Goal: Task Accomplishment & Management: Use online tool/utility

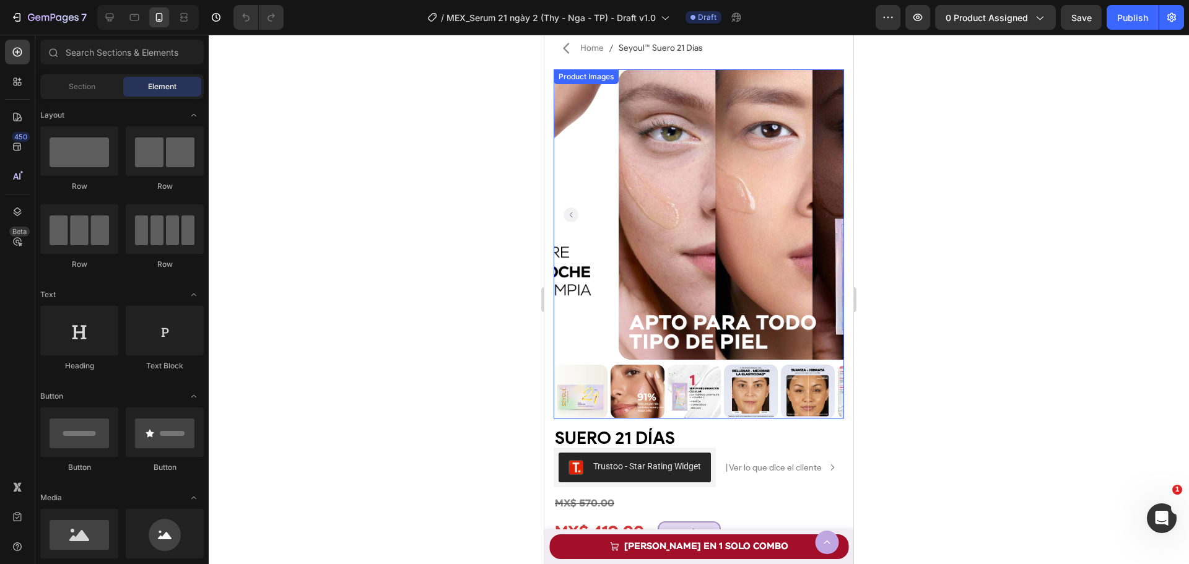
scroll to position [248, 0]
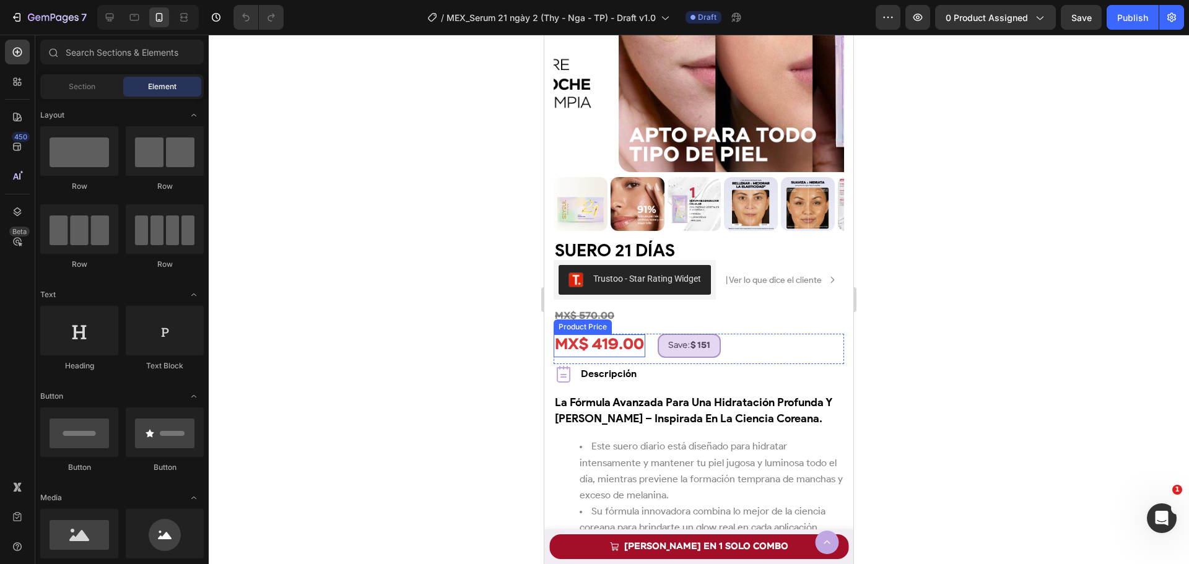
click at [607, 347] on div "MX$ 419.00" at bounding box center [600, 345] width 92 height 23
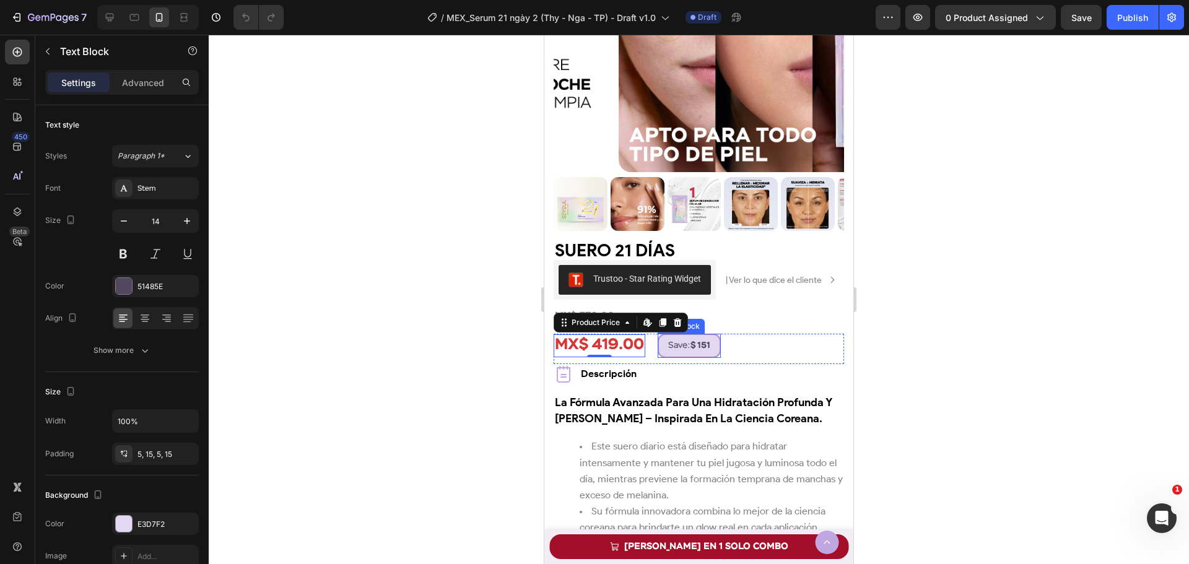
click at [702, 340] on p "Save: $ 151" at bounding box center [689, 345] width 42 height 15
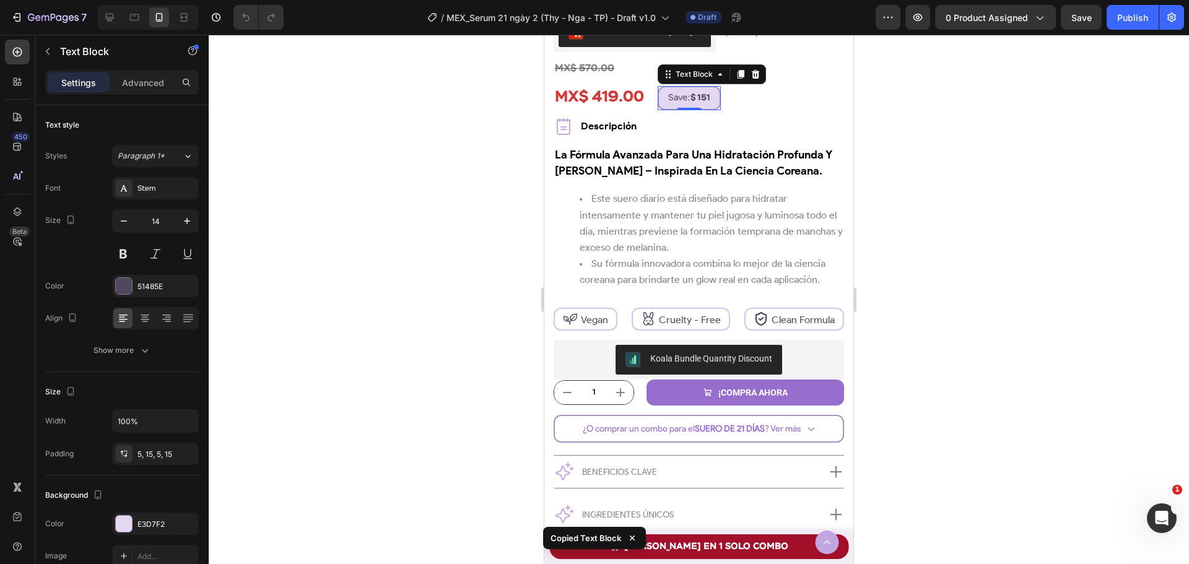
scroll to position [743, 0]
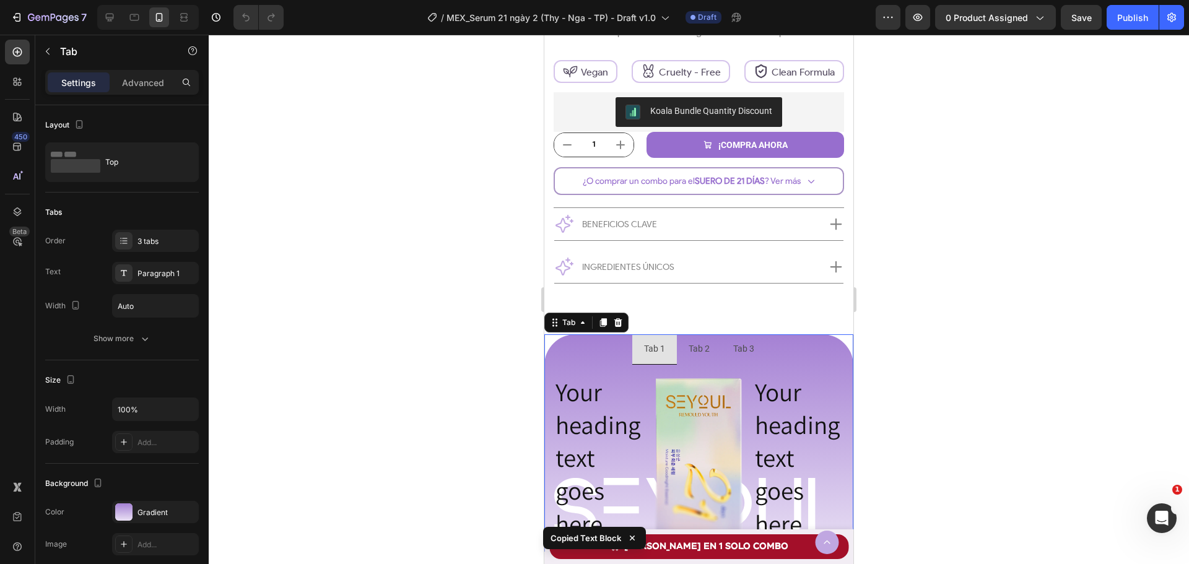
click at [666, 355] on li "Tab 1" at bounding box center [654, 349] width 45 height 30
click at [644, 350] on div "Tab 1" at bounding box center [654, 348] width 25 height 19
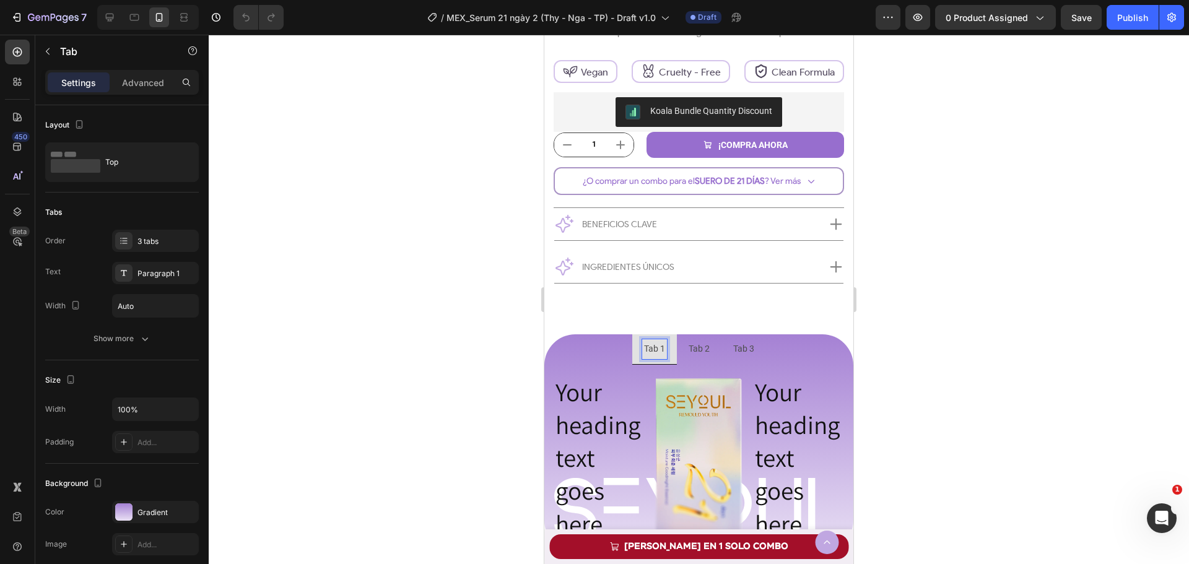
click at [648, 351] on p "Tab 1" at bounding box center [654, 348] width 21 height 15
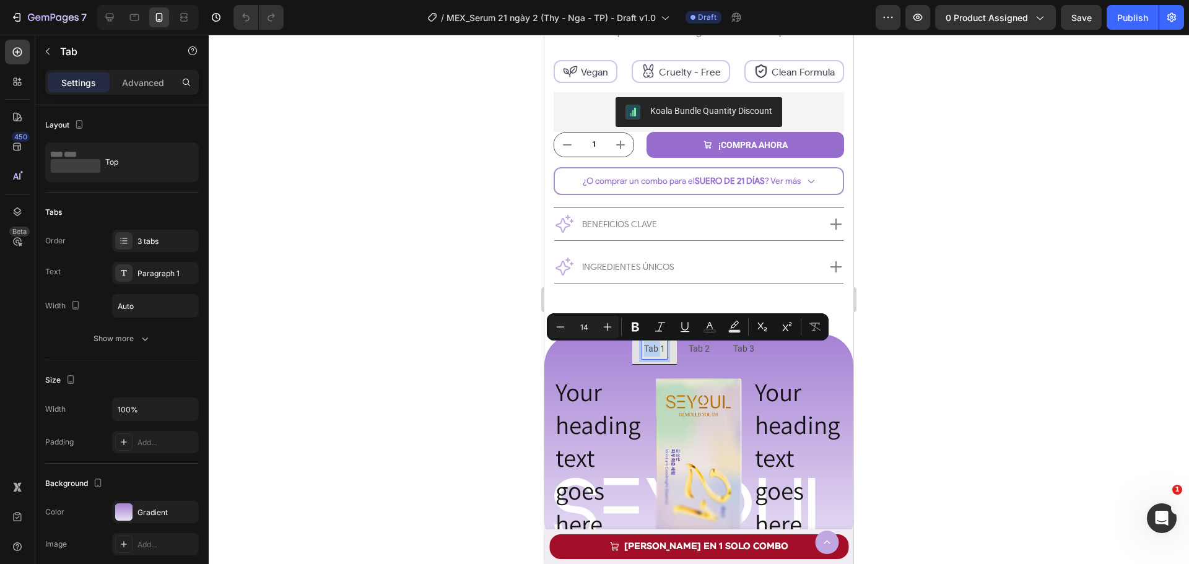
click at [666, 357] on li "Tab 1" at bounding box center [654, 349] width 45 height 30
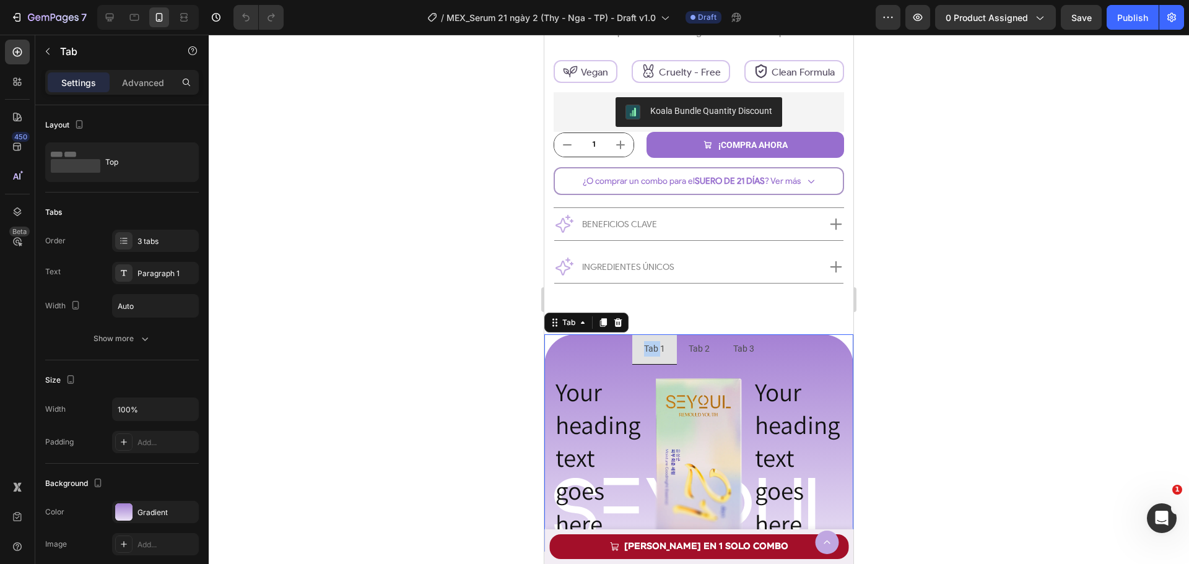
click at [652, 352] on p "Tab 1" at bounding box center [654, 348] width 21 height 15
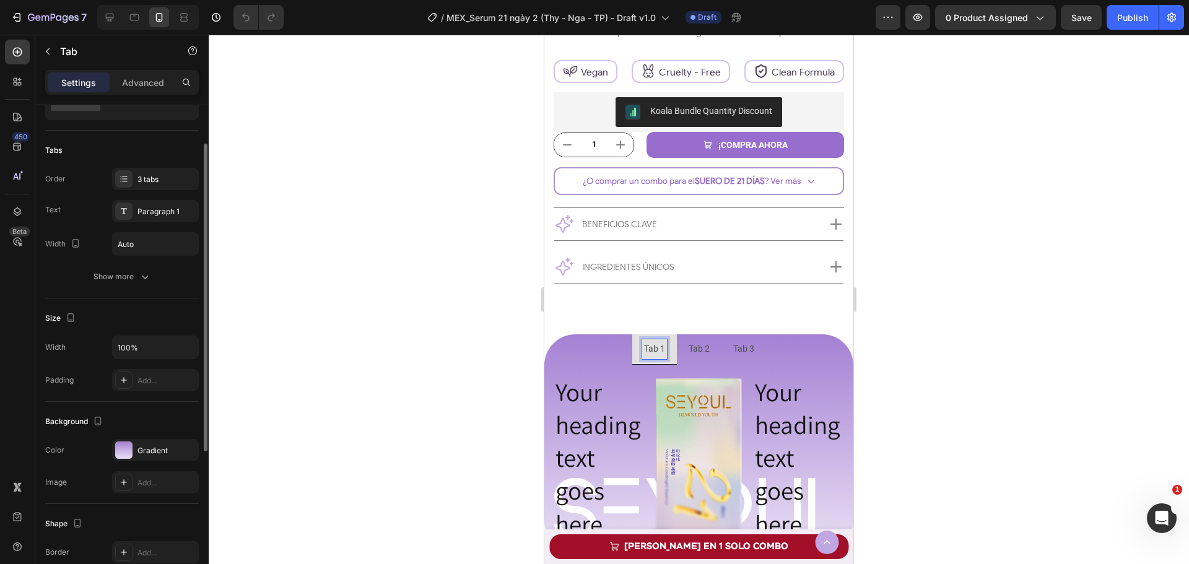
scroll to position [186, 0]
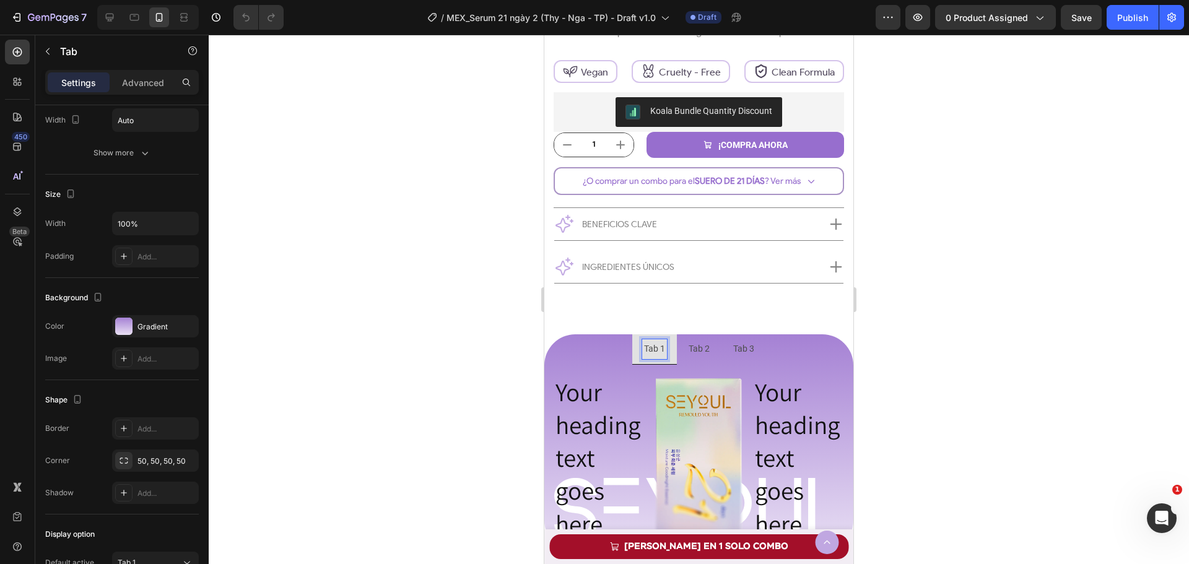
click at [700, 351] on p "Tab 2" at bounding box center [699, 348] width 21 height 15
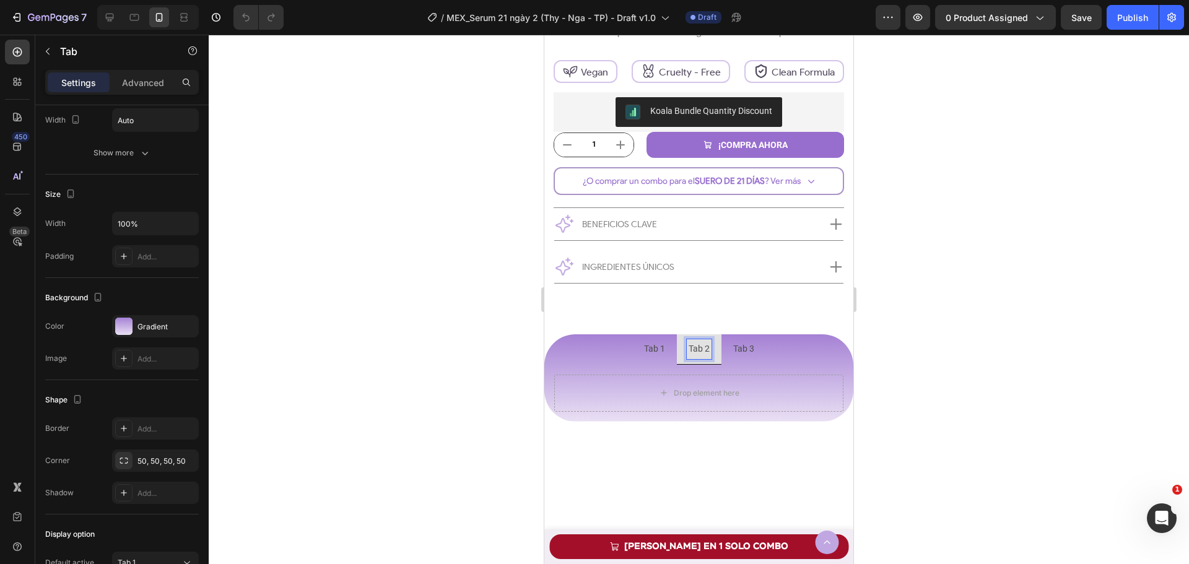
click at [650, 351] on p "Tab 1" at bounding box center [654, 348] width 21 height 15
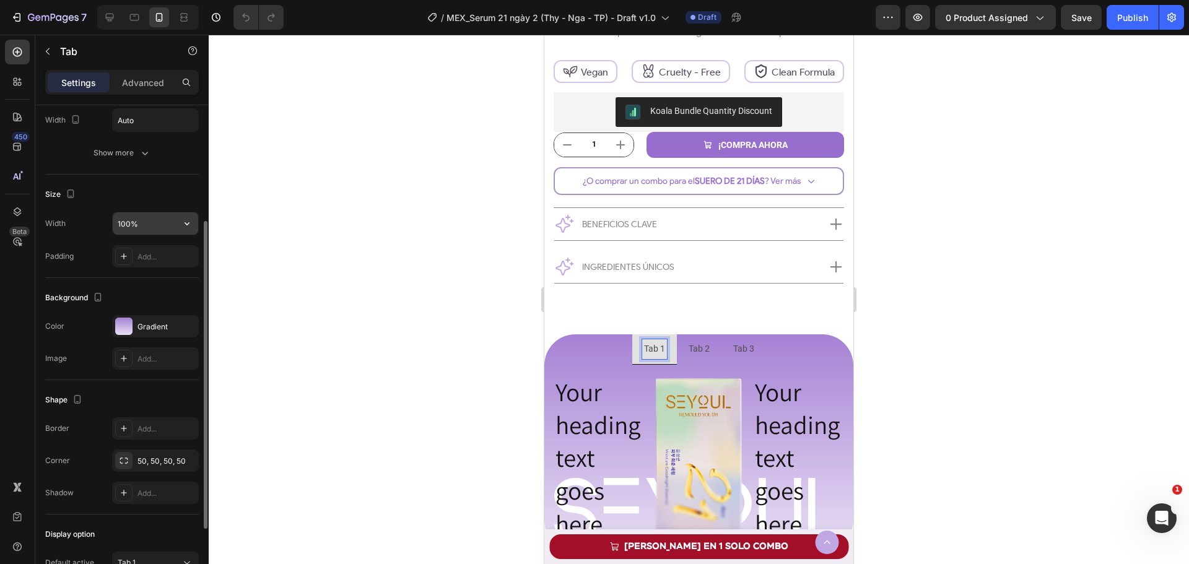
scroll to position [0, 0]
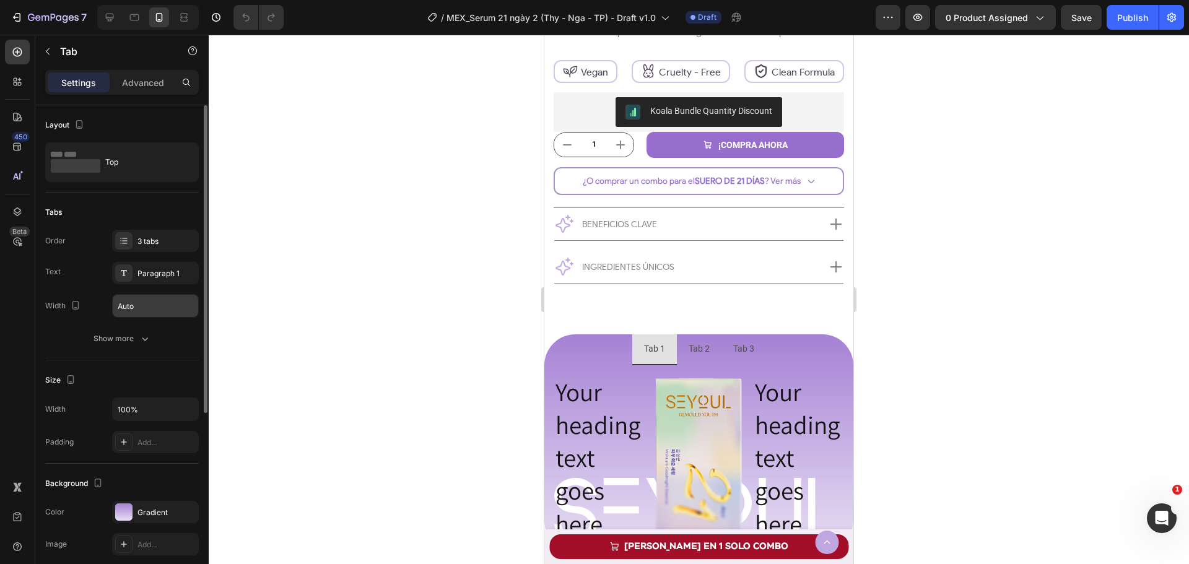
drag, startPoint x: 120, startPoint y: 337, endPoint x: 134, endPoint y: 303, distance: 36.9
click at [119, 337] on div "Show more" at bounding box center [123, 339] width 58 height 12
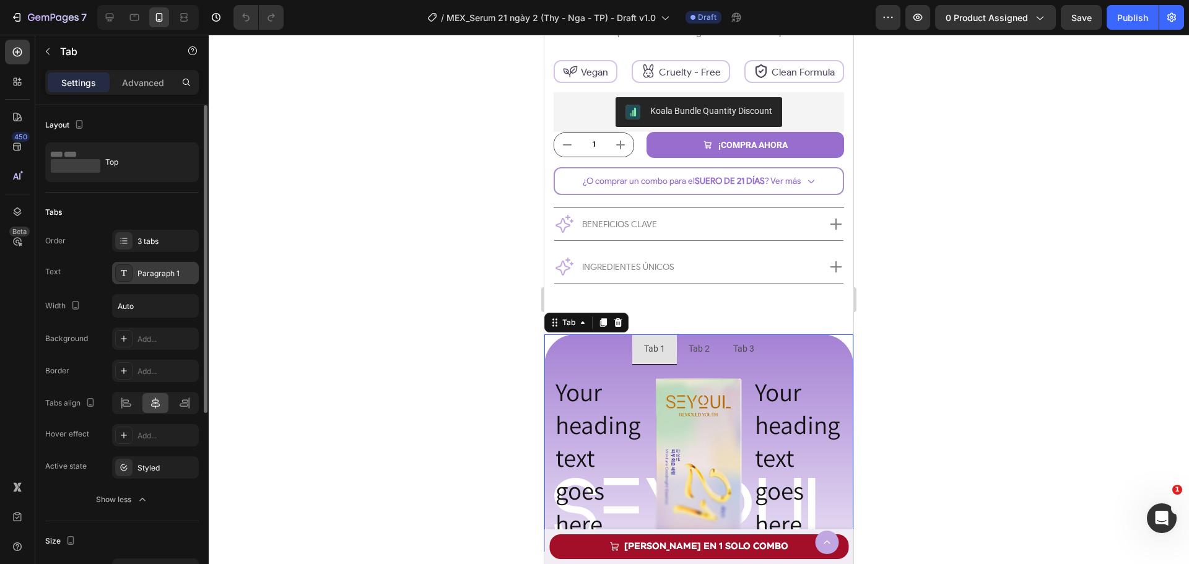
click at [165, 277] on div "Paragraph 1" at bounding box center [166, 273] width 58 height 11
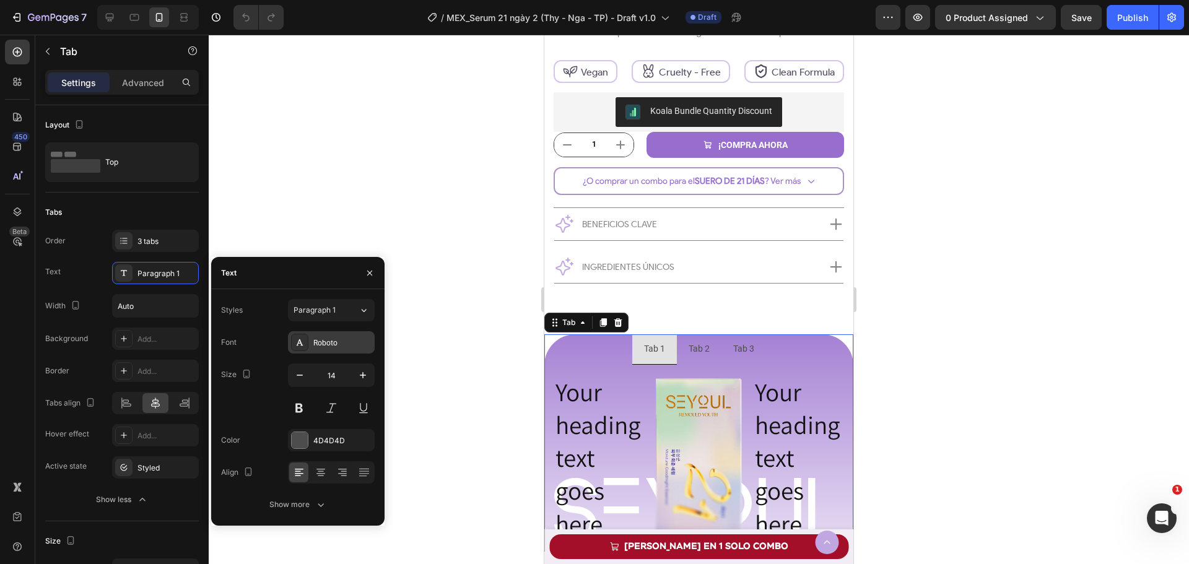
click at [324, 344] on div "Roboto" at bounding box center [342, 343] width 58 height 11
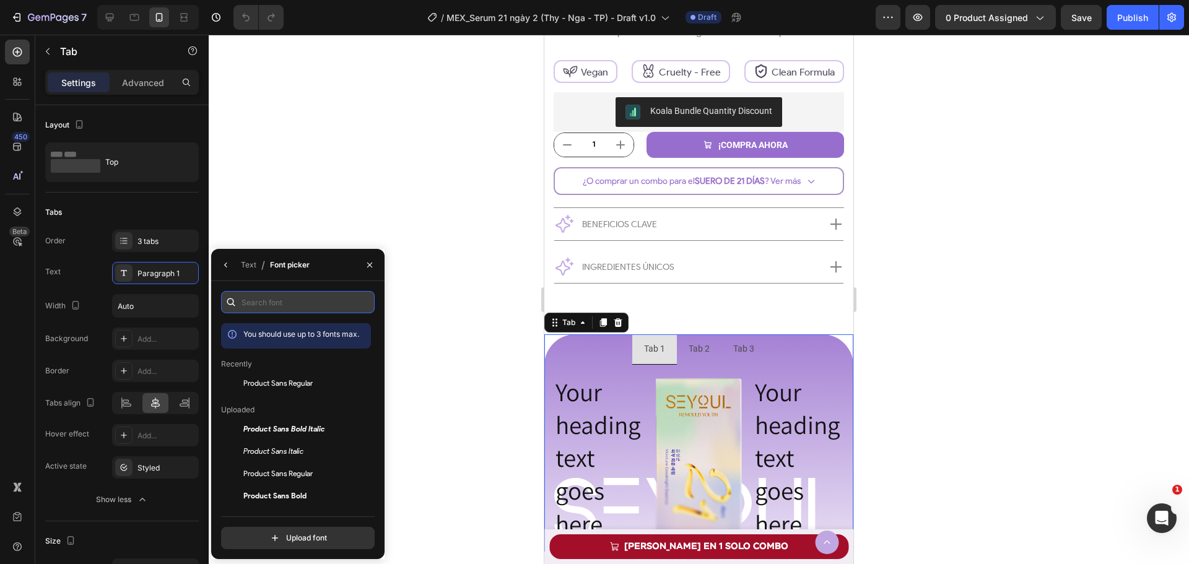
click at [282, 307] on input "text" at bounding box center [298, 302] width 154 height 22
click at [289, 388] on span "Product Sans Regular" at bounding box center [277, 383] width 69 height 11
click at [238, 266] on div "Text / Font picker" at bounding box center [262, 265] width 103 height 32
click at [248, 265] on div "Text" at bounding box center [248, 264] width 15 height 11
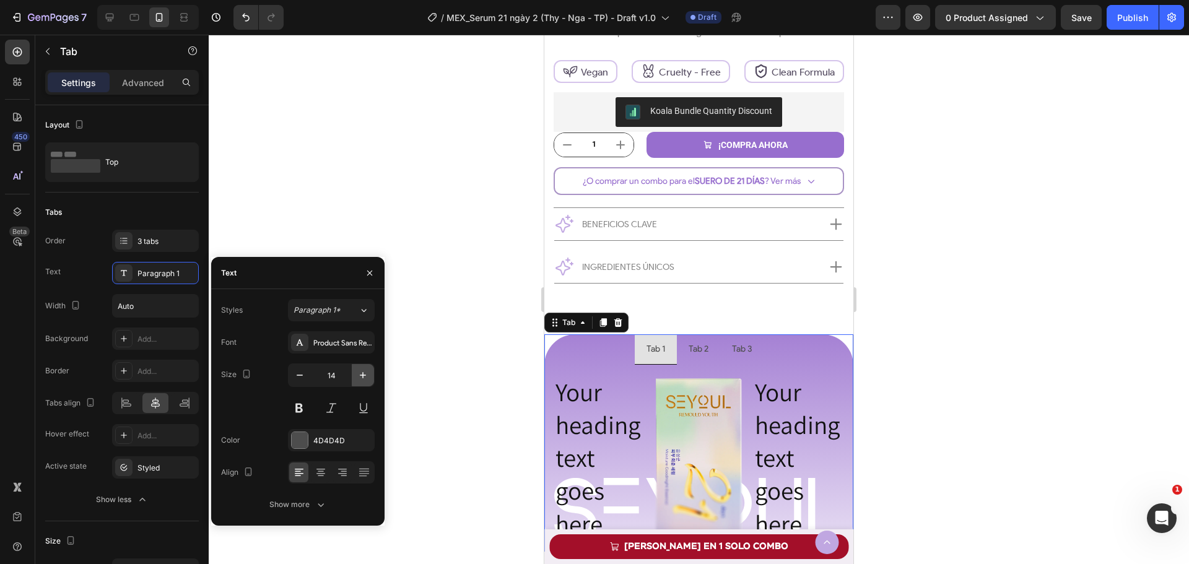
click at [358, 382] on button "button" at bounding box center [363, 375] width 22 height 22
click at [297, 438] on div at bounding box center [300, 440] width 16 height 16
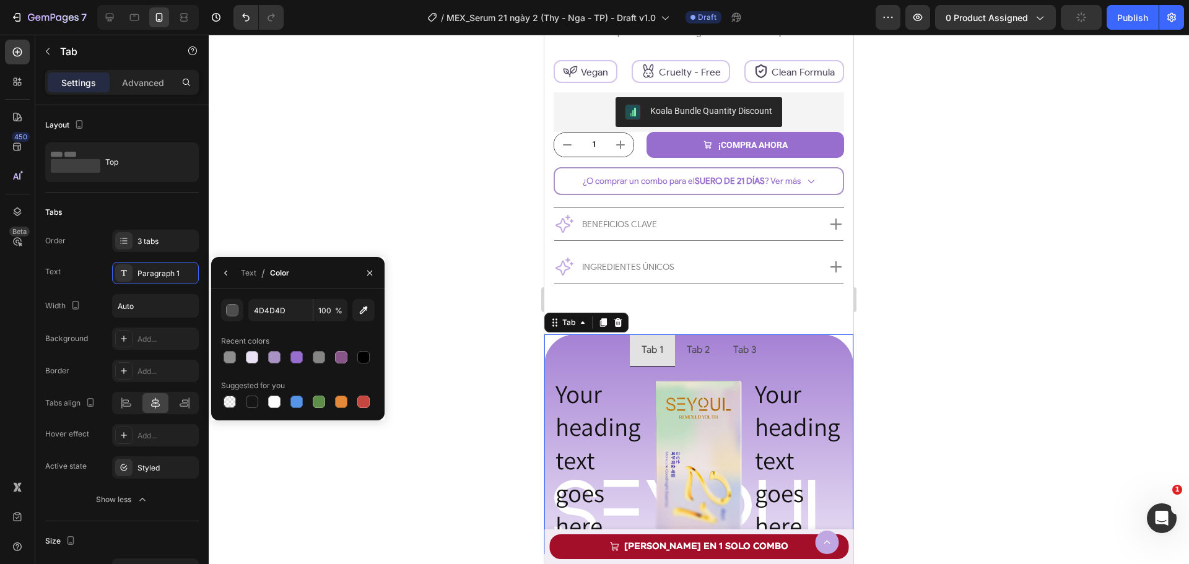
click at [240, 265] on div "Text / Color" at bounding box center [252, 273] width 83 height 32
click at [251, 272] on div "Text" at bounding box center [248, 273] width 15 height 11
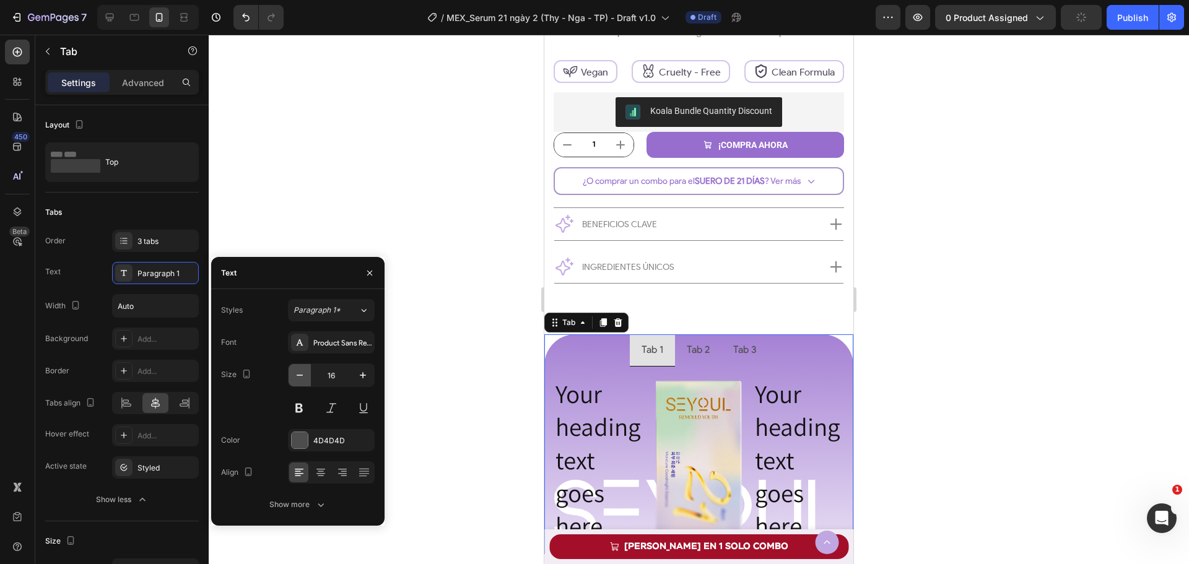
click at [298, 380] on icon "button" at bounding box center [300, 375] width 12 height 12
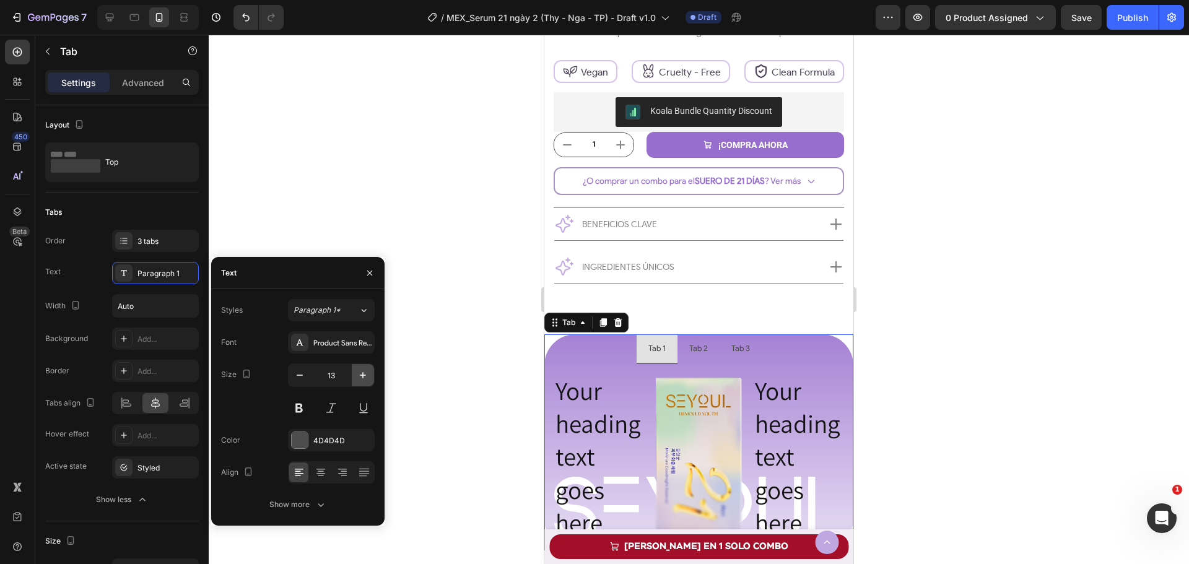
click at [358, 374] on icon "button" at bounding box center [363, 375] width 12 height 12
type input "14"
click at [302, 449] on div "4D4D4D" at bounding box center [331, 440] width 87 height 22
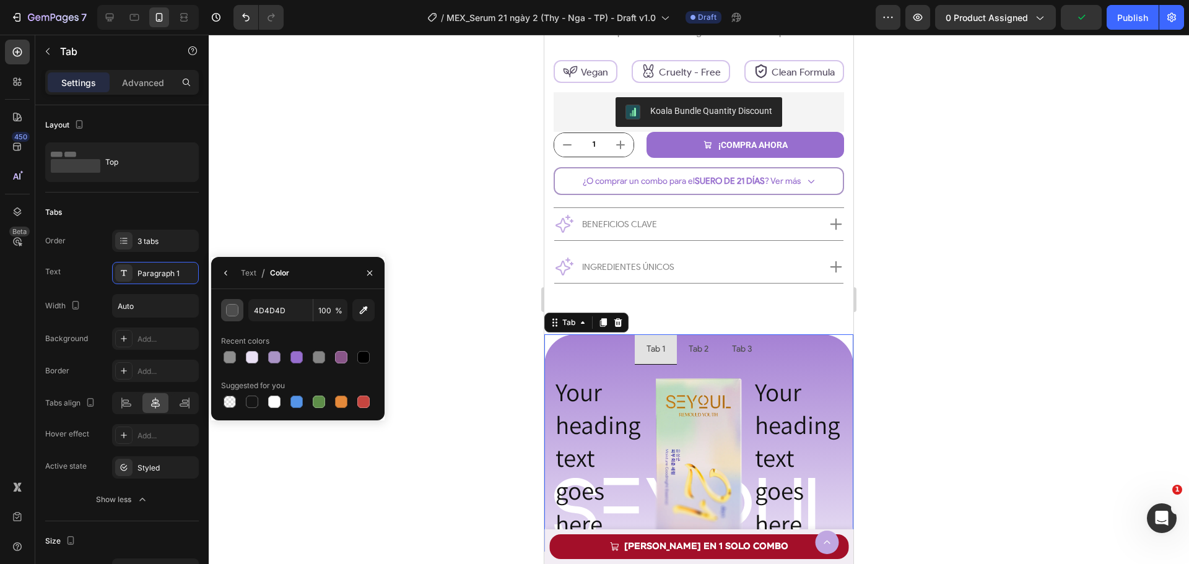
click at [234, 313] on div "button" at bounding box center [233, 311] width 12 height 12
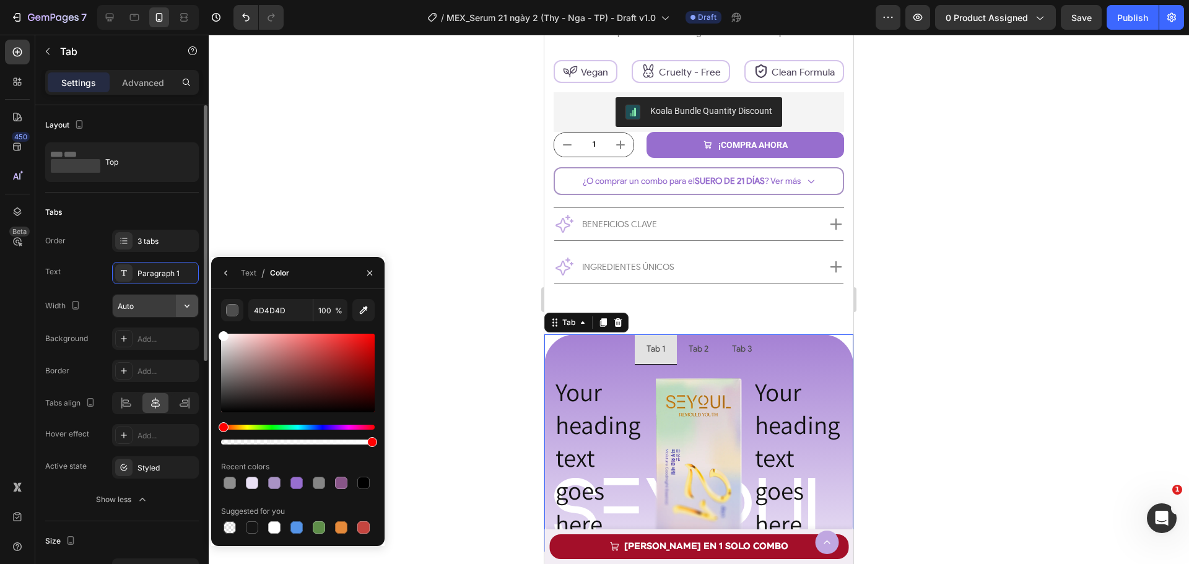
drag, startPoint x: 233, startPoint y: 360, endPoint x: 198, endPoint y: 312, distance: 60.2
click at [198, 312] on div "450 Beta Sections(18) Elements(84) Section Element Hero Section Product Detail …" at bounding box center [104, 299] width 209 height 529
type input "FFFFFF"
click at [235, 274] on button "button" at bounding box center [226, 273] width 20 height 20
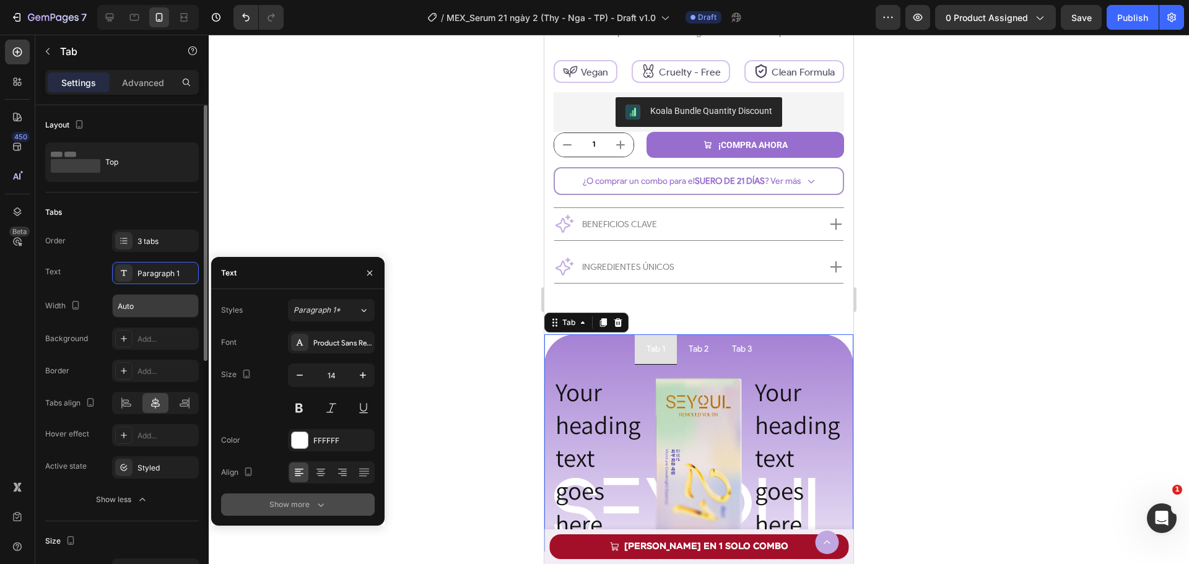
click at [315, 504] on icon "button" at bounding box center [321, 505] width 12 height 12
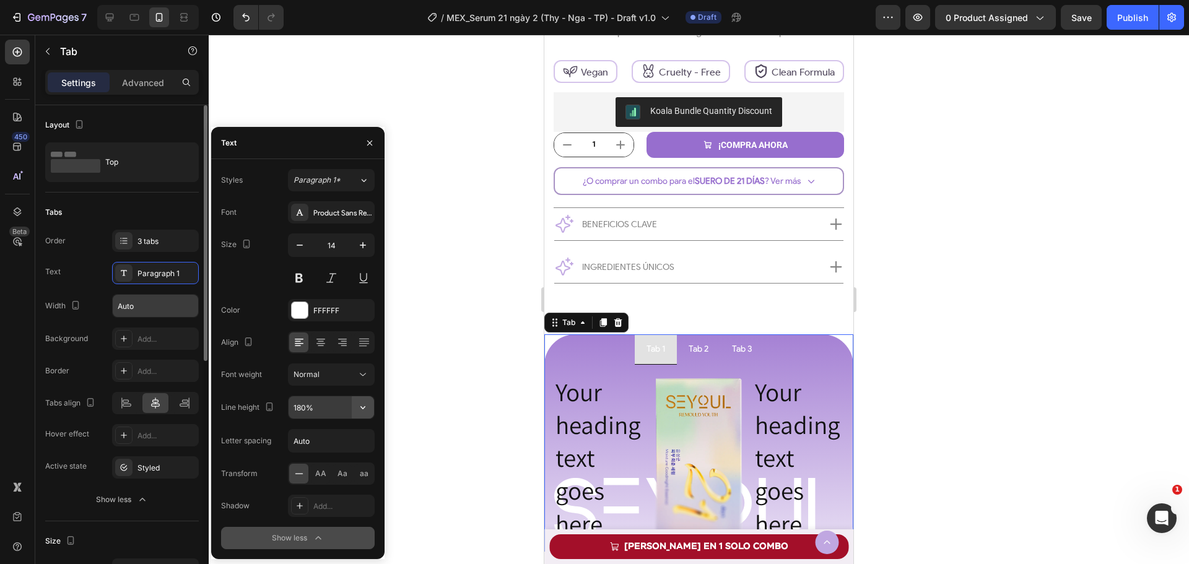
click at [368, 412] on icon "button" at bounding box center [363, 407] width 12 height 12
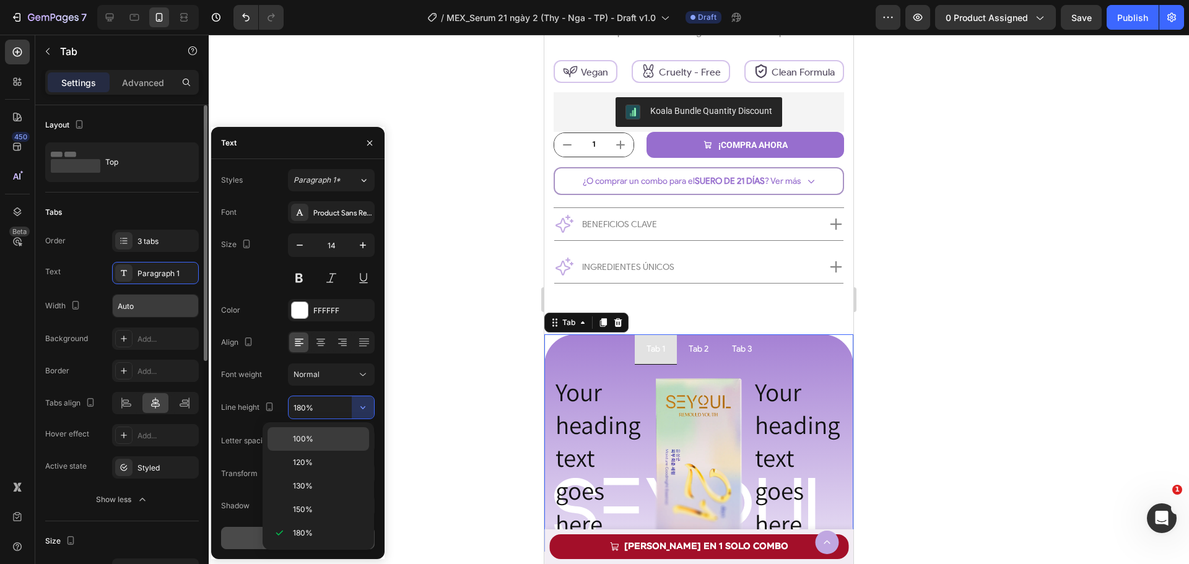
click at [334, 437] on p "100%" at bounding box center [328, 438] width 71 height 11
type input "100%"
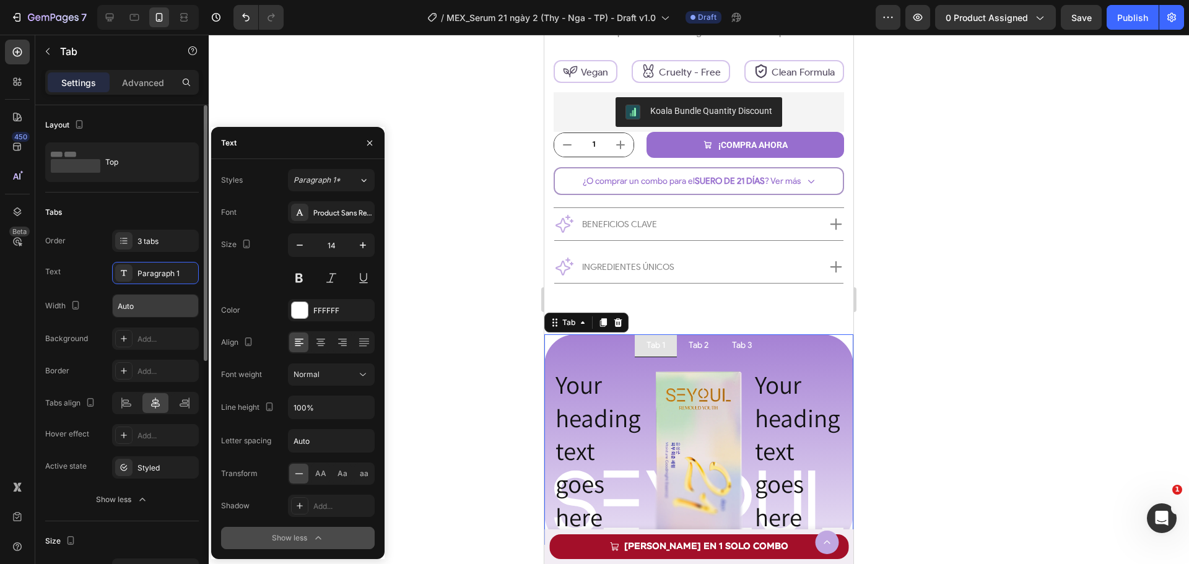
click at [126, 292] on div "Order 3 tabs Text Paragraph 1 Width Auto" at bounding box center [122, 274] width 154 height 88
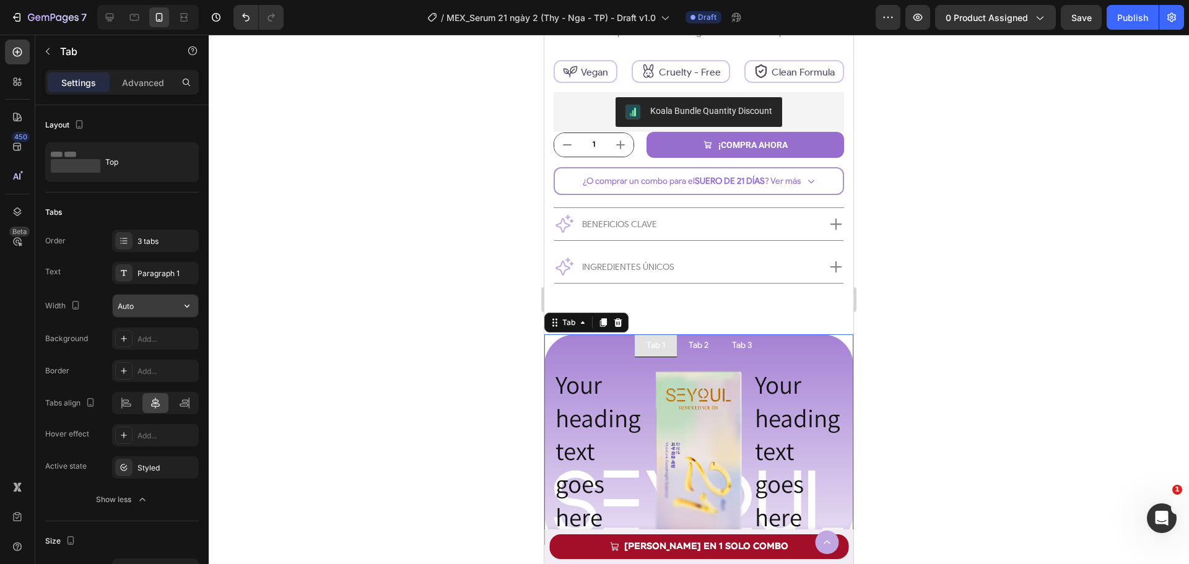
click at [149, 305] on input "Auto" at bounding box center [155, 306] width 85 height 22
click at [189, 308] on icon "button" at bounding box center [187, 306] width 12 height 12
click at [170, 359] on span "100%" at bounding box center [177, 360] width 20 height 11
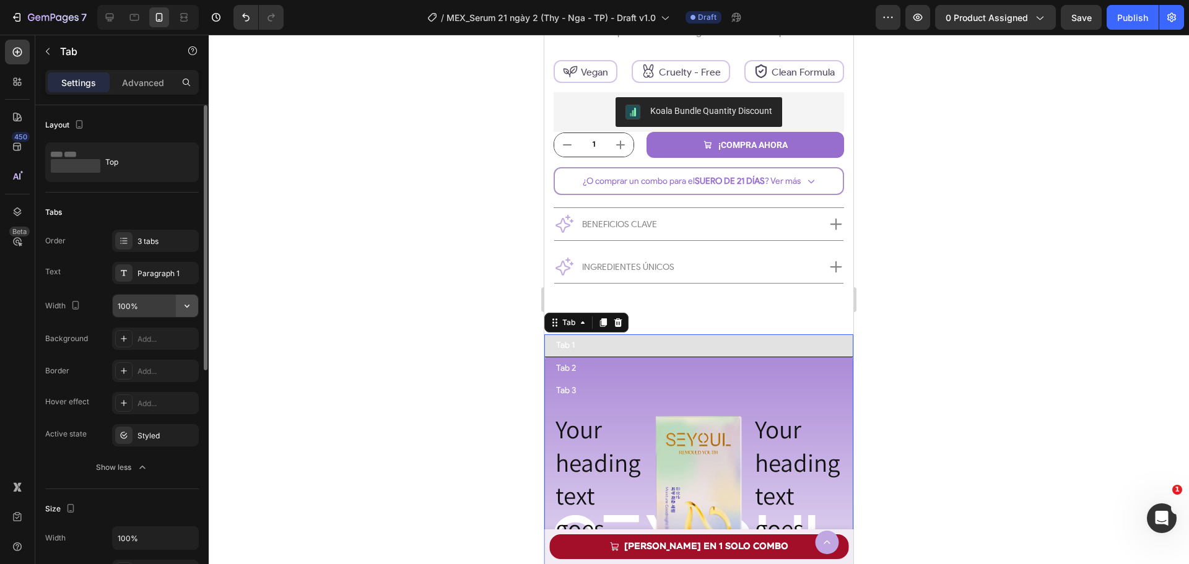
click at [192, 315] on button "button" at bounding box center [187, 306] width 22 height 22
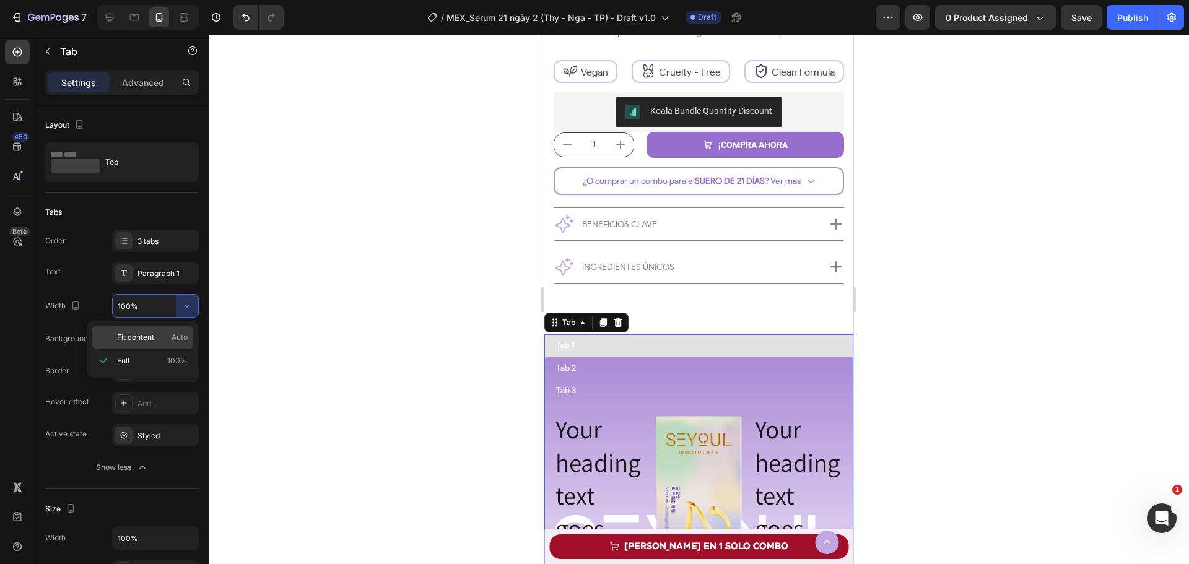
click at [177, 337] on span "Auto" at bounding box center [180, 337] width 16 height 11
type input "Auto"
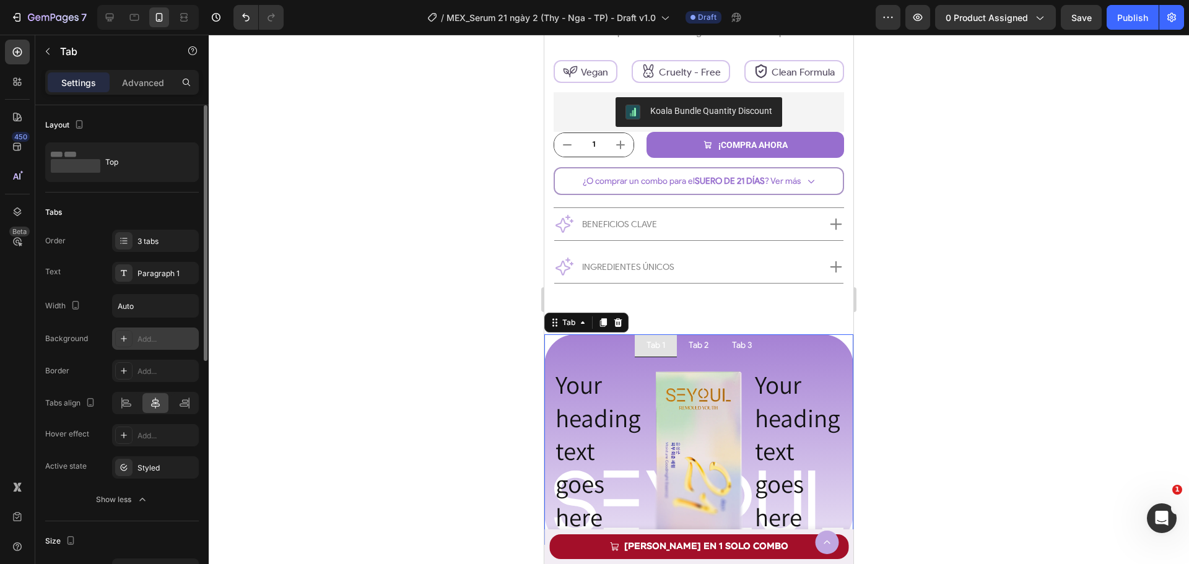
click at [166, 338] on div "Add..." at bounding box center [166, 339] width 58 height 11
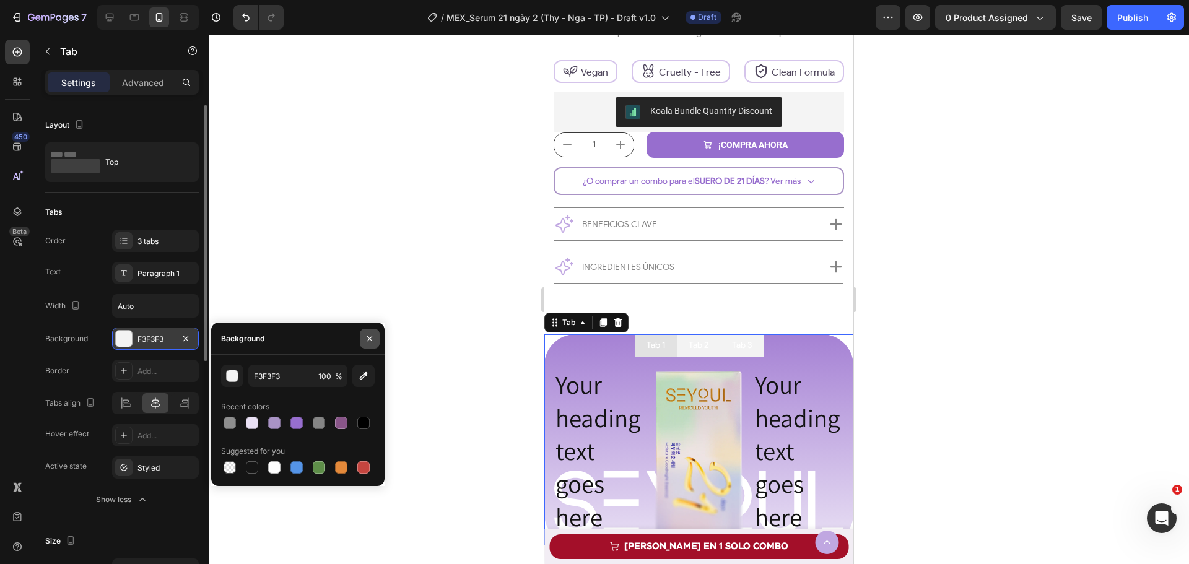
click at [371, 341] on icon "button" at bounding box center [370, 339] width 10 height 10
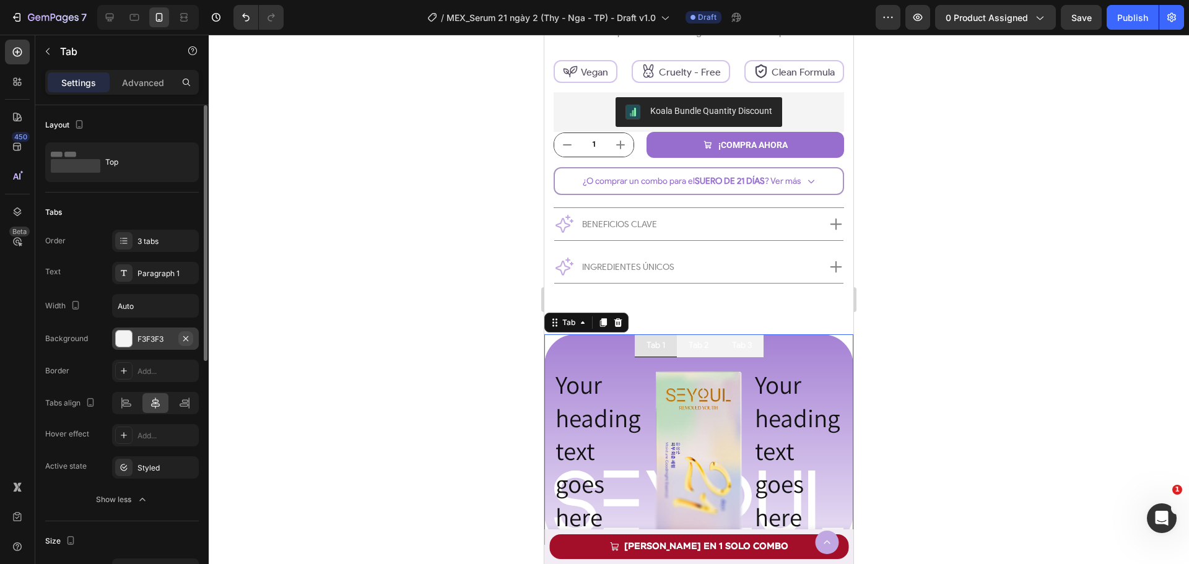
click at [186, 339] on icon "button" at bounding box center [185, 338] width 5 height 5
click at [122, 468] on icon at bounding box center [124, 468] width 10 height 10
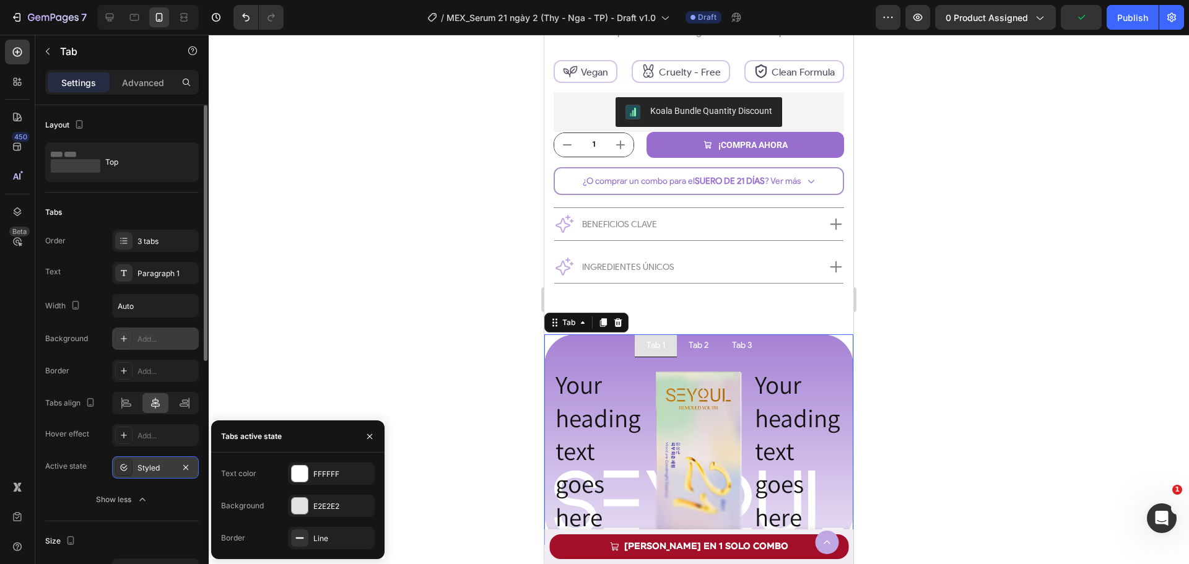
click at [121, 468] on icon at bounding box center [124, 468] width 10 height 10
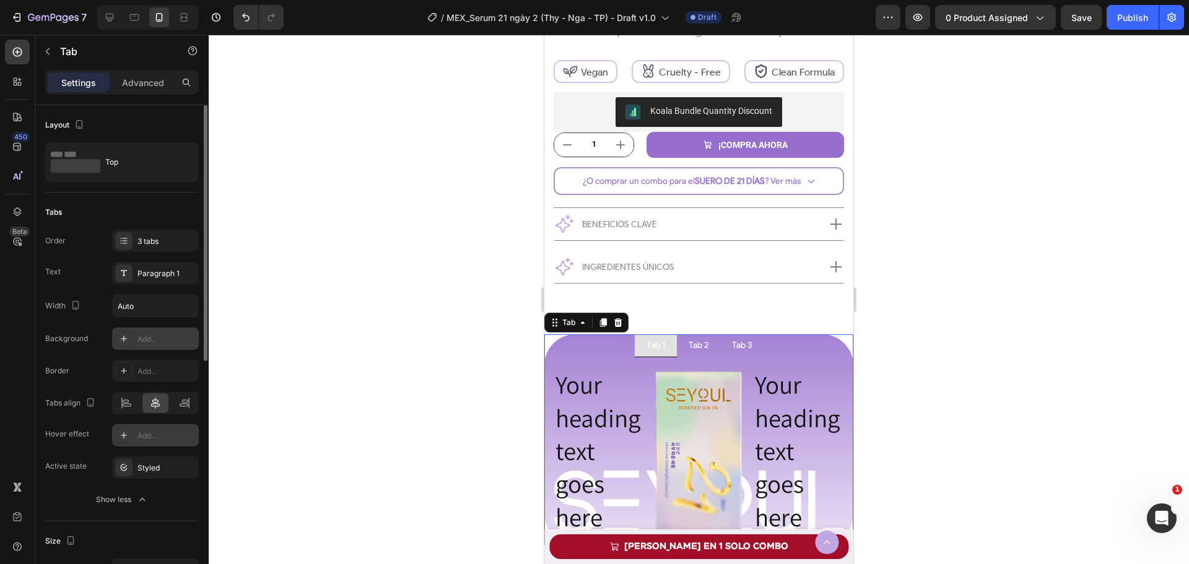
click at [134, 440] on div "Add..." at bounding box center [155, 435] width 87 height 22
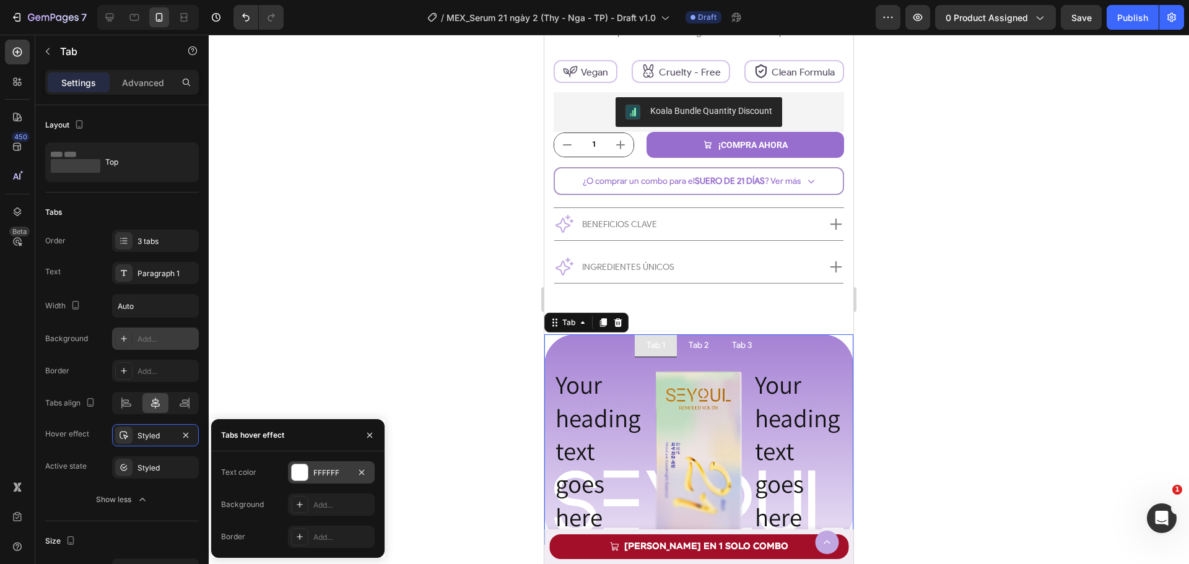
click at [315, 476] on div "FFFFFF" at bounding box center [331, 473] width 36 height 11
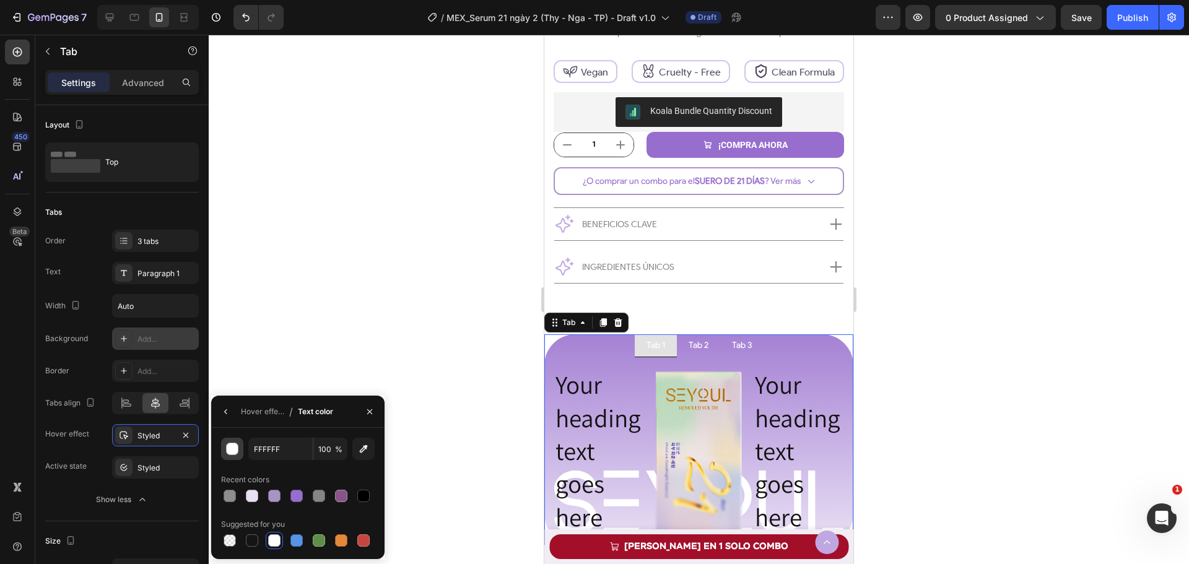
click at [224, 456] on button "button" at bounding box center [232, 449] width 22 height 22
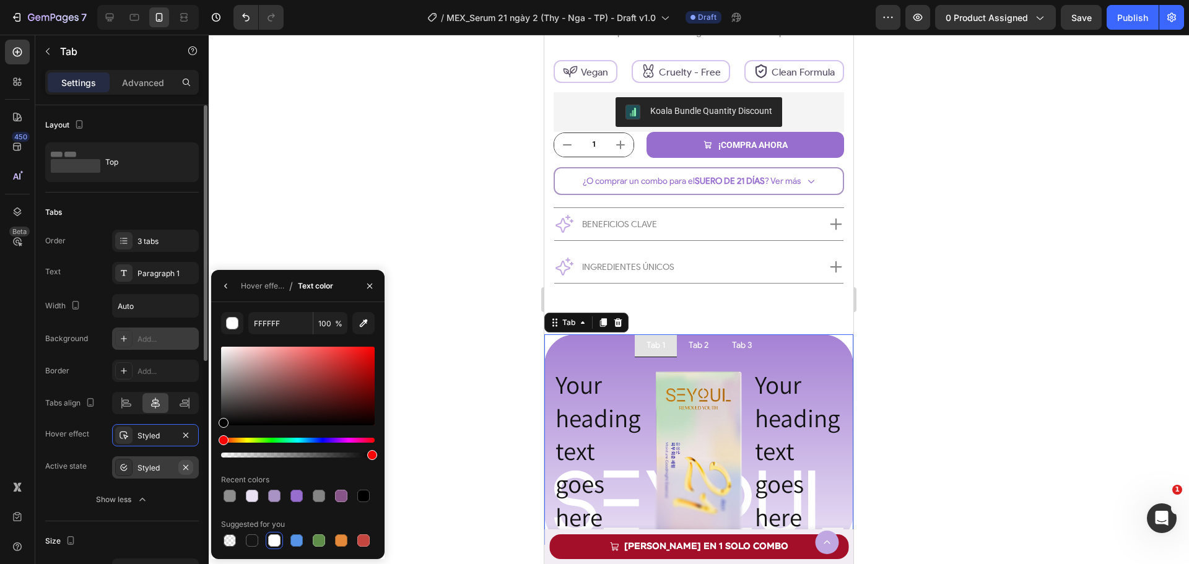
drag, startPoint x: 255, startPoint y: 368, endPoint x: 183, endPoint y: 471, distance: 125.9
click at [183, 471] on div "450 Beta Sections(18) Elements(84) Section Element Hero Section Product Detail …" at bounding box center [104, 299] width 209 height 529
type input "000000"
click at [266, 290] on div "Hover effect" at bounding box center [262, 286] width 43 height 11
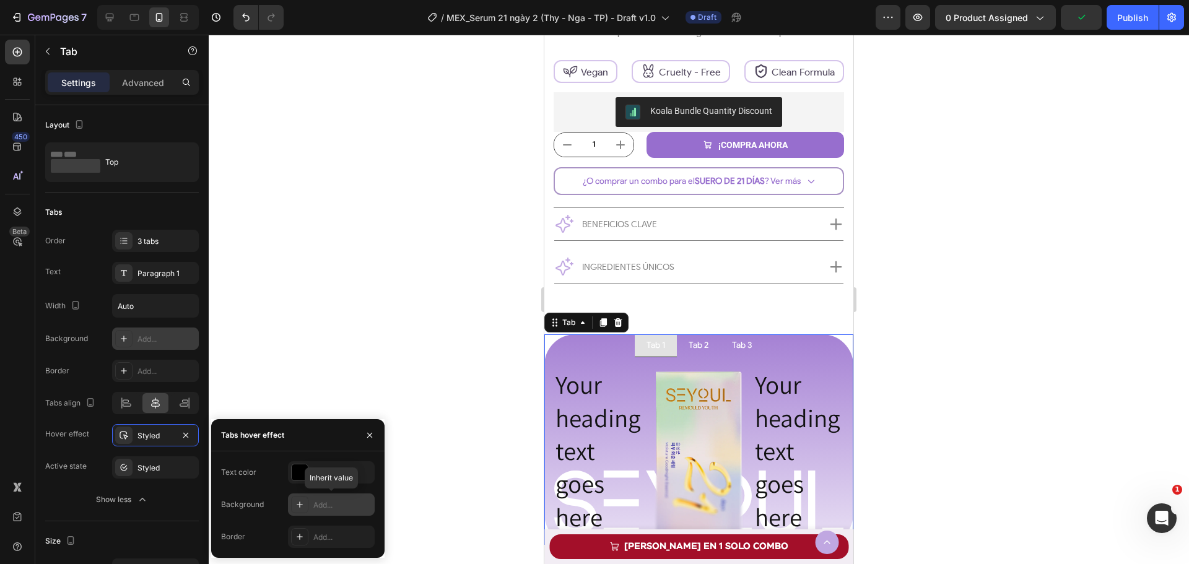
click at [323, 503] on div "Add..." at bounding box center [342, 505] width 58 height 11
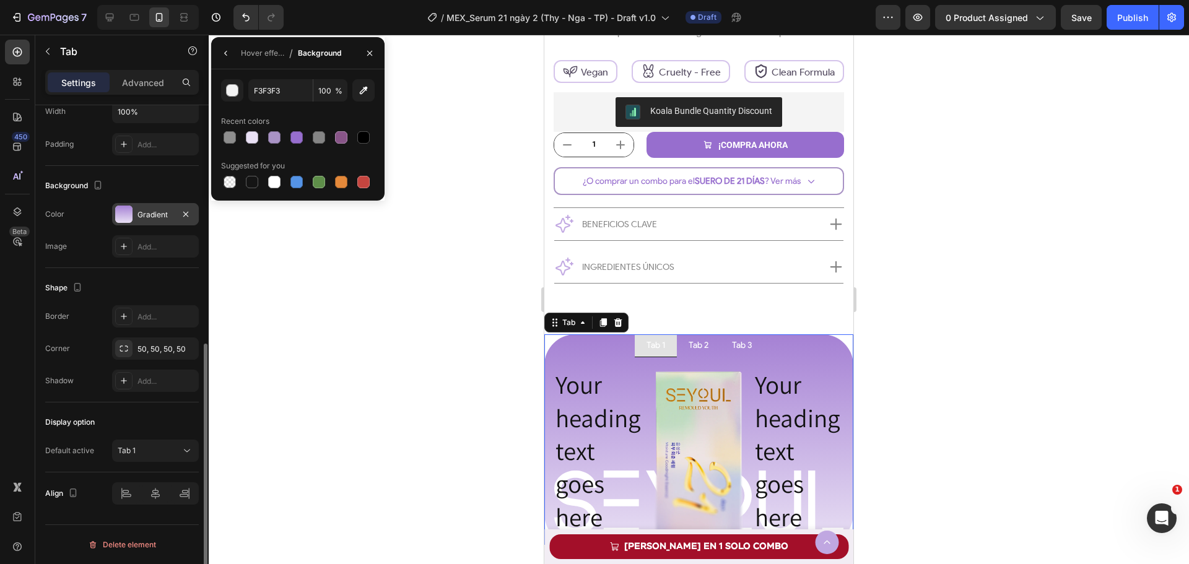
scroll to position [149, 0]
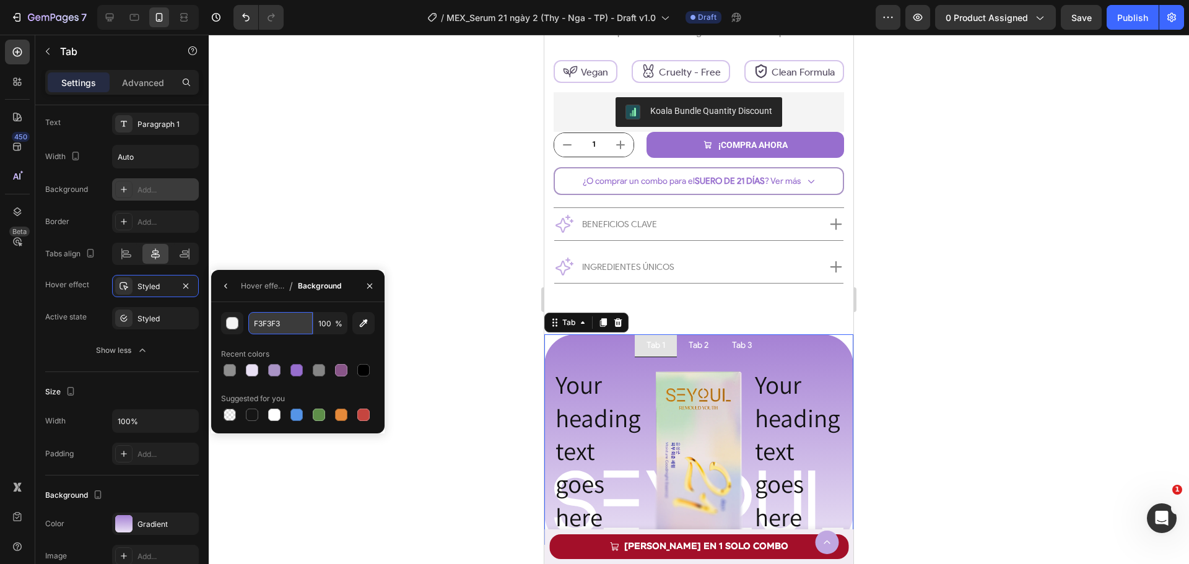
click at [284, 322] on input "F3F3F3" at bounding box center [280, 323] width 64 height 22
click at [289, 334] on input "F3F3F3" at bounding box center [280, 323] width 64 height 22
click at [276, 318] on input "F3F3F3" at bounding box center [280, 323] width 64 height 22
click at [290, 325] on input "F3F3F3" at bounding box center [280, 323] width 64 height 22
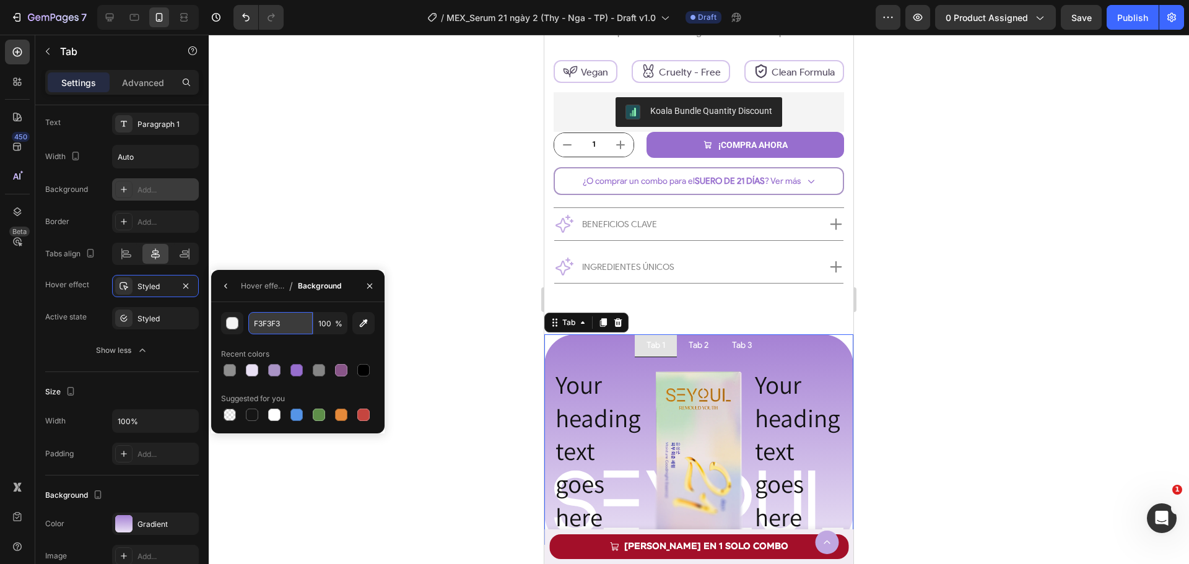
paste input "E3D7F2"
type input "E3D7F2"
click at [271, 288] on div "Hover effect" at bounding box center [262, 286] width 43 height 11
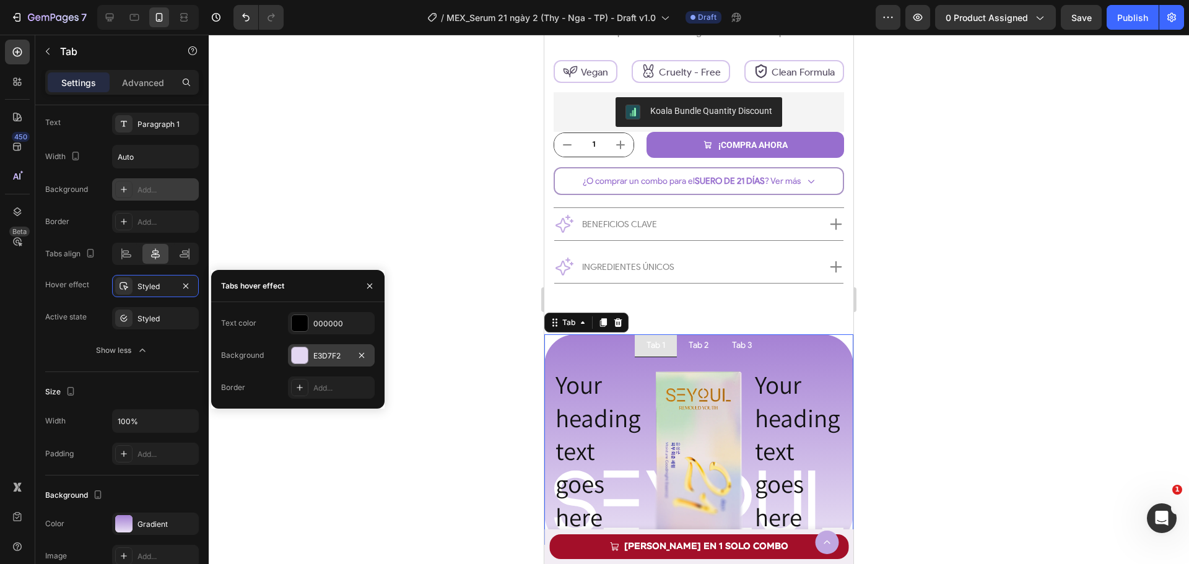
click at [270, 390] on div "Border Add..." at bounding box center [298, 388] width 154 height 22
click at [325, 388] on div "Add..." at bounding box center [342, 388] width 58 height 11
click at [321, 332] on div "121212" at bounding box center [331, 323] width 87 height 22
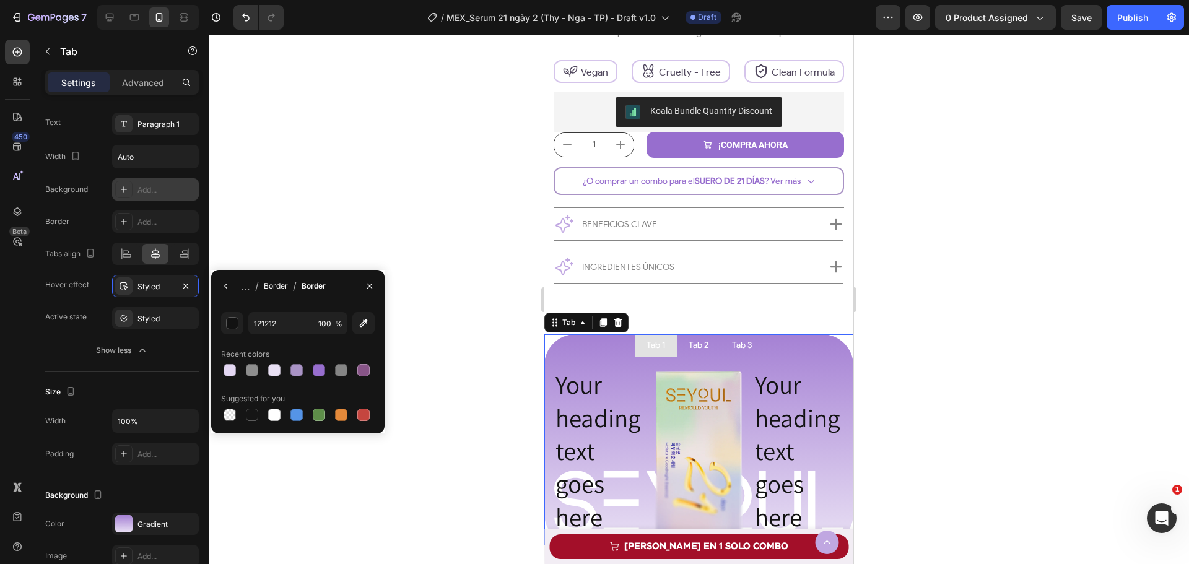
click at [272, 287] on div "Border" at bounding box center [276, 286] width 24 height 11
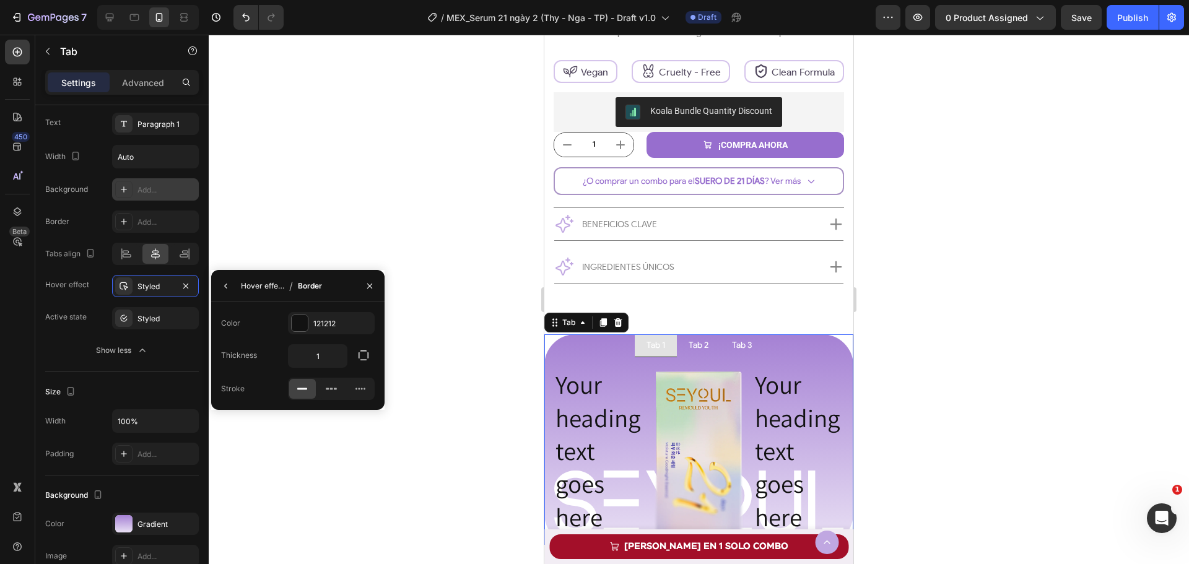
click at [260, 285] on div "Hover effect" at bounding box center [262, 286] width 43 height 11
click at [362, 387] on icon "button" at bounding box center [361, 387] width 5 height 5
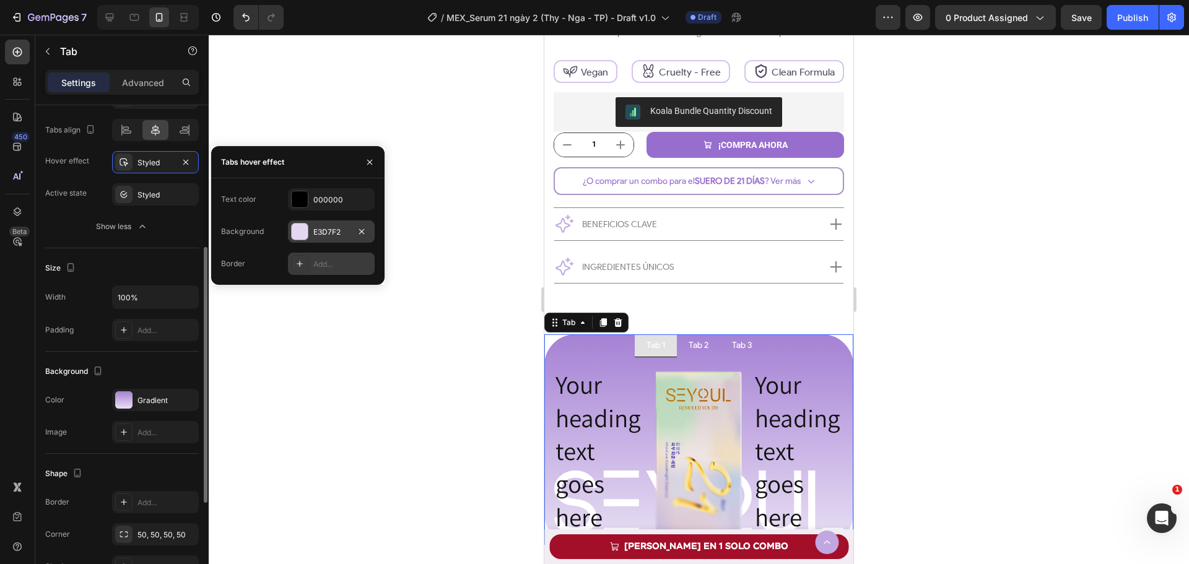
scroll to position [459, 0]
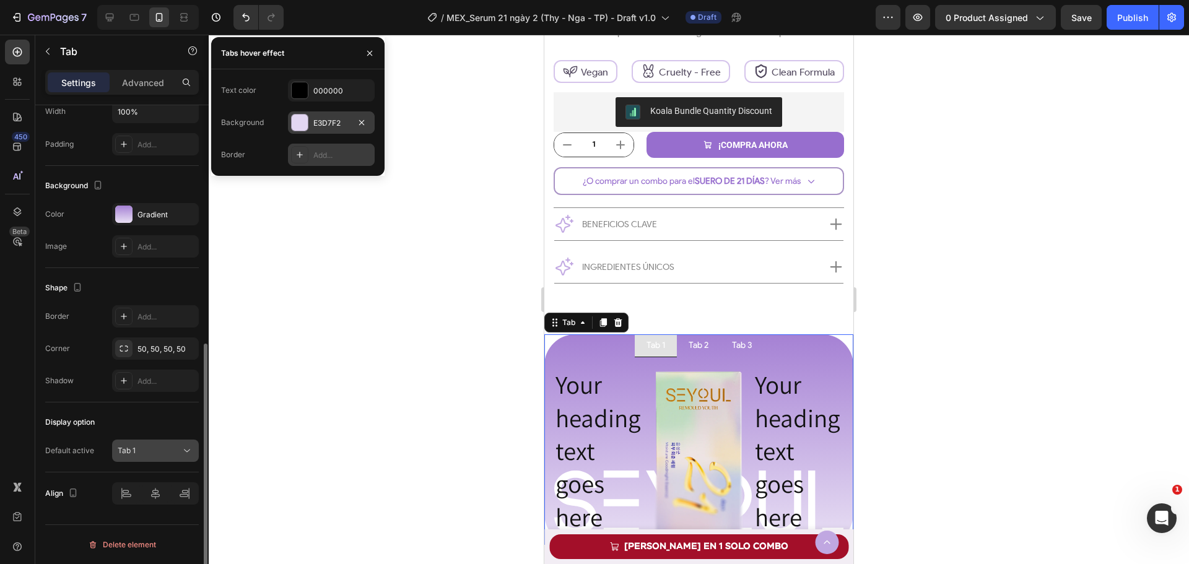
click at [189, 458] on button "Tab 1" at bounding box center [155, 451] width 87 height 22
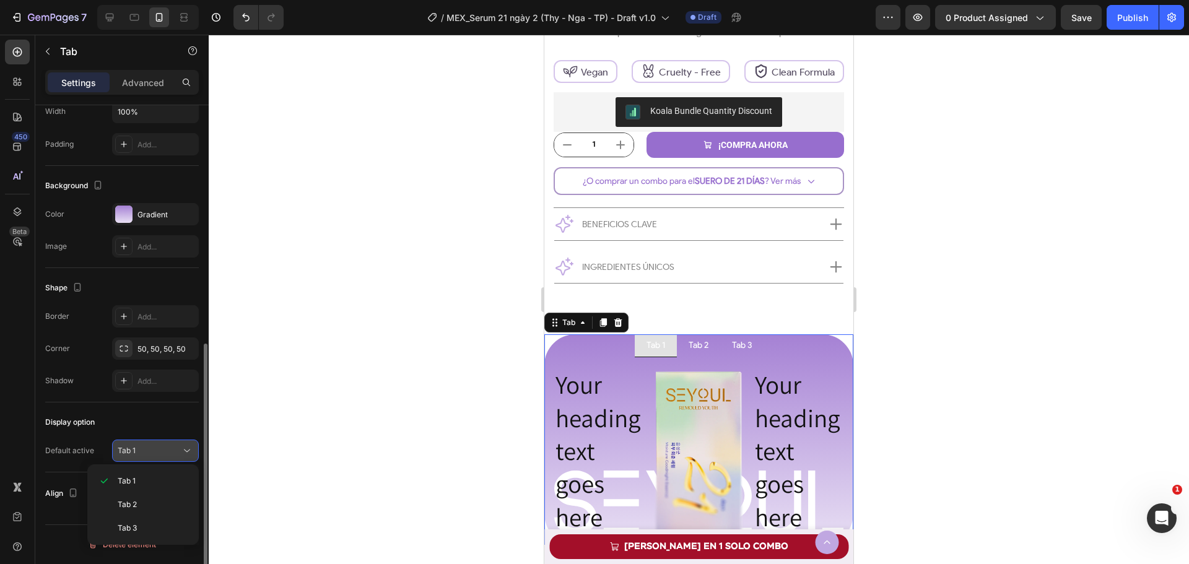
click at [185, 447] on icon at bounding box center [187, 451] width 12 height 12
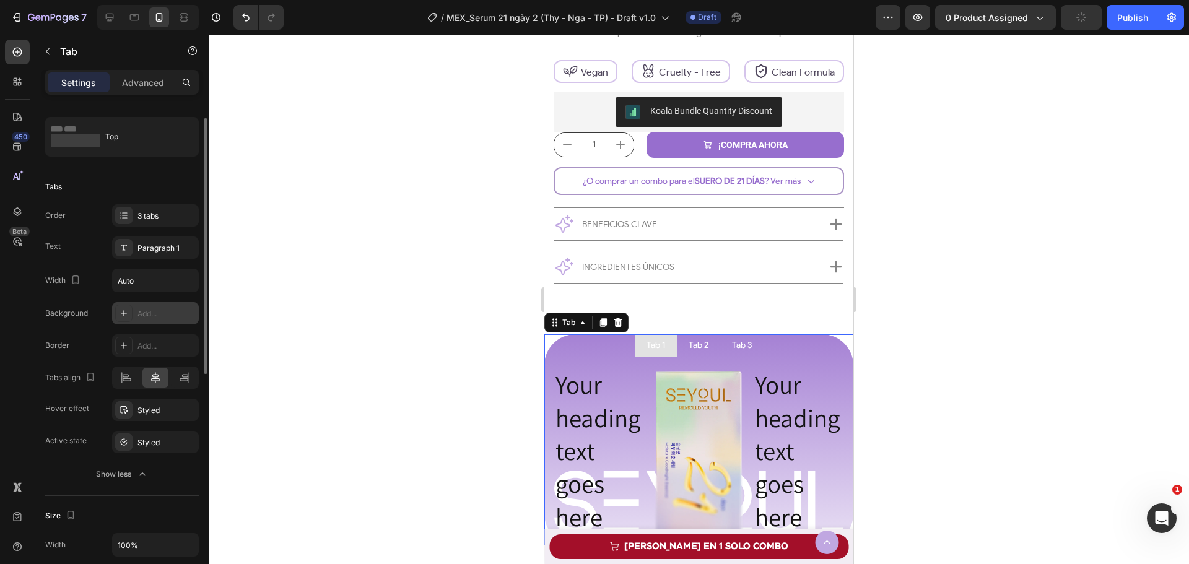
scroll to position [0, 0]
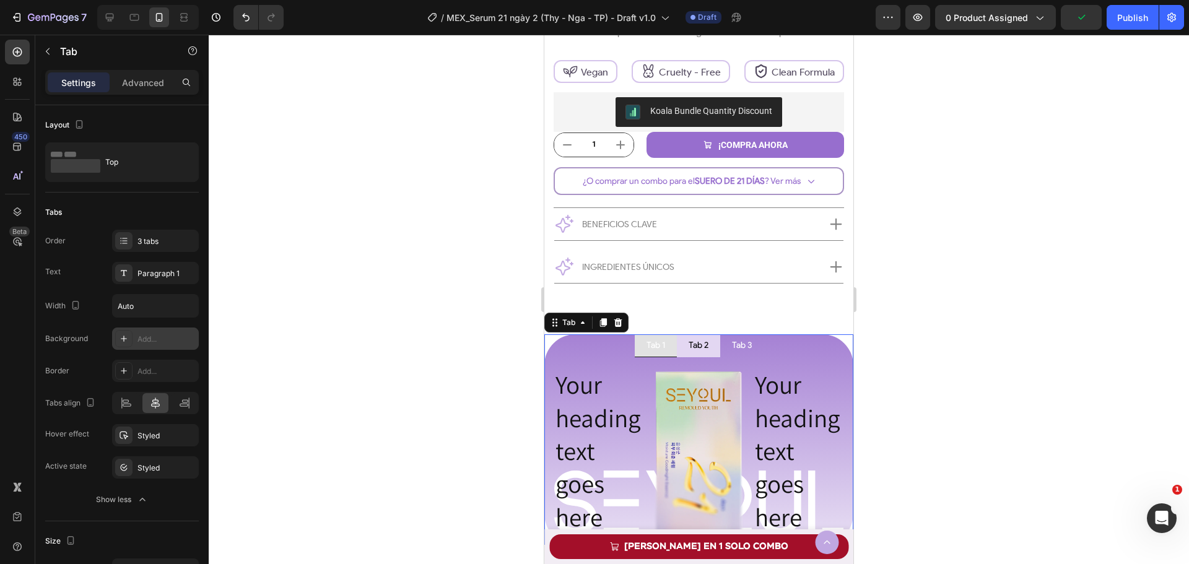
click at [681, 352] on li "Tab 2" at bounding box center [698, 345] width 43 height 23
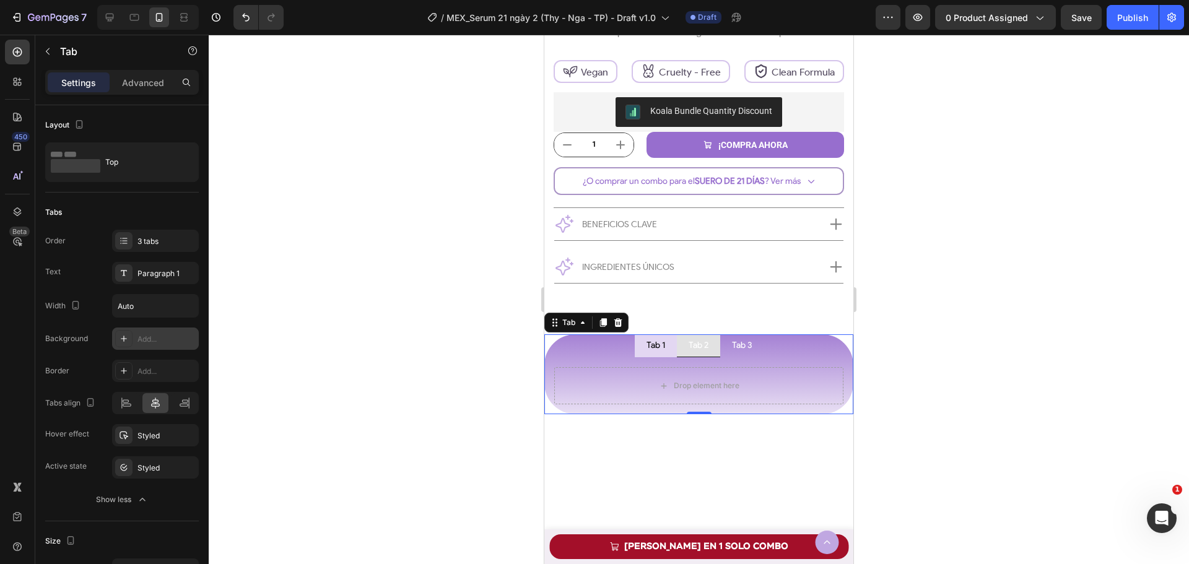
click at [647, 355] on li "Tab 1" at bounding box center [656, 345] width 42 height 23
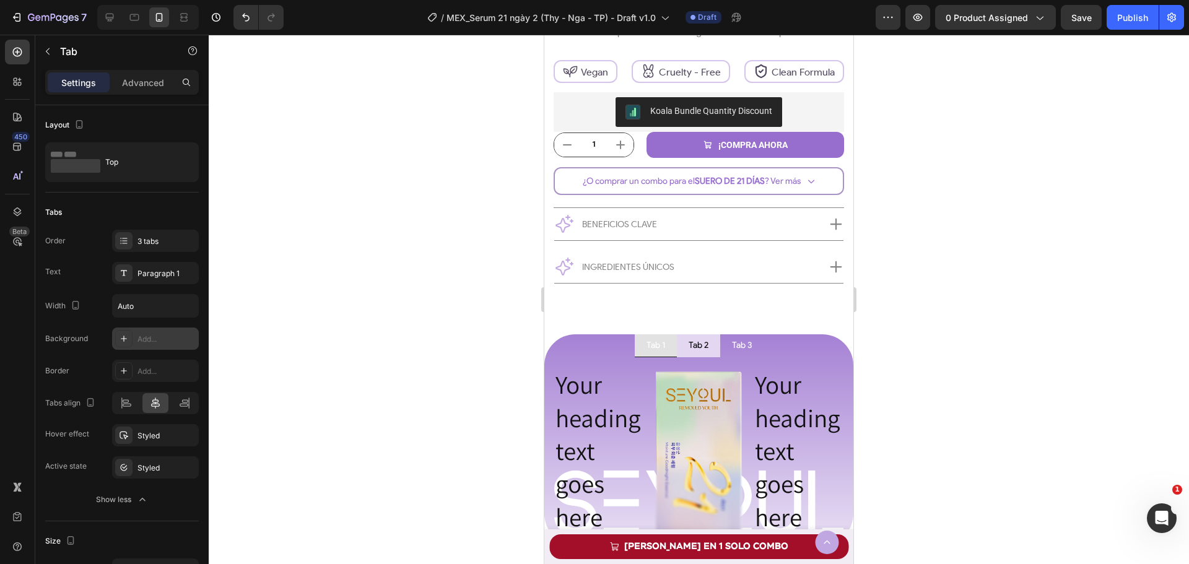
click at [682, 357] on li "Tab 2" at bounding box center [698, 345] width 43 height 23
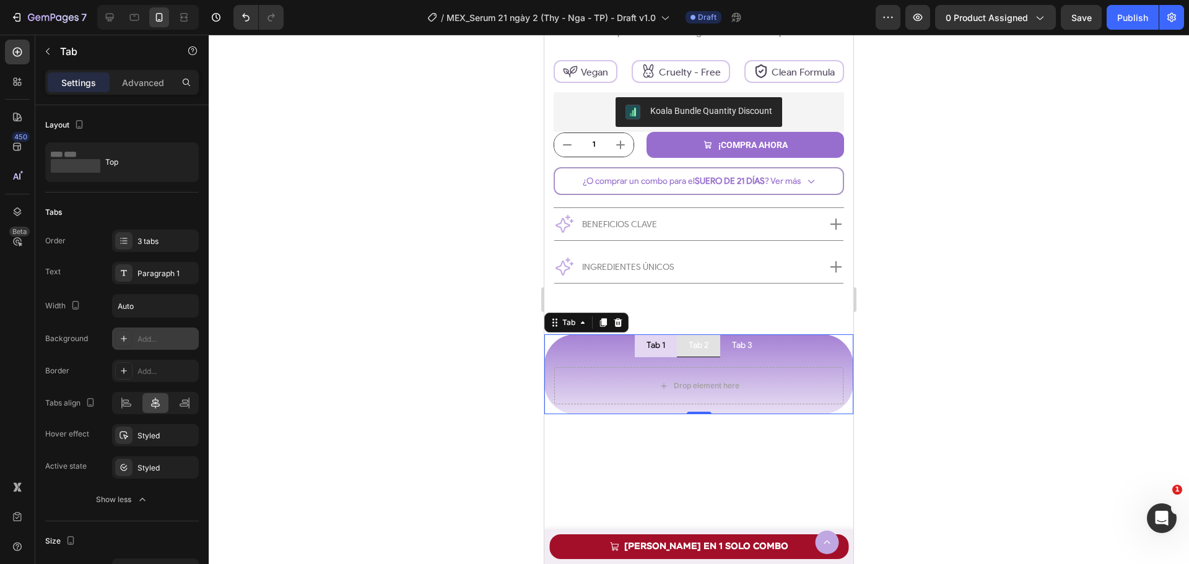
click at [651, 352] on div "Tab 1" at bounding box center [656, 345] width 22 height 12
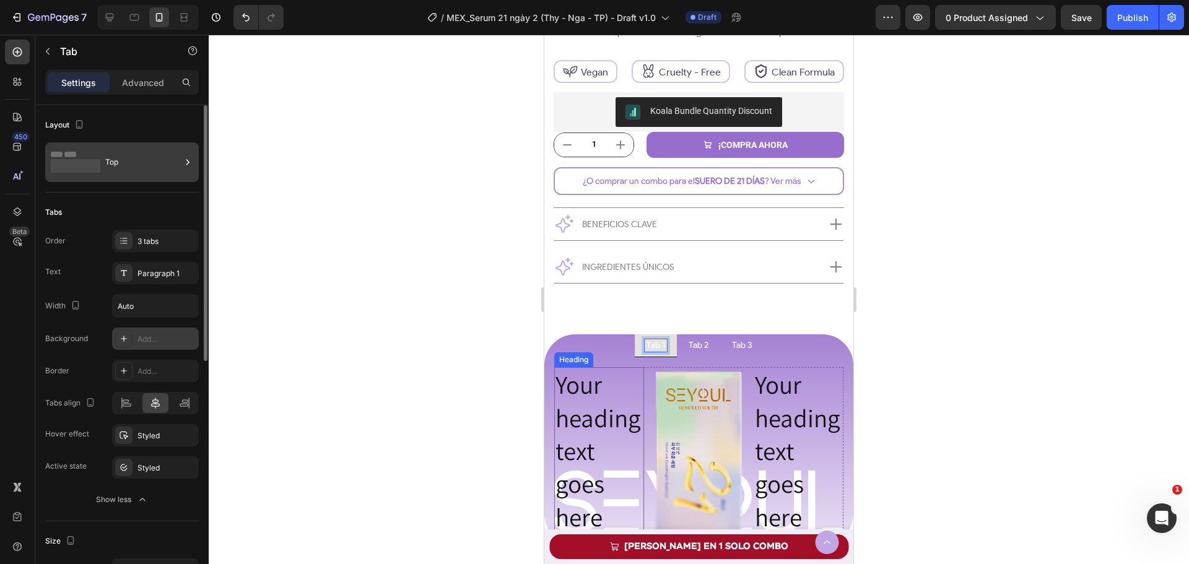
click at [125, 169] on div "Top" at bounding box center [143, 162] width 76 height 28
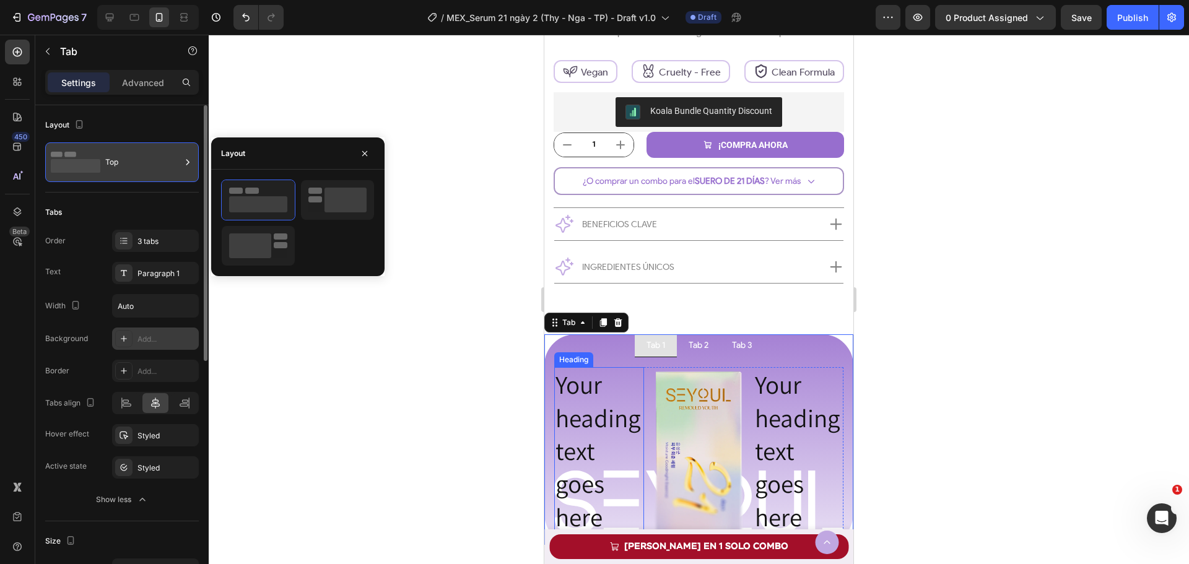
click at [124, 170] on div "Top" at bounding box center [143, 162] width 76 height 28
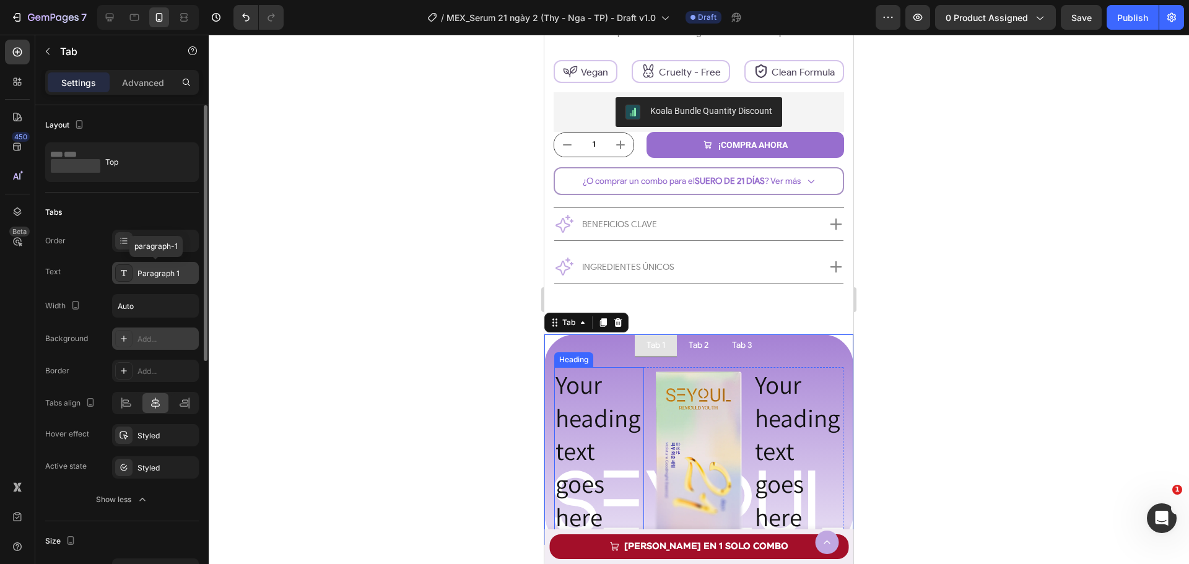
click at [148, 283] on div "Paragraph 1" at bounding box center [155, 273] width 87 height 22
click at [136, 242] on div "3 tabs" at bounding box center [155, 241] width 87 height 22
click at [129, 266] on div at bounding box center [123, 272] width 17 height 17
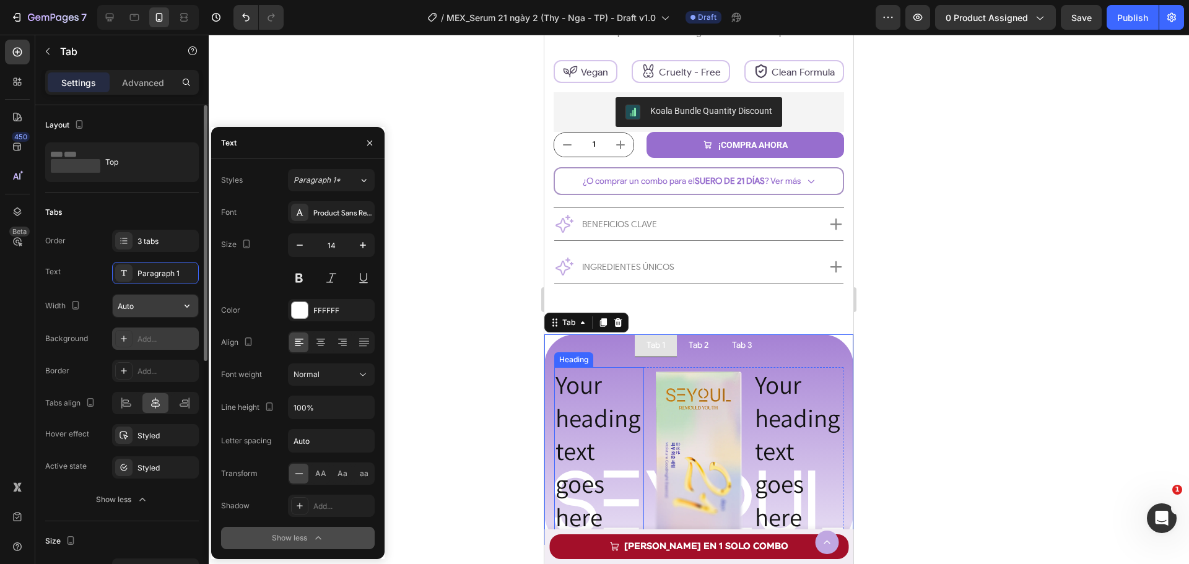
click at [150, 307] on input "Auto" at bounding box center [155, 306] width 85 height 22
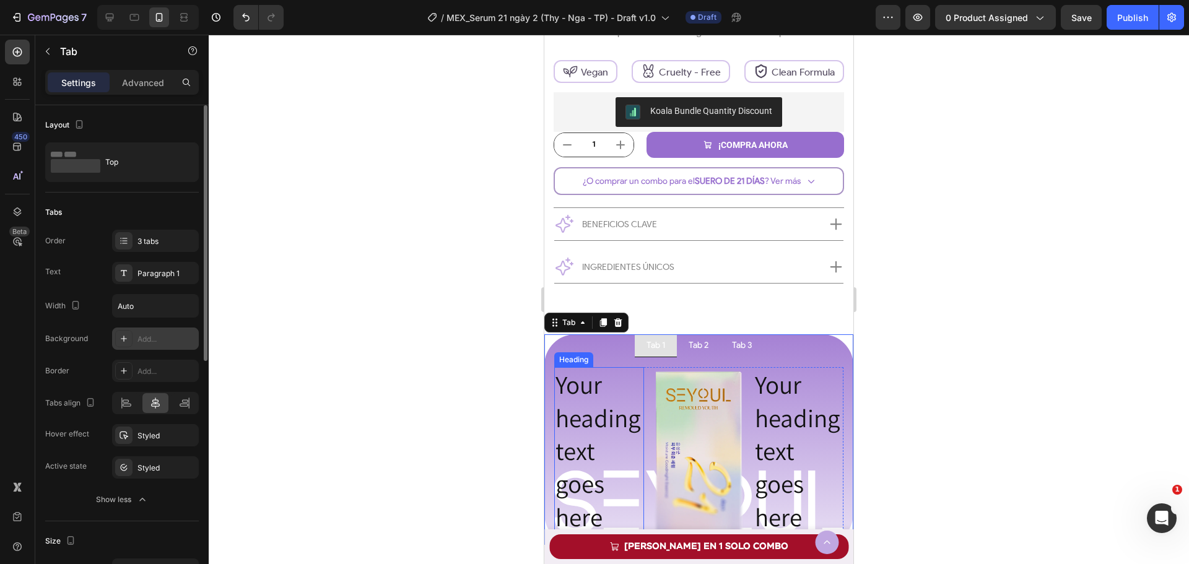
click at [149, 355] on div "Background Add... Border Add... Tabs align Hover effect Styled Active state Sty…" at bounding box center [122, 403] width 154 height 151
click at [146, 336] on div "Add..." at bounding box center [166, 339] width 58 height 11
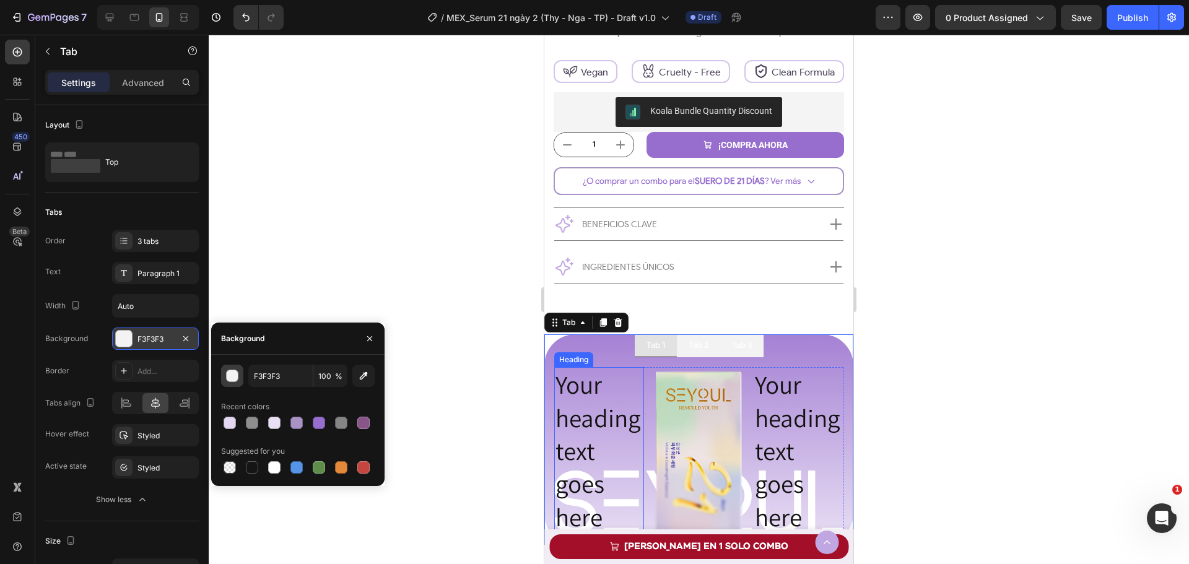
click at [224, 380] on button "button" at bounding box center [232, 376] width 22 height 22
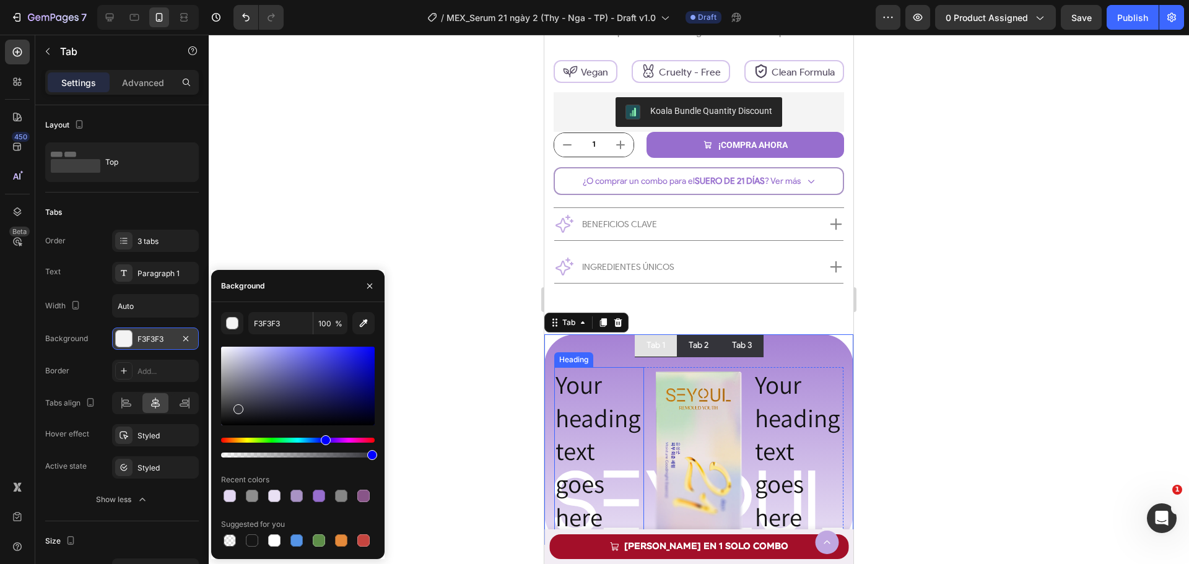
drag, startPoint x: 248, startPoint y: 394, endPoint x: 238, endPoint y: 407, distance: 16.3
click at [238, 407] on div at bounding box center [298, 386] width 154 height 79
type input "34343A"
click at [372, 283] on icon "button" at bounding box center [370, 286] width 10 height 10
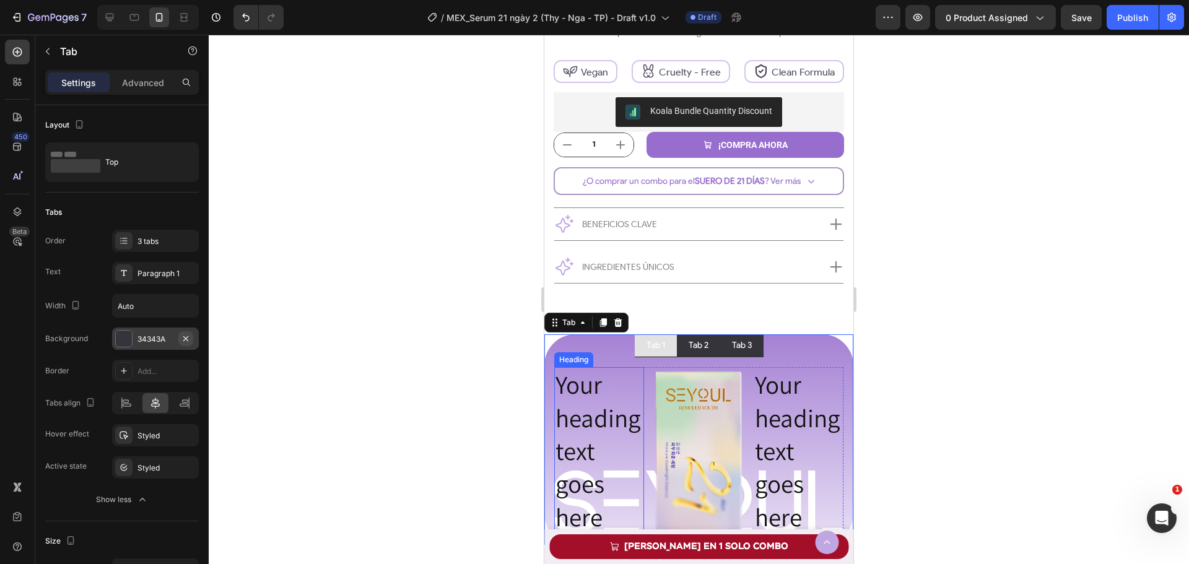
click at [186, 337] on icon "button" at bounding box center [186, 339] width 10 height 10
drag, startPoint x: 154, startPoint y: 368, endPoint x: 151, endPoint y: 359, distance: 9.8
click at [151, 362] on div "Add..." at bounding box center [155, 371] width 87 height 22
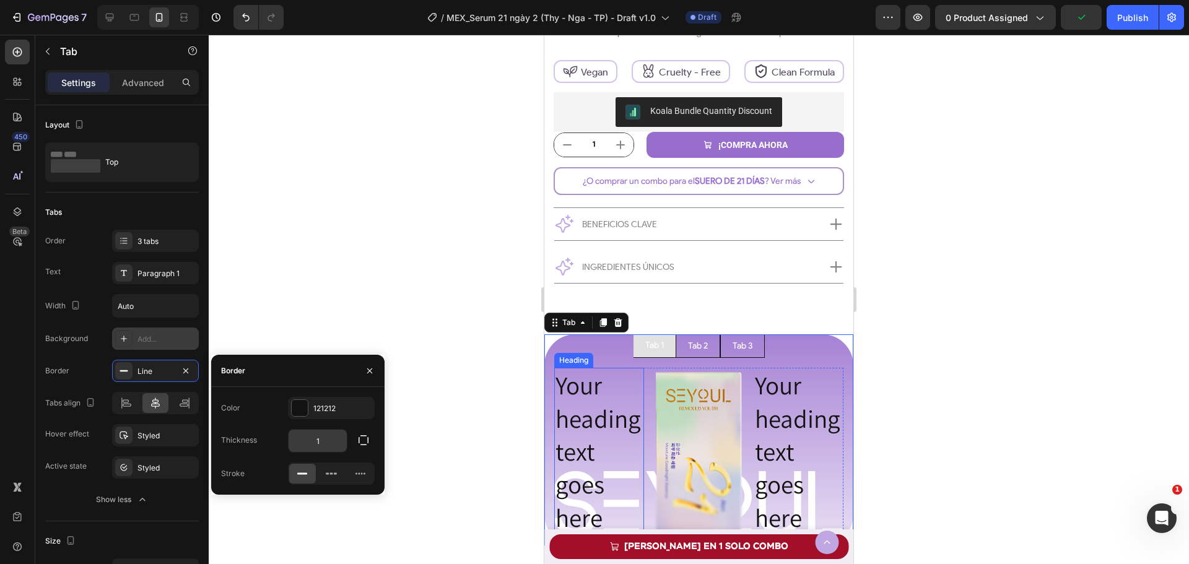
click at [336, 442] on input "1" at bounding box center [318, 441] width 58 height 22
click at [328, 407] on div "121212" at bounding box center [331, 408] width 36 height 11
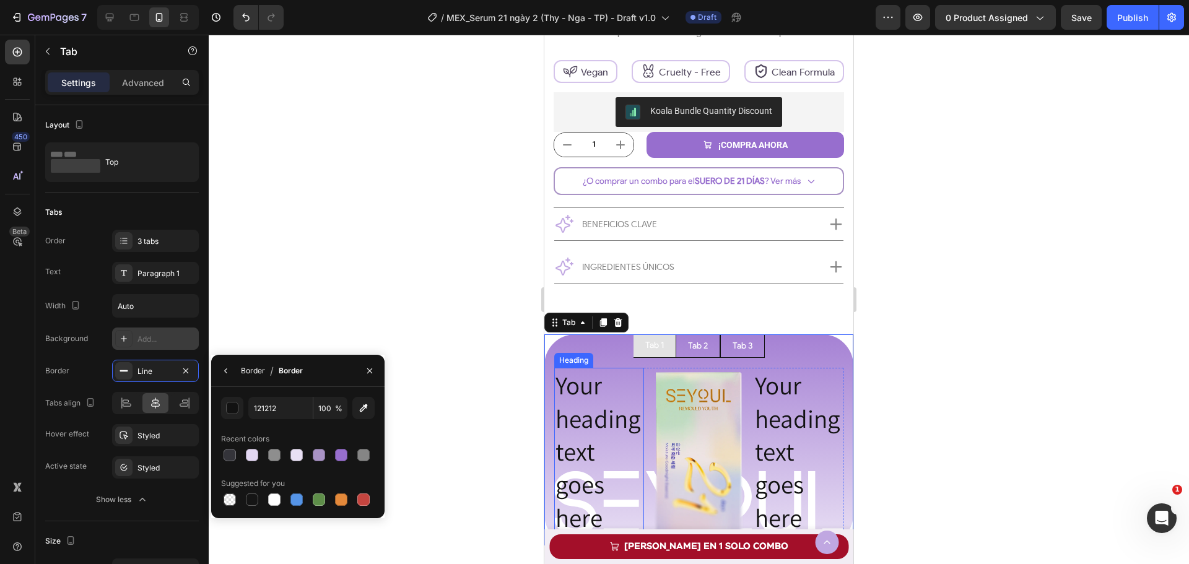
click at [259, 372] on div "Border" at bounding box center [253, 370] width 24 height 11
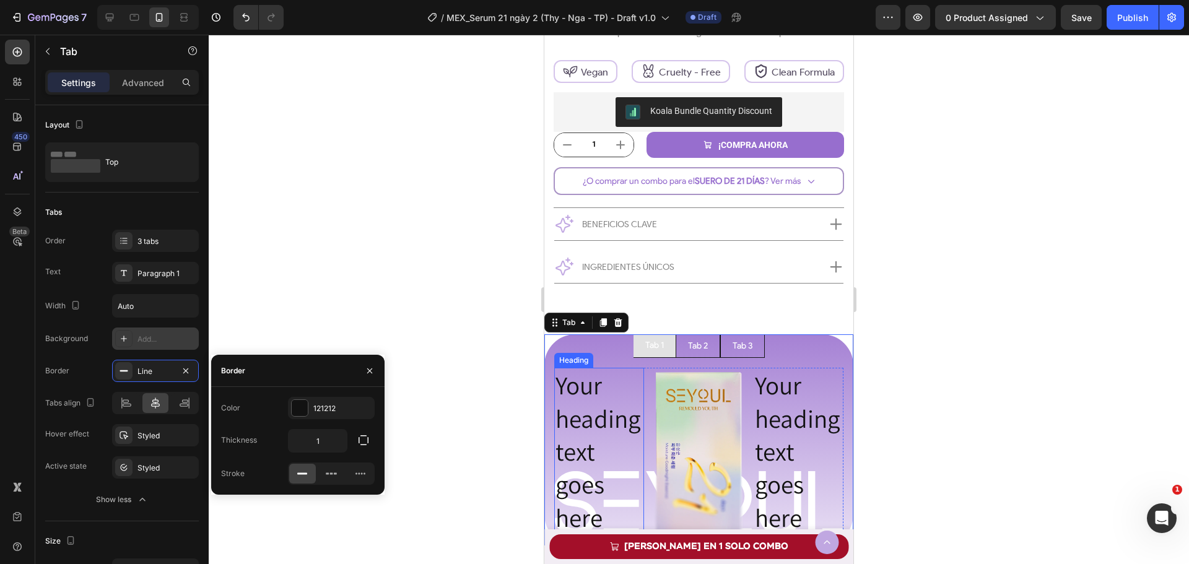
click at [357, 372] on div at bounding box center [370, 371] width 30 height 32
click at [365, 372] on icon "button" at bounding box center [370, 371] width 10 height 10
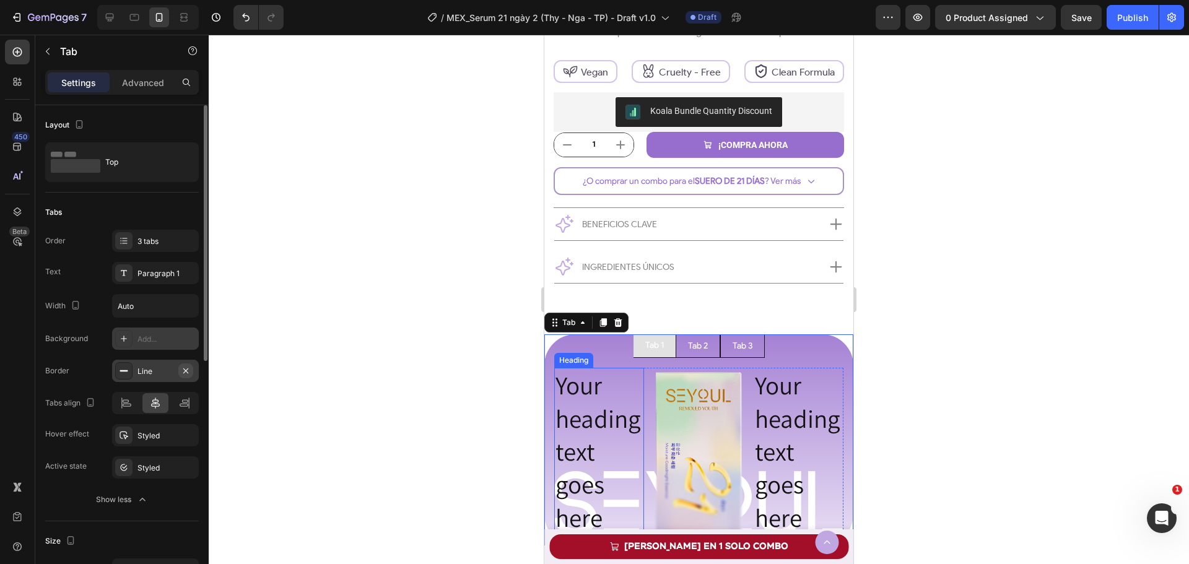
click at [191, 369] on button "button" at bounding box center [185, 371] width 15 height 15
click at [144, 435] on div "Styled" at bounding box center [155, 435] width 36 height 11
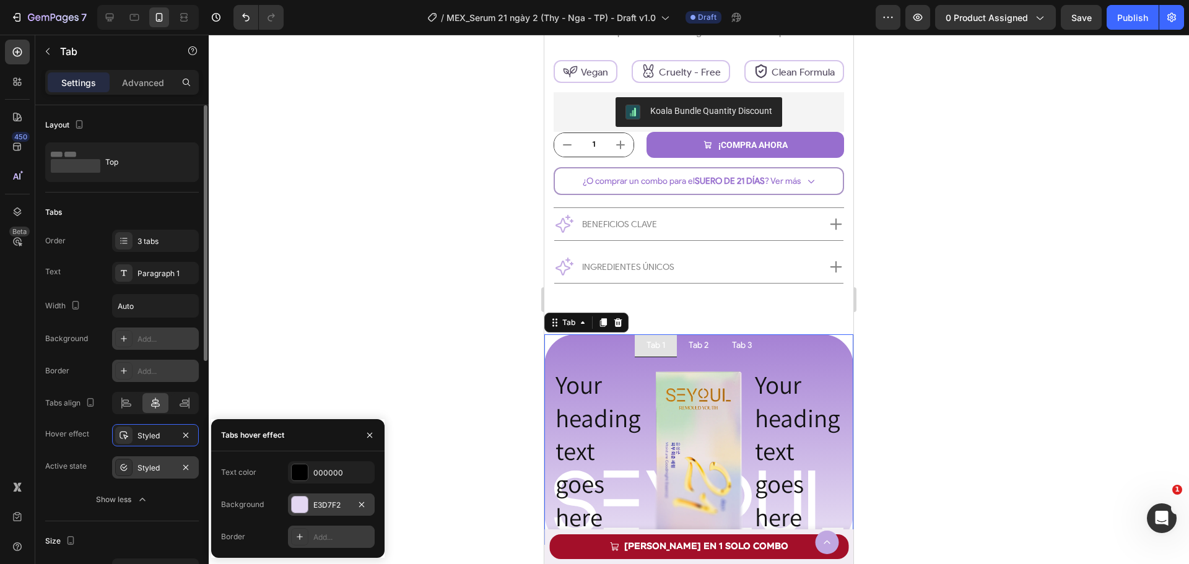
click at [145, 474] on div "Styled" at bounding box center [155, 467] width 87 height 22
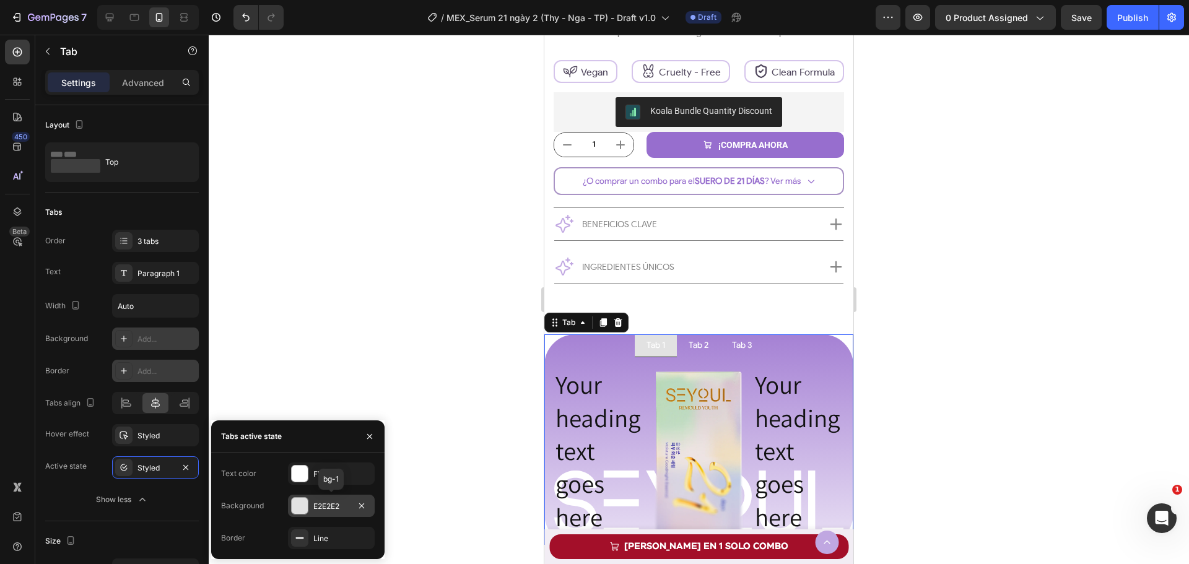
click at [321, 503] on div "E2E2E2" at bounding box center [331, 506] width 36 height 11
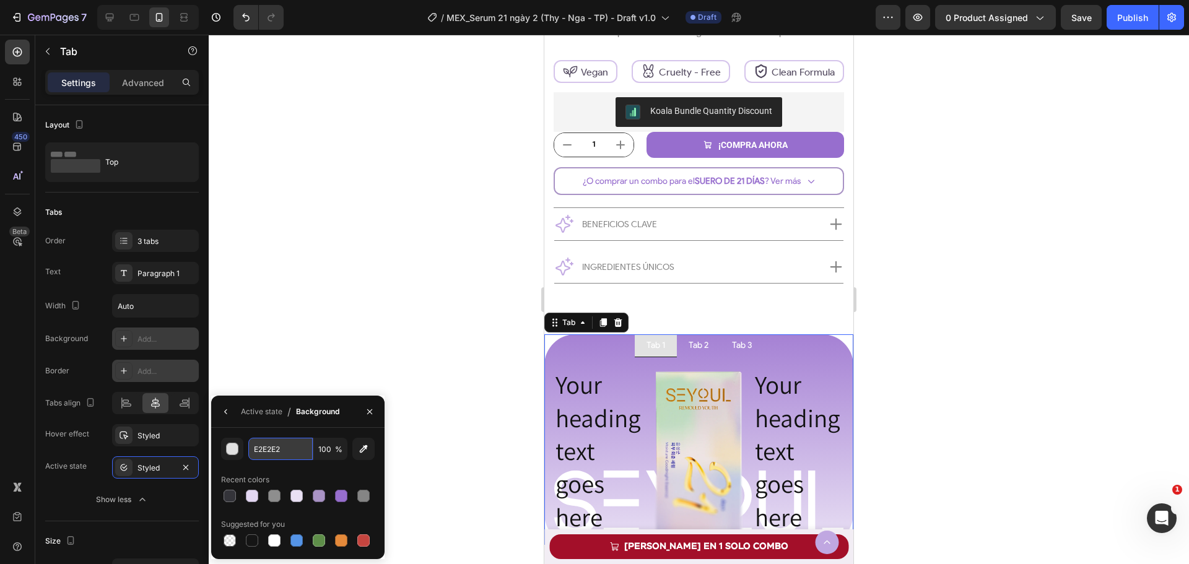
click at [283, 445] on input "E2E2E2" at bounding box center [280, 449] width 64 height 22
paste input "C0A7E1"
type input "C0A7E1"
click at [271, 411] on div "Active state" at bounding box center [261, 411] width 41 height 11
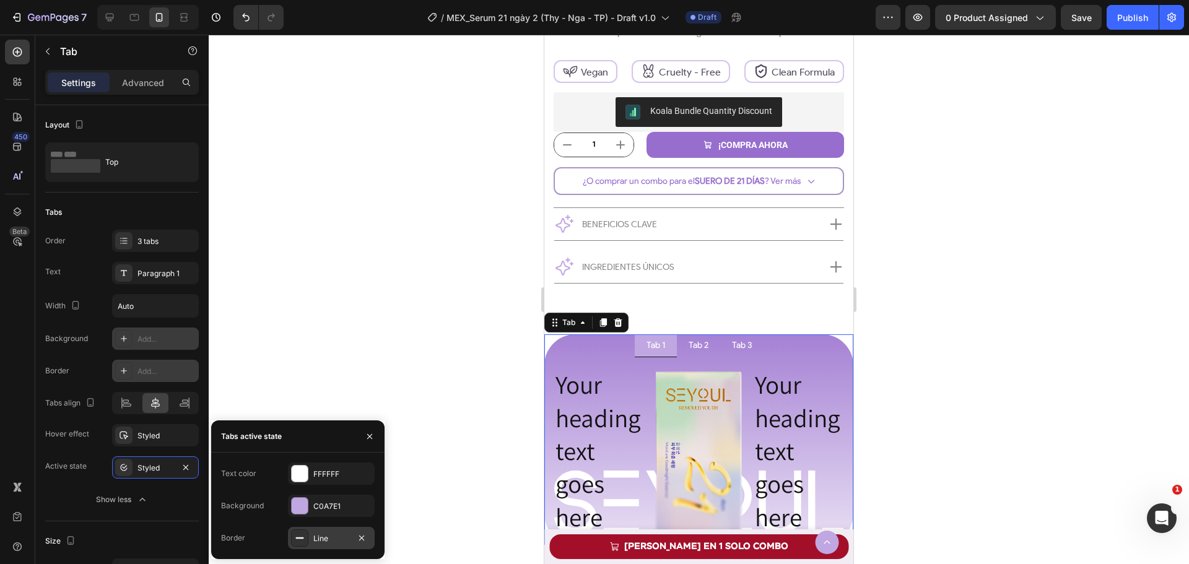
click at [310, 540] on div "Line" at bounding box center [331, 538] width 87 height 22
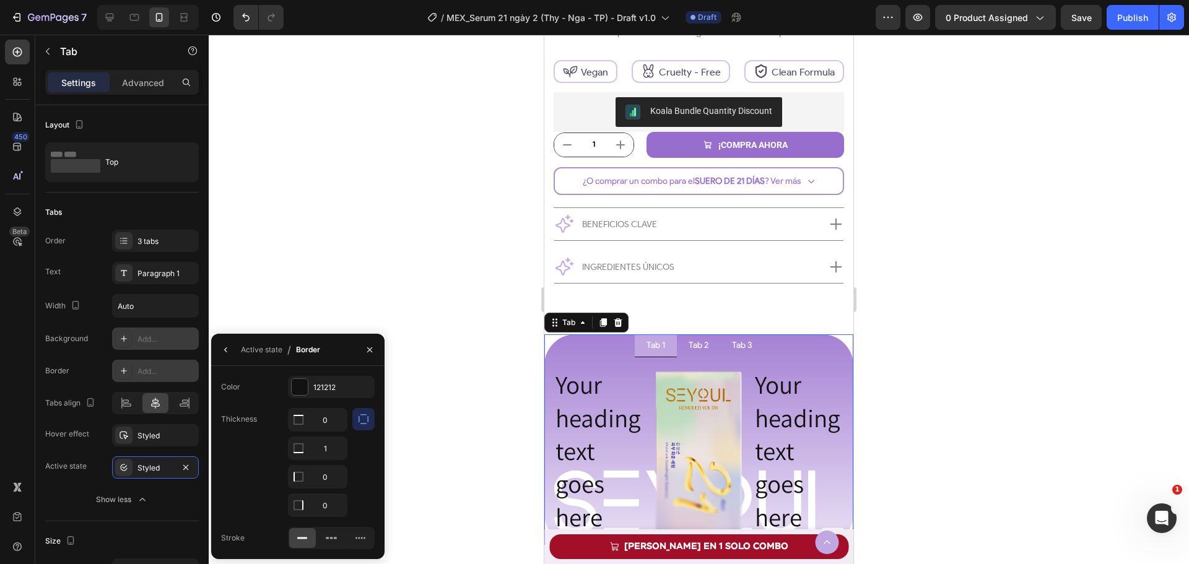
click at [365, 419] on icon "button" at bounding box center [363, 419] width 12 height 12
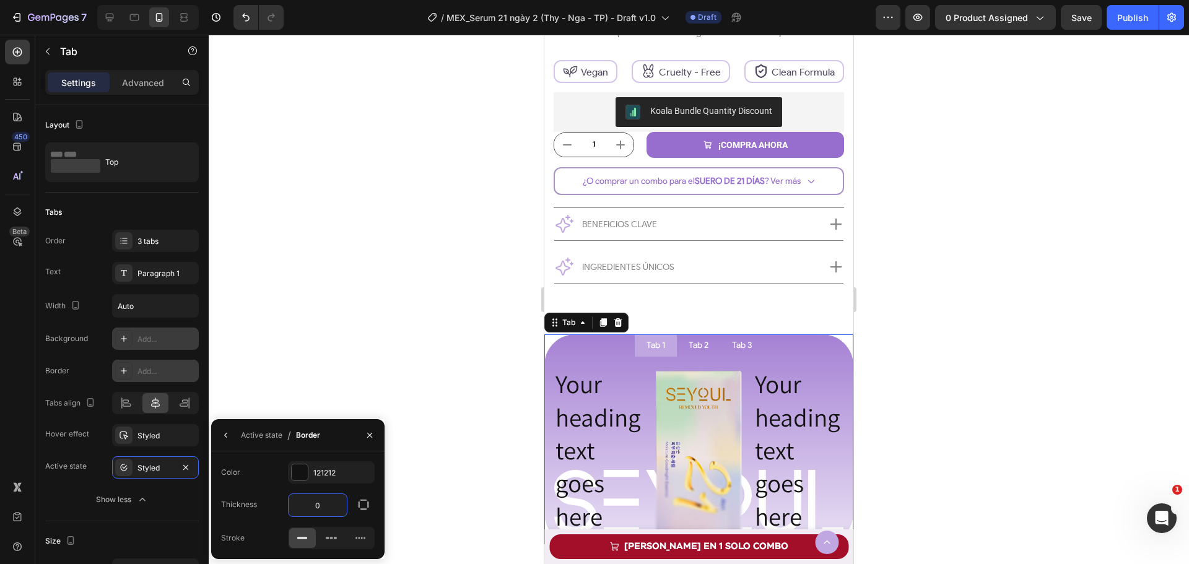
click at [334, 512] on input "0" at bounding box center [318, 505] width 58 height 22
click at [345, 476] on div "121212" at bounding box center [331, 473] width 36 height 11
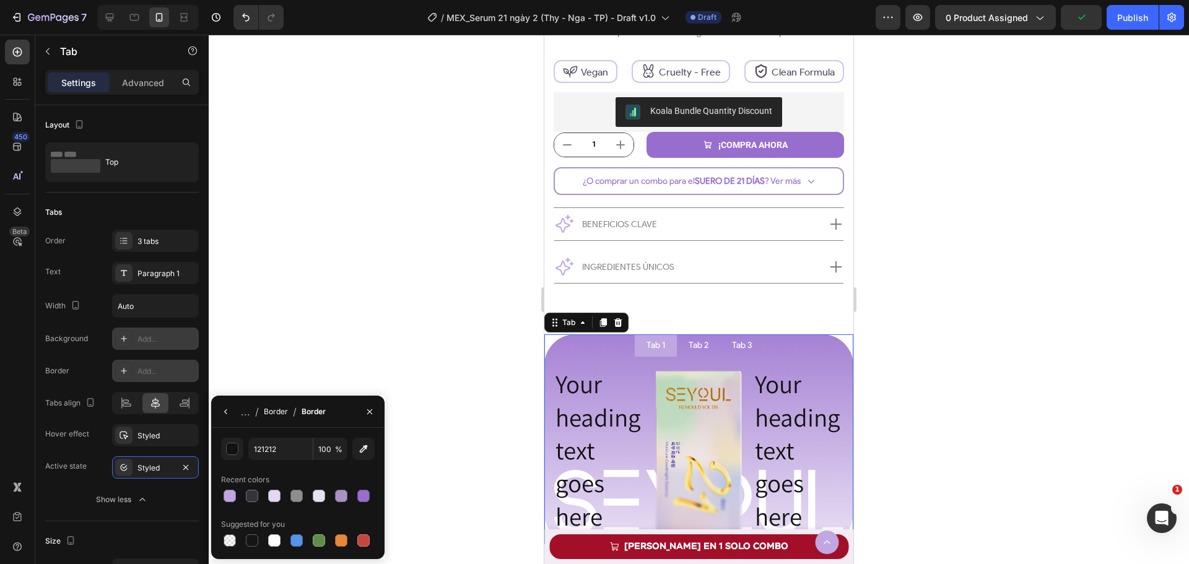
click at [268, 414] on div "Border" at bounding box center [276, 411] width 24 height 11
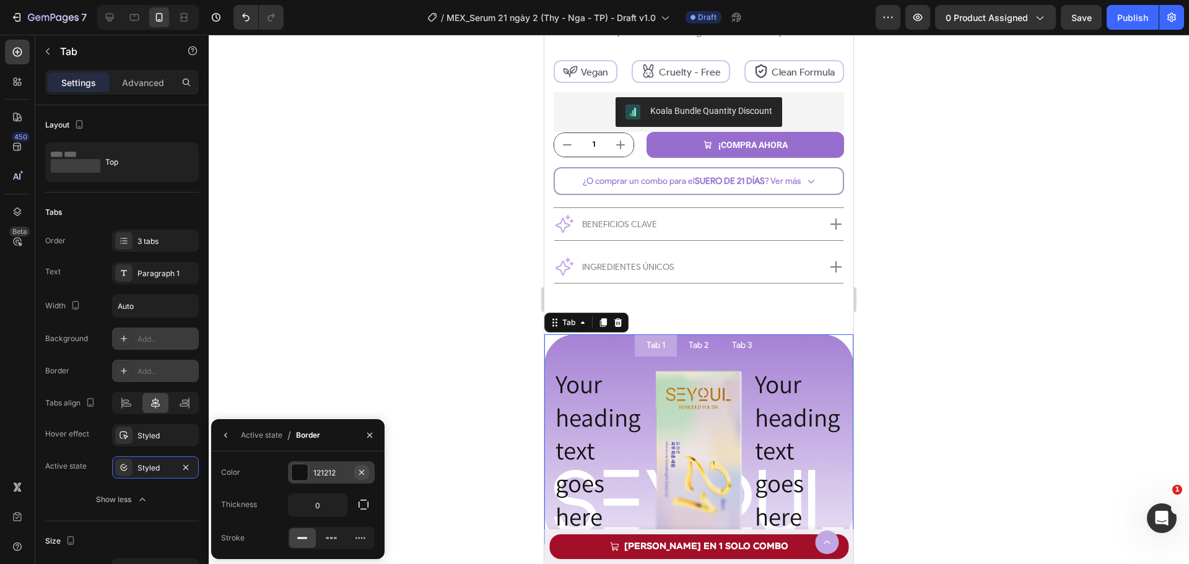
click at [363, 471] on icon "button" at bounding box center [361, 471] width 5 height 5
click at [263, 437] on div "Active state" at bounding box center [261, 435] width 41 height 11
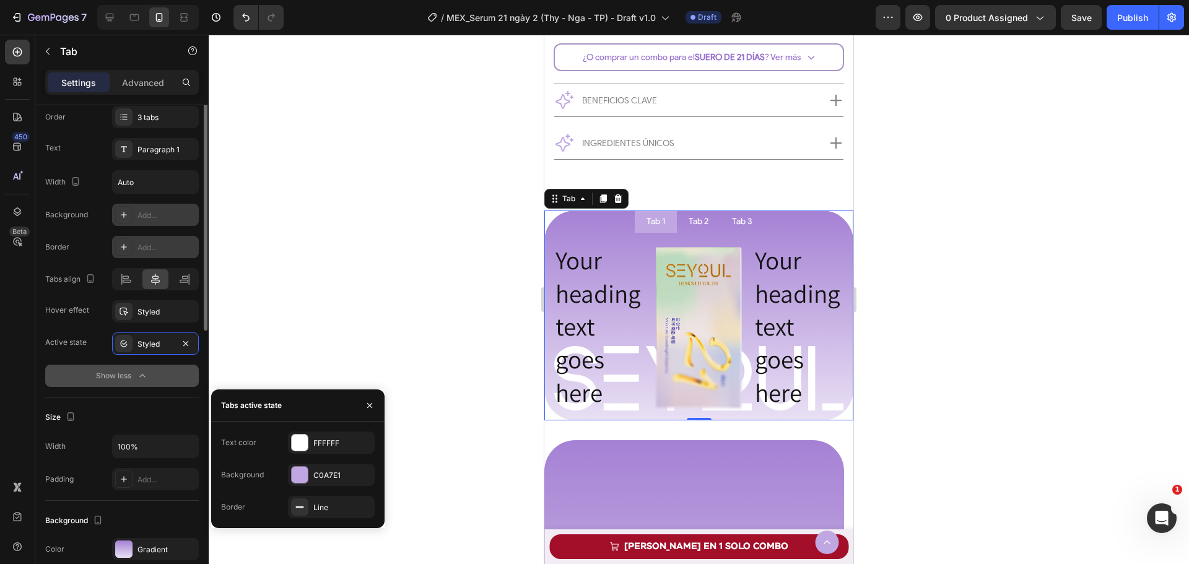
scroll to position [186, 0]
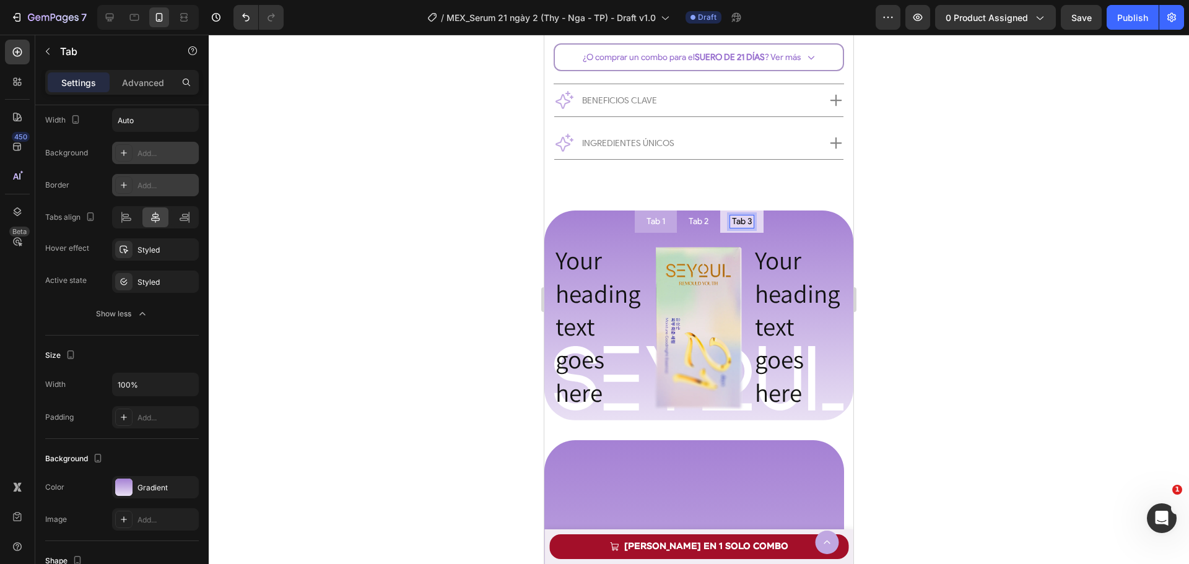
click at [732, 228] on div "Tab 3" at bounding box center [742, 222] width 24 height 12
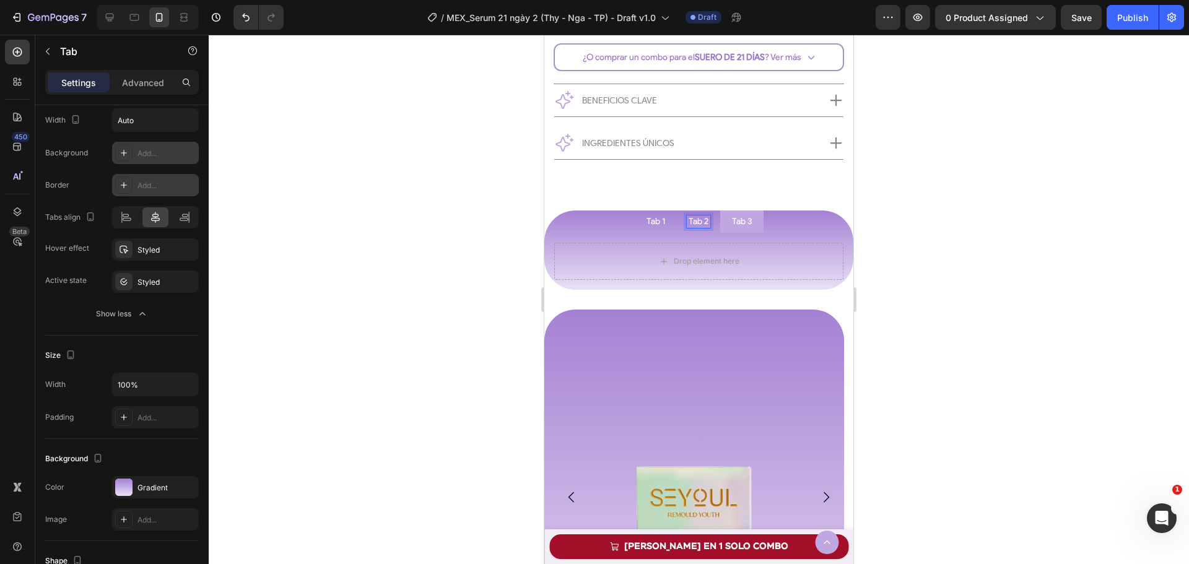
click at [698, 228] on div "Tab 2" at bounding box center [699, 222] width 24 height 12
click at [652, 223] on p "Tab 1" at bounding box center [656, 221] width 19 height 9
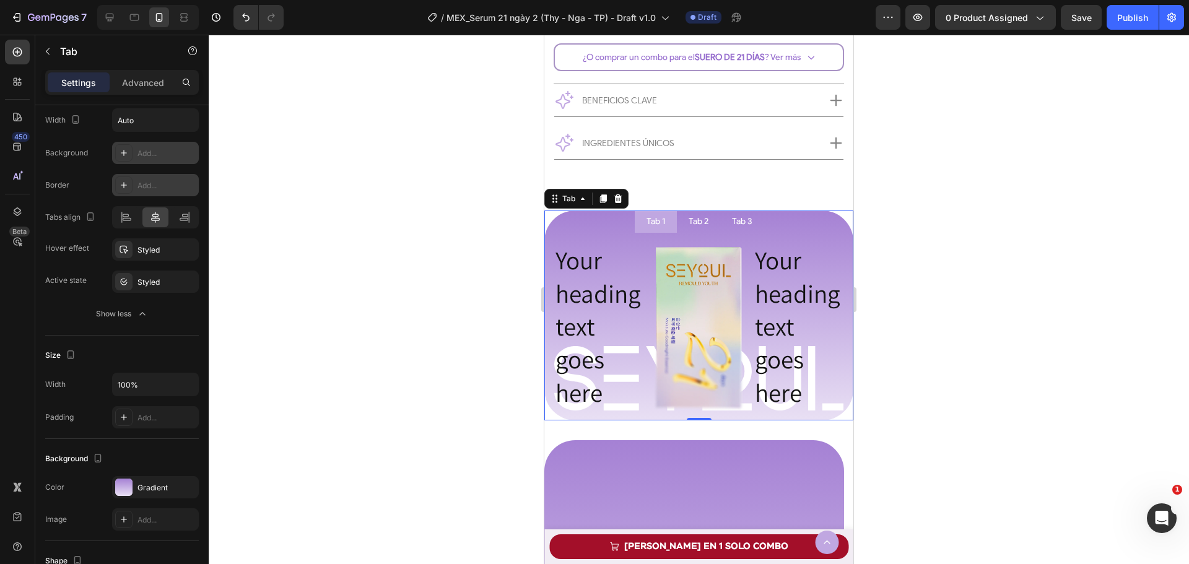
click at [667, 229] on li "Tab 1" at bounding box center [656, 222] width 42 height 22
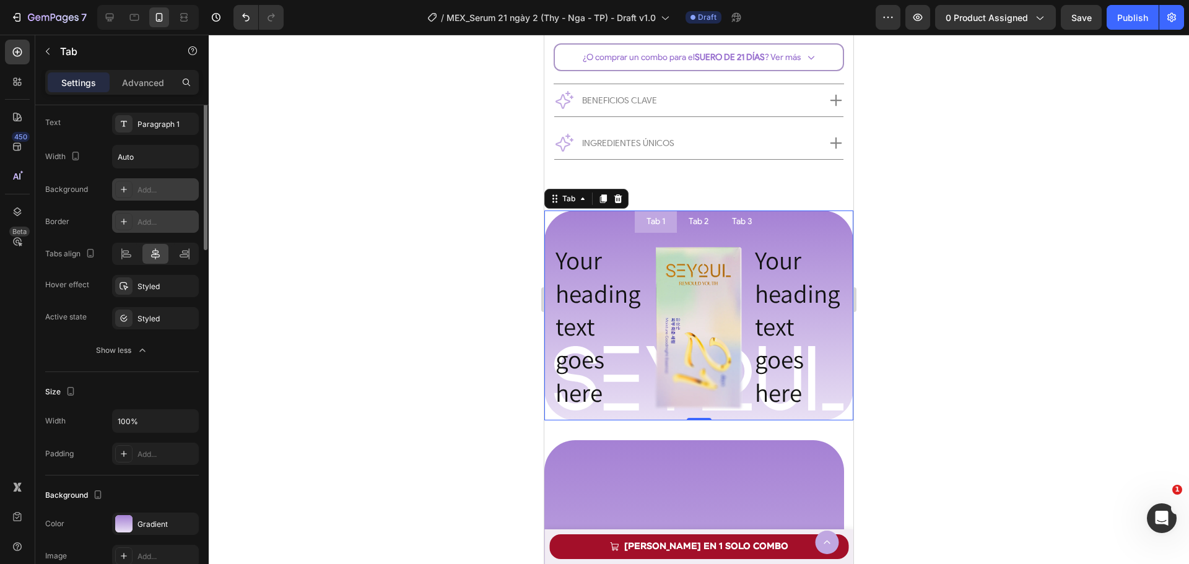
scroll to position [0, 0]
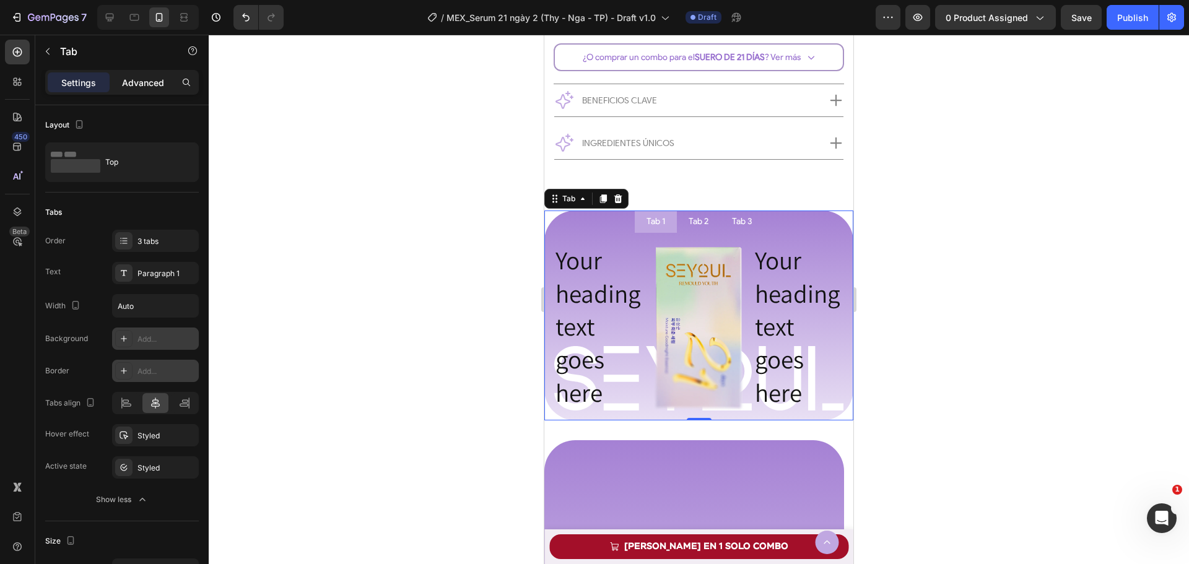
click at [137, 81] on p "Advanced" at bounding box center [143, 82] width 42 height 13
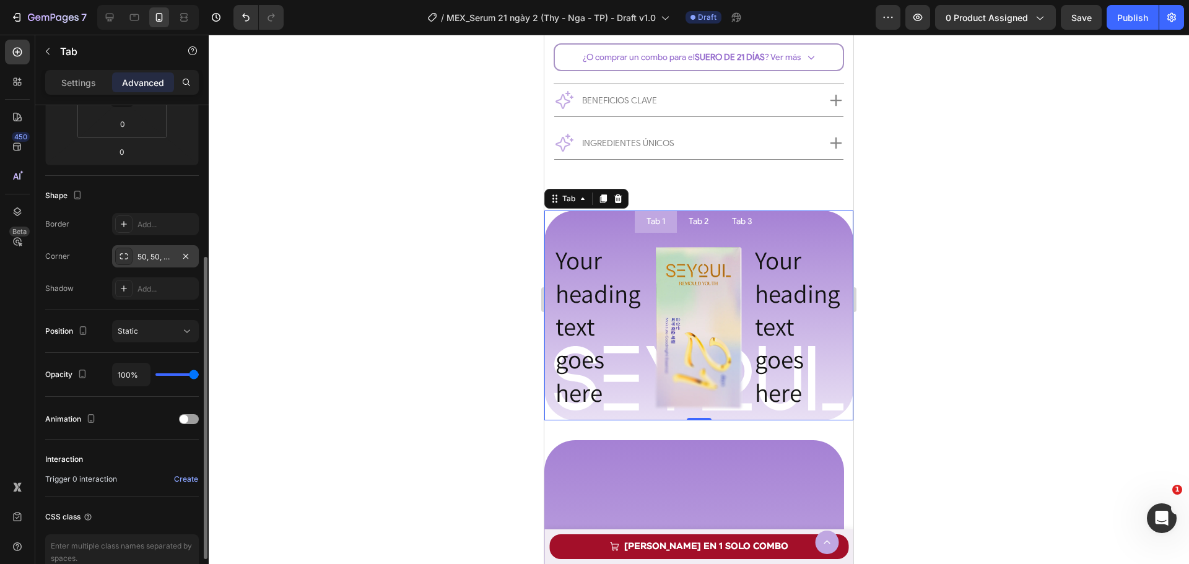
scroll to position [313, 0]
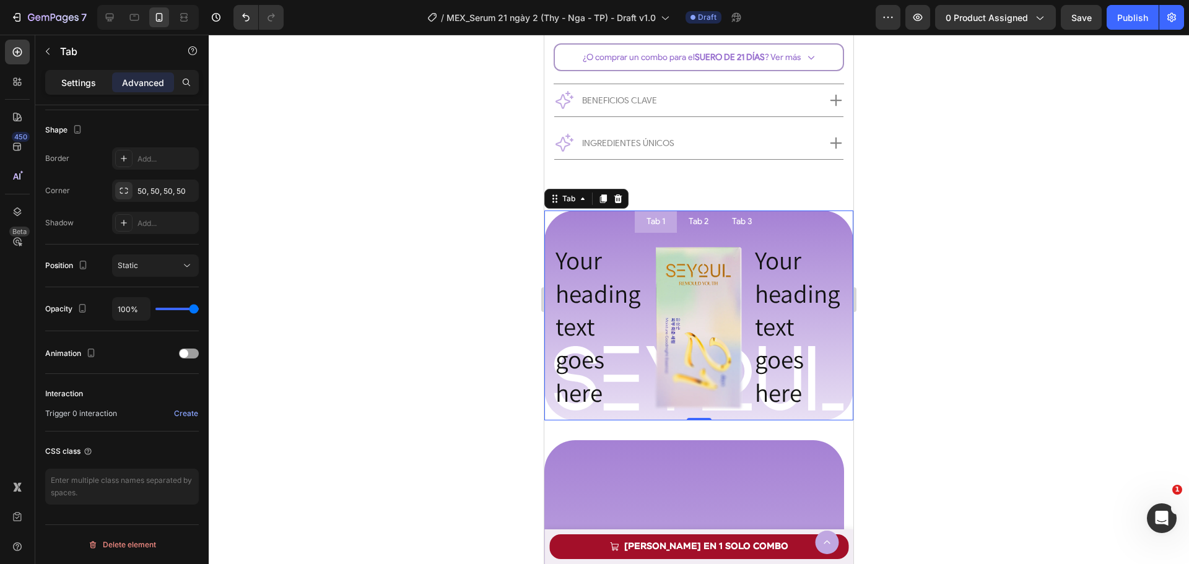
click at [64, 75] on div "Settings" at bounding box center [79, 82] width 62 height 20
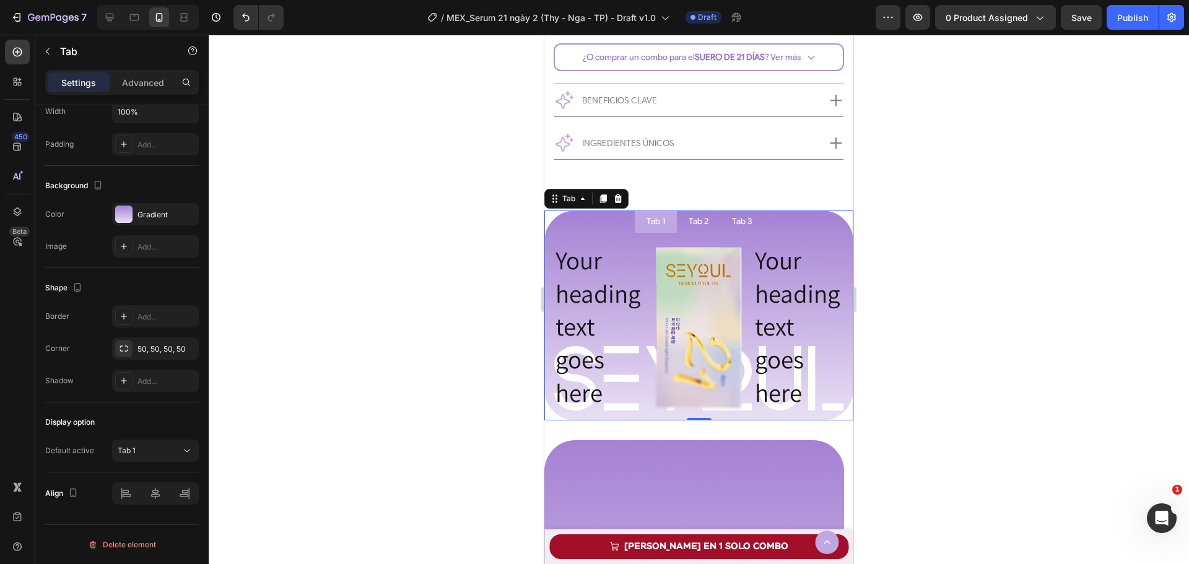
click at [666, 227] on li "Tab 1" at bounding box center [656, 222] width 42 height 22
click at [687, 228] on div "Tab 2" at bounding box center [699, 222] width 24 height 12
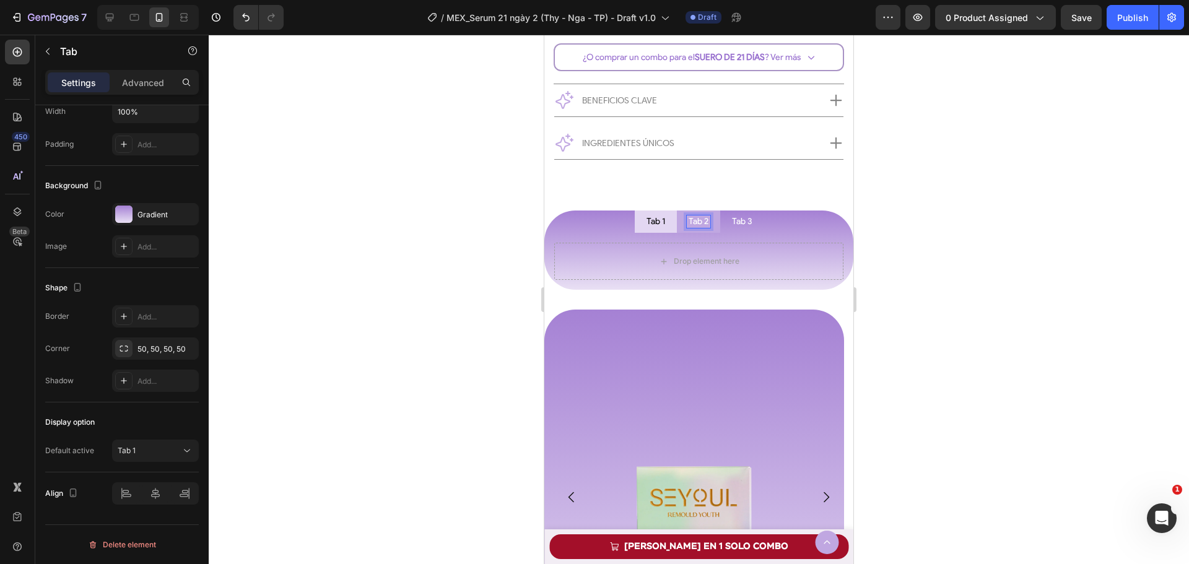
click at [667, 233] on li "Tab 1" at bounding box center [656, 222] width 42 height 22
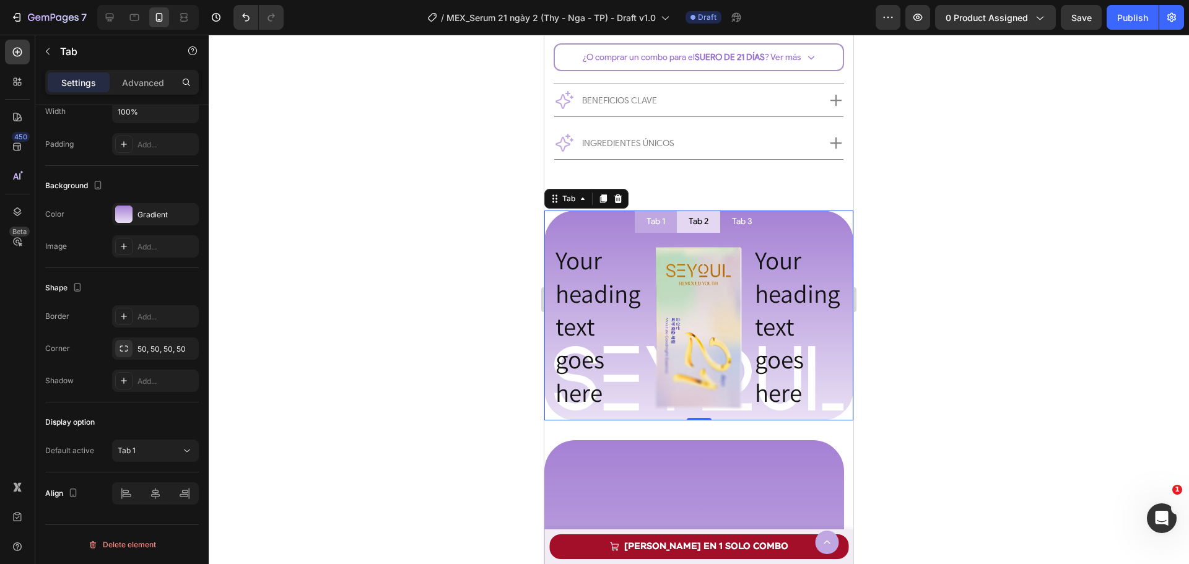
click at [687, 233] on li "Tab 2" at bounding box center [698, 222] width 43 height 22
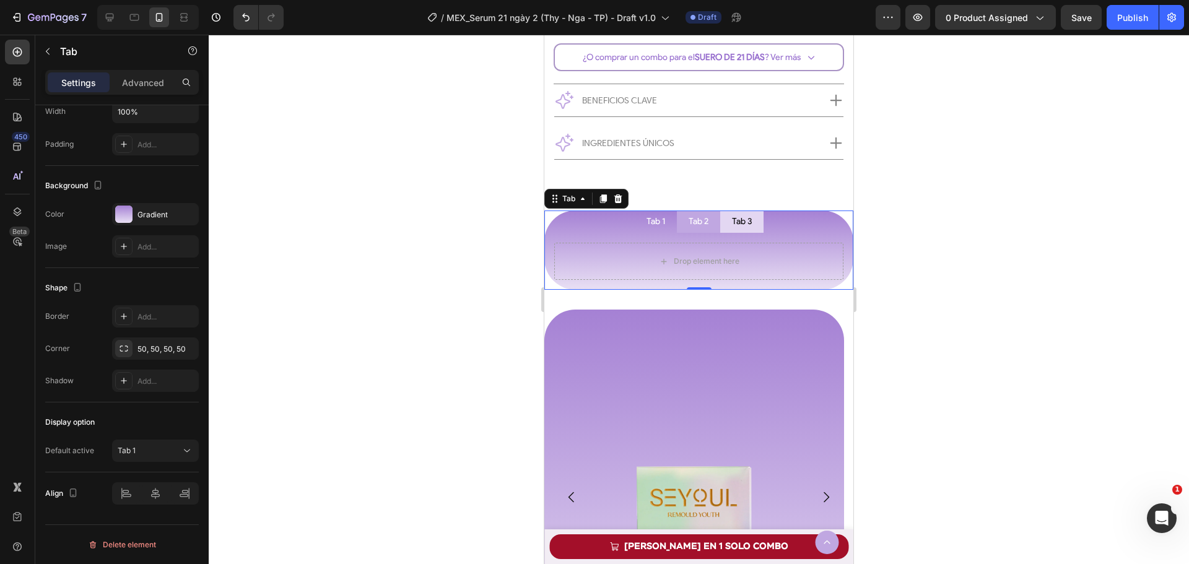
click at [732, 232] on li "Tab 3" at bounding box center [741, 222] width 43 height 22
click at [661, 228] on div "Tab 1" at bounding box center [656, 222] width 22 height 12
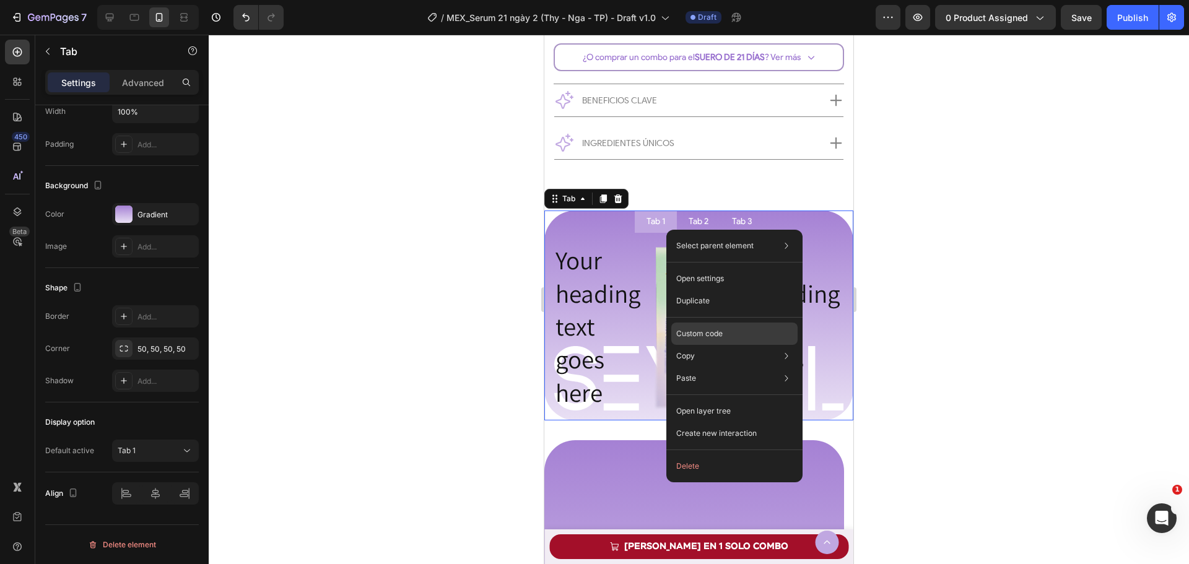
click at [713, 338] on p "Custom code" at bounding box center [699, 333] width 46 height 11
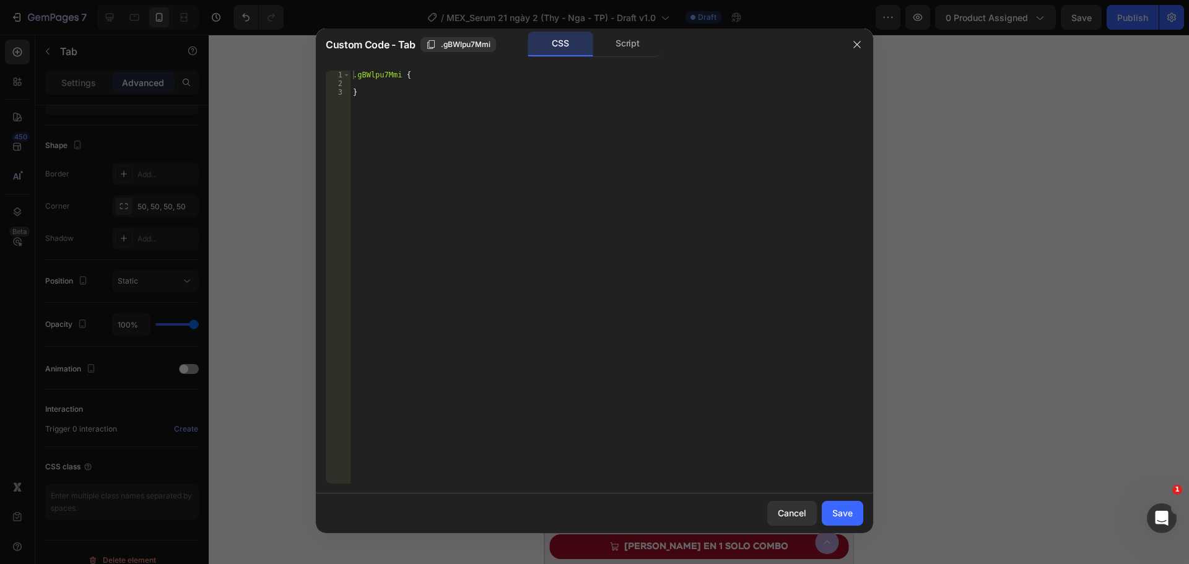
type textarea "}"
click at [459, 106] on div ".gBWlpu7Mmi { }" at bounding box center [607, 286] width 513 height 430
click at [474, 89] on div ".gBWlpu7Mmi { }" at bounding box center [607, 286] width 513 height 430
click at [490, 84] on div ".gBWlpu7Mmi { }" at bounding box center [607, 286] width 513 height 430
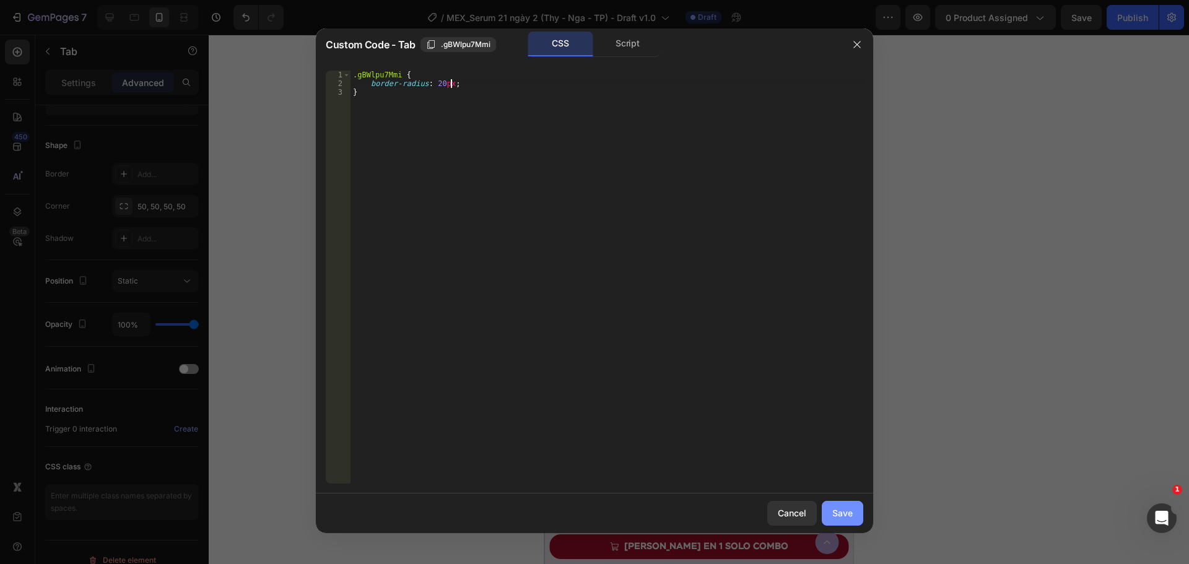
type textarea "border-radius: 20px;"
click at [830, 514] on button "Save" at bounding box center [842, 513] width 41 height 25
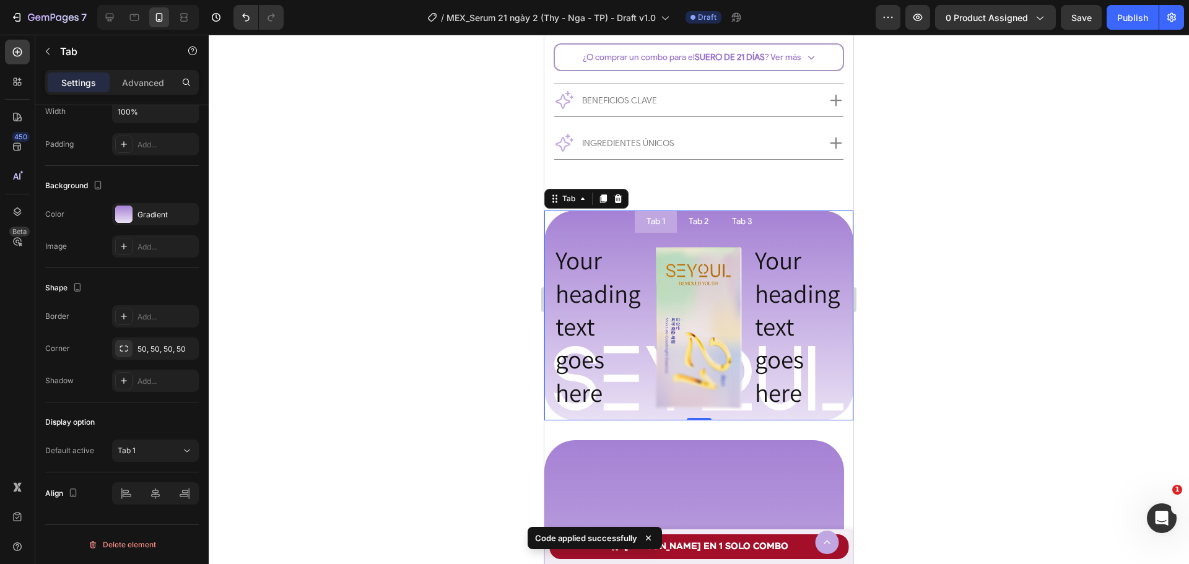
click at [663, 232] on li "Tab 1" at bounding box center [656, 222] width 42 height 22
click at [668, 224] on li "Tab 1" at bounding box center [656, 222] width 42 height 22
click at [661, 232] on li "Tab 1" at bounding box center [656, 222] width 42 height 22
click at [636, 222] on li "Tab 1" at bounding box center [656, 222] width 42 height 22
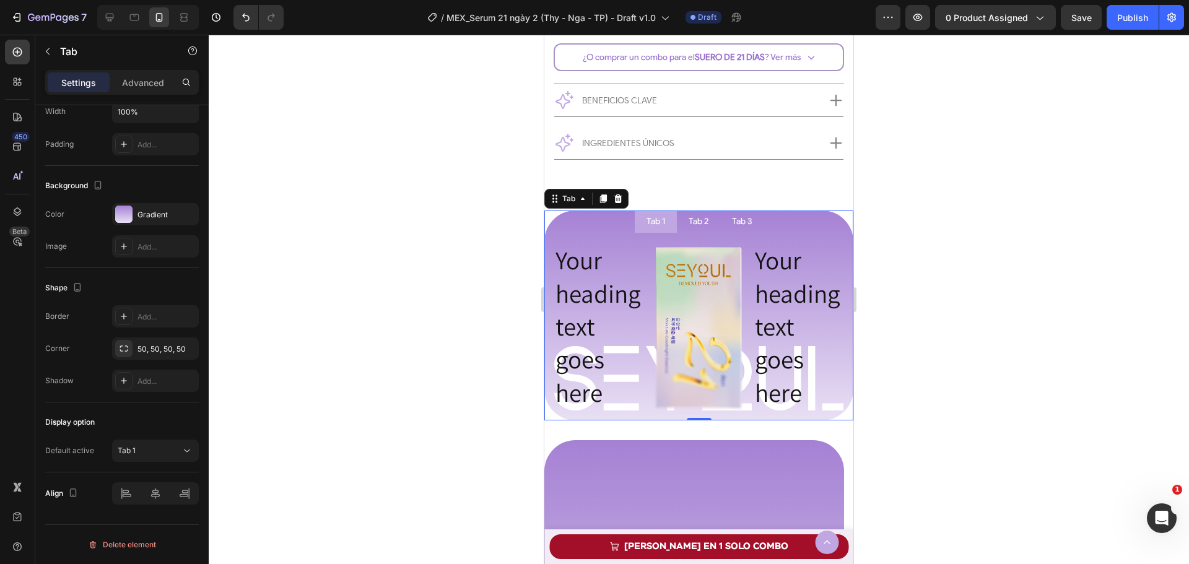
click at [656, 225] on p "Tab 1" at bounding box center [656, 221] width 19 height 9
click at [689, 224] on p "Tab 2" at bounding box center [699, 221] width 20 height 9
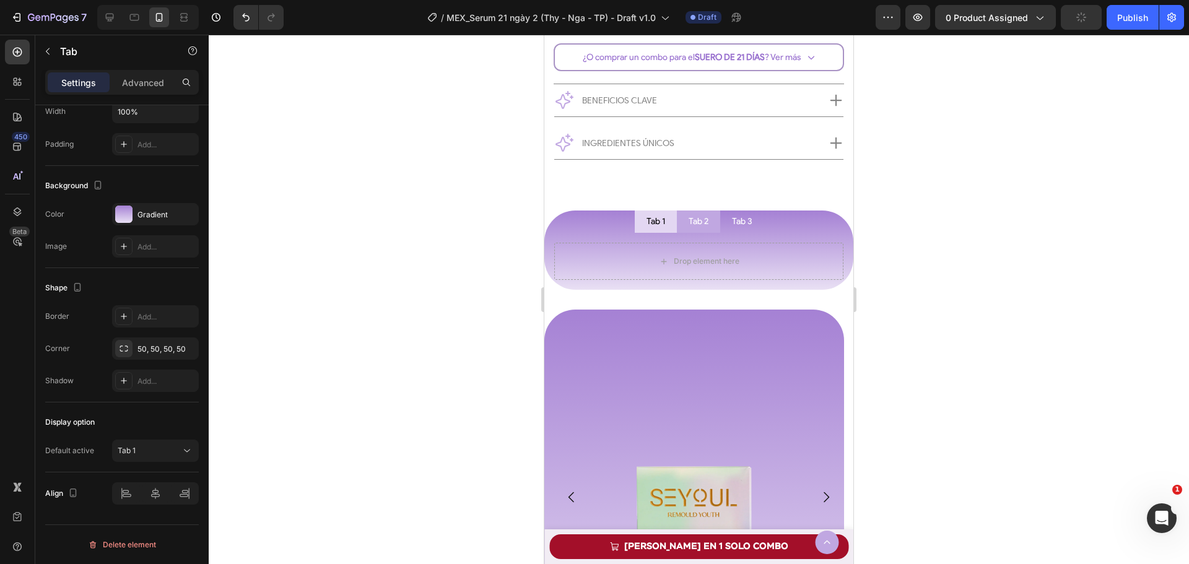
click at [666, 227] on li "Tab 1" at bounding box center [656, 222] width 42 height 22
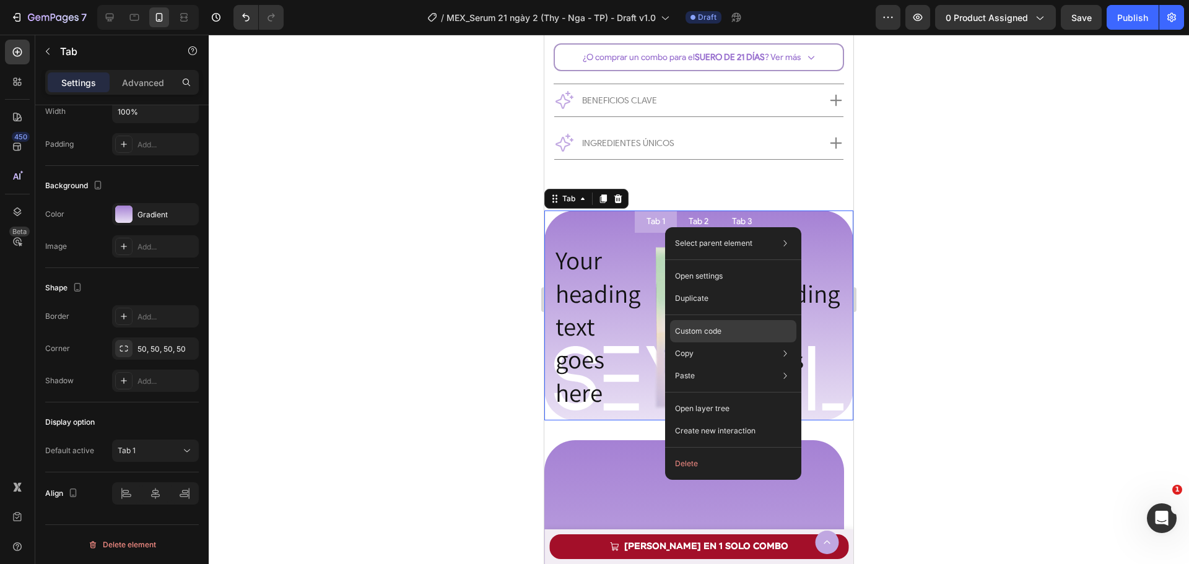
click at [715, 337] on div "Custom code" at bounding box center [733, 331] width 126 height 22
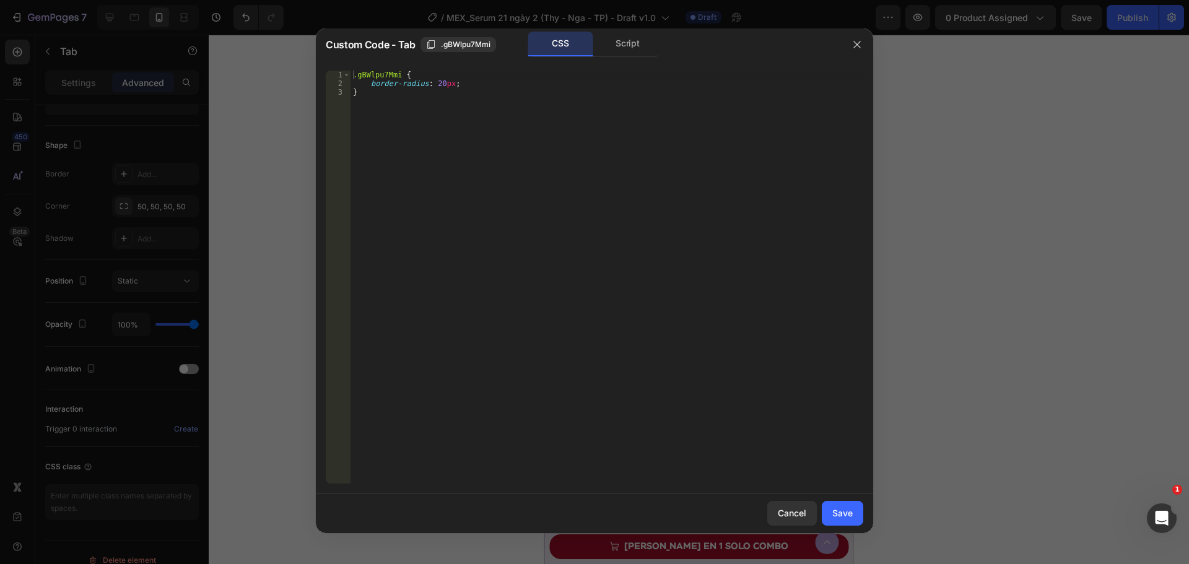
click at [492, 80] on div ".gBWlpu7Mmi { border-radius : 20 px ; }" at bounding box center [607, 286] width 513 height 430
click at [483, 68] on div "border-radius: 20px; 1 2 3 .gBWlpu7Mmi { border-radius : 20 px ; } הההההההההההה…" at bounding box center [594, 277] width 557 height 433
type textarea ".gBWlpu7Mmi {"
click at [482, 78] on div ".gBWlpu7Mmi { border-radius : 20 px ; }" at bounding box center [607, 286] width 513 height 430
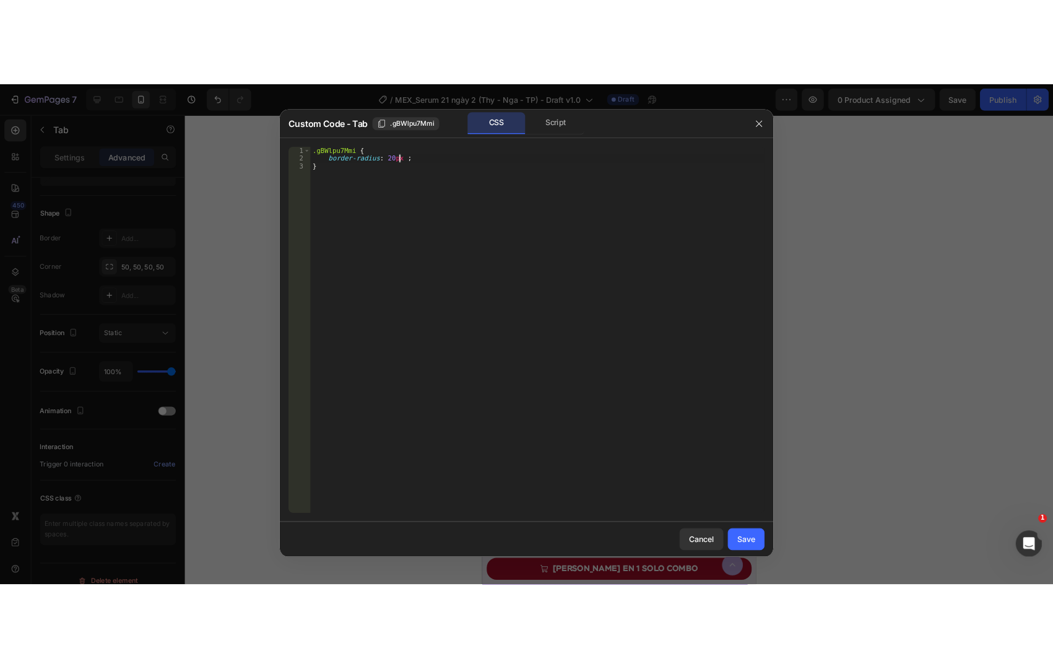
scroll to position [0, 8]
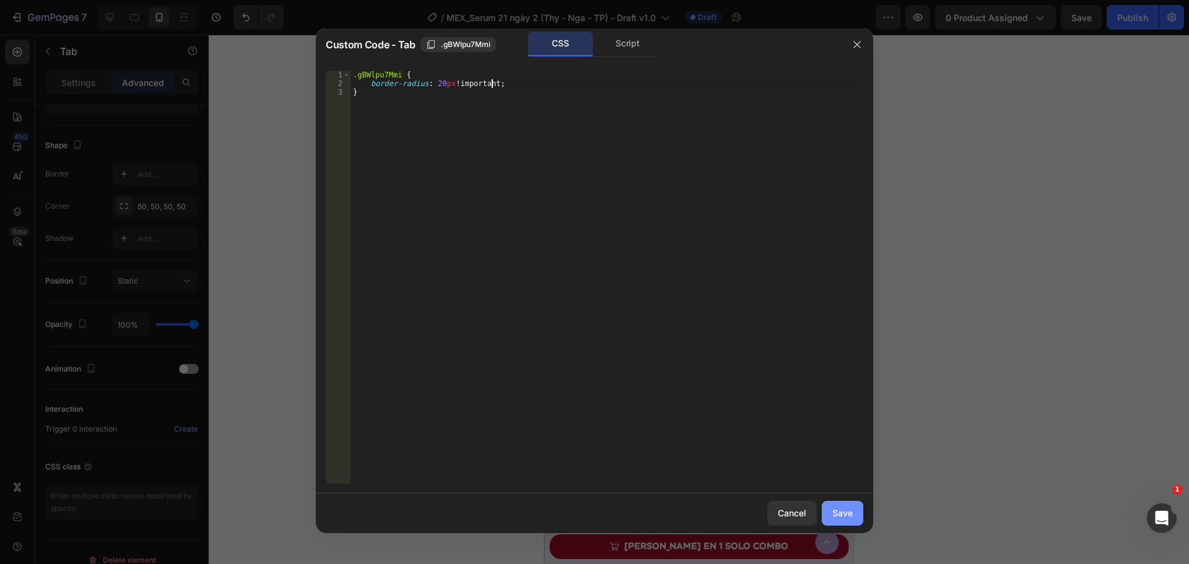
type textarea "border-radius: 20px !;"
click at [844, 517] on div "Save" at bounding box center [842, 513] width 20 height 13
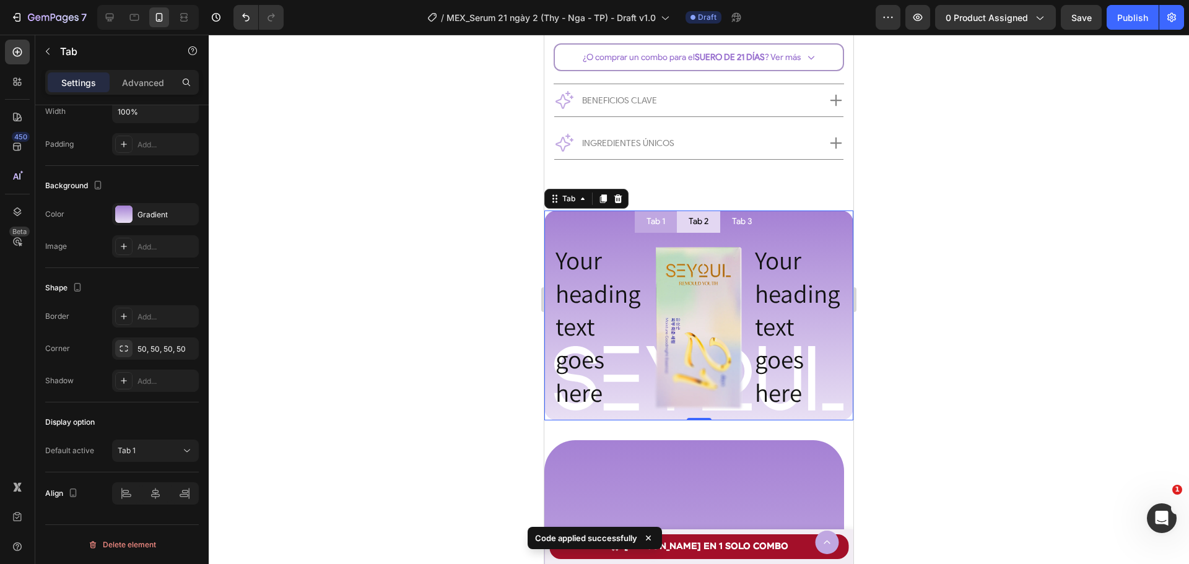
click at [677, 230] on li "Tab 2" at bounding box center [698, 222] width 43 height 22
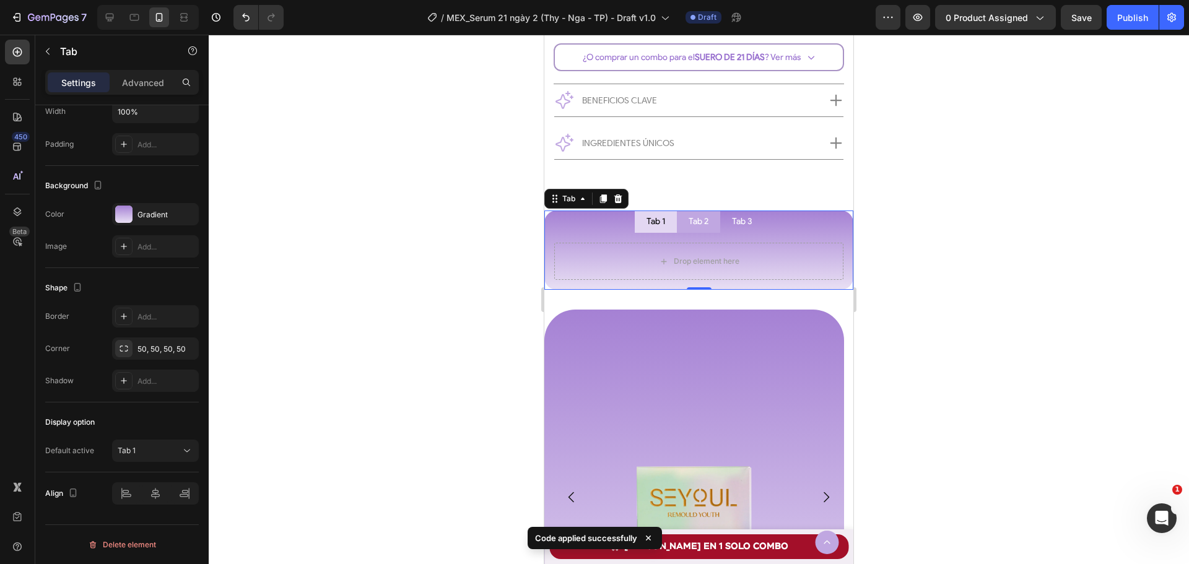
click at [664, 232] on li "Tab 1" at bounding box center [656, 222] width 42 height 22
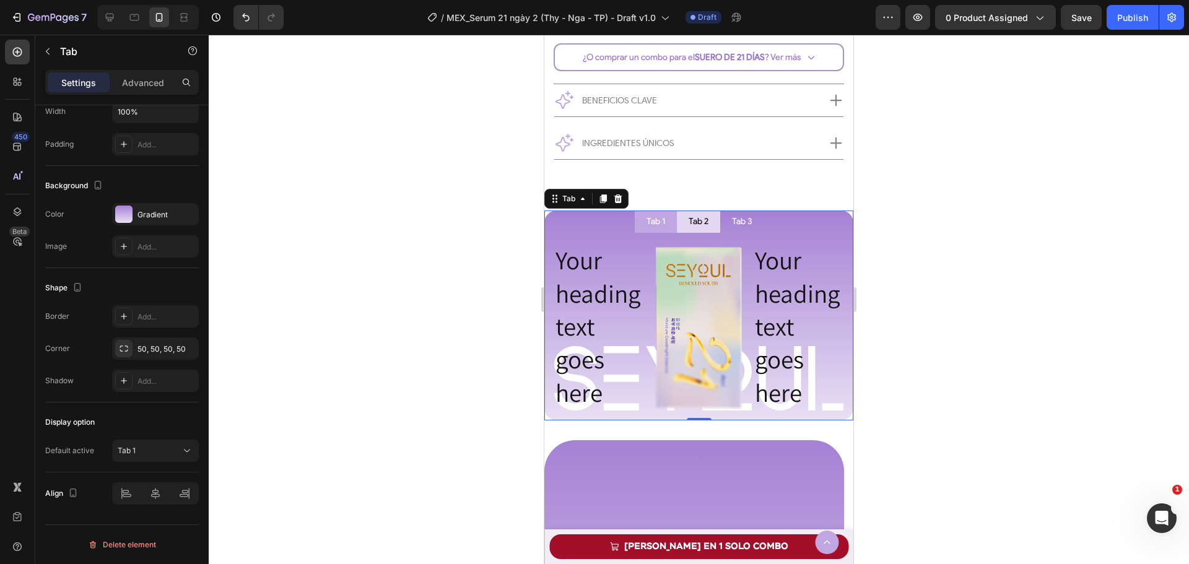
click at [695, 231] on li "Tab 2" at bounding box center [698, 222] width 43 height 22
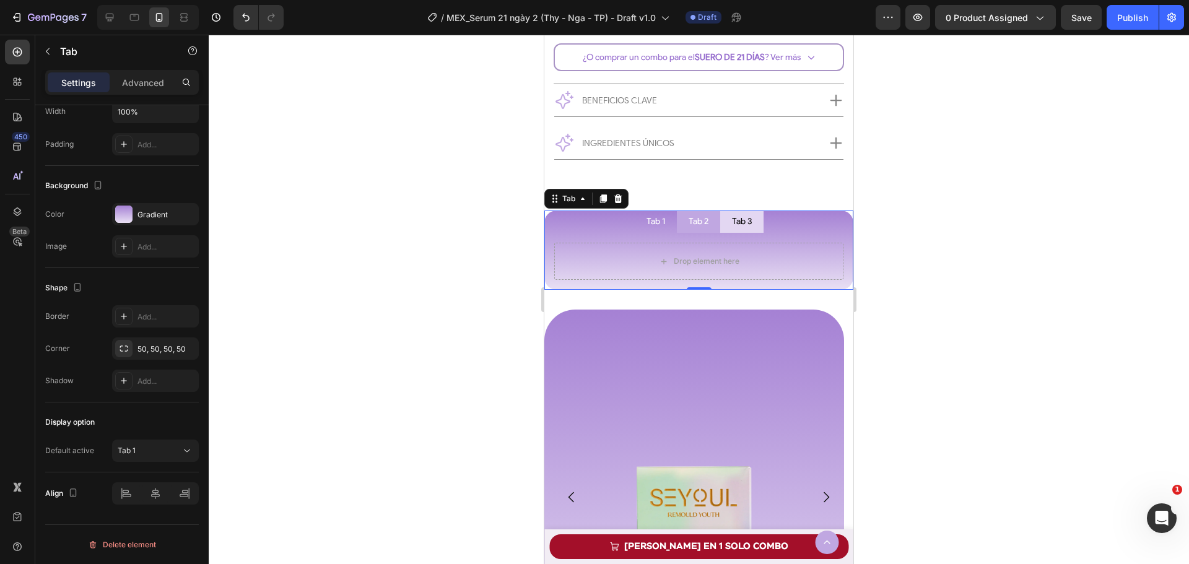
click at [734, 228] on div "Tab 3" at bounding box center [742, 222] width 24 height 12
click at [650, 233] on li "Tab 1" at bounding box center [656, 222] width 42 height 22
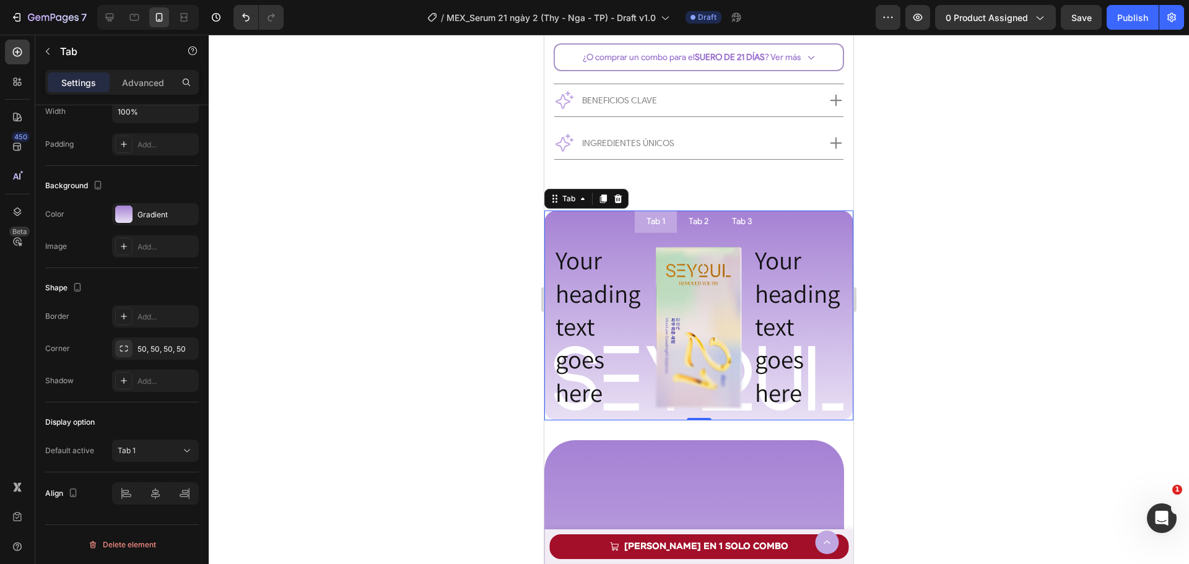
click at [669, 230] on li "Tab 1" at bounding box center [656, 222] width 42 height 22
drag, startPoint x: 660, startPoint y: 223, endPoint x: 640, endPoint y: 226, distance: 20.7
click at [645, 226] on div "Tab 1" at bounding box center [656, 222] width 22 height 12
click at [635, 227] on li "Tab 1" at bounding box center [656, 222] width 42 height 22
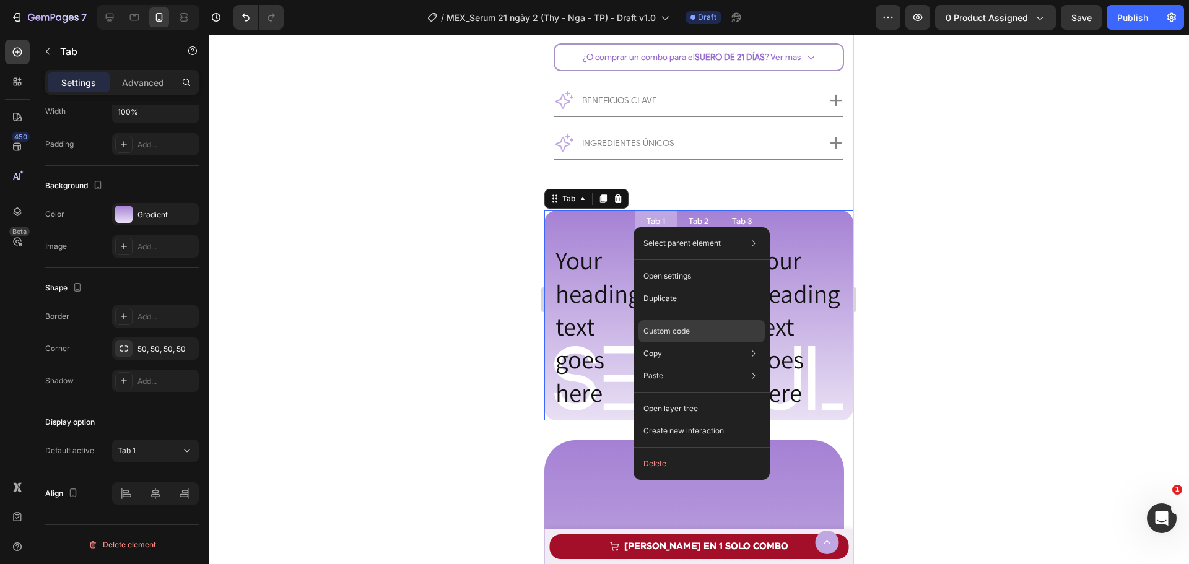
click at [661, 328] on p "Custom code" at bounding box center [666, 331] width 46 height 11
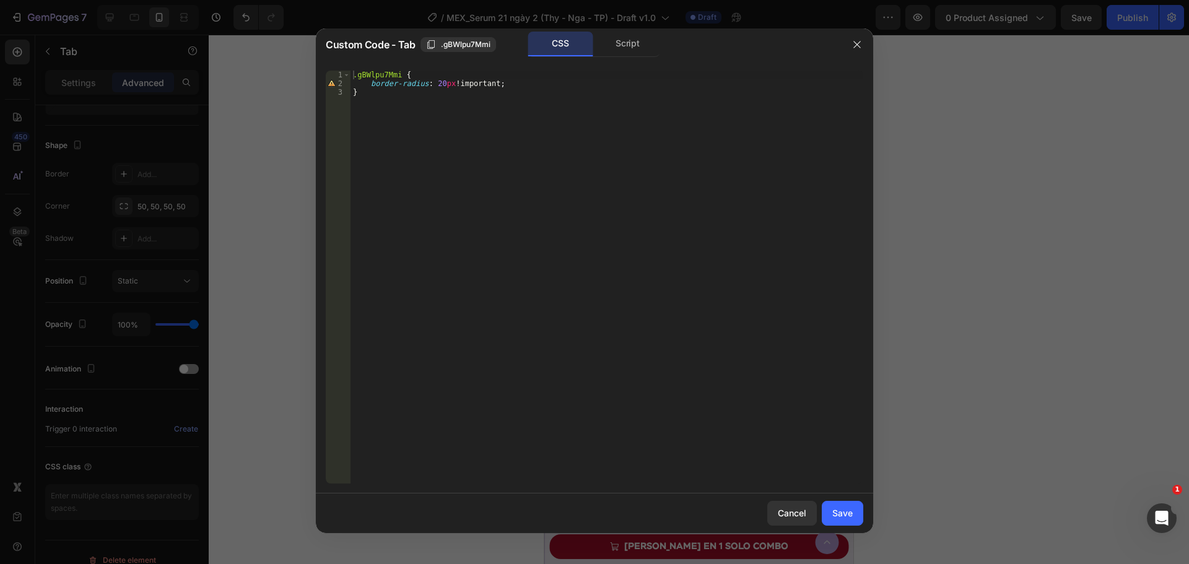
type textarea "border-radius: 20px !important;"
drag, startPoint x: 527, startPoint y: 85, endPoint x: 367, endPoint y: 87, distance: 159.8
click at [367, 87] on div ".gBWlpu7Mmi { border-radius : 20 px !important ; }" at bounding box center [607, 286] width 513 height 430
type textarea ".gBWlpu7Mmi {"
click at [853, 517] on button "Save" at bounding box center [842, 513] width 41 height 25
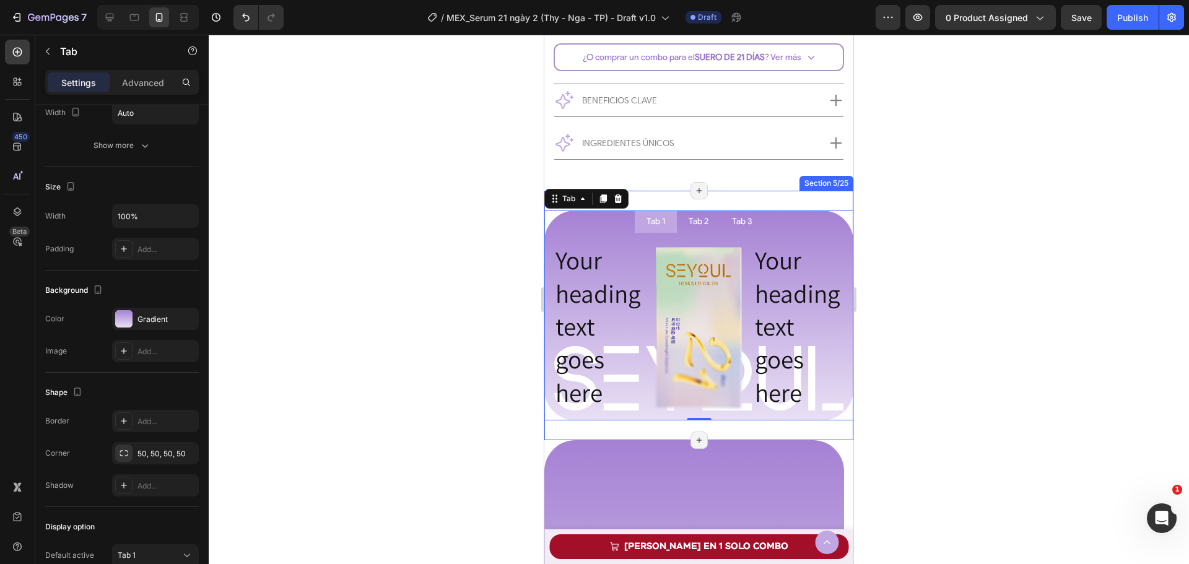
scroll to position [865, 0]
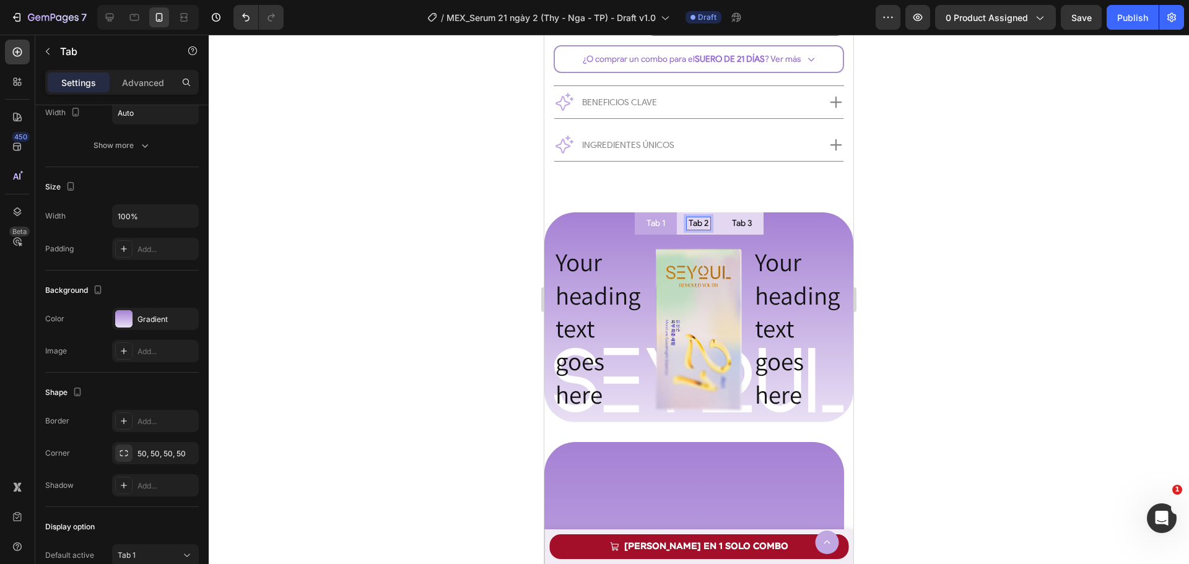
click at [751, 224] on li "Tab 3" at bounding box center [741, 223] width 43 height 22
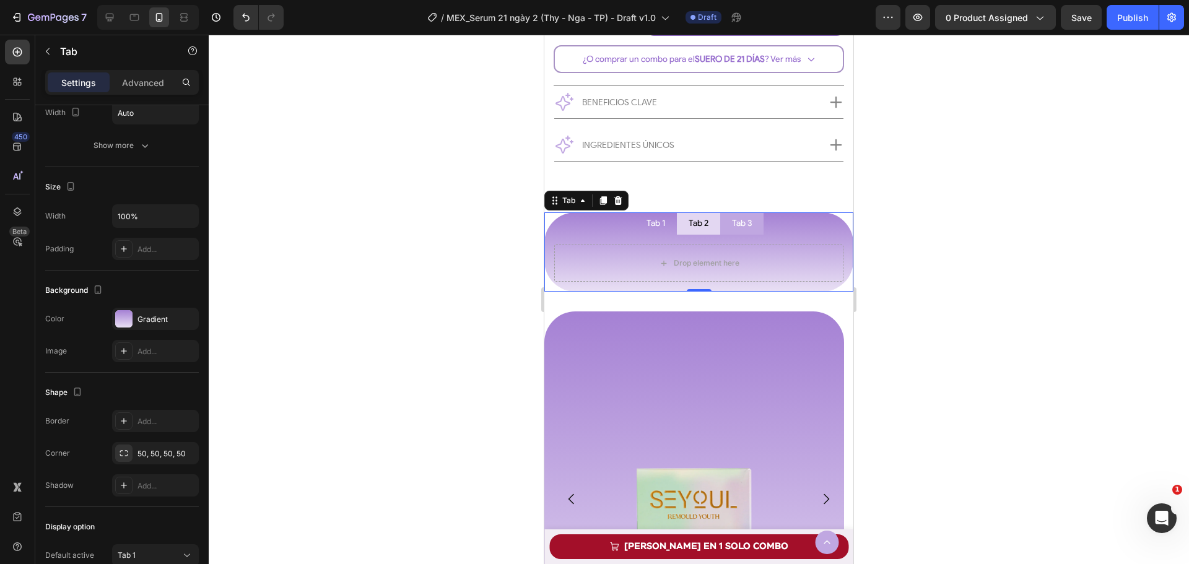
click at [695, 228] on p "Tab 2" at bounding box center [699, 223] width 20 height 9
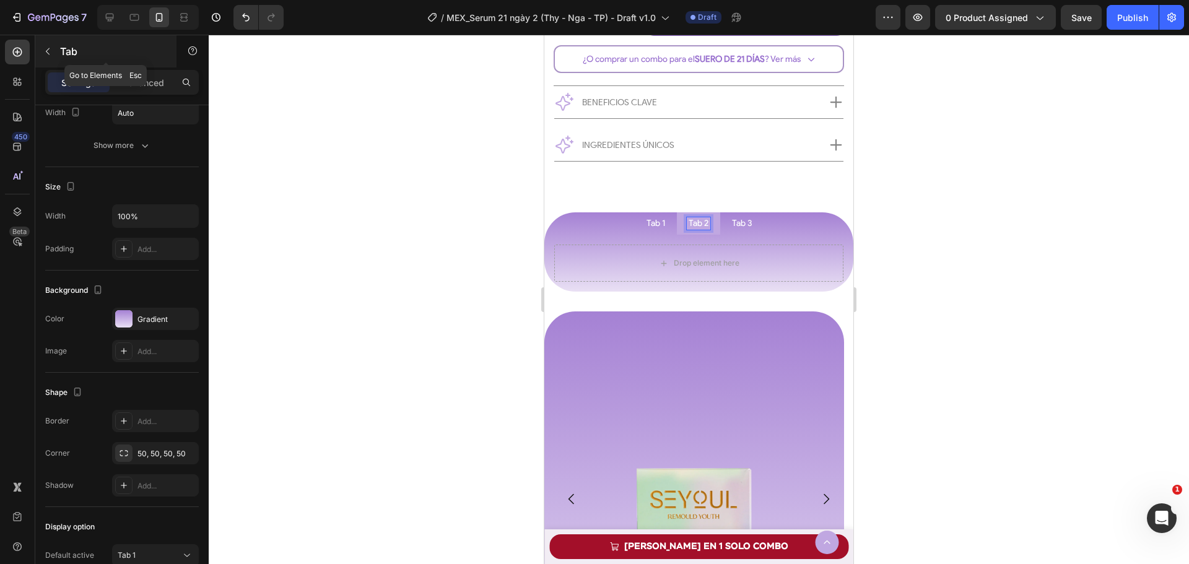
click at [62, 44] on p "Tab" at bounding box center [112, 51] width 105 height 15
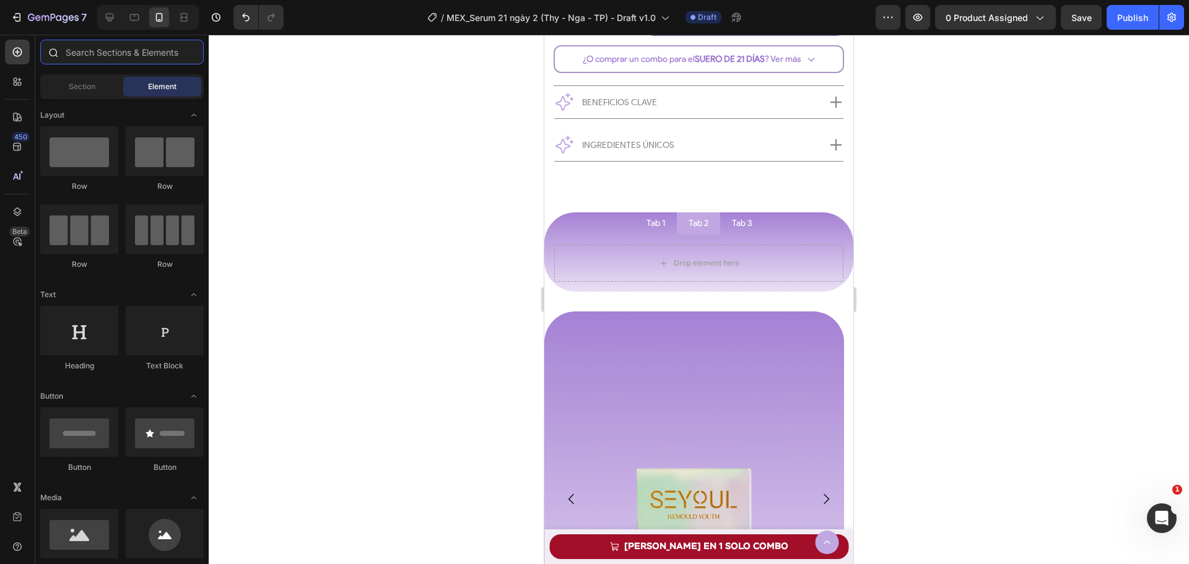
click at [88, 50] on input "text" at bounding box center [121, 52] width 163 height 25
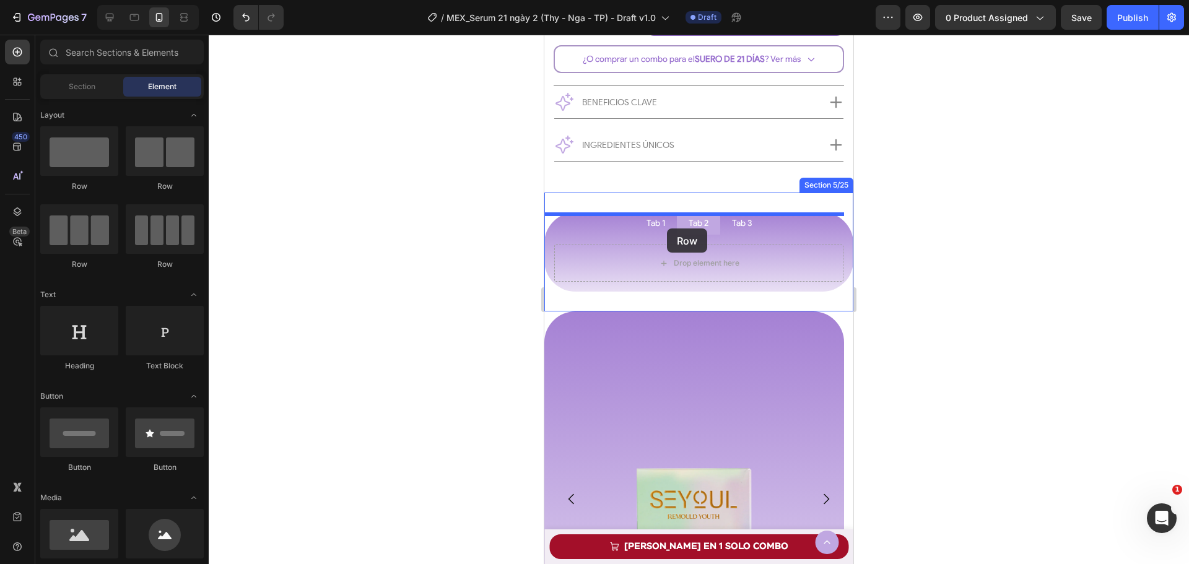
drag, startPoint x: 637, startPoint y: 193, endPoint x: 667, endPoint y: 229, distance: 47.0
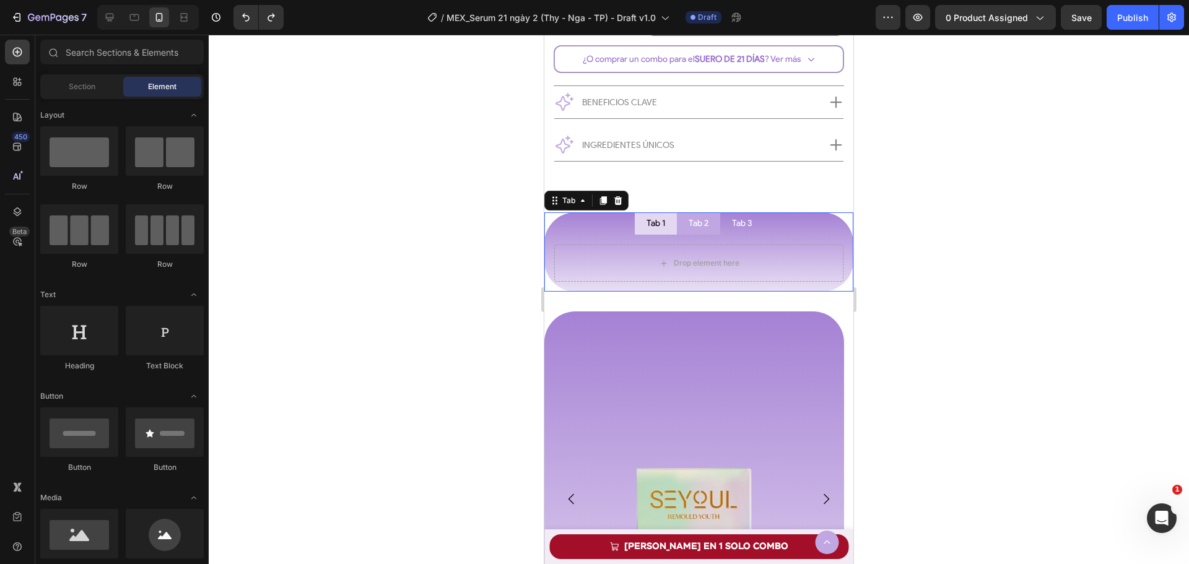
click at [650, 225] on p "Tab 1" at bounding box center [656, 223] width 19 height 9
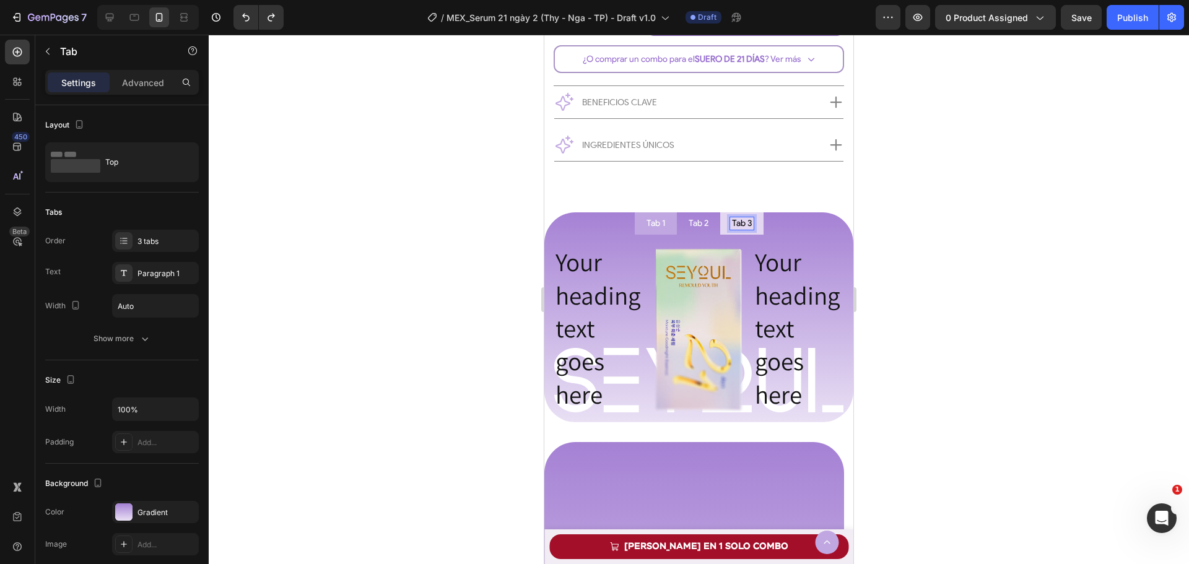
click at [787, 229] on ul "Tab 1 Tab 2 Tab 3" at bounding box center [698, 223] width 309 height 22
click at [706, 227] on li "Tab 2" at bounding box center [698, 223] width 43 height 22
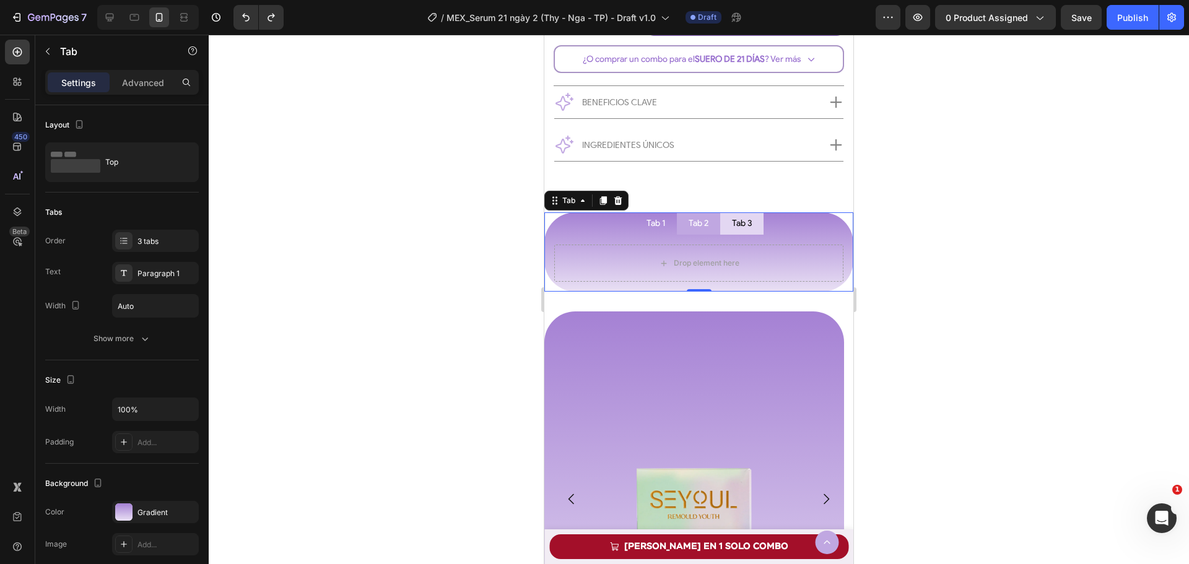
click at [739, 227] on p "Tab 3" at bounding box center [742, 223] width 20 height 9
click at [650, 233] on li "Tab 1" at bounding box center [656, 223] width 42 height 22
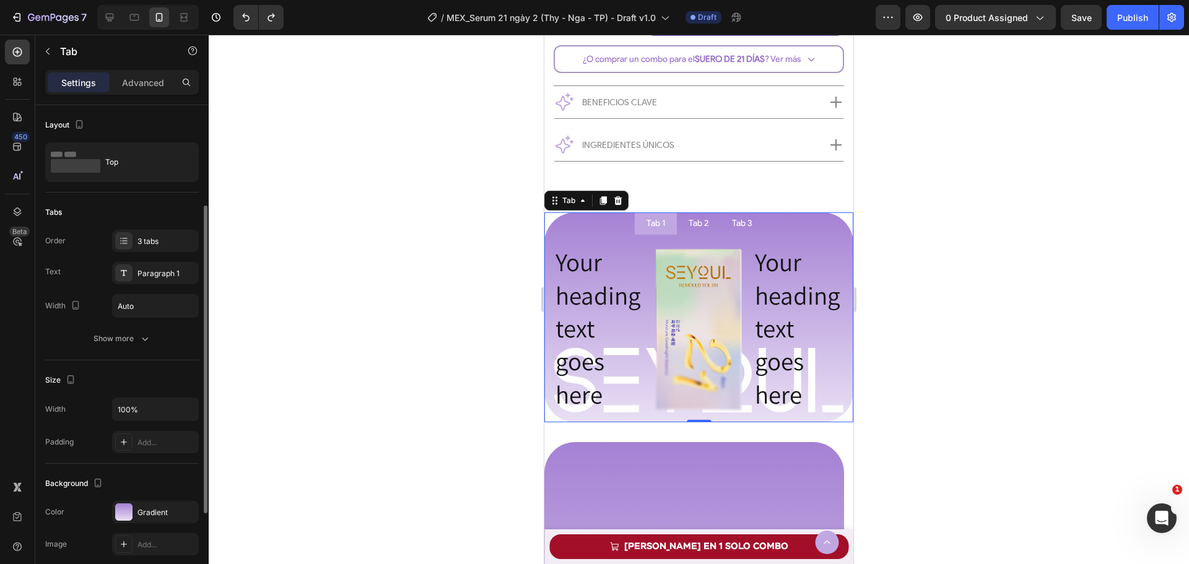
scroll to position [62, 0]
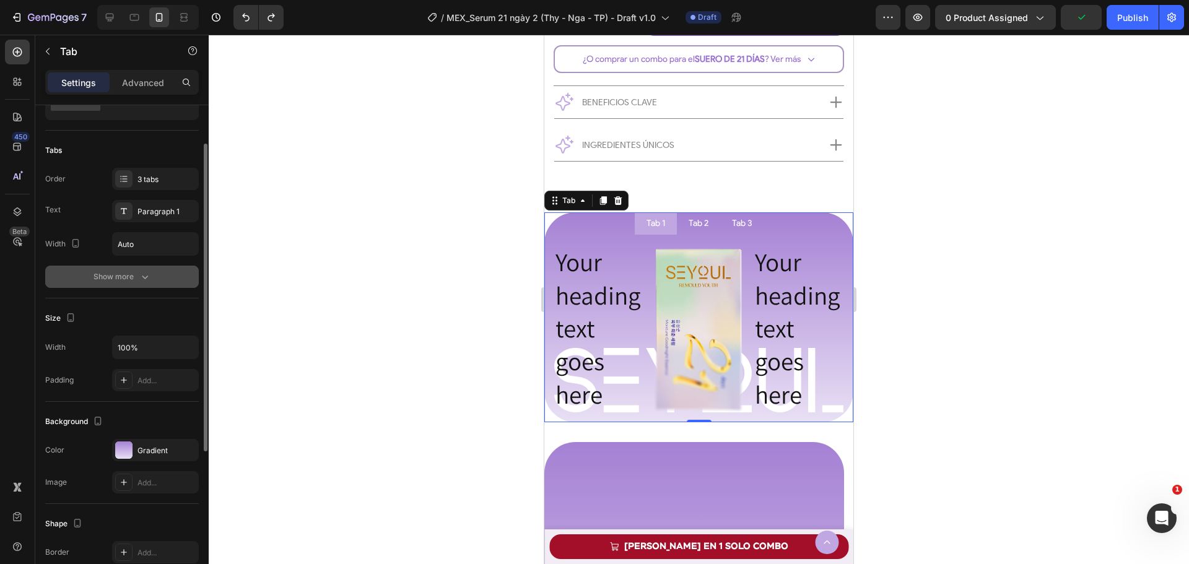
click at [120, 278] on div "Show more" at bounding box center [123, 277] width 58 height 12
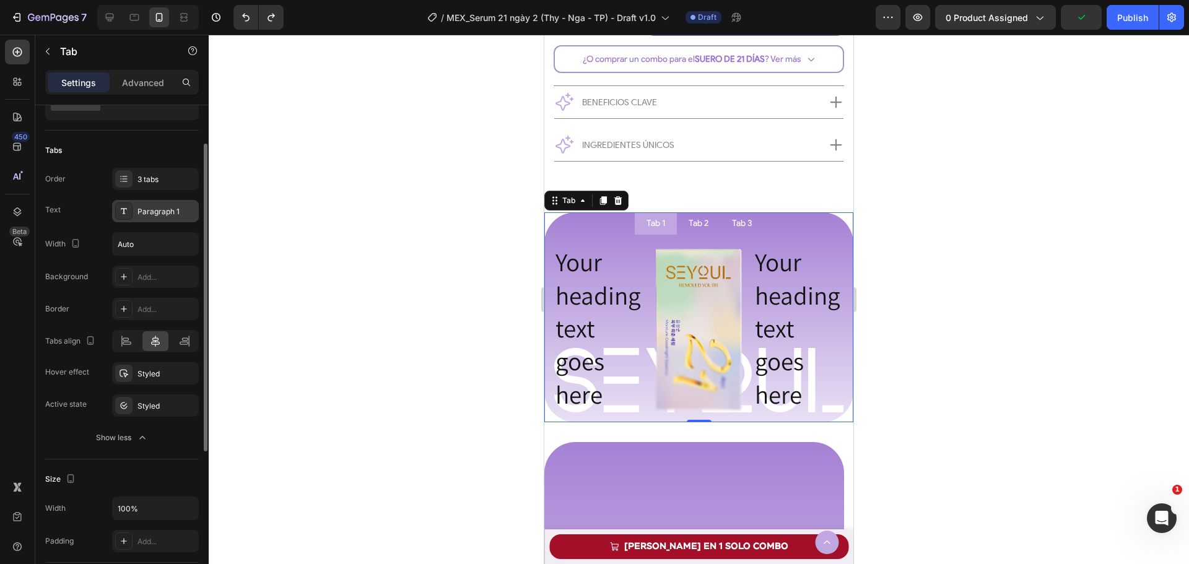
click at [147, 217] on div "Paragraph 1" at bounding box center [155, 211] width 87 height 22
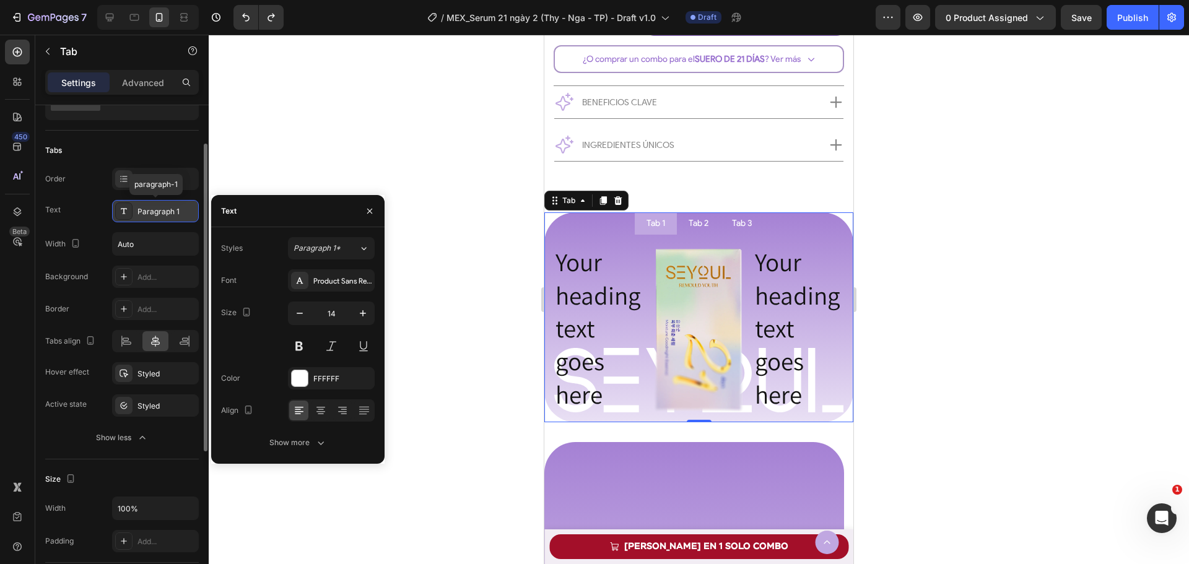
click at [147, 217] on div "Paragraph 1" at bounding box center [155, 211] width 87 height 22
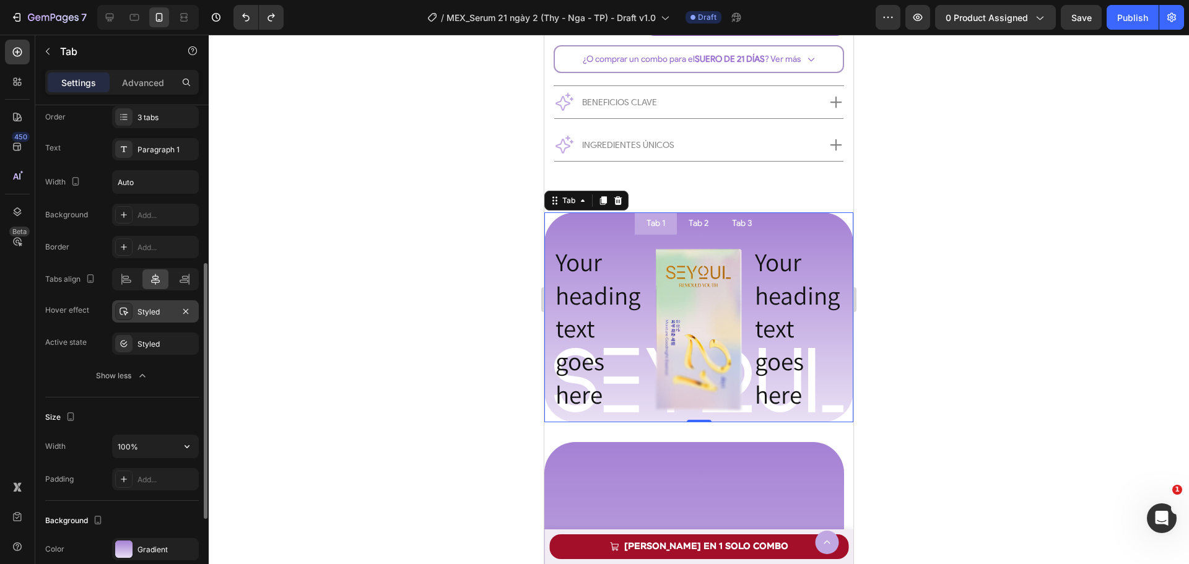
scroll to position [186, 0]
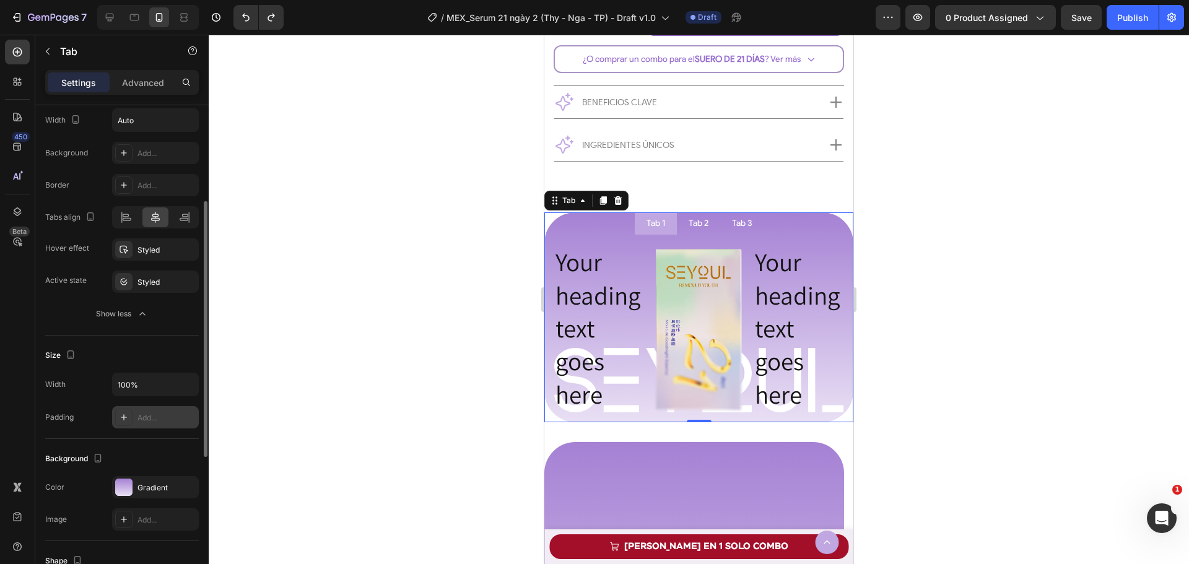
click at [136, 416] on div "Add..." at bounding box center [155, 417] width 87 height 22
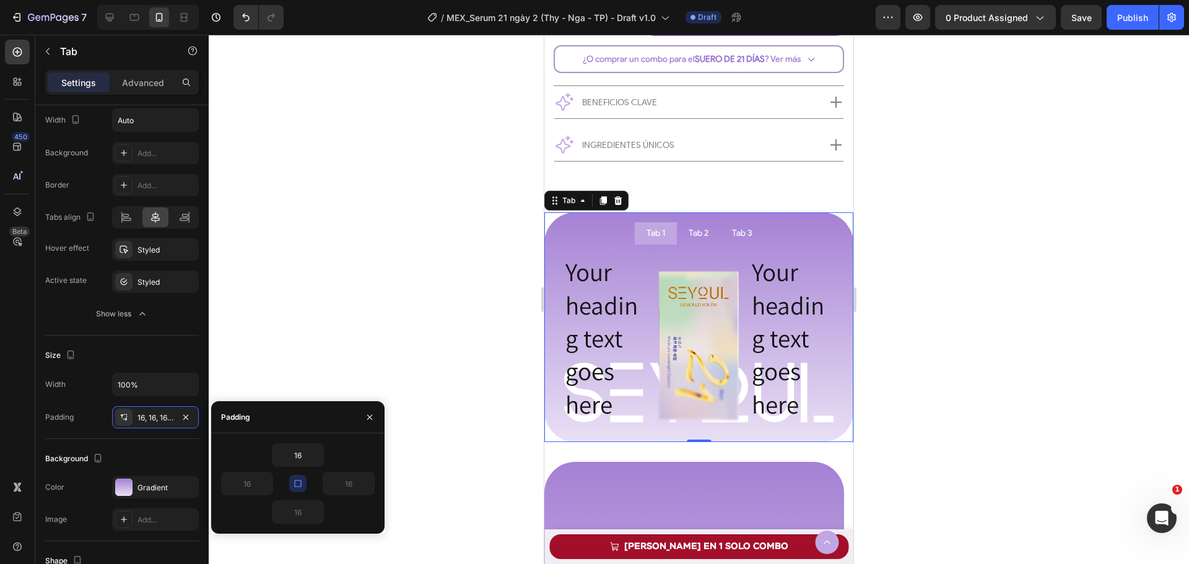
click at [300, 488] on icon "button" at bounding box center [298, 484] width 10 height 10
click at [302, 461] on input "16" at bounding box center [297, 455] width 51 height 22
type input "1"
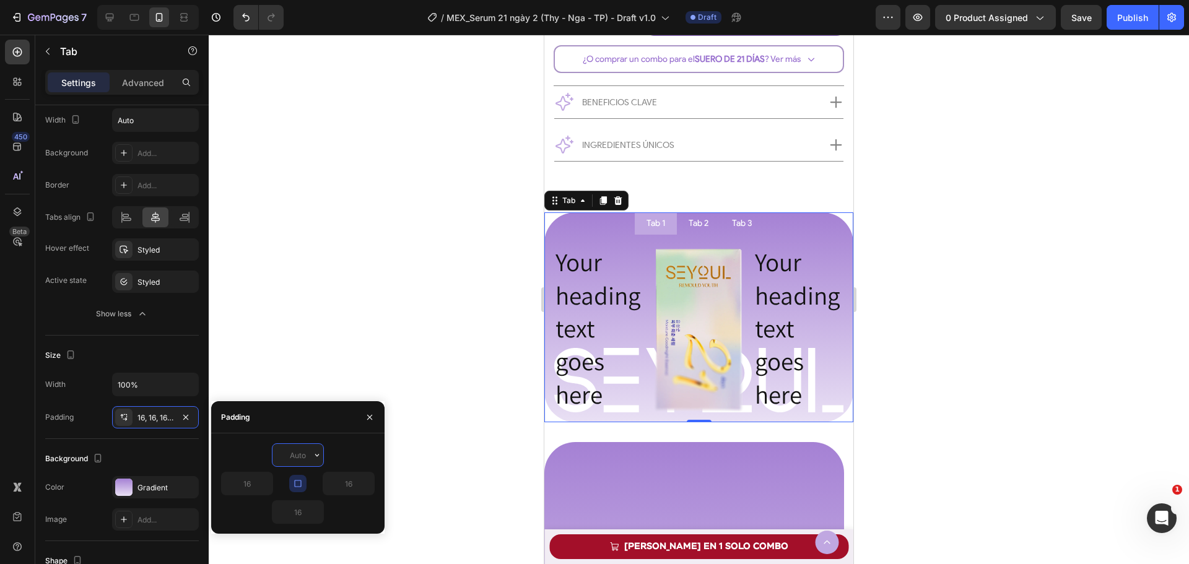
type input "9"
type input "0"
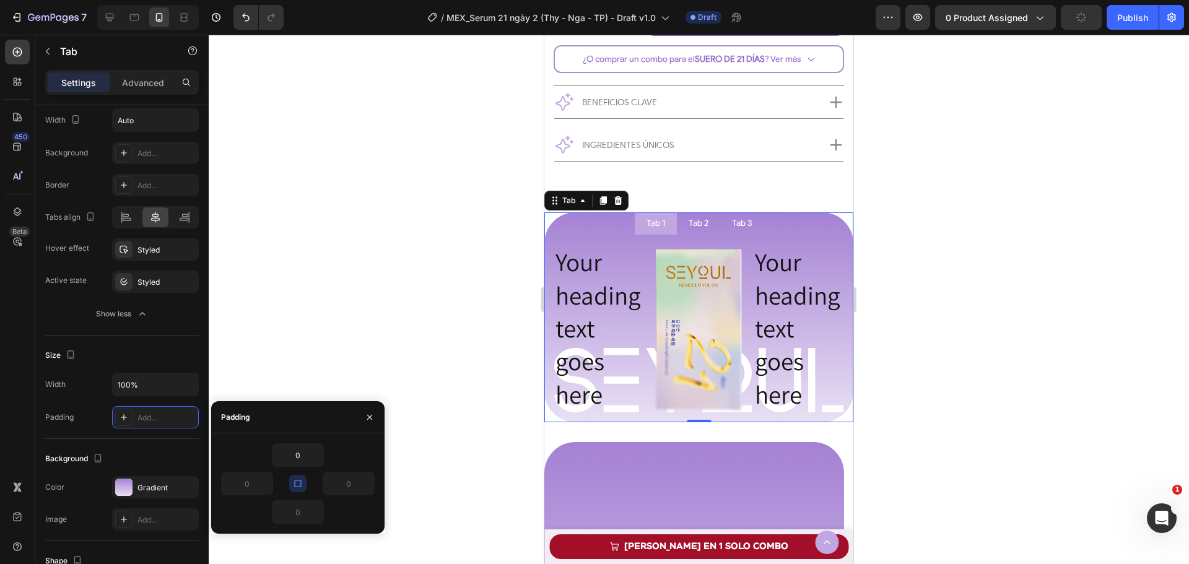
click at [300, 481] on icon "button" at bounding box center [298, 484] width 10 height 10
click at [301, 466] on div "0" at bounding box center [298, 455] width 52 height 24
click at [302, 463] on input "0" at bounding box center [297, 455] width 51 height 22
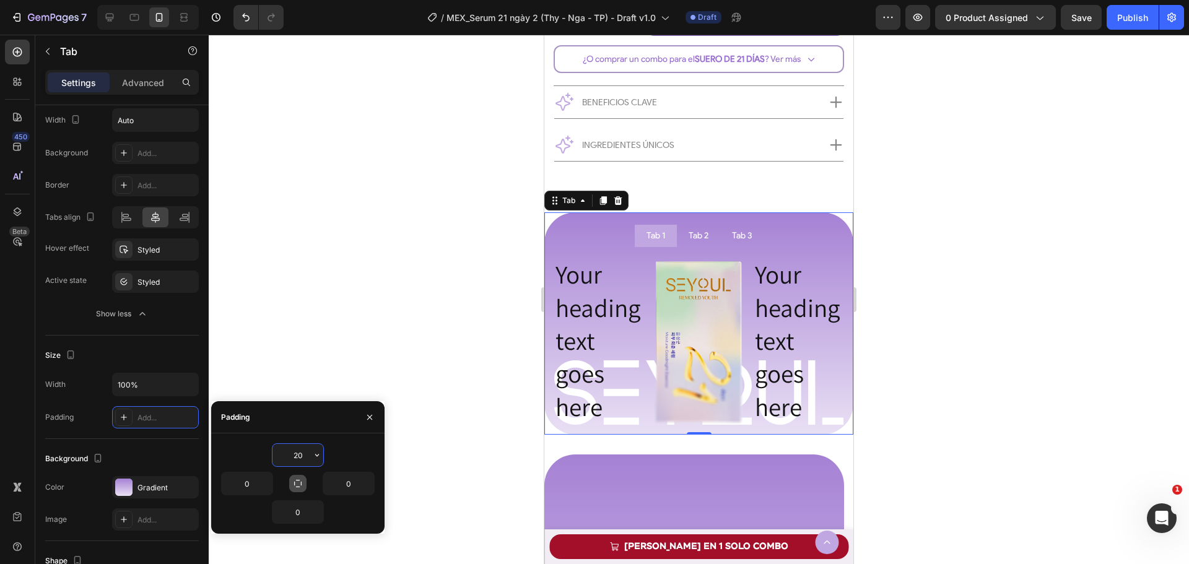
type input "2"
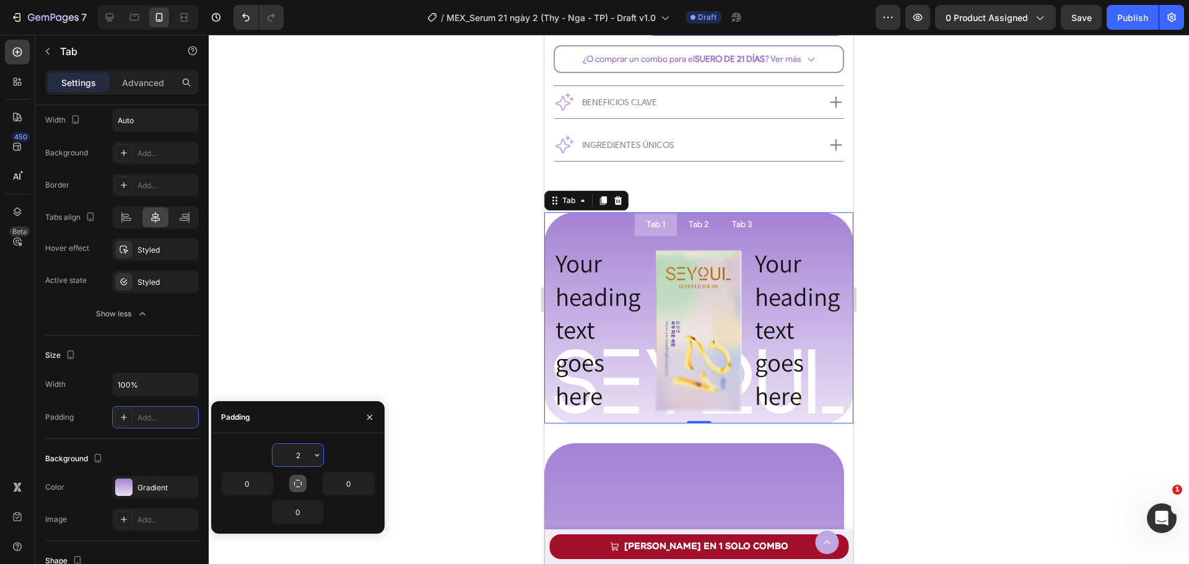
type input "20"
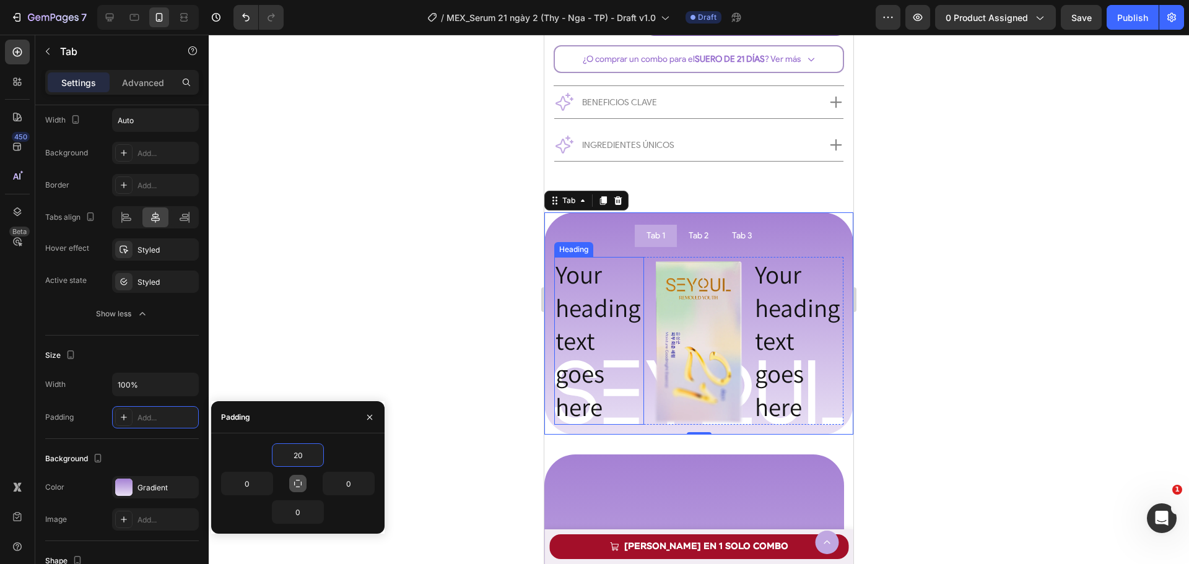
click at [596, 368] on h2 "Your heading text goes here" at bounding box center [599, 340] width 90 height 167
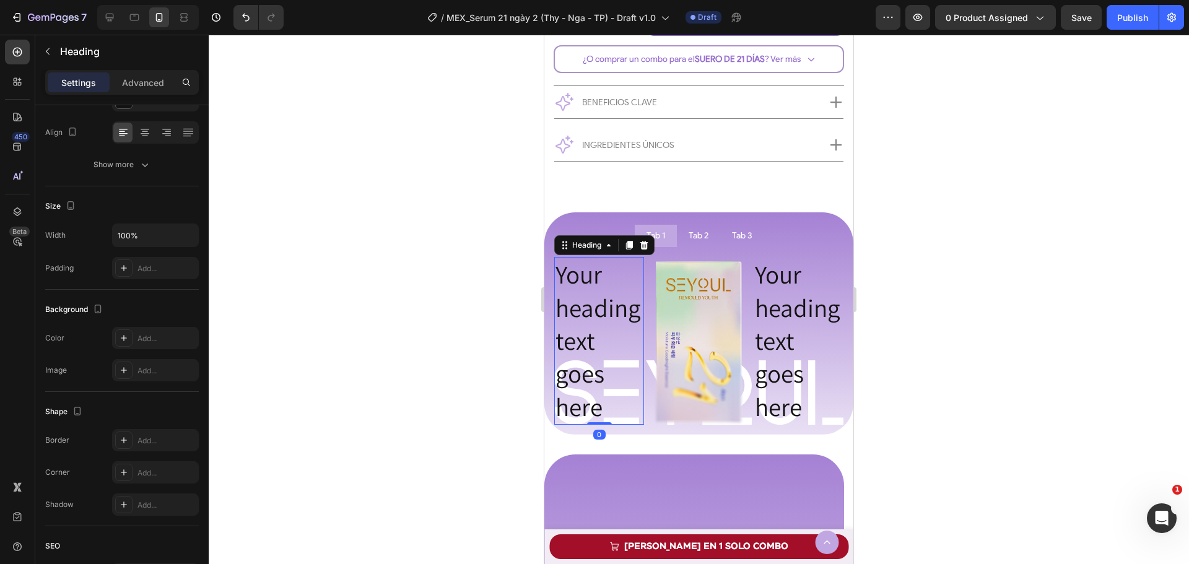
scroll to position [0, 0]
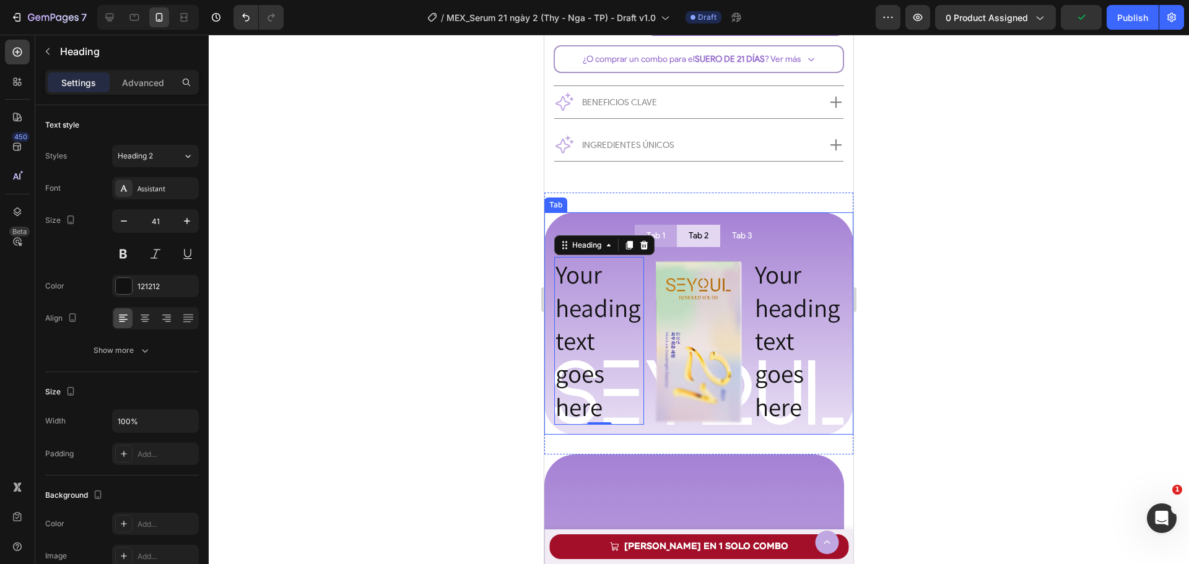
click at [696, 235] on p "Tab 2" at bounding box center [699, 236] width 20 height 9
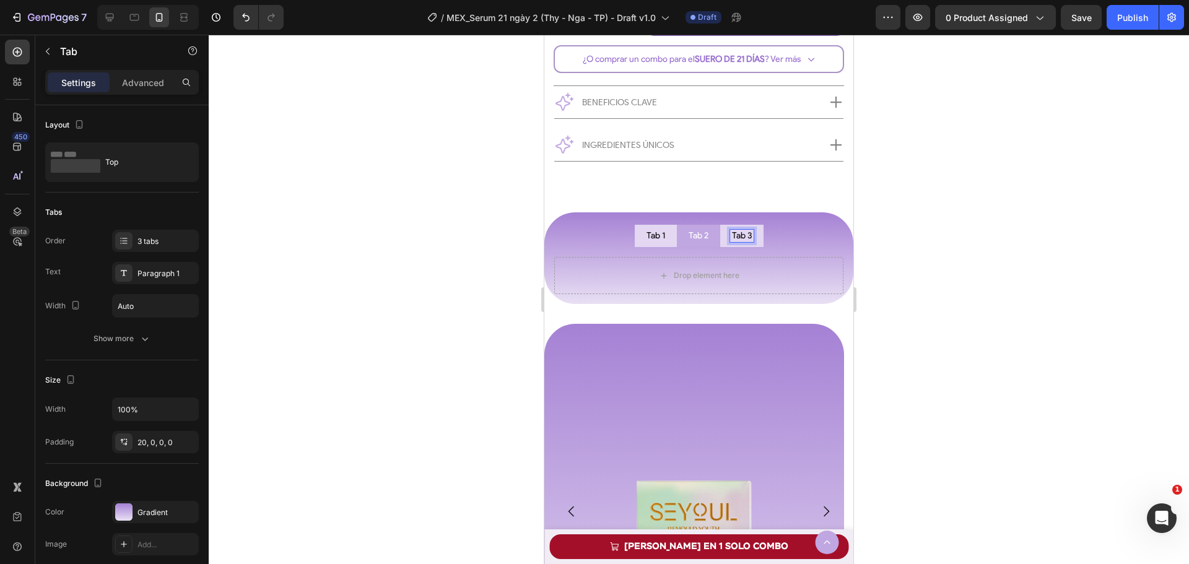
click at [660, 242] on div "Tab 1" at bounding box center [656, 236] width 22 height 12
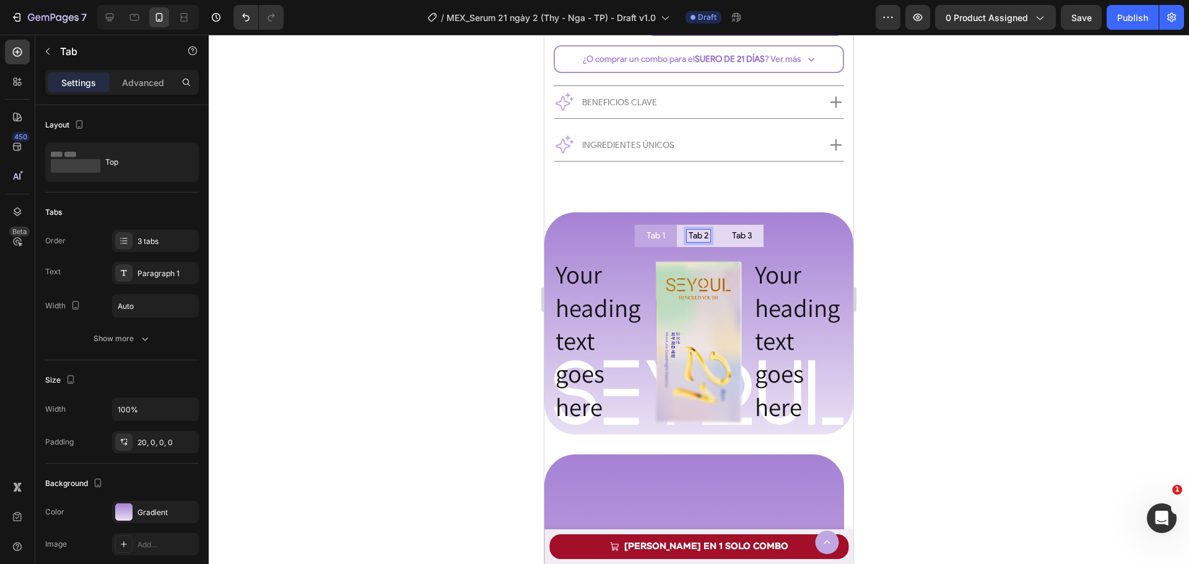
click at [690, 240] on p "Tab 2" at bounding box center [699, 236] width 20 height 9
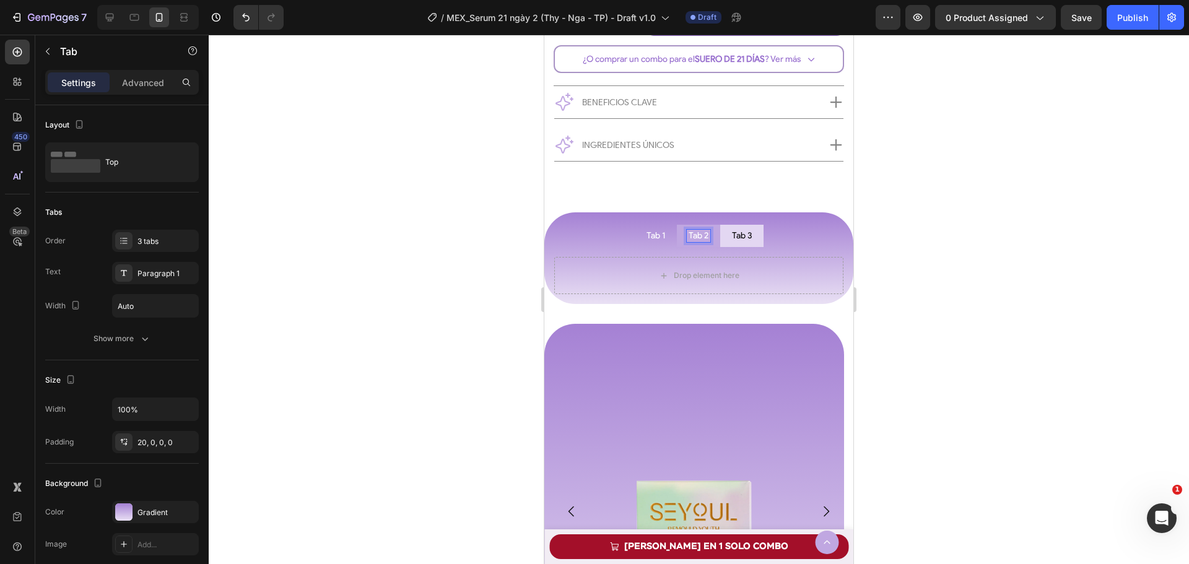
click at [736, 245] on li "Tab 3" at bounding box center [741, 236] width 43 height 22
click at [704, 240] on div "Tab 2" at bounding box center [699, 236] width 24 height 12
click at [651, 235] on p "Tab 1" at bounding box center [656, 236] width 19 height 9
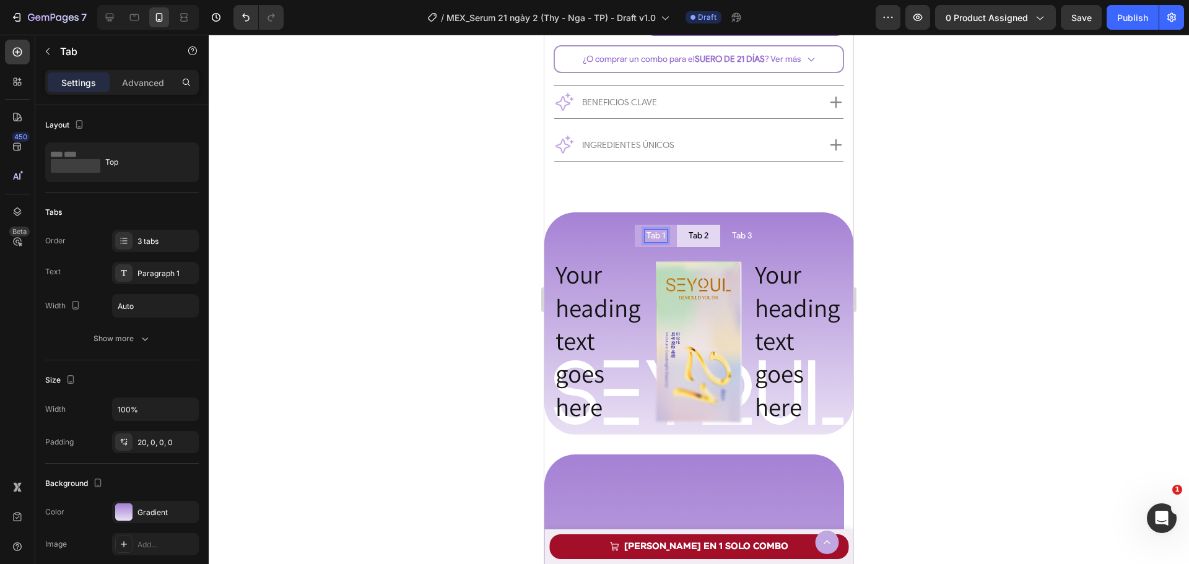
click at [691, 237] on p "Tab 2" at bounding box center [699, 236] width 20 height 9
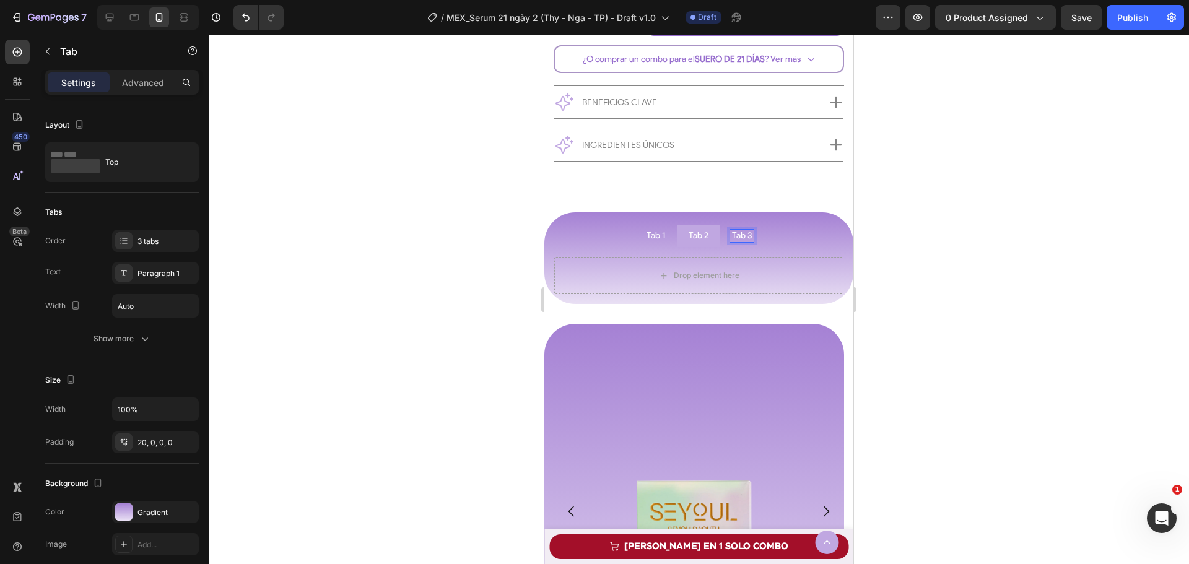
click at [734, 240] on p "Tab 3" at bounding box center [742, 236] width 20 height 9
click at [659, 237] on p "Tab 1" at bounding box center [656, 236] width 19 height 9
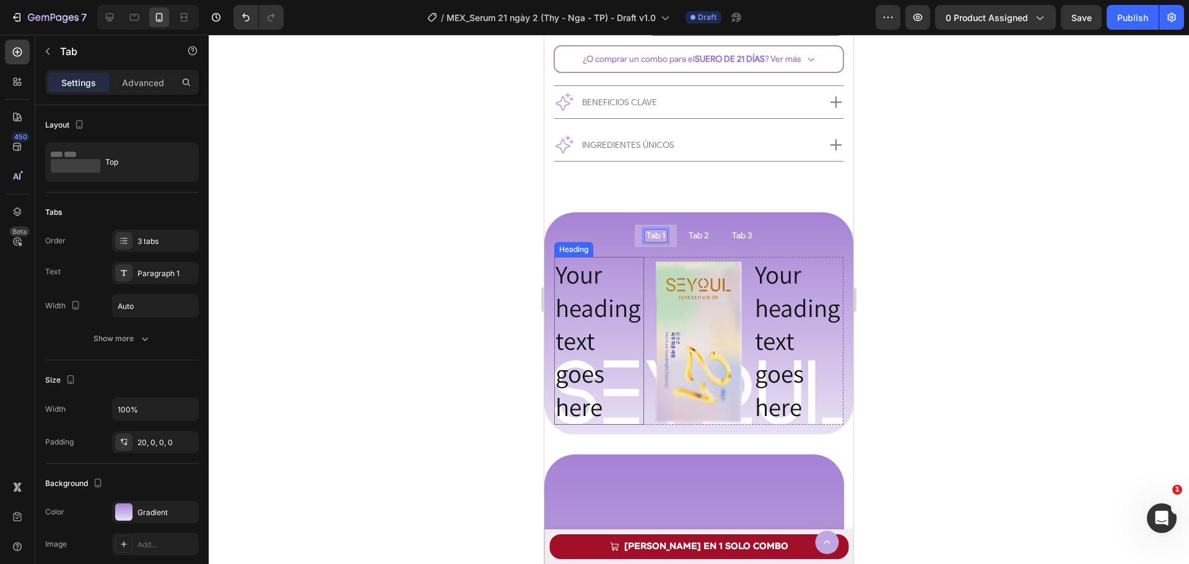
click at [578, 282] on h2 "Your heading text goes here" at bounding box center [599, 340] width 90 height 167
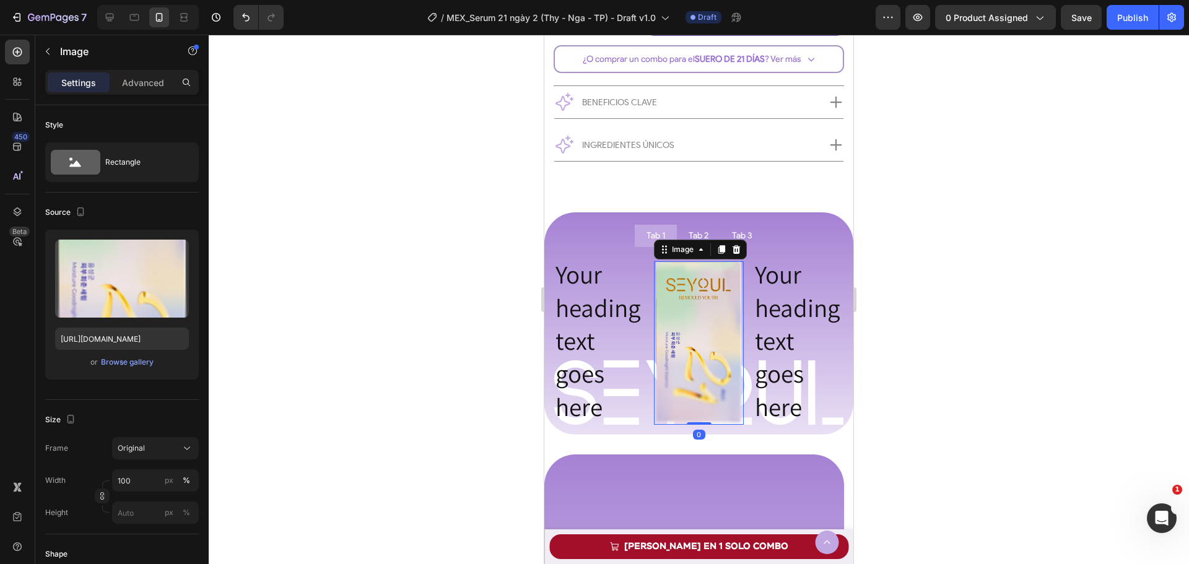
click at [676, 273] on img at bounding box center [699, 342] width 90 height 163
click at [589, 293] on h2 "Your heading text goes here" at bounding box center [599, 340] width 90 height 167
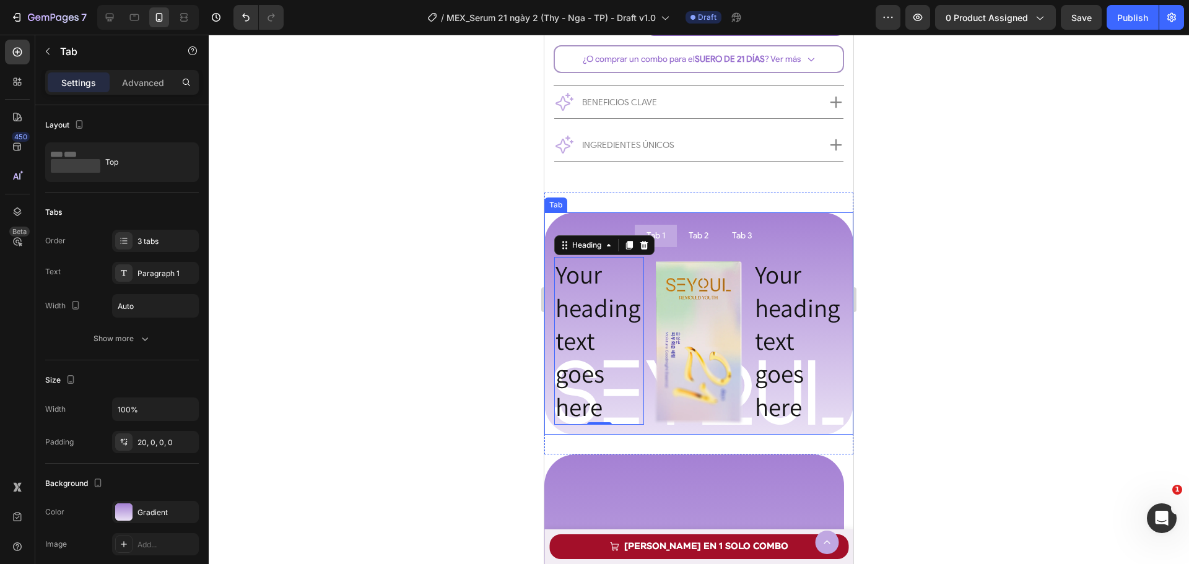
click at [669, 232] on li "Tab 1" at bounding box center [656, 236] width 42 height 22
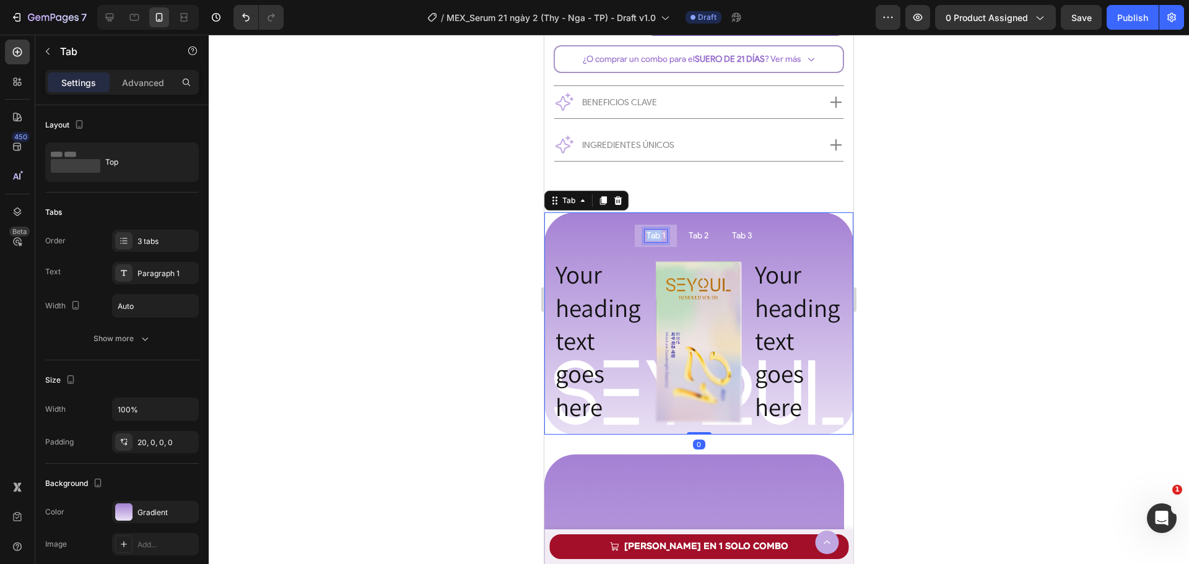
click at [648, 240] on p "Tab 1" at bounding box center [656, 236] width 19 height 9
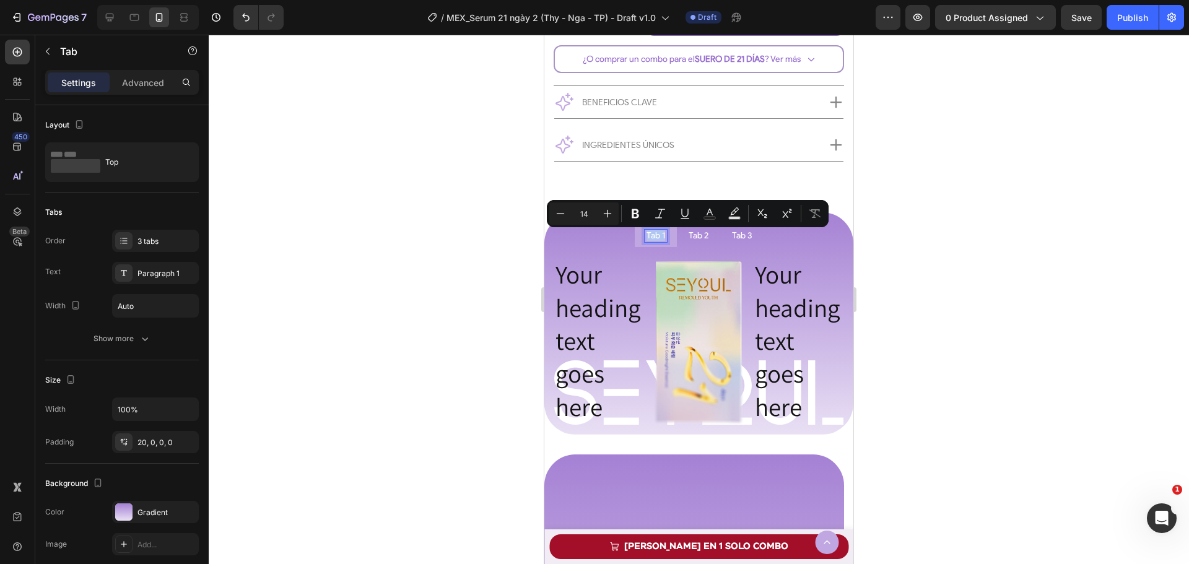
click at [645, 242] on div "Tab 1" at bounding box center [656, 236] width 22 height 12
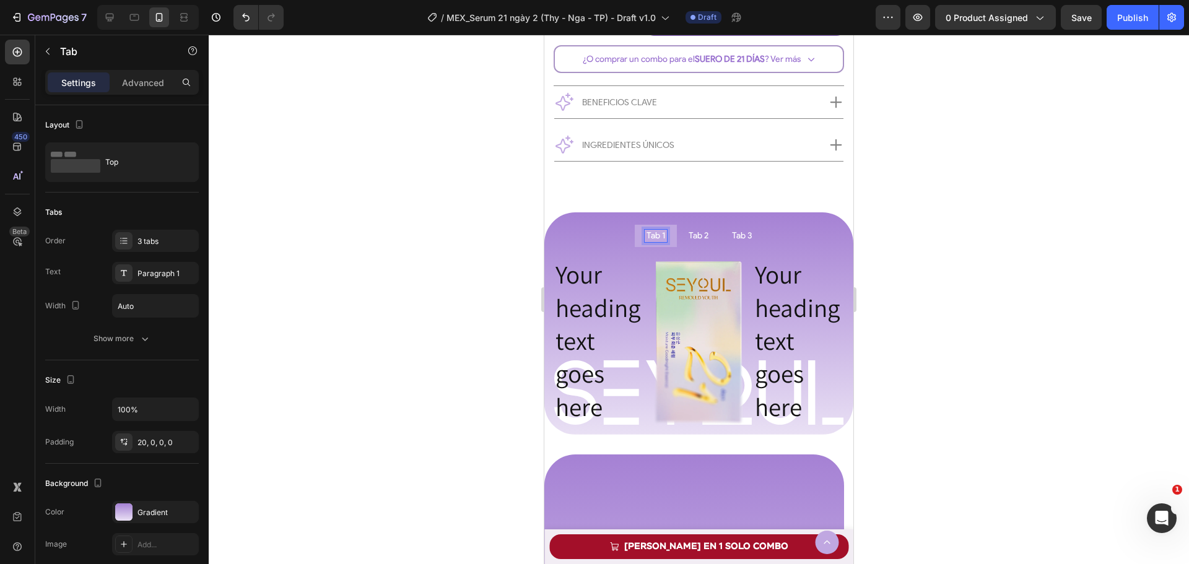
click at [635, 243] on li "Tab 1" at bounding box center [656, 236] width 42 height 22
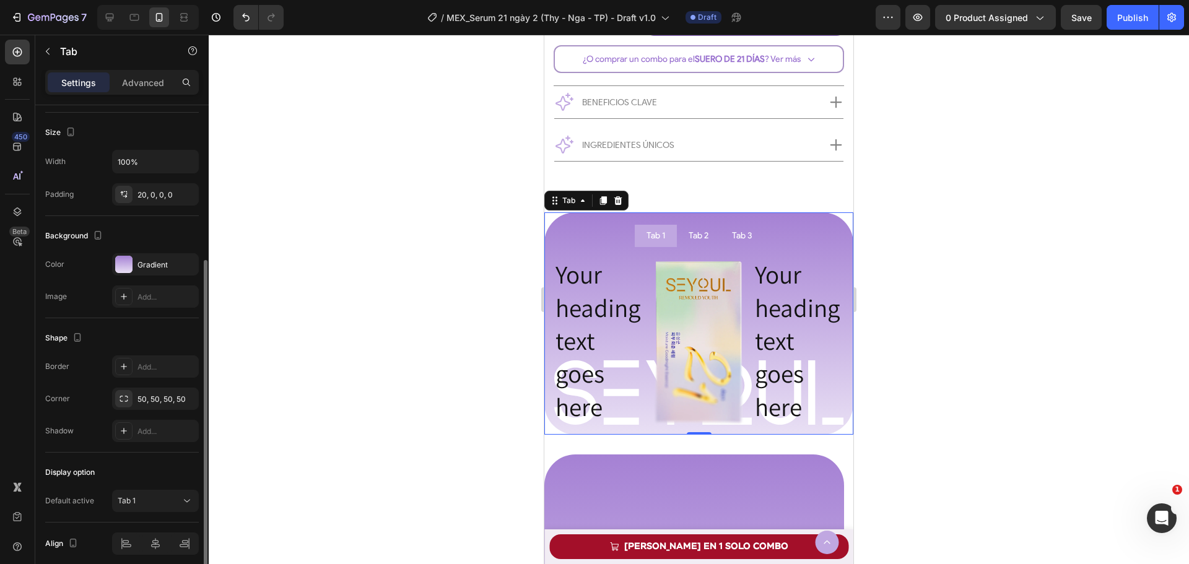
scroll to position [298, 0]
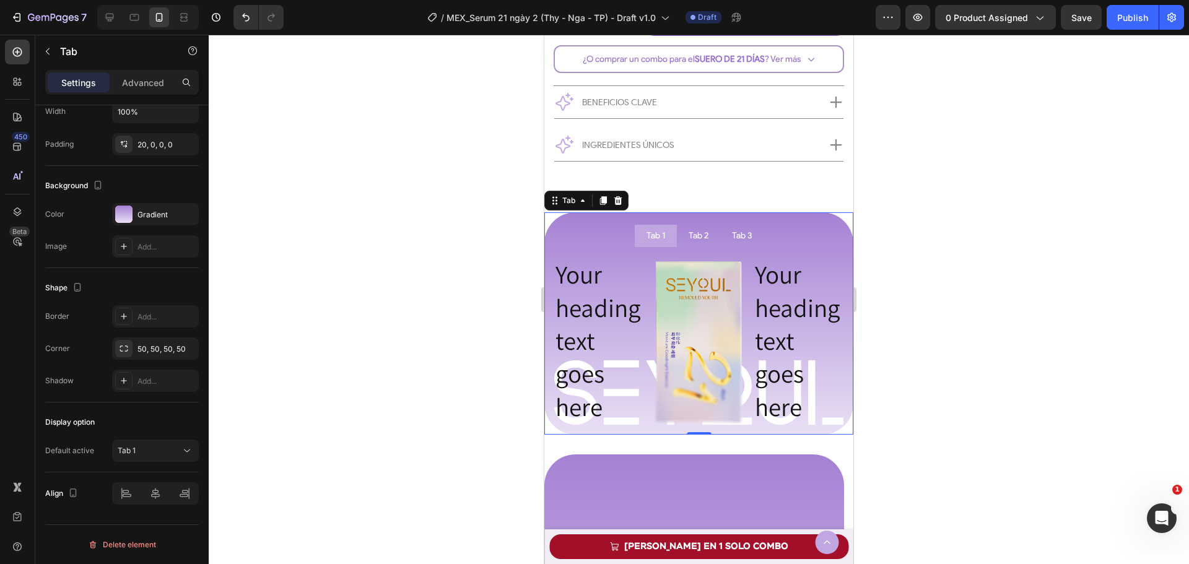
click at [647, 236] on p "Tab 1" at bounding box center [656, 236] width 19 height 9
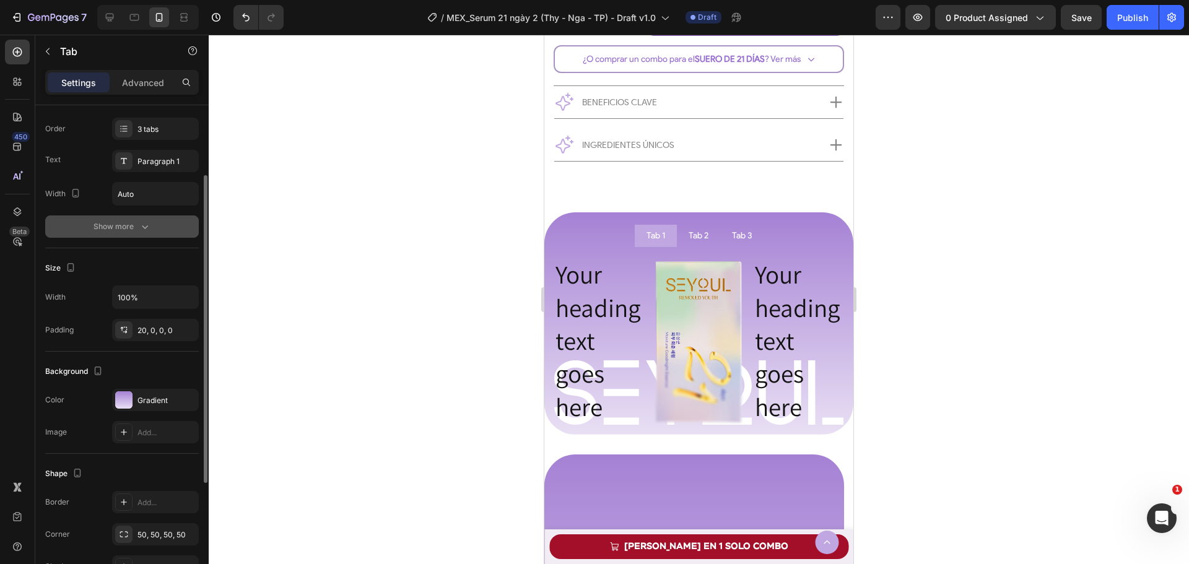
click at [126, 226] on div "Show more" at bounding box center [123, 226] width 58 height 12
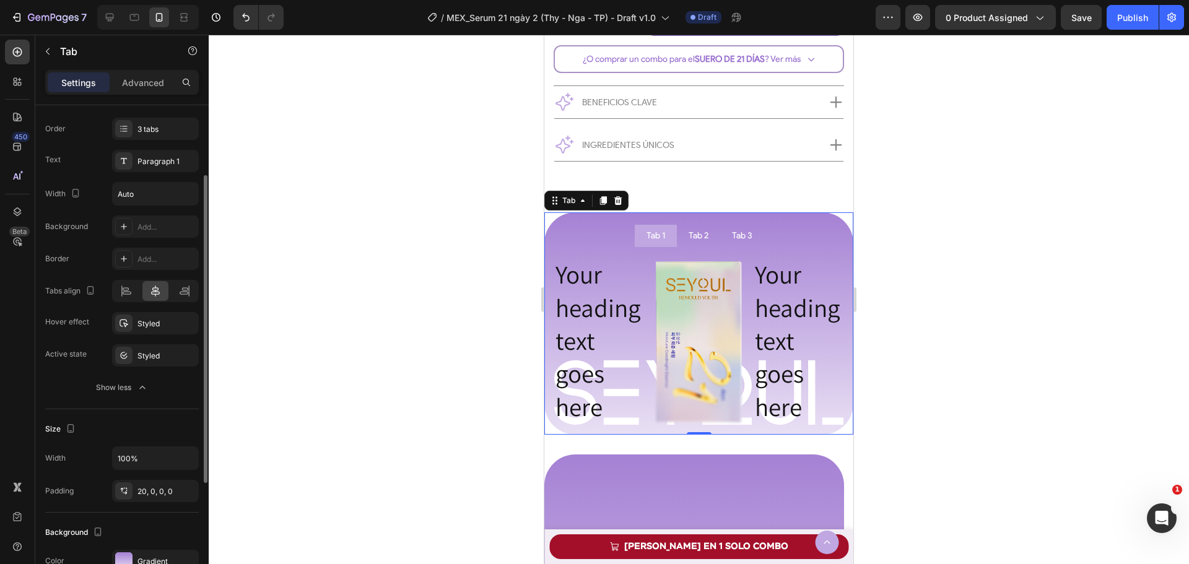
scroll to position [0, 0]
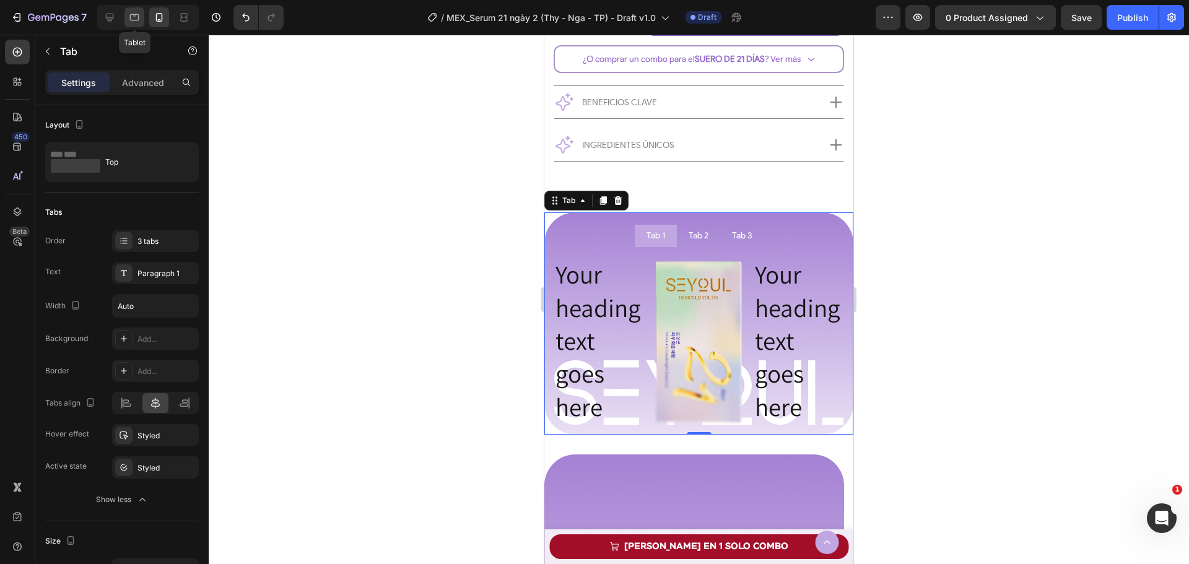
click at [139, 19] on icon at bounding box center [134, 17] width 9 height 7
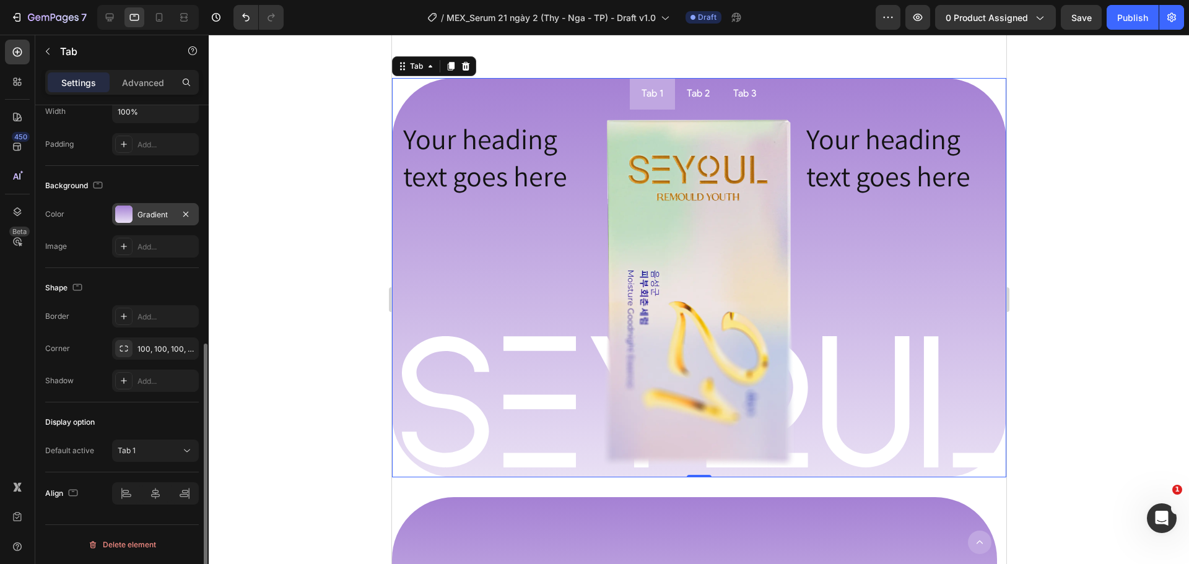
scroll to position [397, 0]
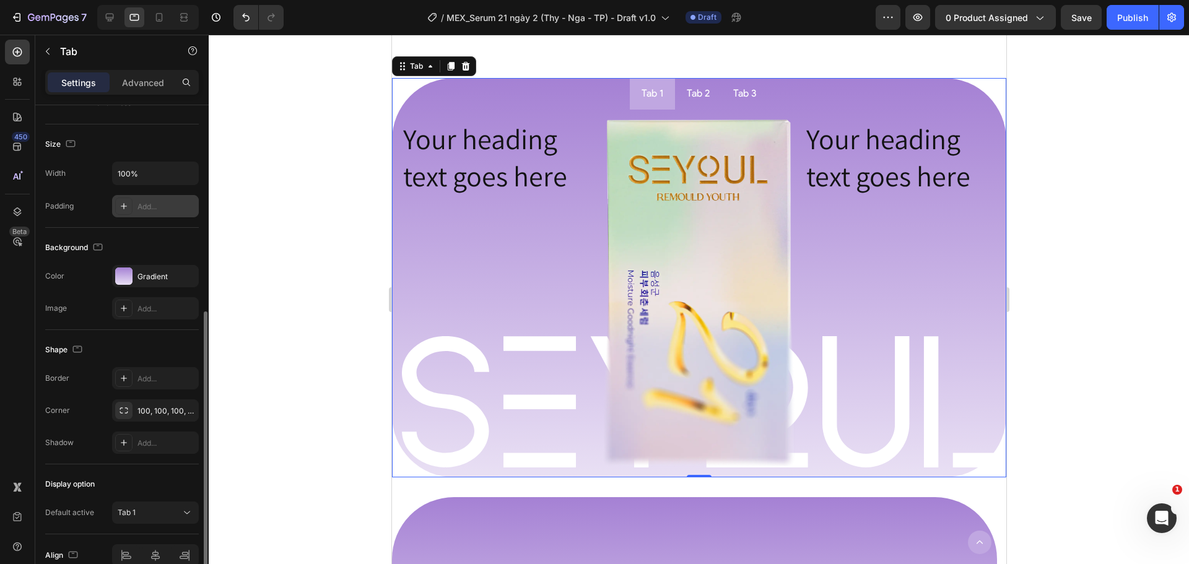
click at [137, 216] on div "Add..." at bounding box center [155, 206] width 87 height 22
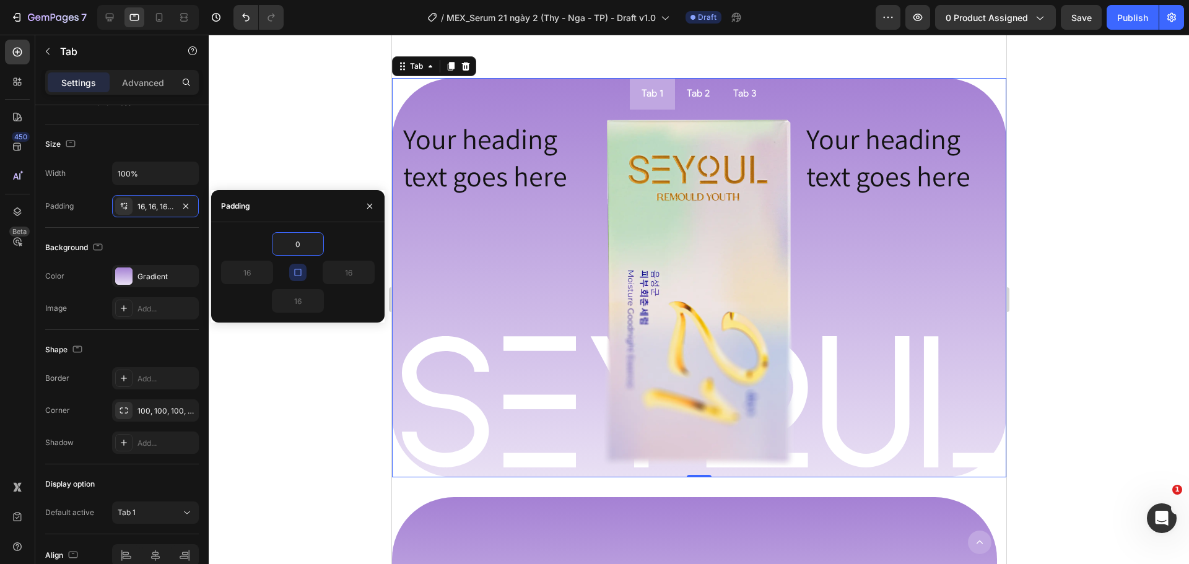
type input "0"
click at [341, 251] on div "0" at bounding box center [298, 244] width 154 height 24
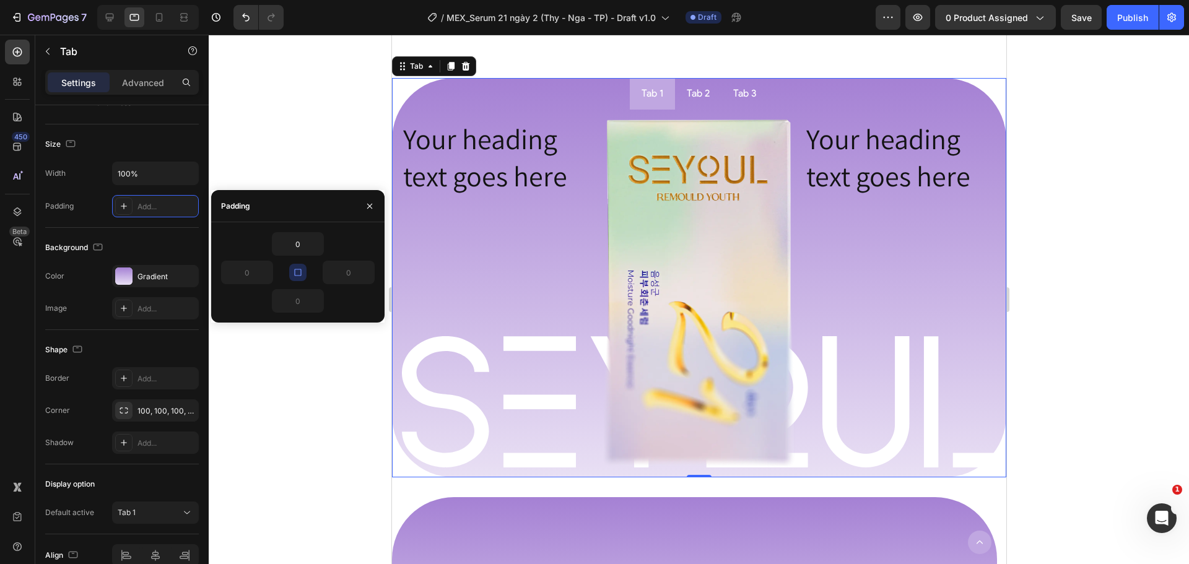
click at [301, 273] on icon "button" at bounding box center [297, 272] width 7 height 7
click at [307, 247] on input "0" at bounding box center [297, 244] width 51 height 22
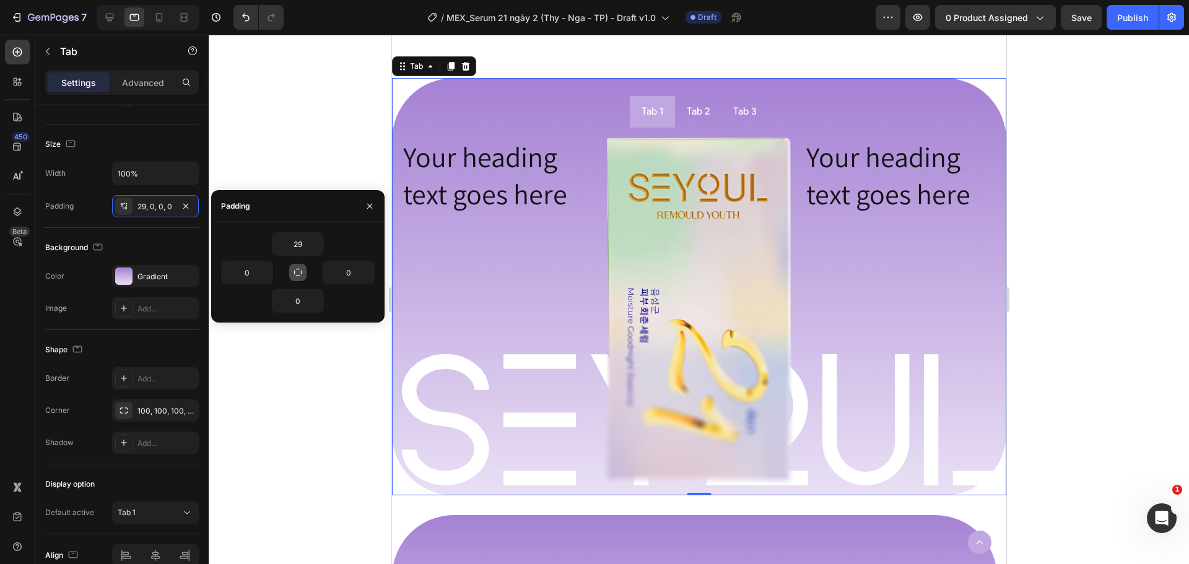
click at [331, 233] on div "29" at bounding box center [298, 244] width 154 height 24
click at [290, 253] on input "29" at bounding box center [297, 244] width 51 height 22
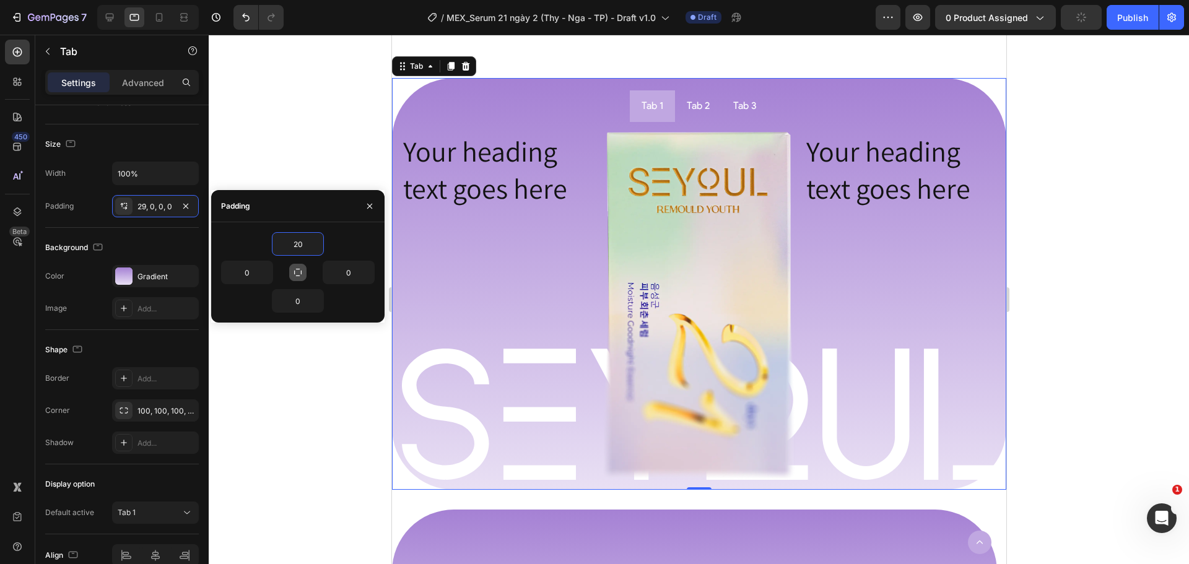
click at [339, 238] on div "20" at bounding box center [298, 244] width 154 height 24
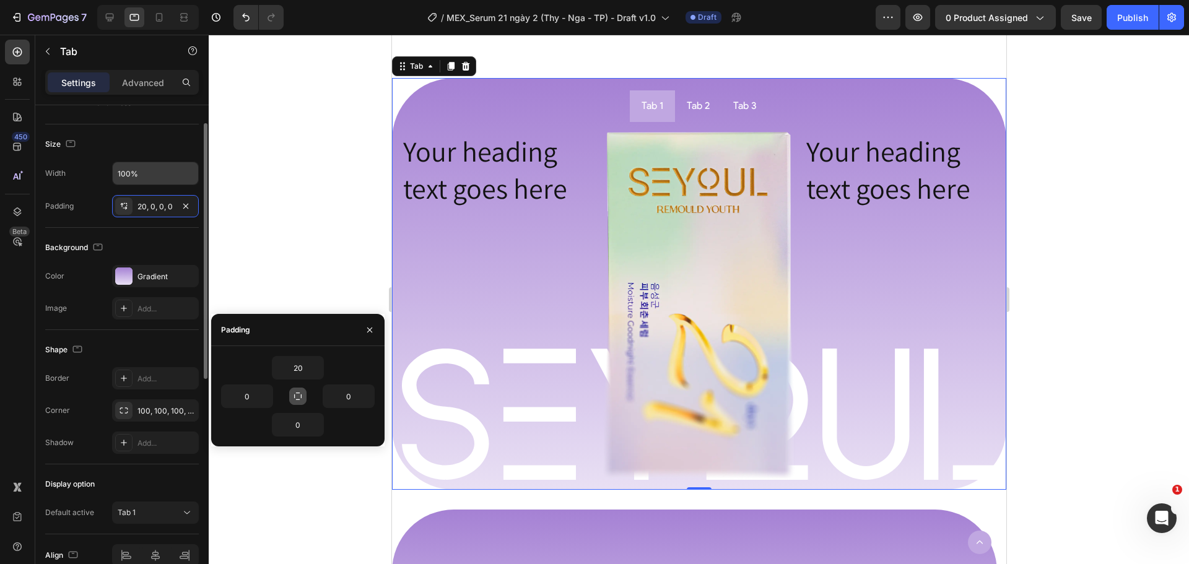
scroll to position [273, 0]
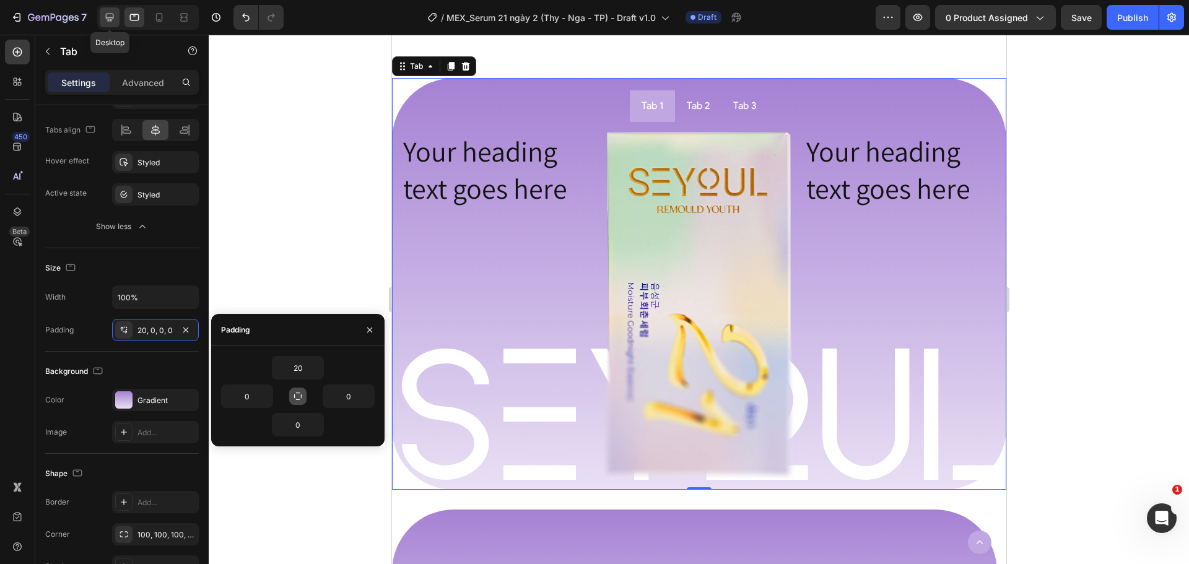
click at [115, 19] on icon at bounding box center [109, 17] width 12 height 12
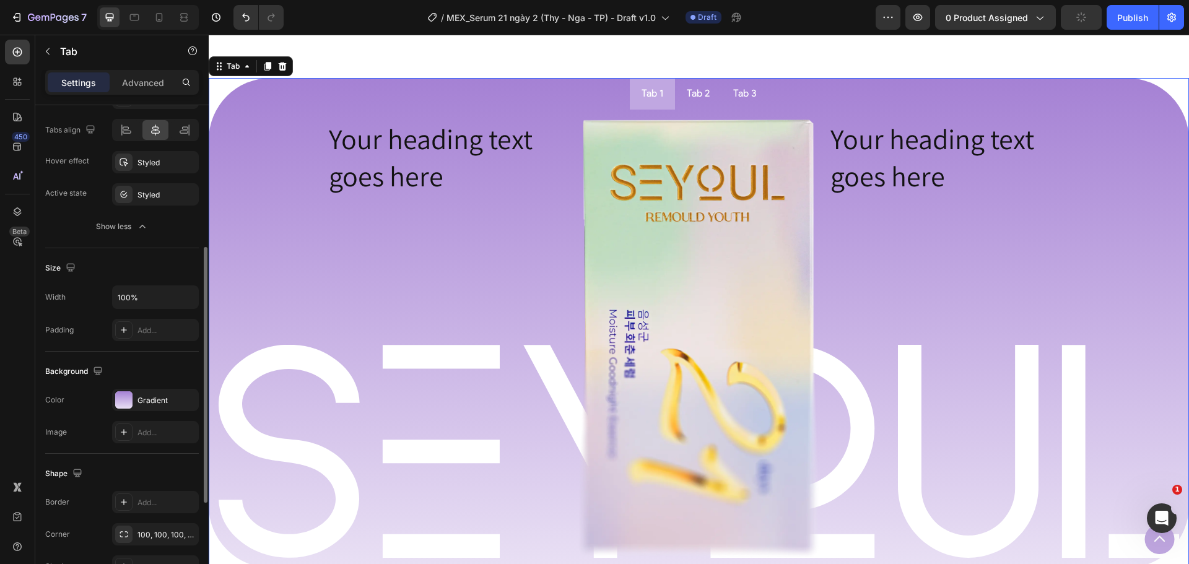
scroll to position [335, 0]
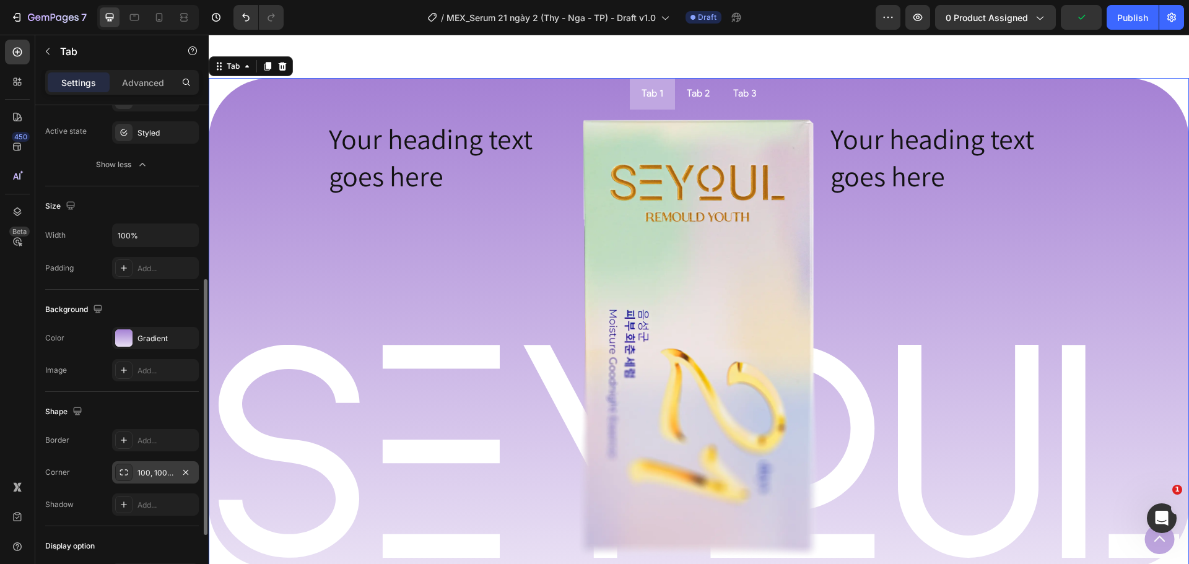
click at [150, 470] on div "100, 100, 100, 100" at bounding box center [155, 473] width 36 height 11
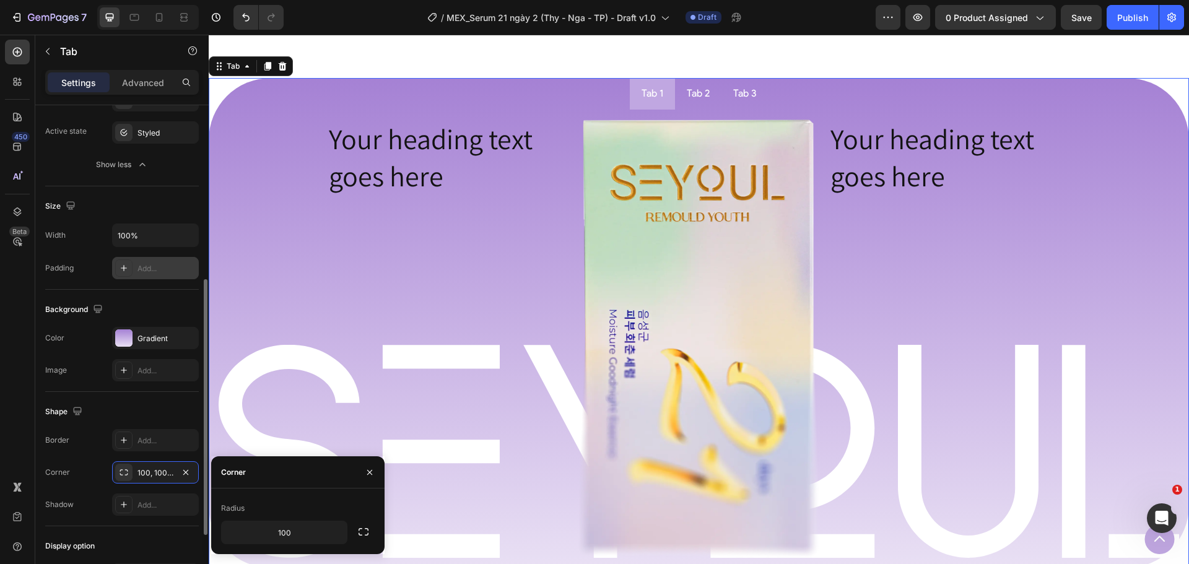
click at [144, 264] on div "Add..." at bounding box center [166, 268] width 58 height 11
type input "16"
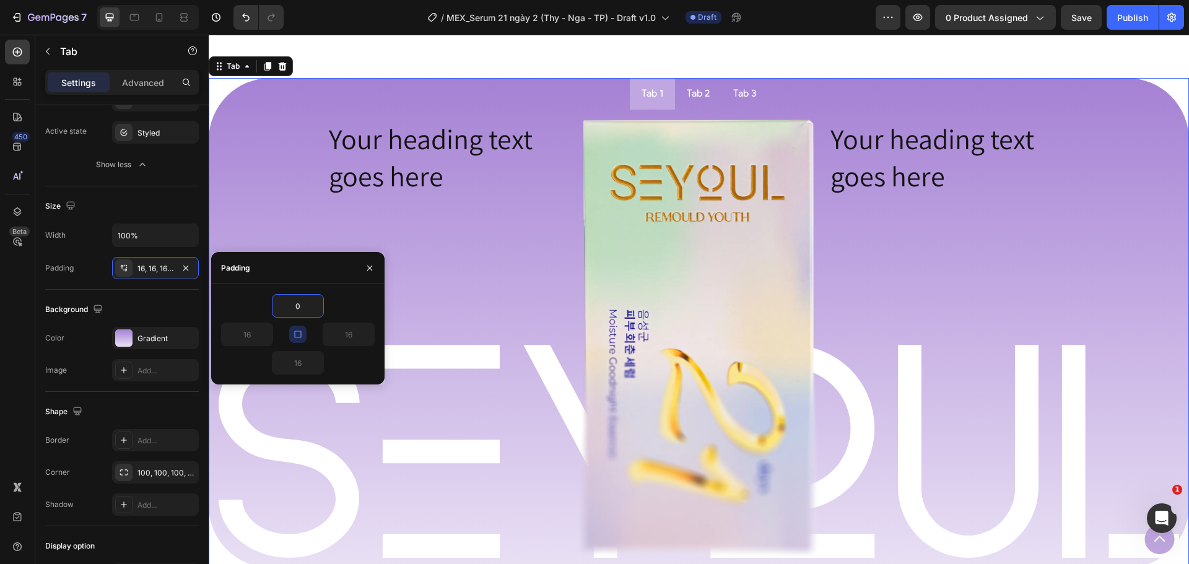
type input "0"
click at [303, 331] on button "button" at bounding box center [297, 334] width 17 height 17
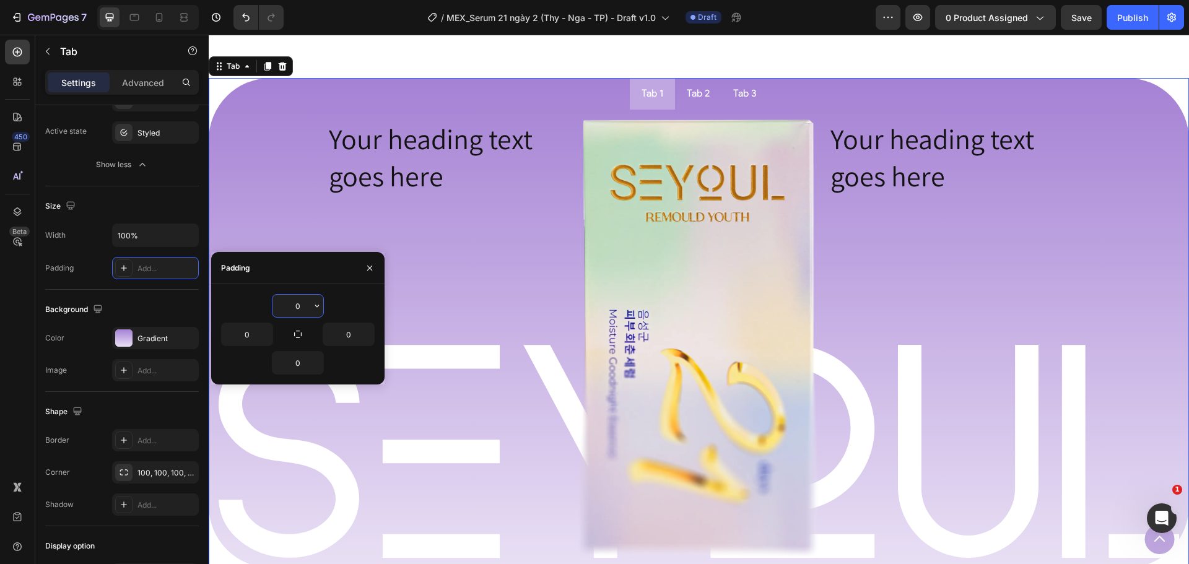
click at [303, 306] on input "0" at bounding box center [297, 306] width 51 height 22
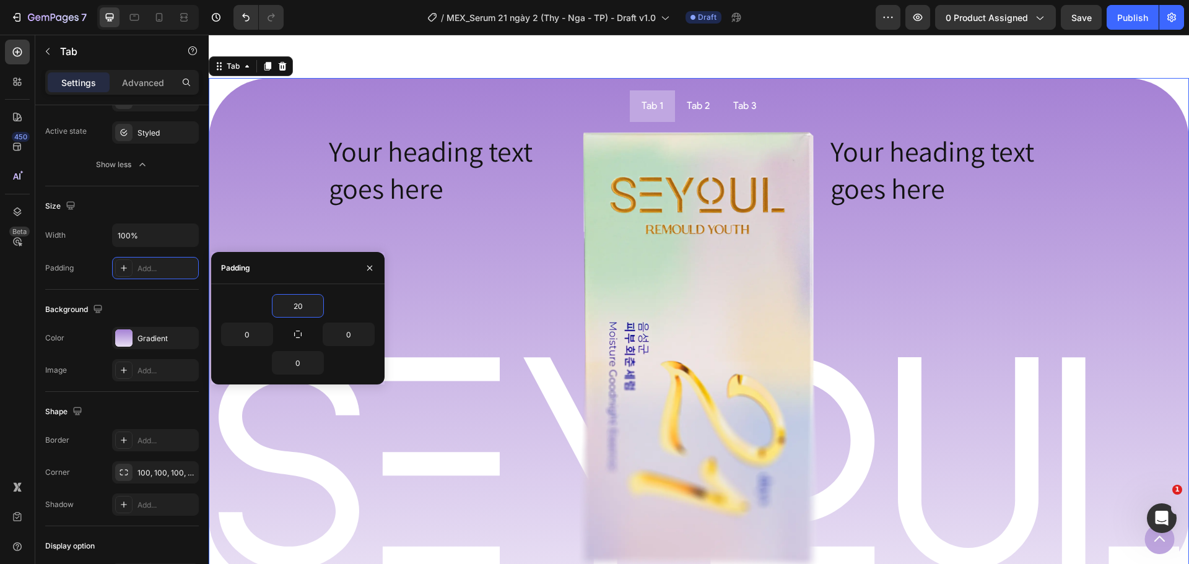
type input "20"
click at [341, 302] on div "20" at bounding box center [298, 306] width 154 height 24
click at [372, 276] on button "button" at bounding box center [370, 268] width 20 height 20
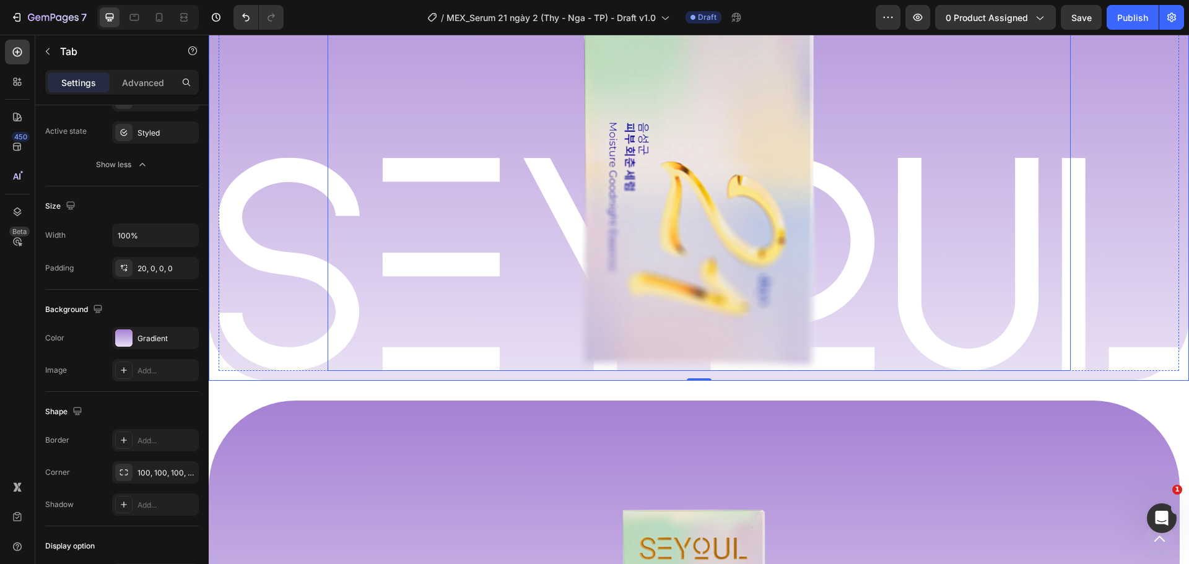
scroll to position [1100, 0]
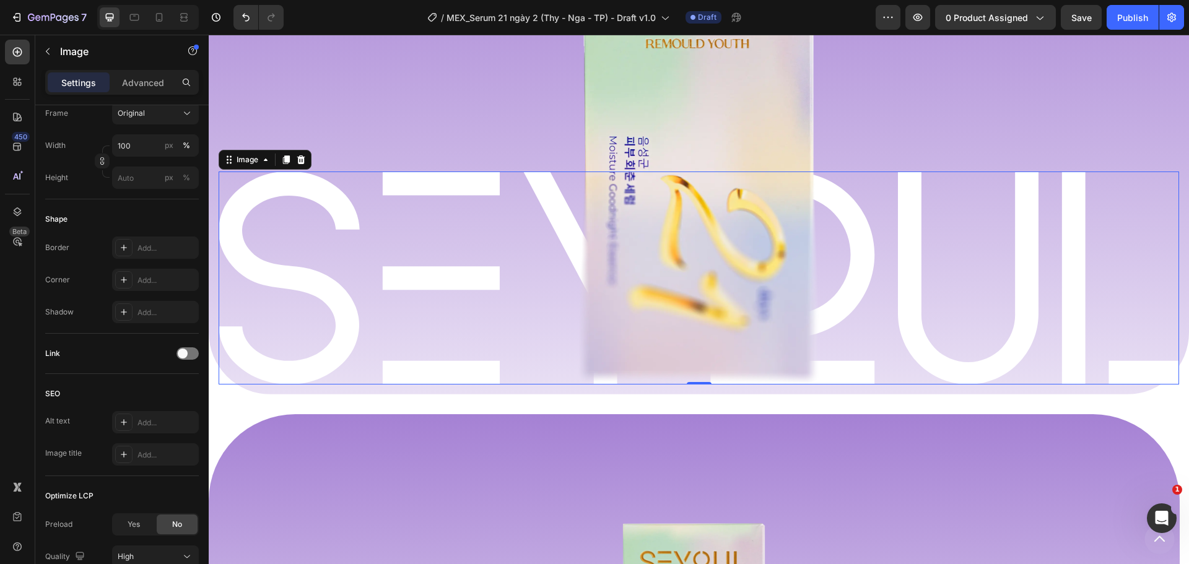
click at [1121, 362] on img at bounding box center [699, 278] width 960 height 212
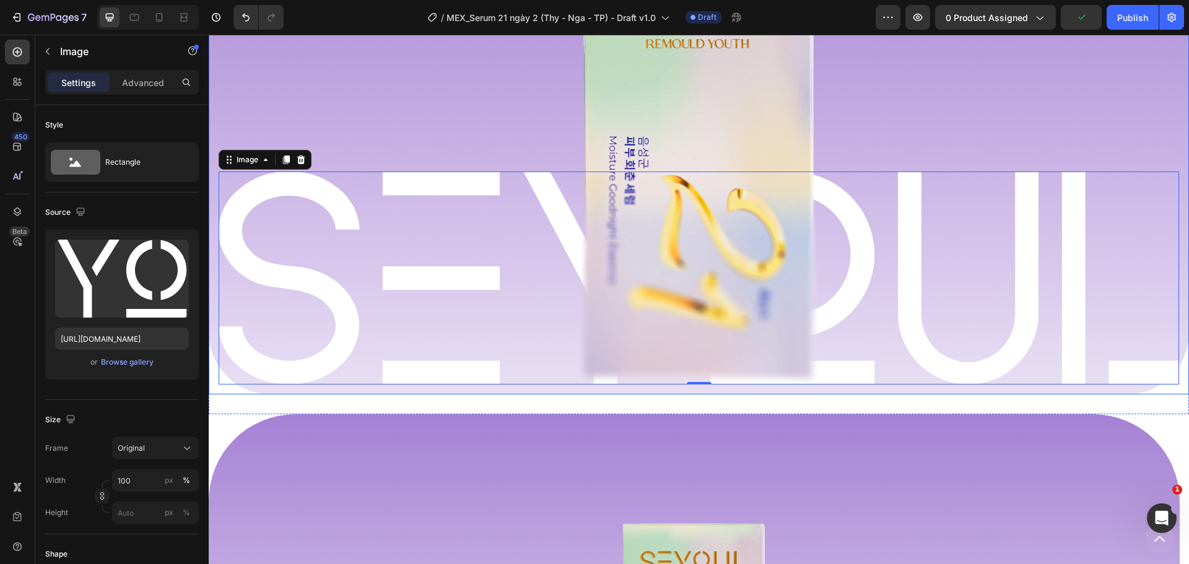
click at [1113, 393] on div "Image 0 Row Your heading text goes here Heading Image Your heading text goes he…" at bounding box center [699, 165] width 980 height 458
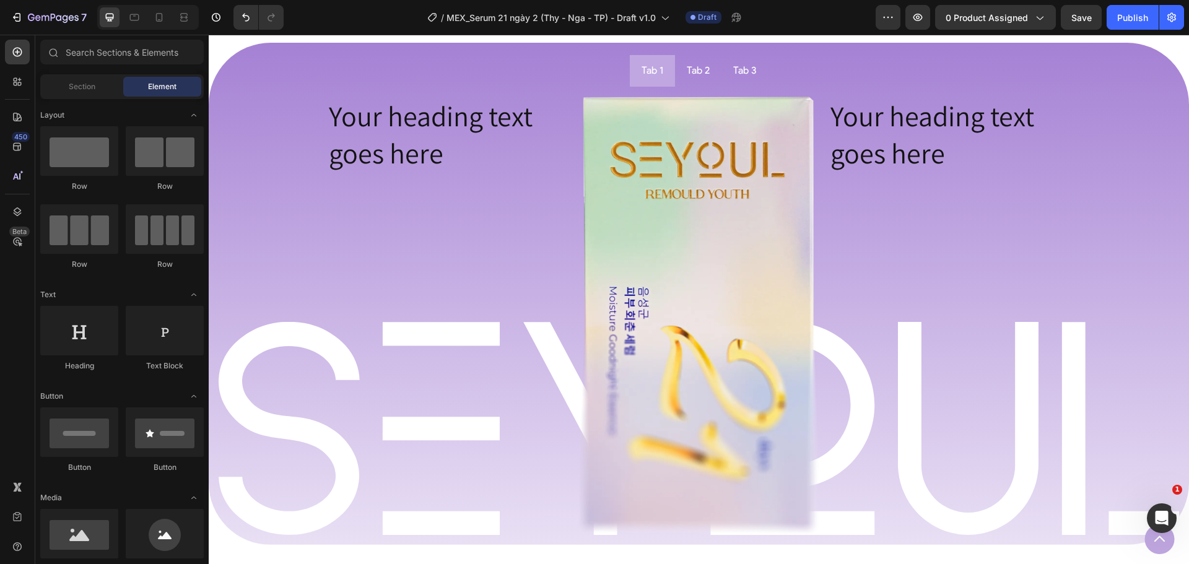
scroll to position [944, 0]
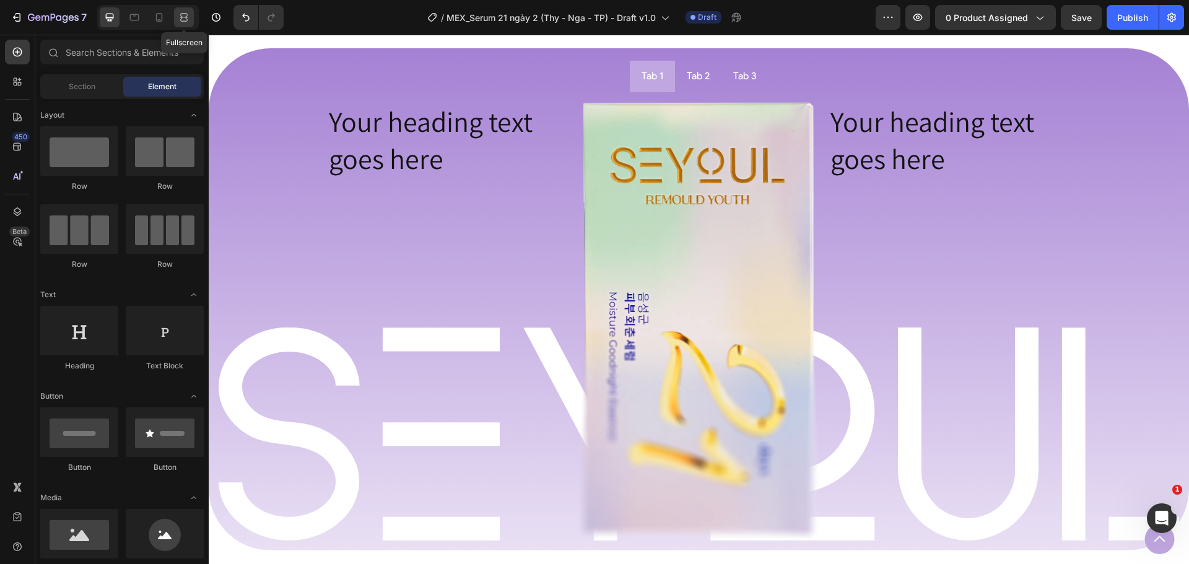
click at [181, 22] on icon at bounding box center [184, 17] width 12 height 12
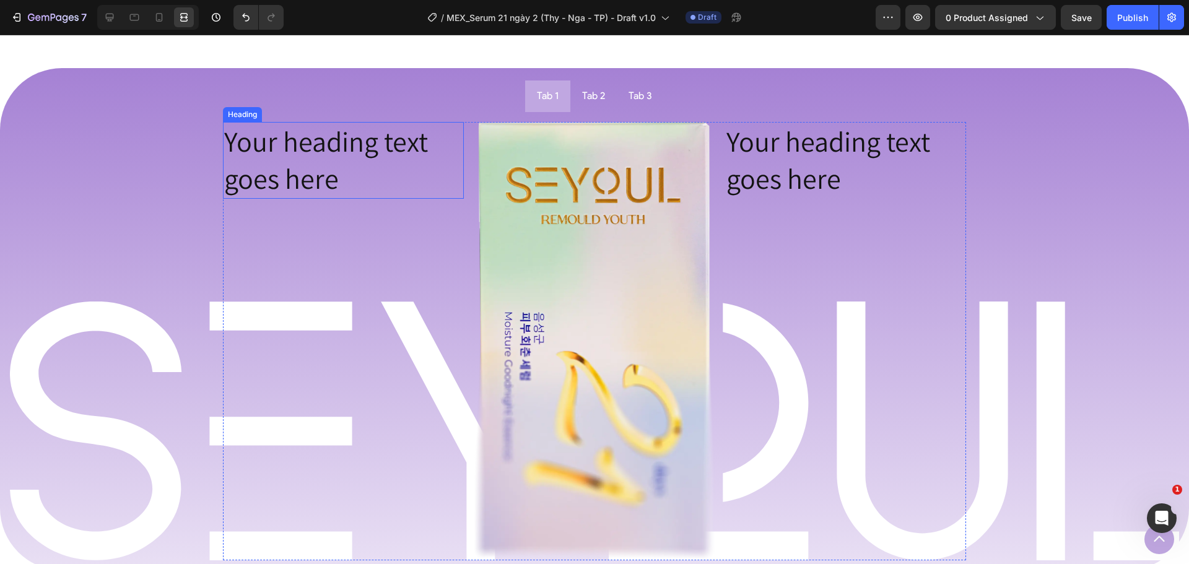
scroll to position [944, 0]
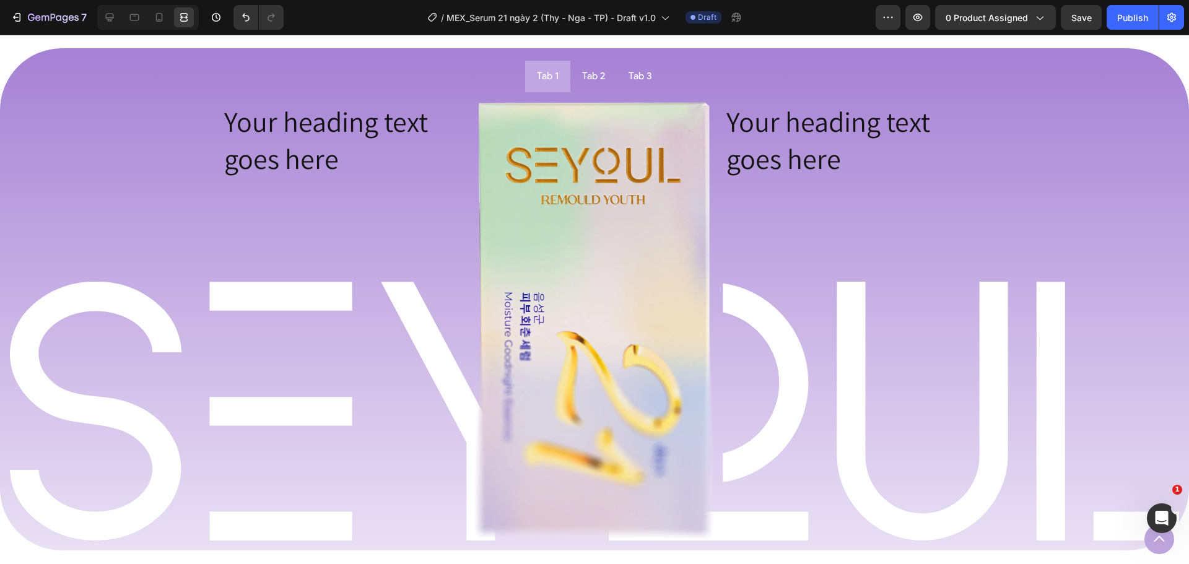
click at [121, 19] on div at bounding box center [148, 17] width 102 height 25
click at [111, 19] on icon at bounding box center [110, 18] width 8 height 8
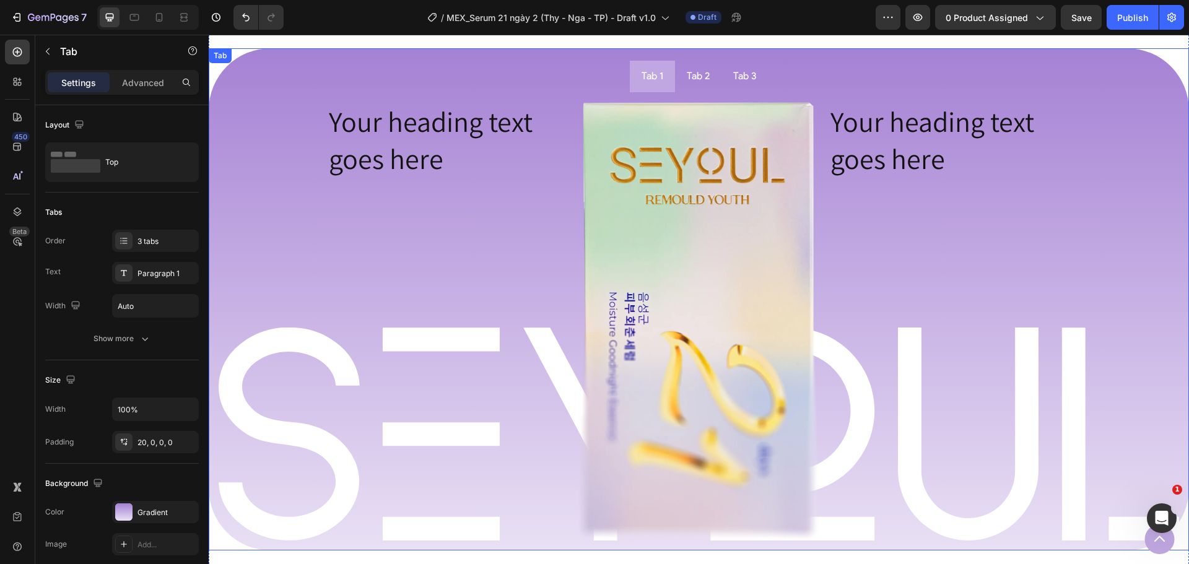
click at [500, 75] on ul "Tab 1 Tab 2 Tab 3" at bounding box center [699, 77] width 980 height 32
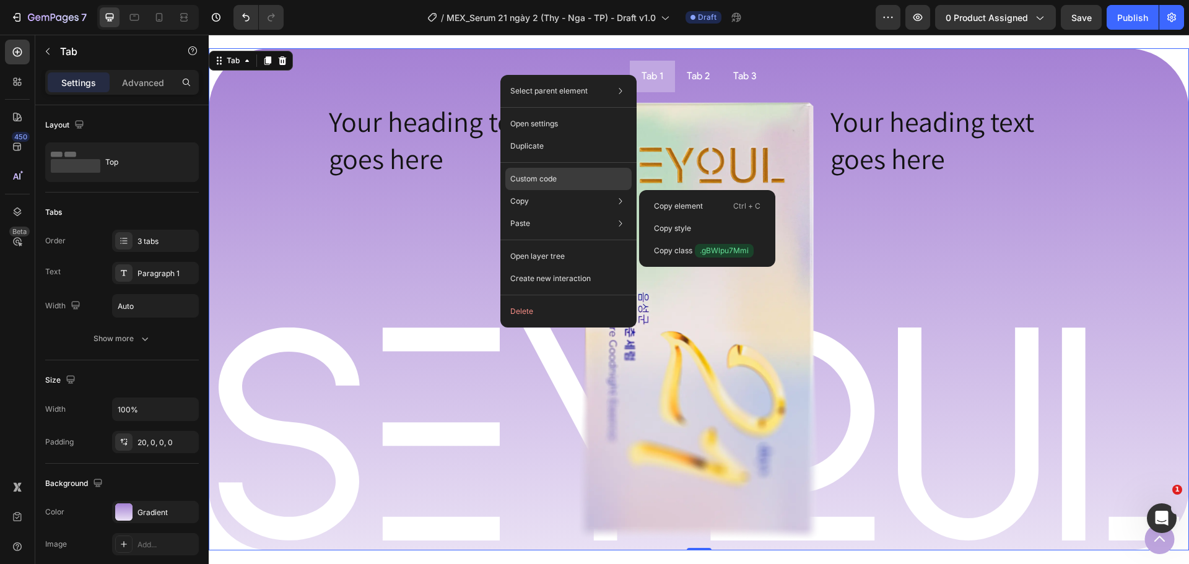
click at [543, 175] on p "Custom code" at bounding box center [533, 178] width 46 height 11
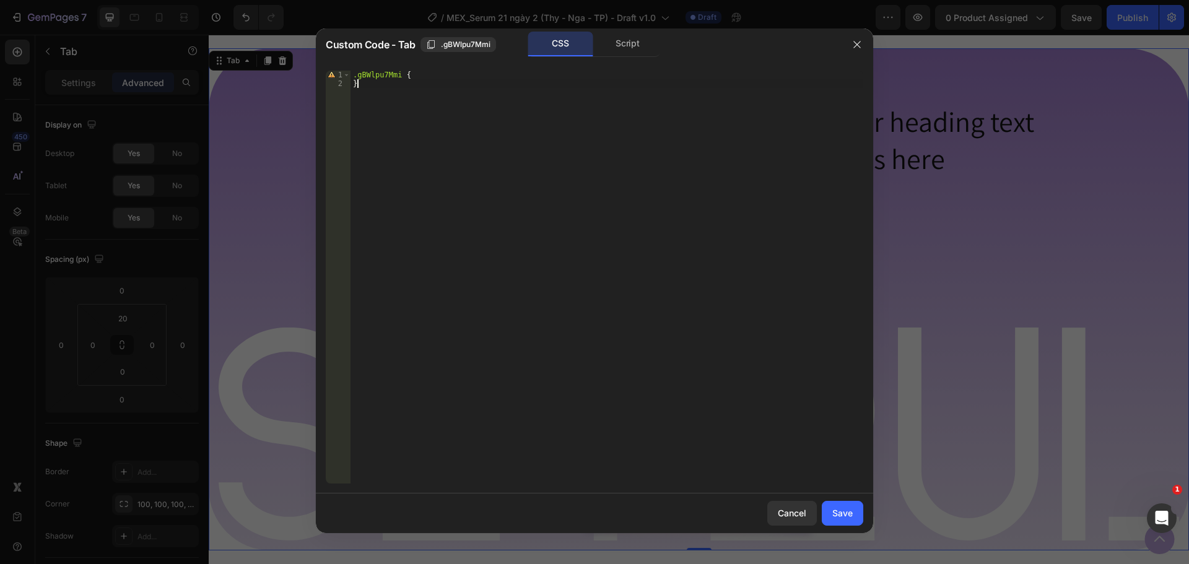
drag, startPoint x: 440, startPoint y: 79, endPoint x: 429, endPoint y: 79, distance: 11.1
click at [440, 79] on div ".gBWlpu7Mmi { }" at bounding box center [607, 286] width 513 height 430
click at [388, 78] on div ".gBWlpu7Mmi { }" at bounding box center [607, 286] width 513 height 430
click at [398, 77] on div ".gBWlpu7Mmi { }" at bounding box center [607, 286] width 513 height 430
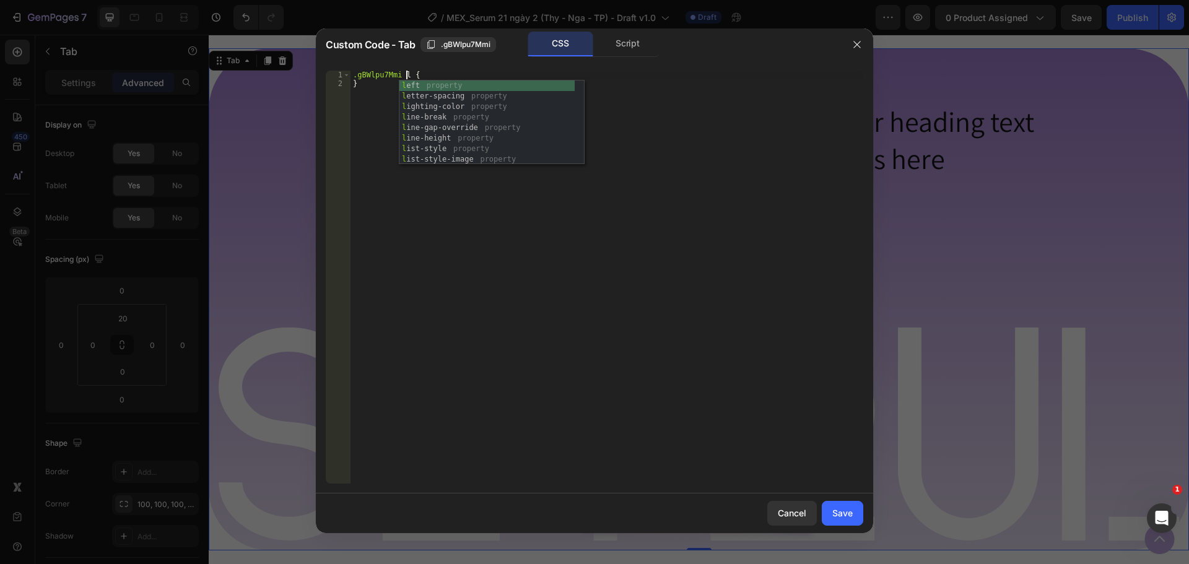
scroll to position [0, 4]
click at [378, 95] on div ".gBWlpu7Mmi li { }" at bounding box center [607, 286] width 513 height 430
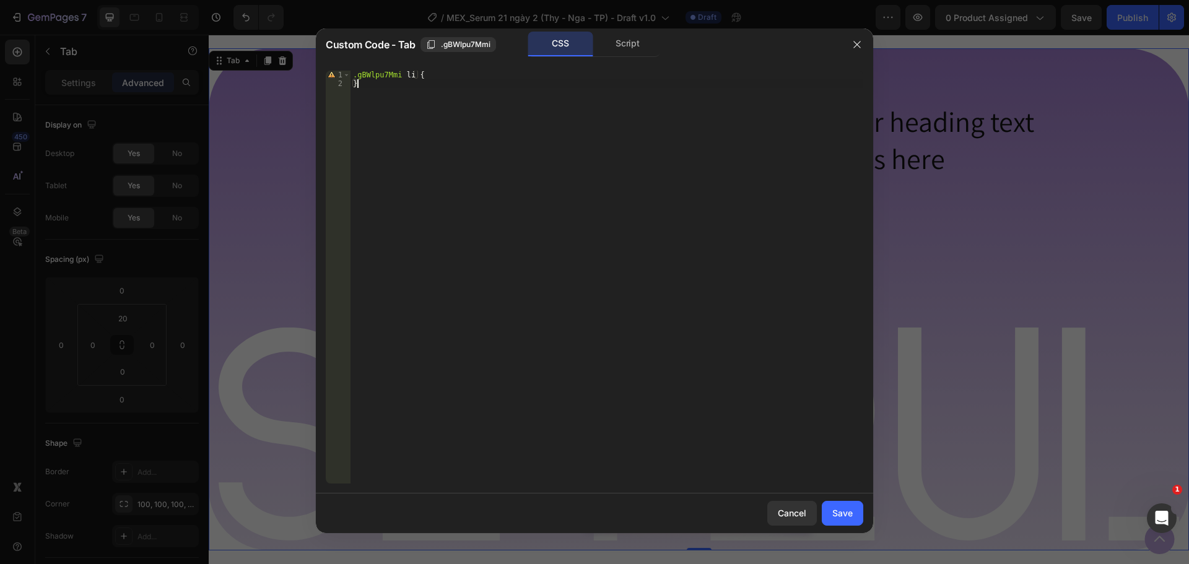
scroll to position [0, 0]
click at [439, 72] on div ".gBWlpu7Mmi li { }" at bounding box center [607, 286] width 513 height 430
type textarea ".gBWlpu7Mmi li {"
type textarea "border-radius: 20px;"
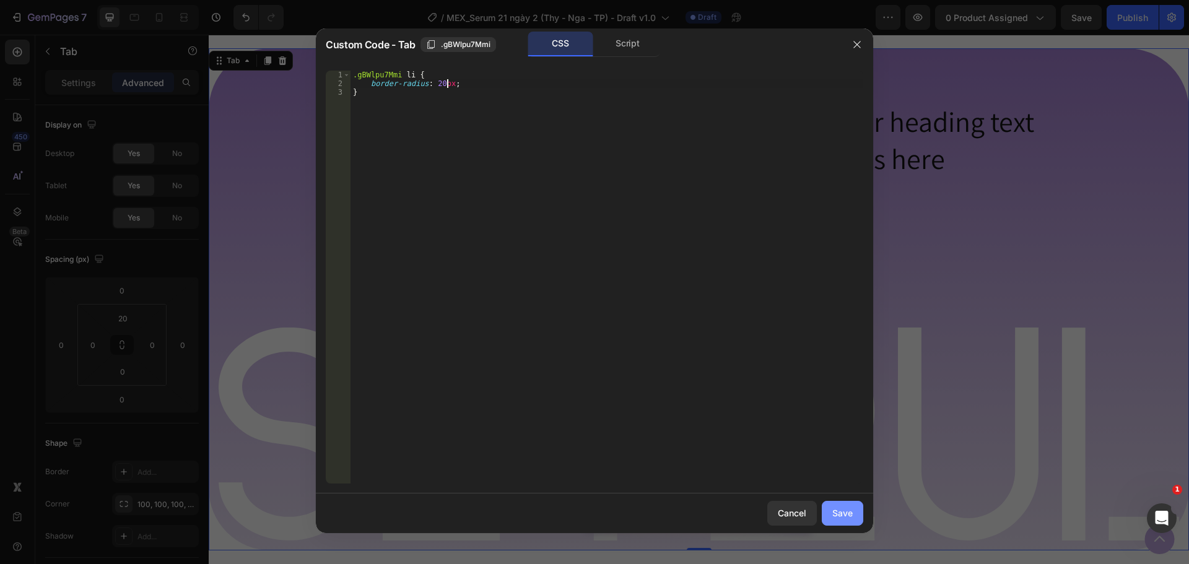
click at [842, 510] on div "Save" at bounding box center [842, 513] width 20 height 13
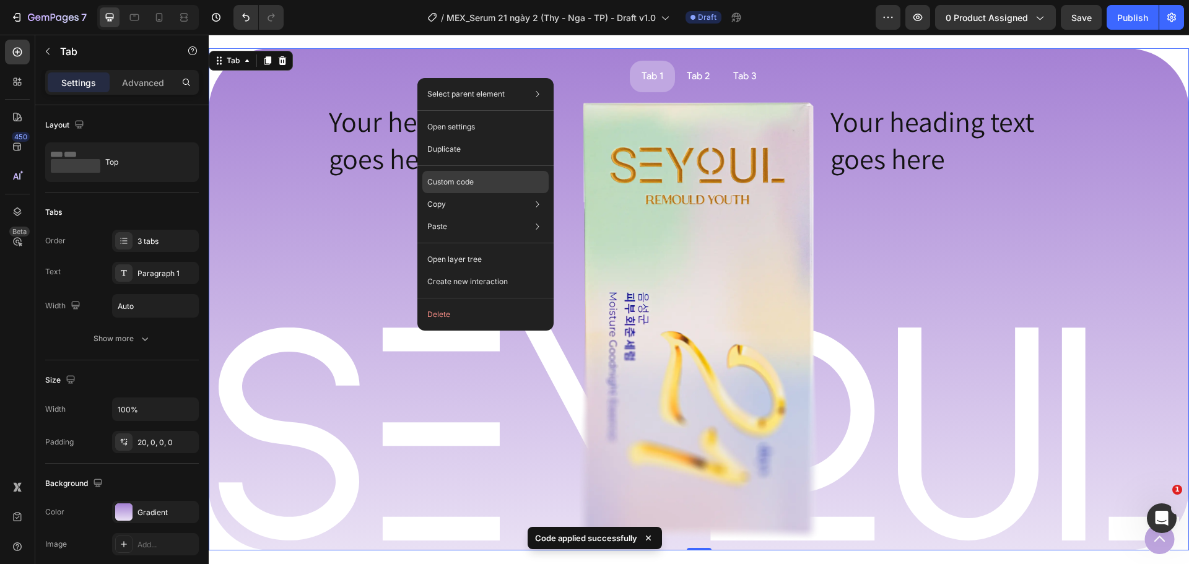
click at [461, 175] on div "Custom code" at bounding box center [485, 182] width 126 height 22
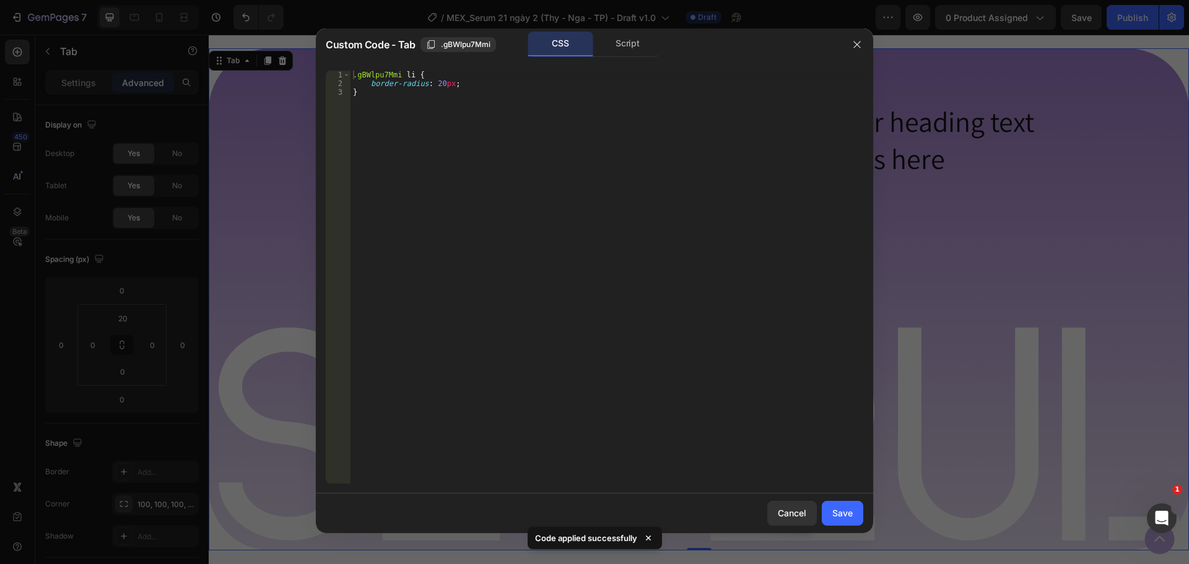
click at [448, 92] on div ".gBWlpu7Mmi li { border-radius : 20 px ; }" at bounding box center [607, 286] width 513 height 430
click at [473, 92] on div ".gBWlpu7Mmi li { border-radius : 20 px ; }" at bounding box center [607, 286] width 513 height 430
click at [461, 74] on div ".gBWlpu7Mmi li { border-radius : 20 px ; }" at bounding box center [607, 286] width 513 height 430
type textarea ".gBWlpu7Mmi li {"
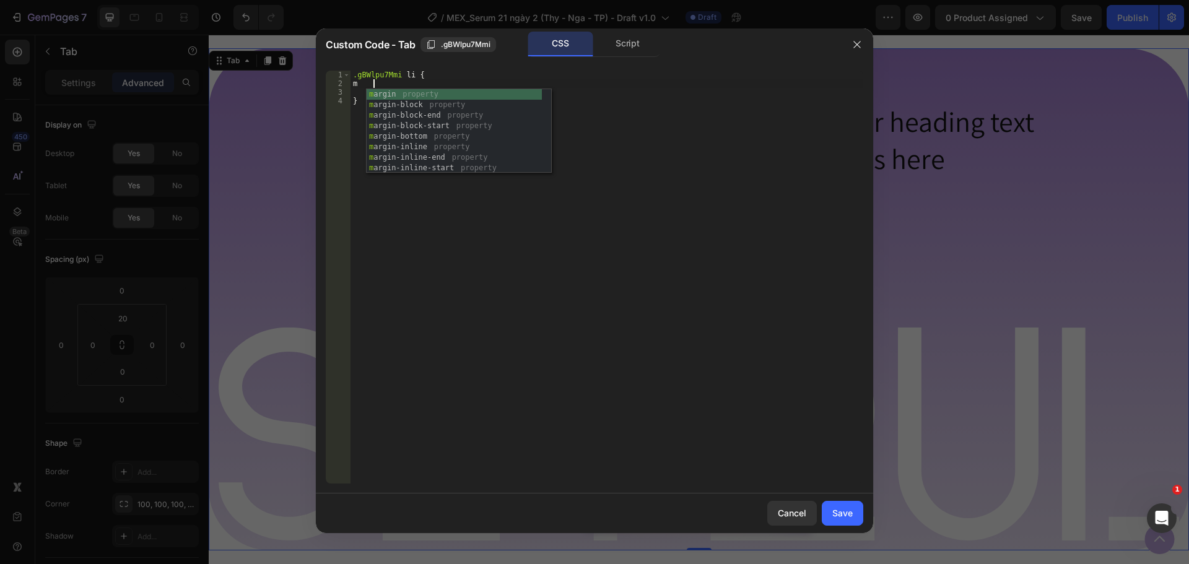
scroll to position [0, 1]
type textarea "m"
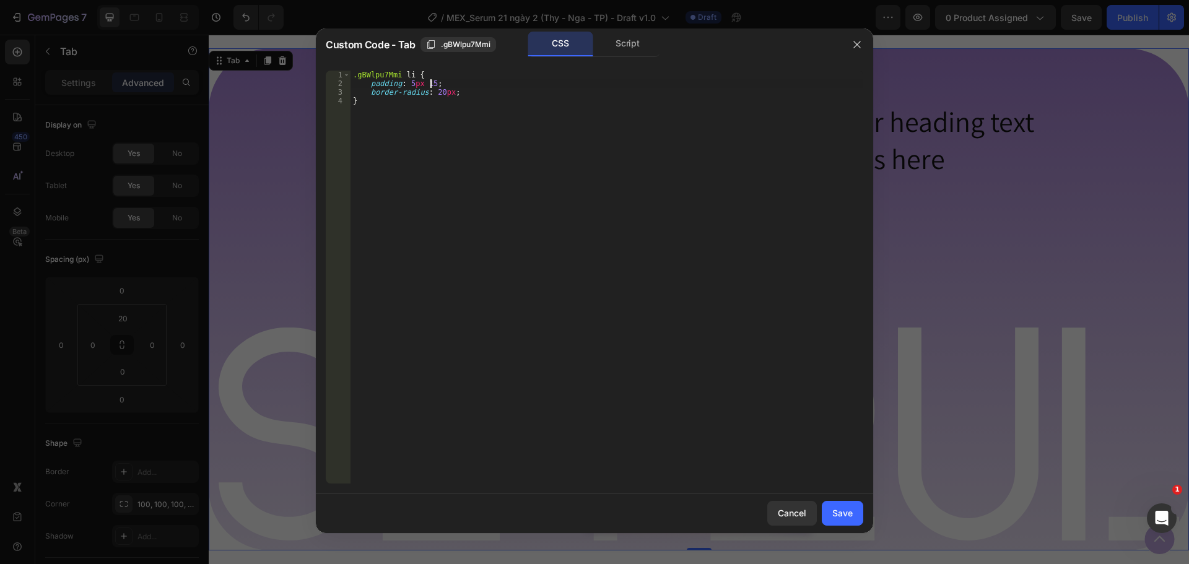
scroll to position [0, 7]
type textarea ".gBWlpu7Mmi li {"
type textarea "padding: 5px 15px;"
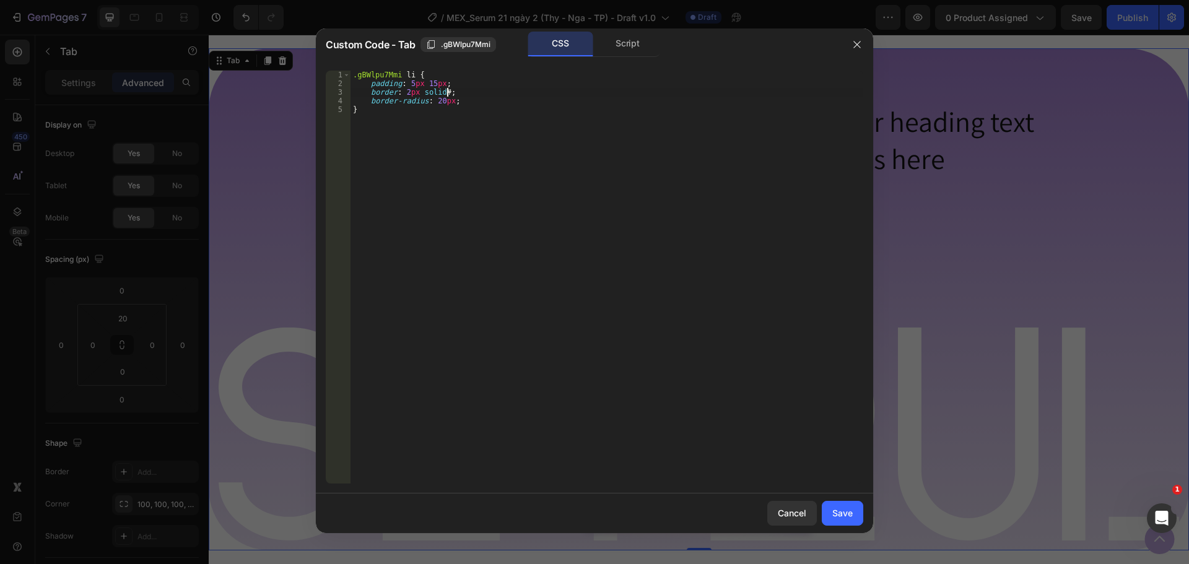
paste textarea "E9E0F4"
type textarea "border: 2px solid #E9E0F4;"
click at [851, 510] on div "Save" at bounding box center [842, 513] width 20 height 13
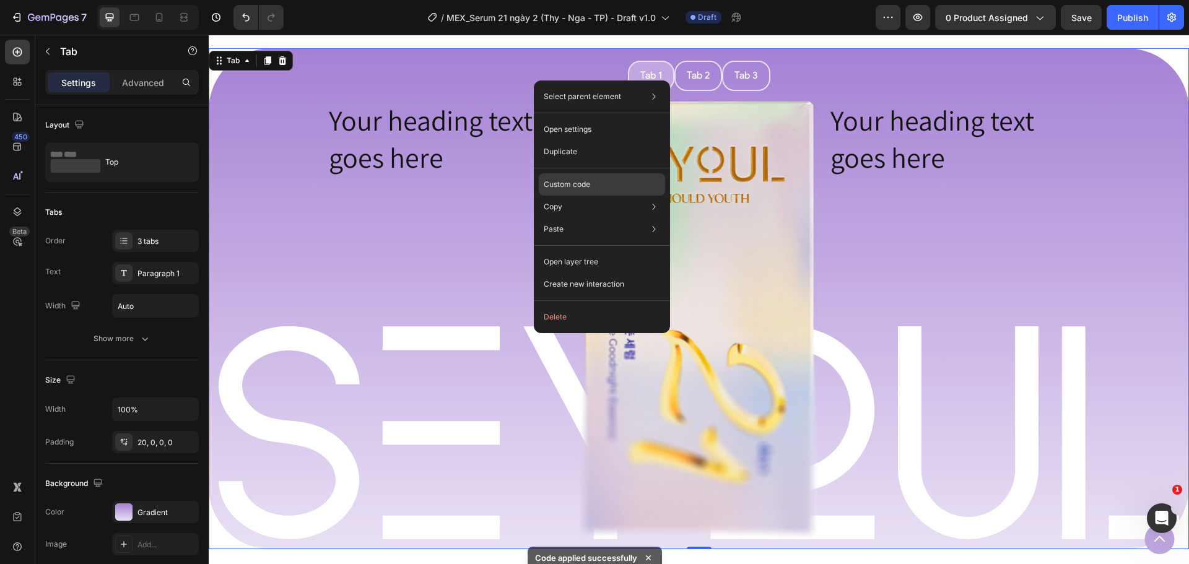
click at [594, 185] on div "Custom code" at bounding box center [602, 184] width 126 height 22
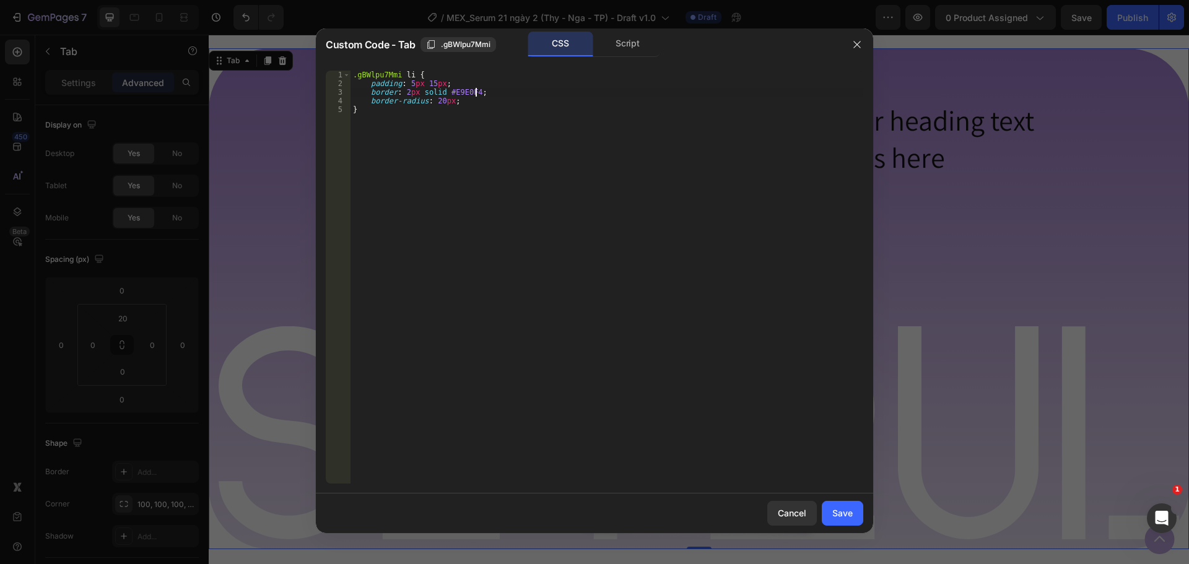
click at [537, 92] on div ".gBWlpu7Mmi li { padding : 5 px 15 px ; border : 2 px solid #E9E0F4 ; border-ra…" at bounding box center [607, 286] width 513 height 430
click at [485, 84] on div ".gBWlpu7Mmi li { padding : 5 px 15 px ; border : 2 px solid #E9E0F4 ; border-ra…" at bounding box center [607, 286] width 513 height 430
type textarea "/*padding: 5px 15px;*/"
click at [834, 515] on div "Save" at bounding box center [842, 513] width 20 height 13
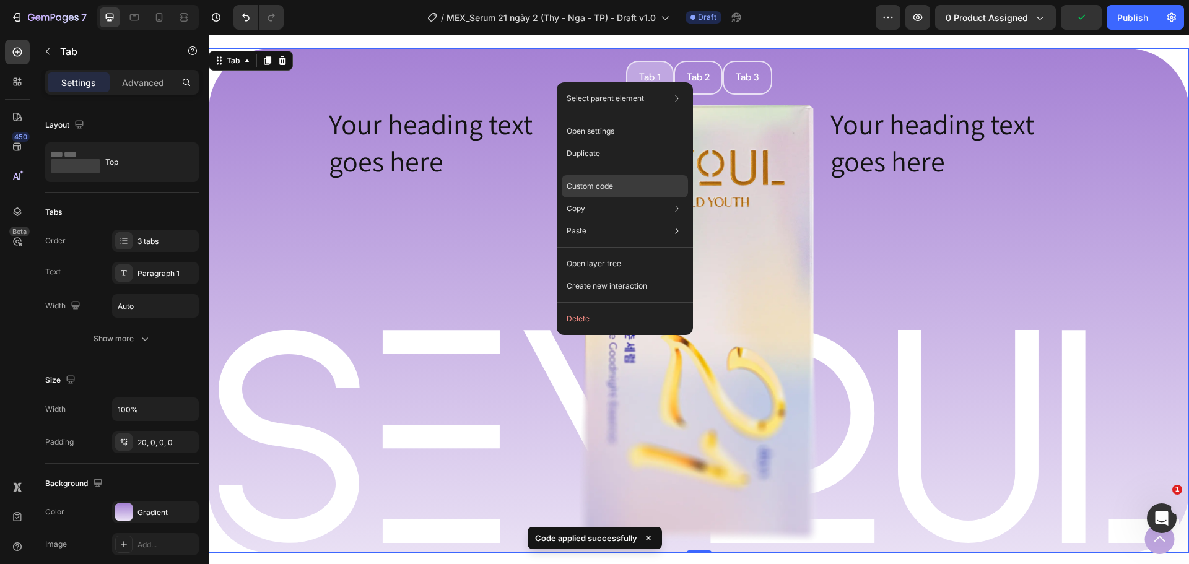
click at [614, 184] on div "Custom code" at bounding box center [625, 186] width 126 height 22
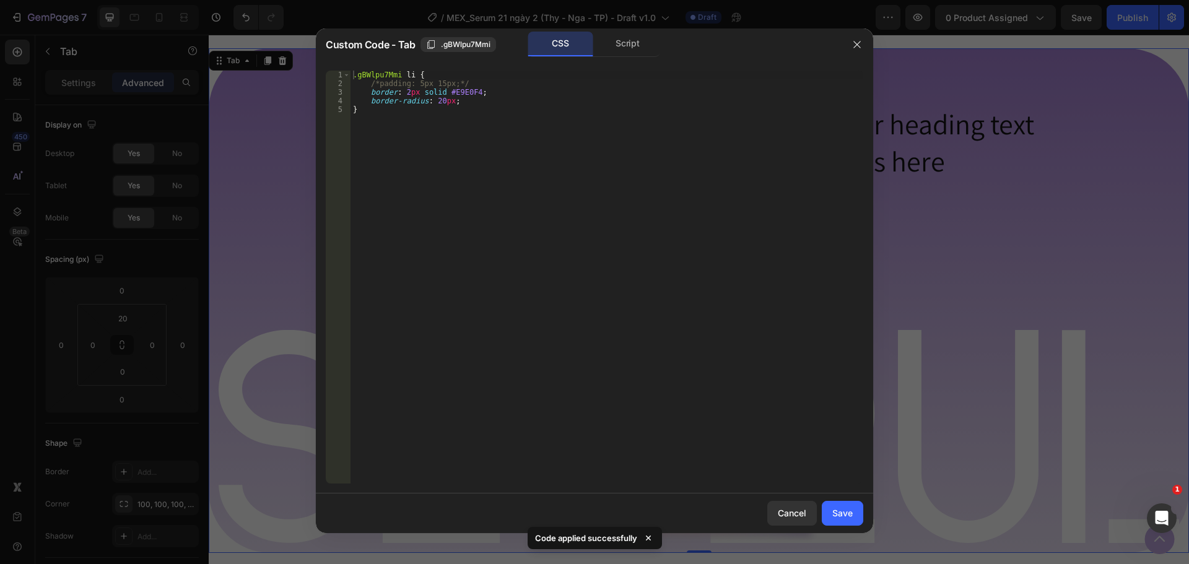
click at [490, 88] on div ".gBWlpu7Mmi li { /*padding: 5px 15px;*/ border : 2 px solid #E9E0F4 ; border-ra…" at bounding box center [607, 286] width 513 height 430
click at [490, 83] on div ".gBWlpu7Mmi li { /*padding: 5px 15px;*/ border : 2 px solid #E9E0F4 ; border-ra…" at bounding box center [607, 286] width 513 height 430
click at [478, 76] on div ".gBWlpu7Mmi li { /*padding: 5px 15px;*/ border : 2 px solid #E9E0F4 ; border-ra…" at bounding box center [607, 286] width 513 height 430
click at [508, 84] on div ".gBWlpu7Mmi li { /*padding: 5px 15px;*/ border : 2 px solid #E9E0F4 ; border-ra…" at bounding box center [607, 286] width 513 height 430
type textarea "/*padding: 5px 15px;*/"
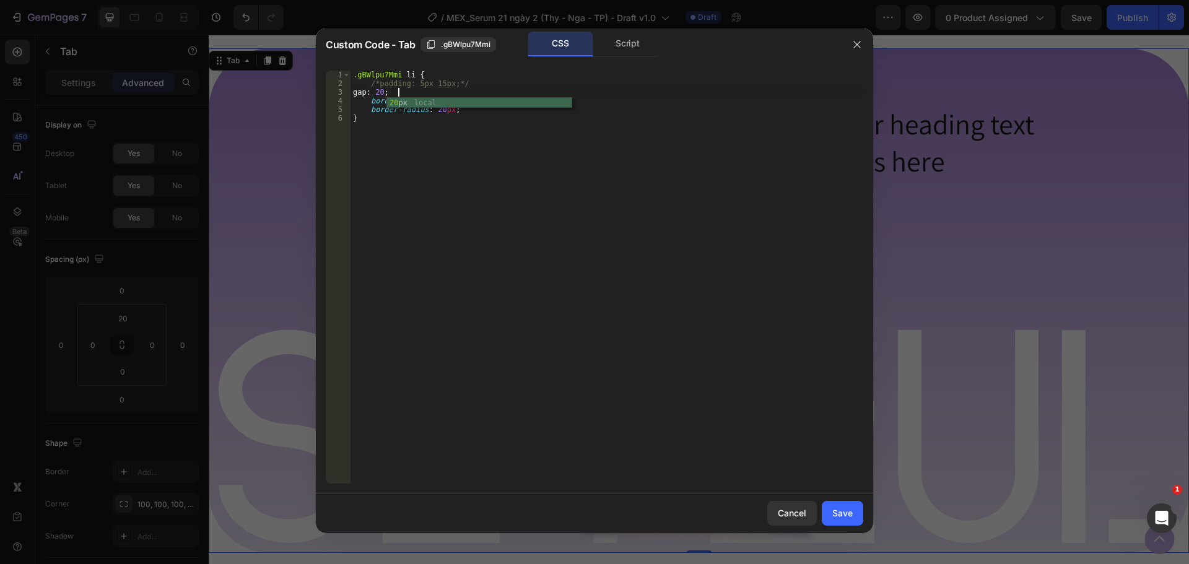
scroll to position [0, 4]
type textarea "gap: 20px;"
click at [840, 515] on div "Save" at bounding box center [842, 513] width 20 height 13
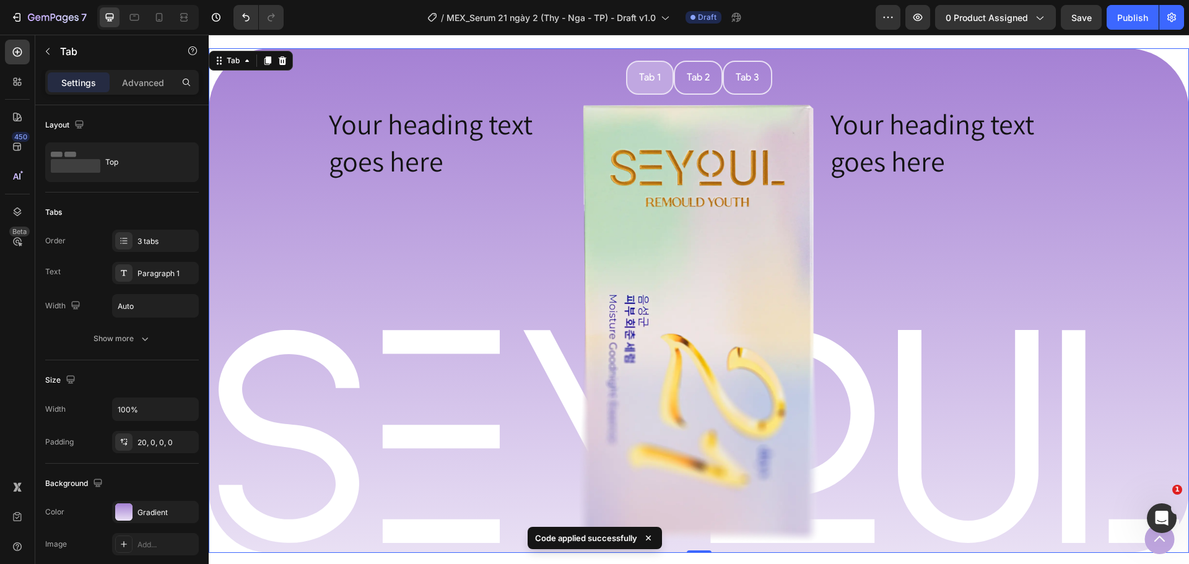
click at [618, 71] on ul "Tab 1 Tab 2 Tab 3" at bounding box center [699, 78] width 980 height 34
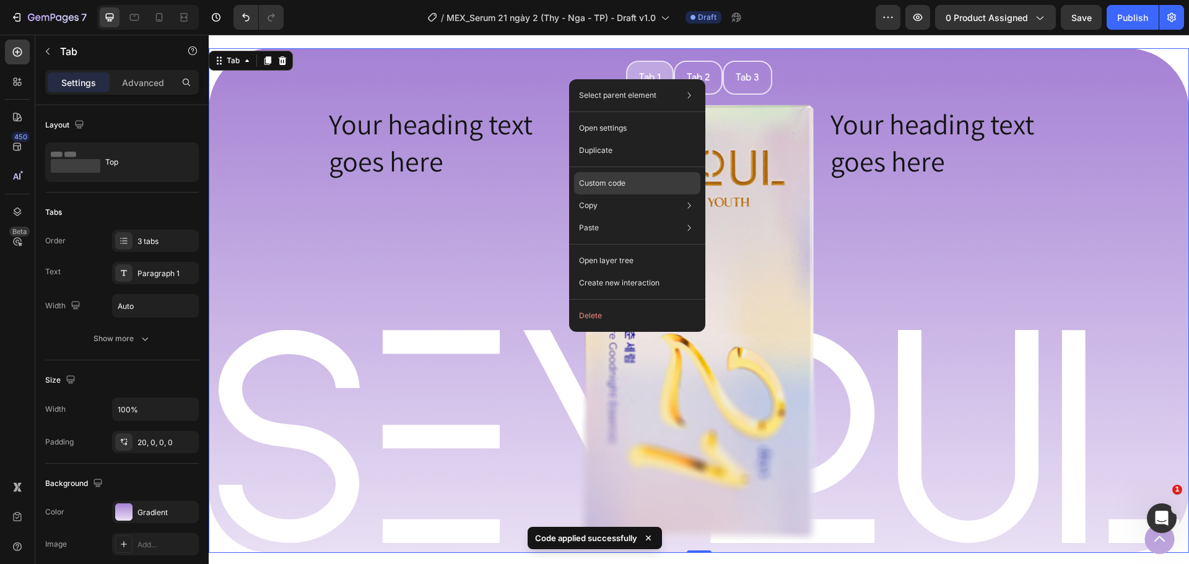
click at [615, 181] on p "Custom code" at bounding box center [602, 183] width 46 height 11
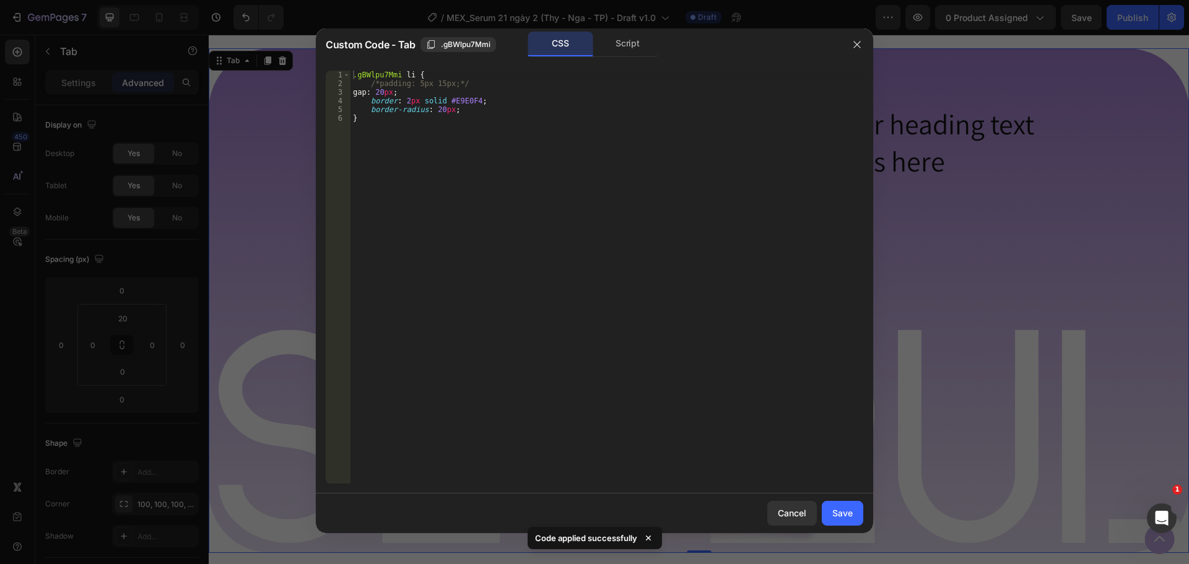
click at [432, 94] on div ".gBWlpu7Mmi li { /*padding: 5px 15px;*/ gap : 20 px ; border : 2 px solid #E9E0…" at bounding box center [607, 286] width 513 height 430
click at [467, 92] on div ".gBWlpu7Mmi li { /*padding: 5px 15px;*/ gap : 20 px ; border : 2 px solid #E9E0…" at bounding box center [607, 277] width 513 height 413
click at [467, 92] on div ".gBWlpu7Mmi li { /*padding: 5px 15px;*/ gap : 20 px ; border : 2 px solid #E9E0…" at bounding box center [607, 286] width 513 height 430
click at [467, 92] on div ".gBWlpu7Mmi li { /*padding: 5px 15px;*/ gap : 20 px ; border : 2 px solid #E9E0…" at bounding box center [607, 277] width 513 height 413
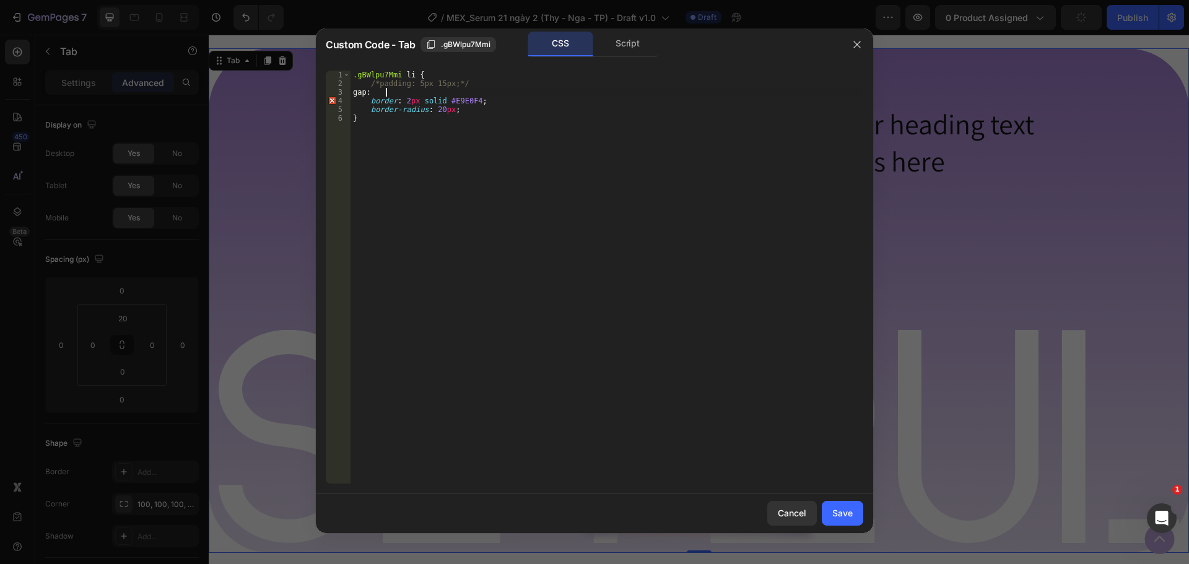
type textarea "gap"
type textarea "/*padding: 5px 15px;*/"
type textarea "margin: 20px;"
click at [856, 510] on button "Save" at bounding box center [842, 513] width 41 height 25
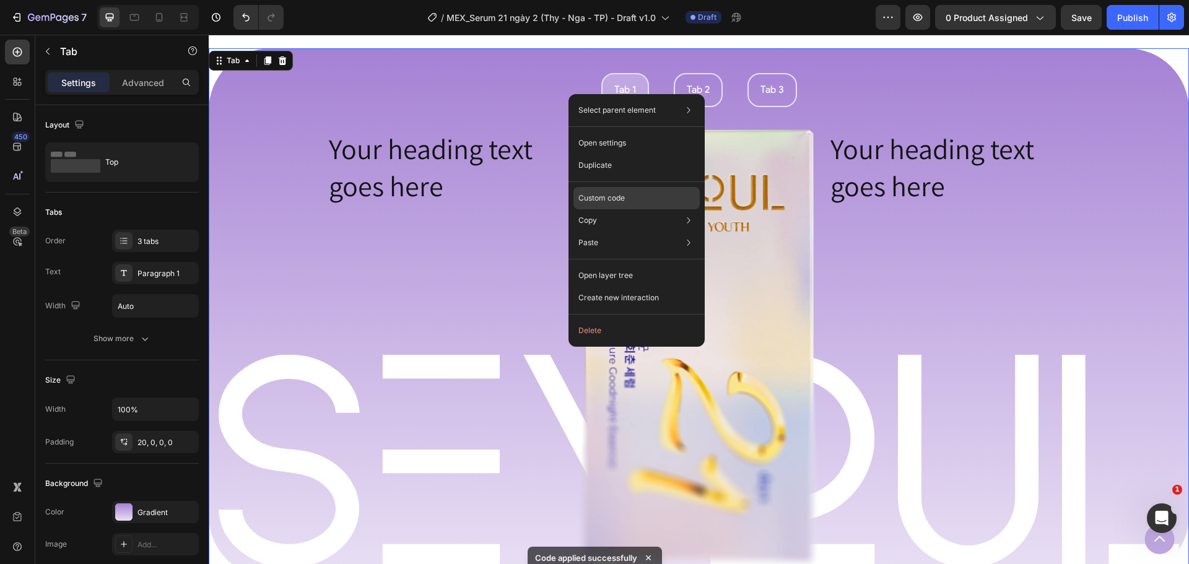
click at [611, 203] on p "Custom code" at bounding box center [601, 198] width 46 height 11
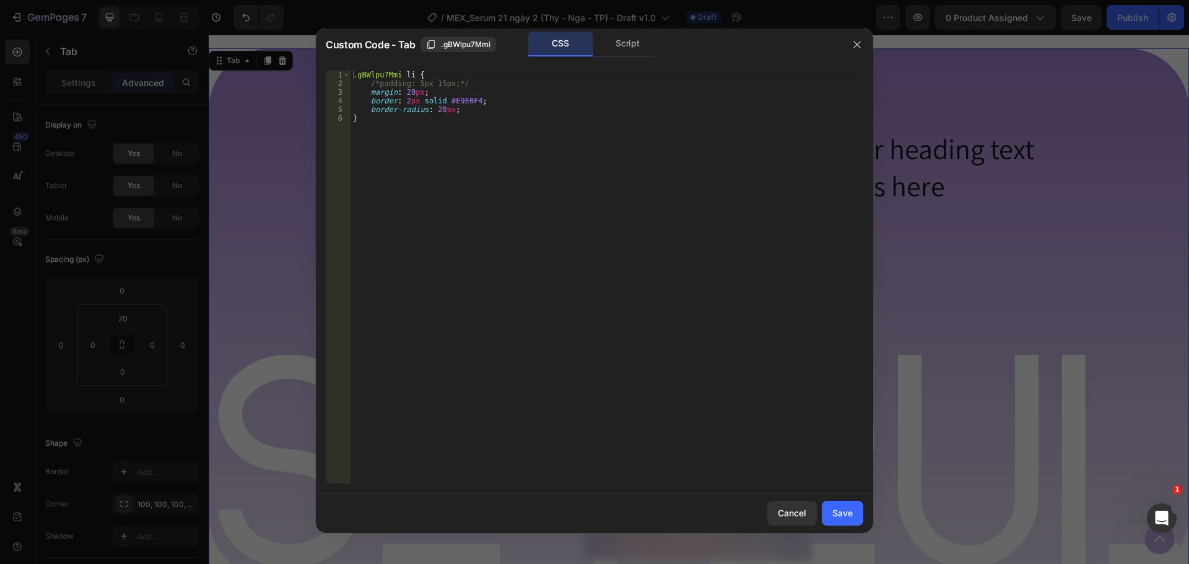
click at [397, 90] on div ".gBWlpu7Mmi li { /*padding: 5px 15px;*/ margin : 20 px ; border : 2 px solid #E…" at bounding box center [607, 286] width 513 height 430
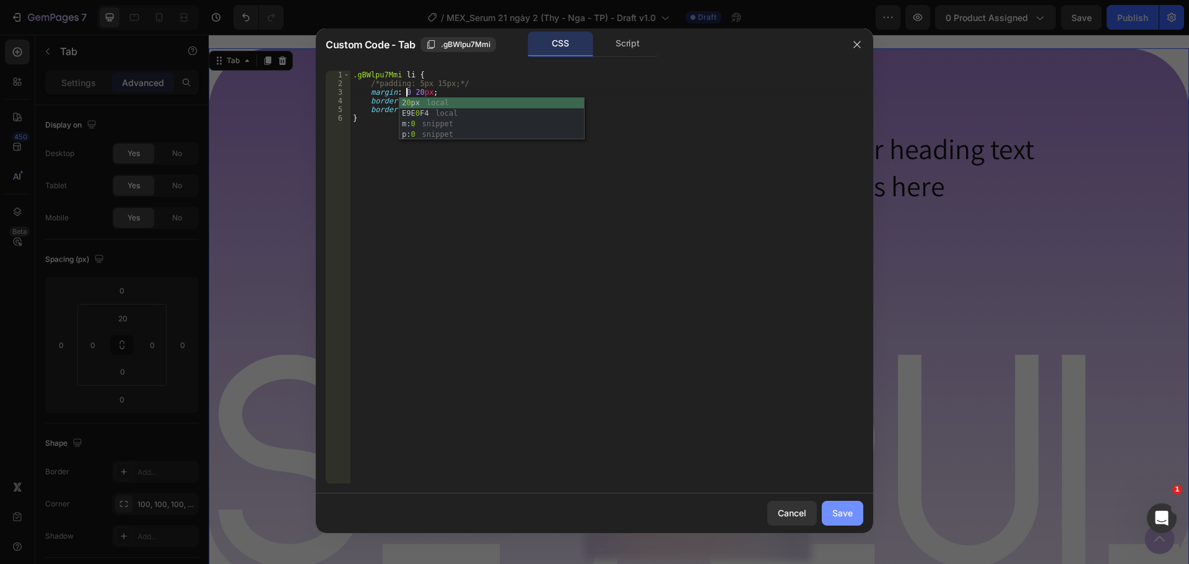
type textarea "margin: 0 20px;"
click at [832, 521] on button "Save" at bounding box center [842, 513] width 41 height 25
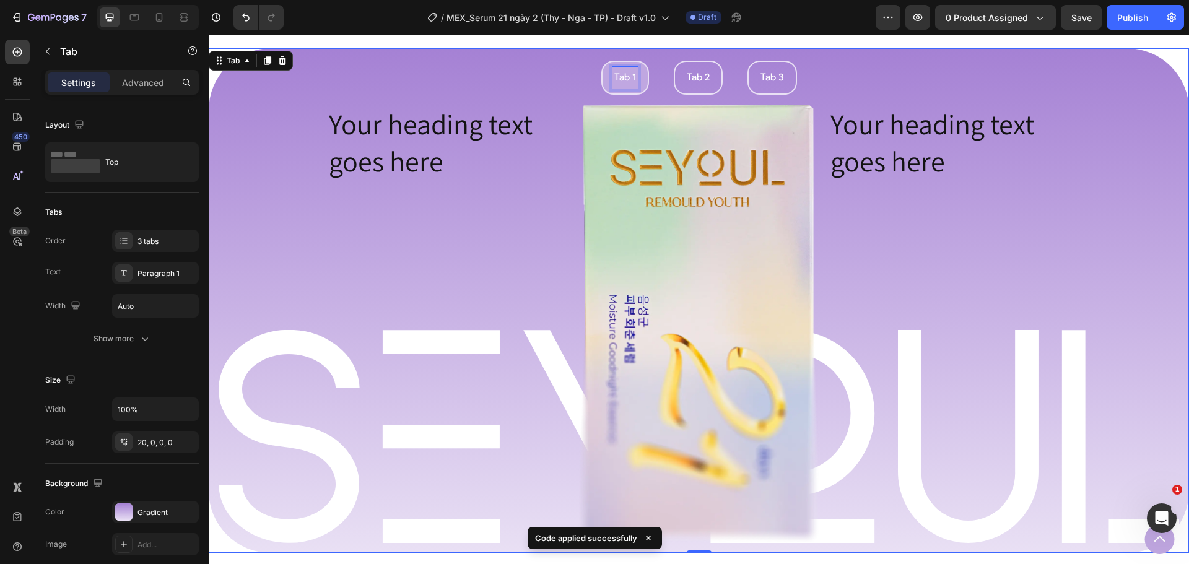
click at [626, 84] on div "Tab 1" at bounding box center [624, 78] width 25 height 22
click at [649, 85] on ul "Tab 1 Tab 2 Tab 3" at bounding box center [699, 78] width 980 height 34
click at [622, 77] on p "Tab 1" at bounding box center [625, 78] width 22 height 18
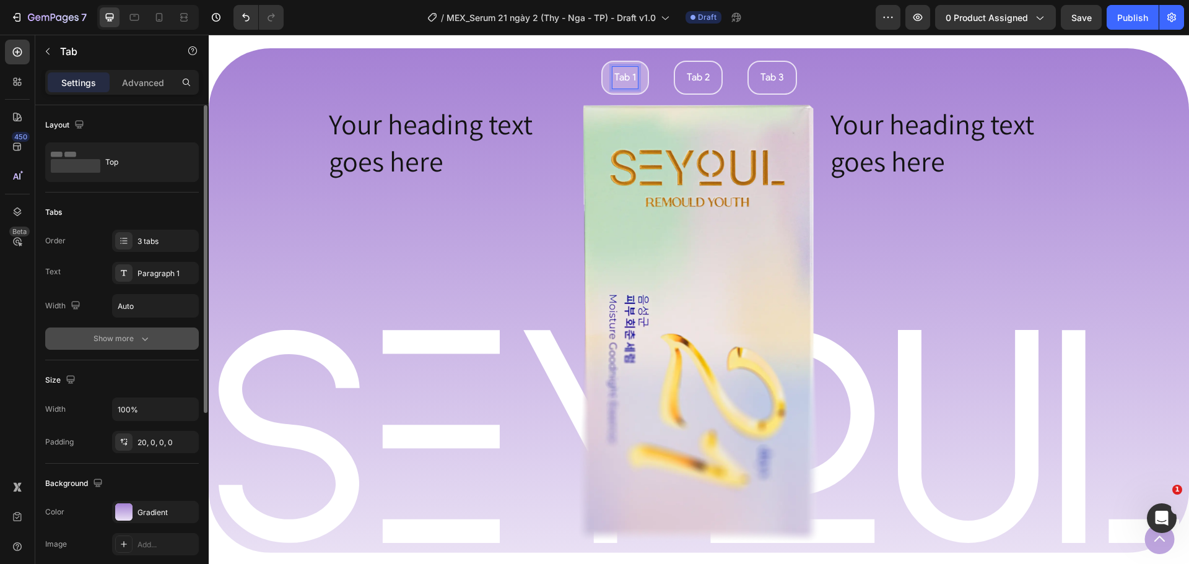
click at [139, 328] on button "Show more" at bounding box center [122, 339] width 154 height 22
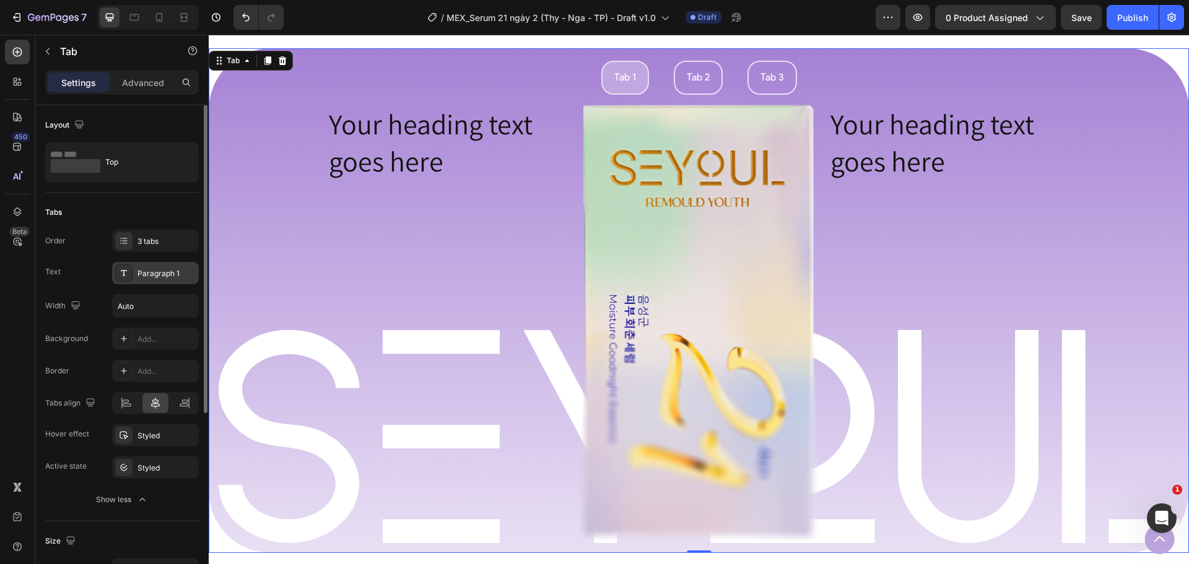
click at [150, 276] on div "Paragraph 1" at bounding box center [166, 273] width 58 height 11
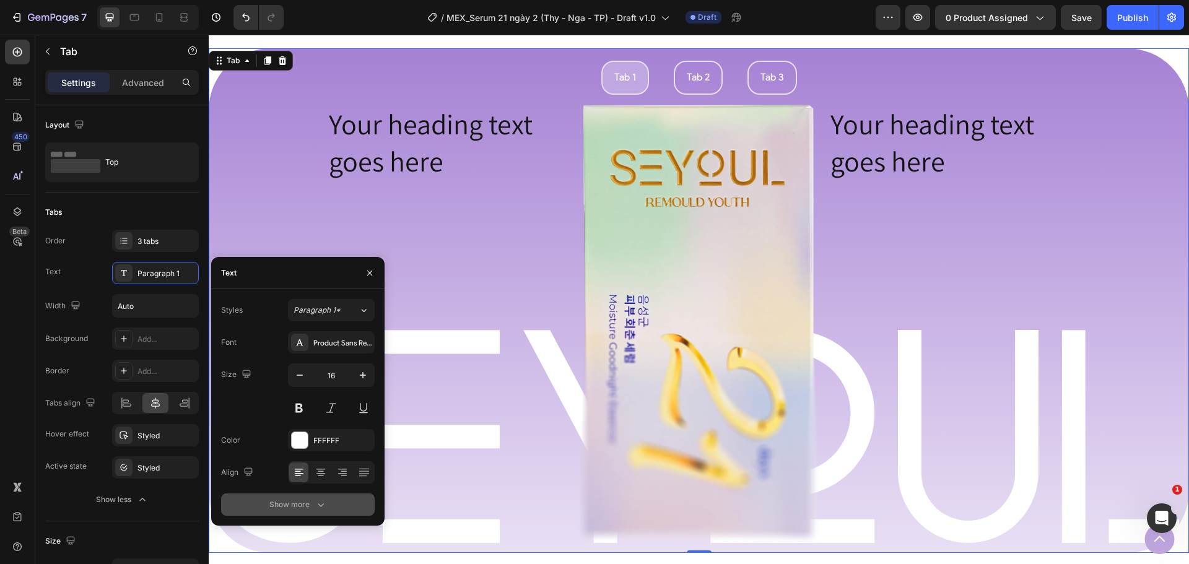
click at [302, 502] on div "Show more" at bounding box center [298, 505] width 58 height 12
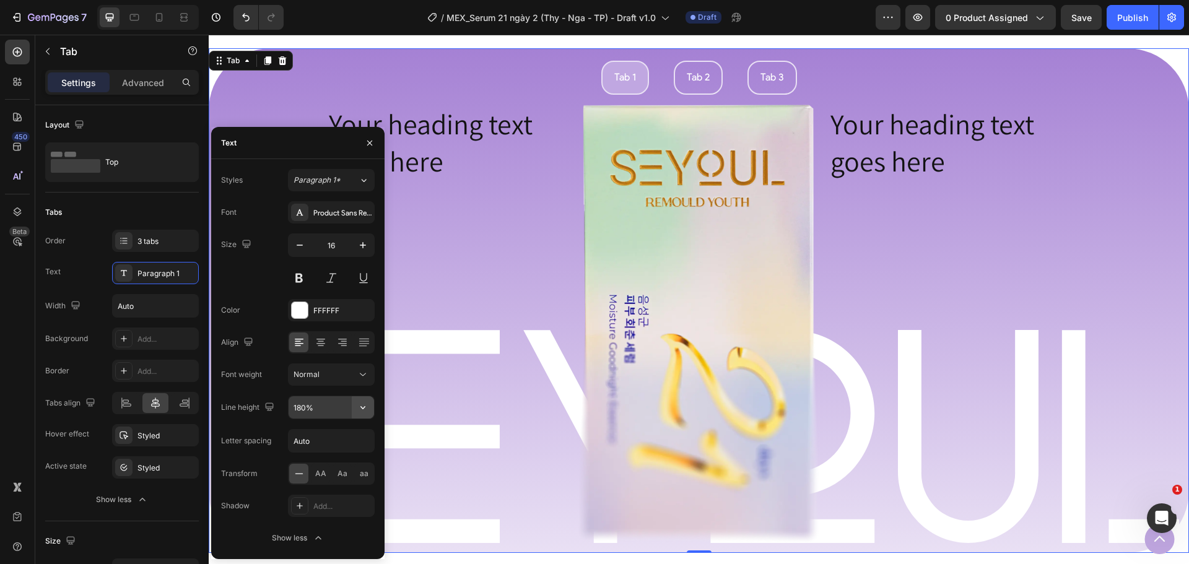
click at [362, 416] on button "button" at bounding box center [363, 407] width 22 height 22
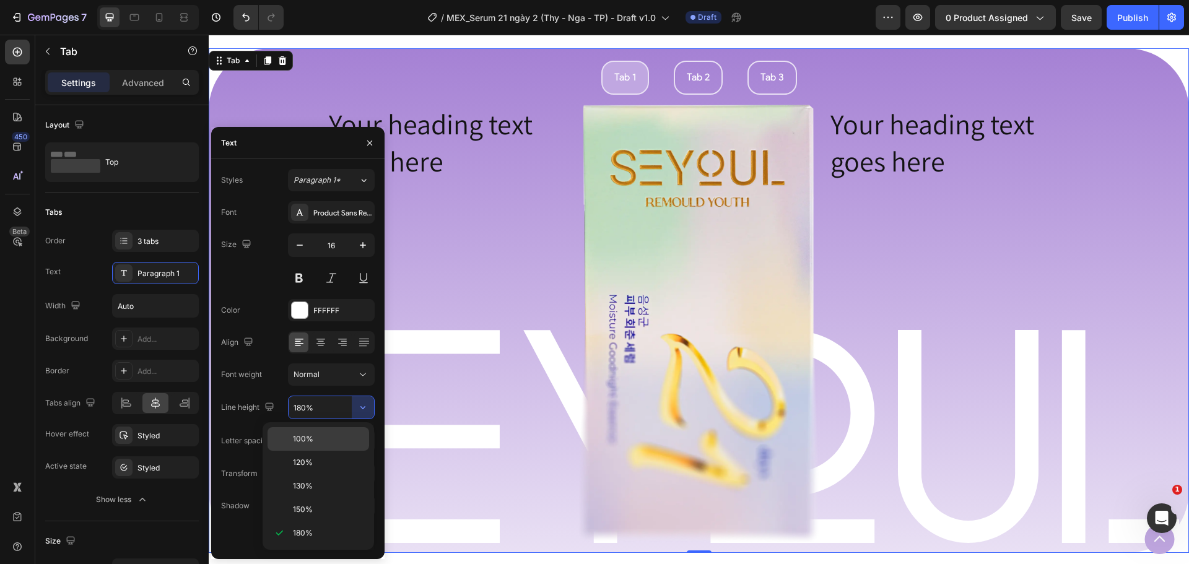
click at [308, 430] on div "100%" at bounding box center [319, 439] width 102 height 24
type input "100%"
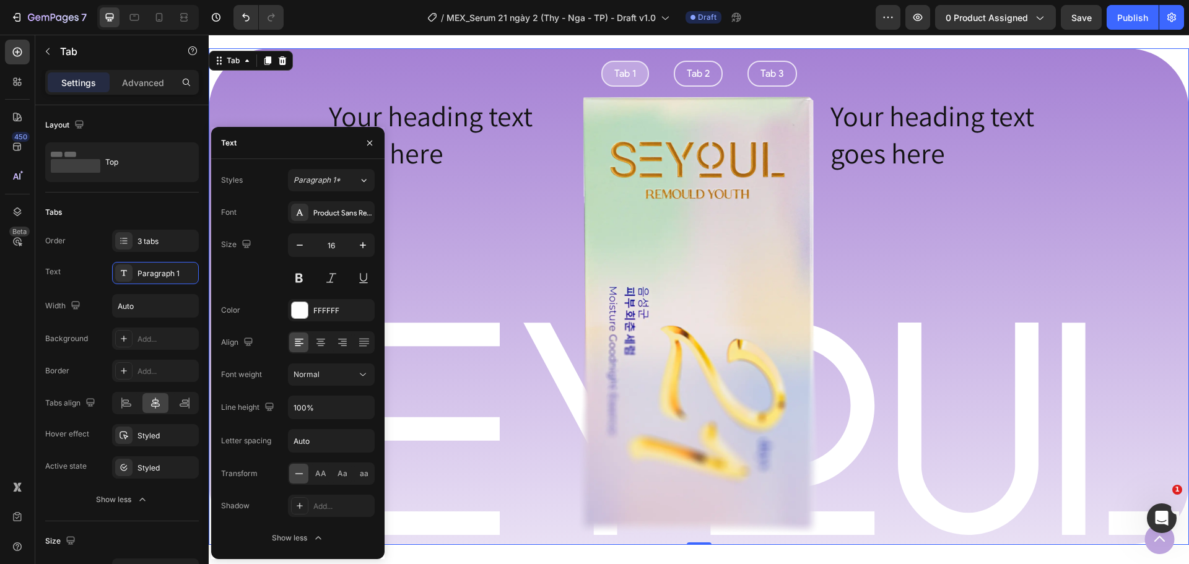
click at [801, 79] on ul "Tab 1 Tab 2 Tab 3" at bounding box center [699, 74] width 980 height 26
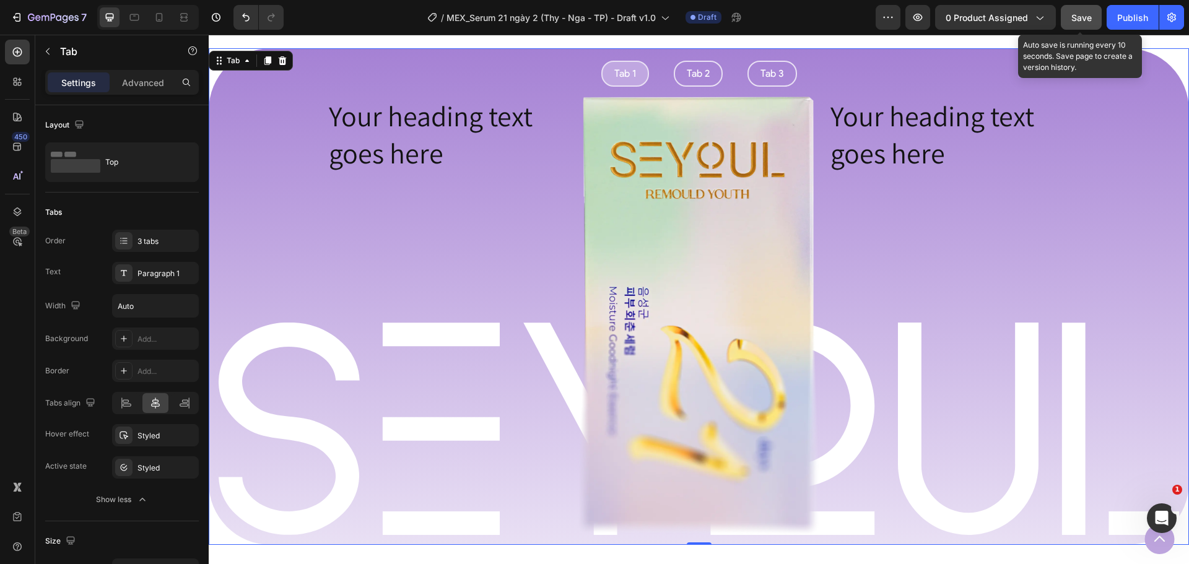
click at [1095, 18] on button "Save" at bounding box center [1081, 17] width 41 height 25
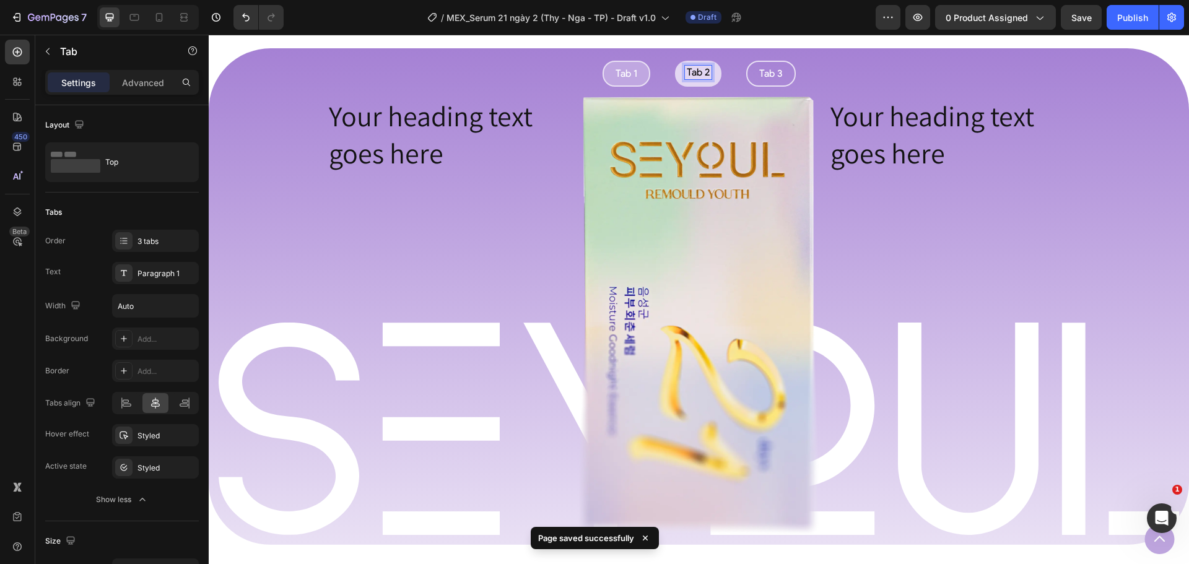
scroll to position [946, 0]
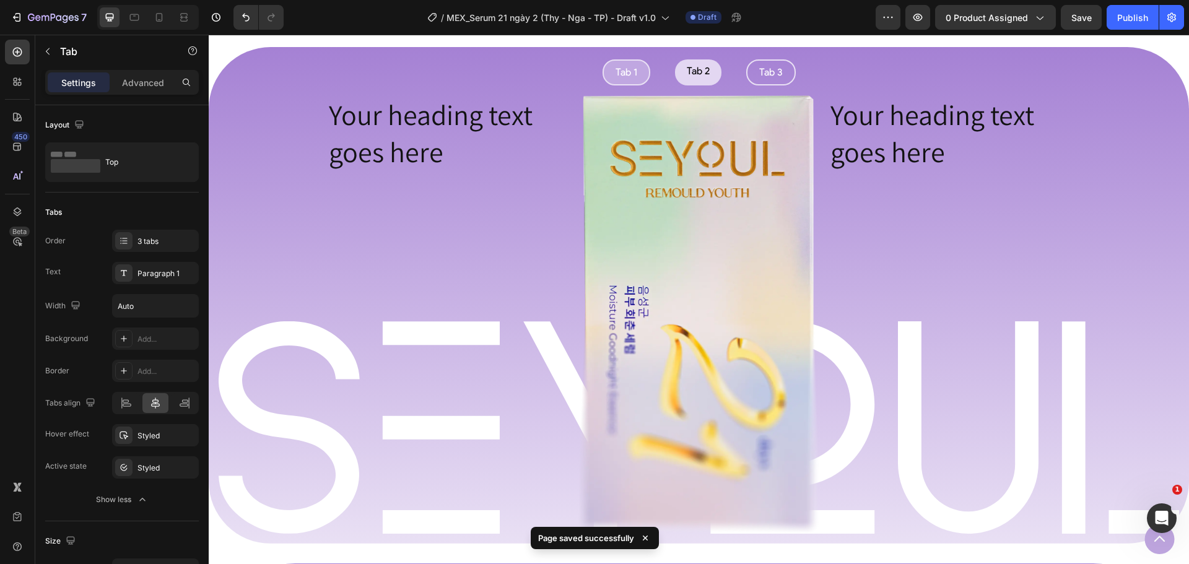
click at [648, 80] on ul "Tab 1 Tab 2 Tab 3" at bounding box center [699, 72] width 980 height 26
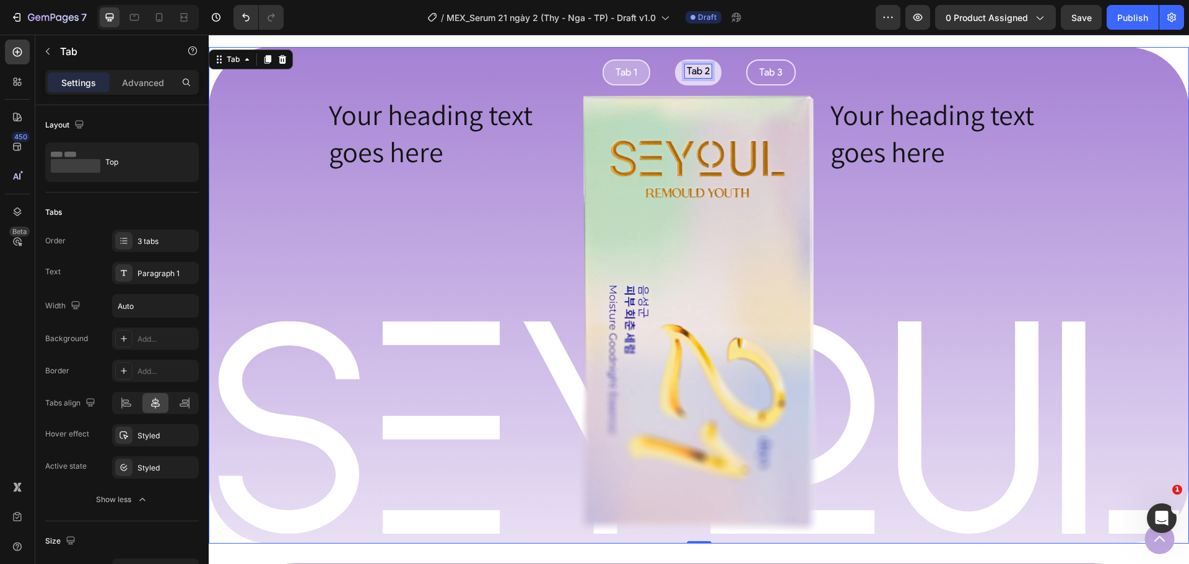
click at [699, 74] on p "Tab 2" at bounding box center [698, 71] width 23 height 10
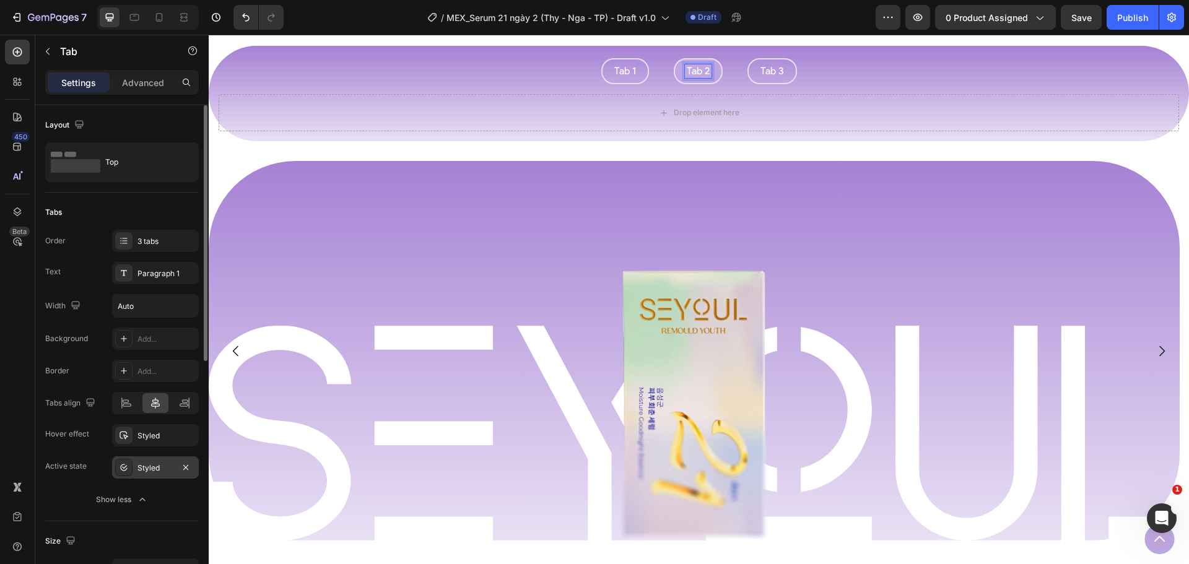
click at [138, 476] on div "Styled" at bounding box center [155, 467] width 87 height 22
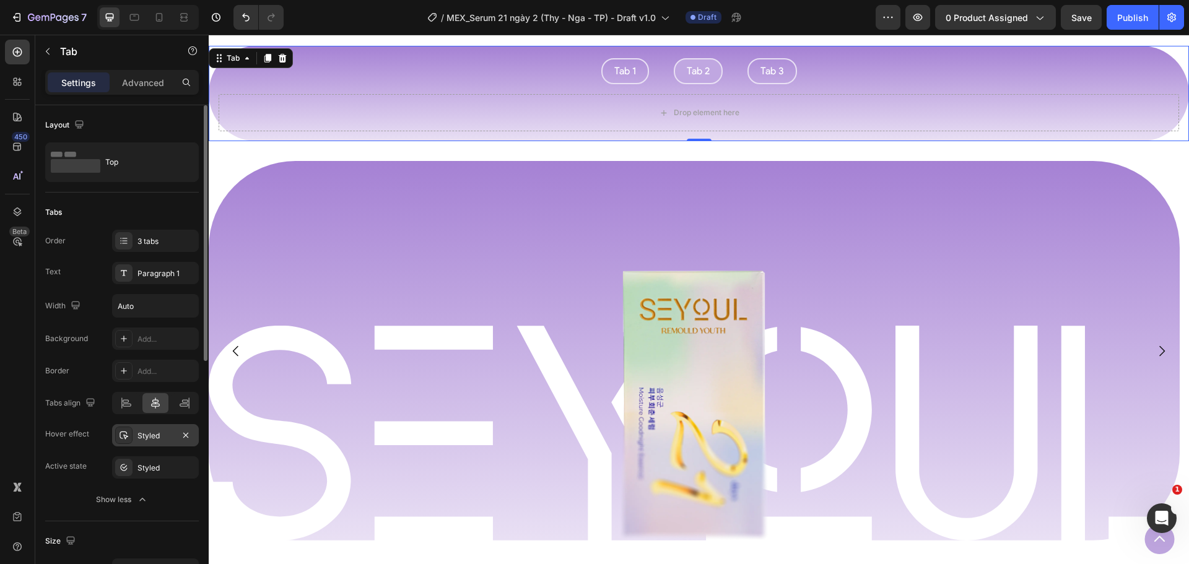
click at [130, 435] on div at bounding box center [123, 435] width 17 height 17
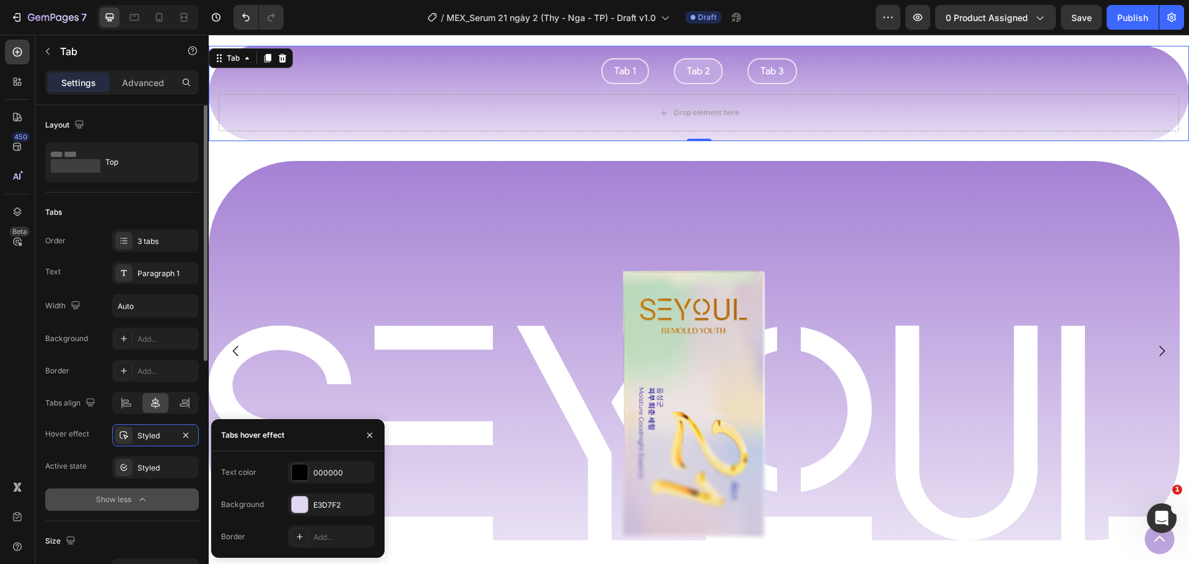
click at [103, 500] on div "Show less" at bounding box center [122, 500] width 53 height 12
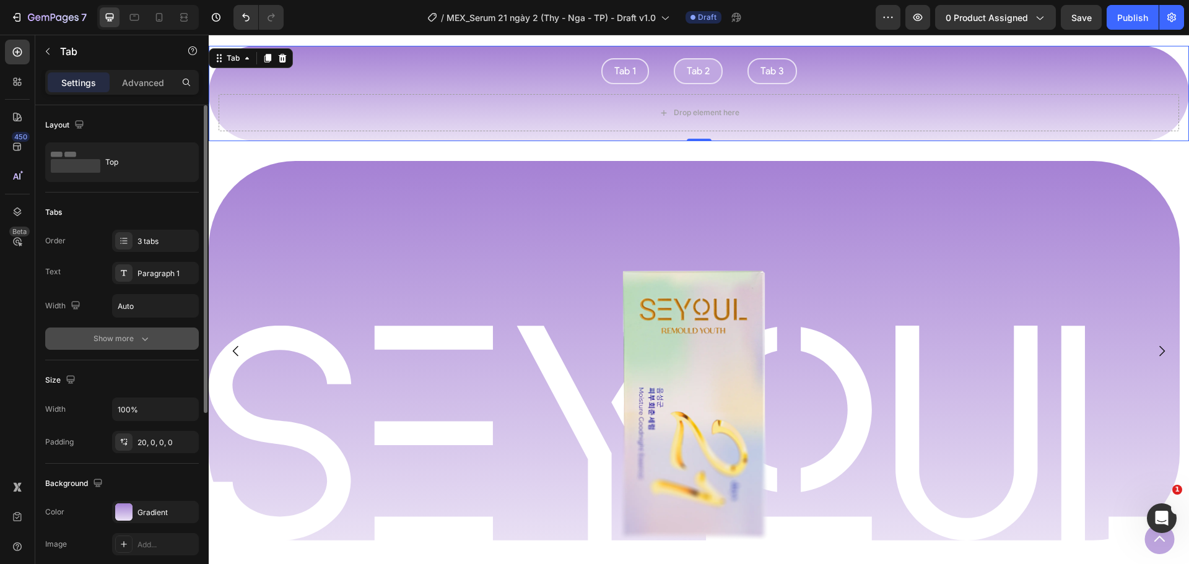
click at [136, 336] on div "Show more" at bounding box center [123, 339] width 58 height 12
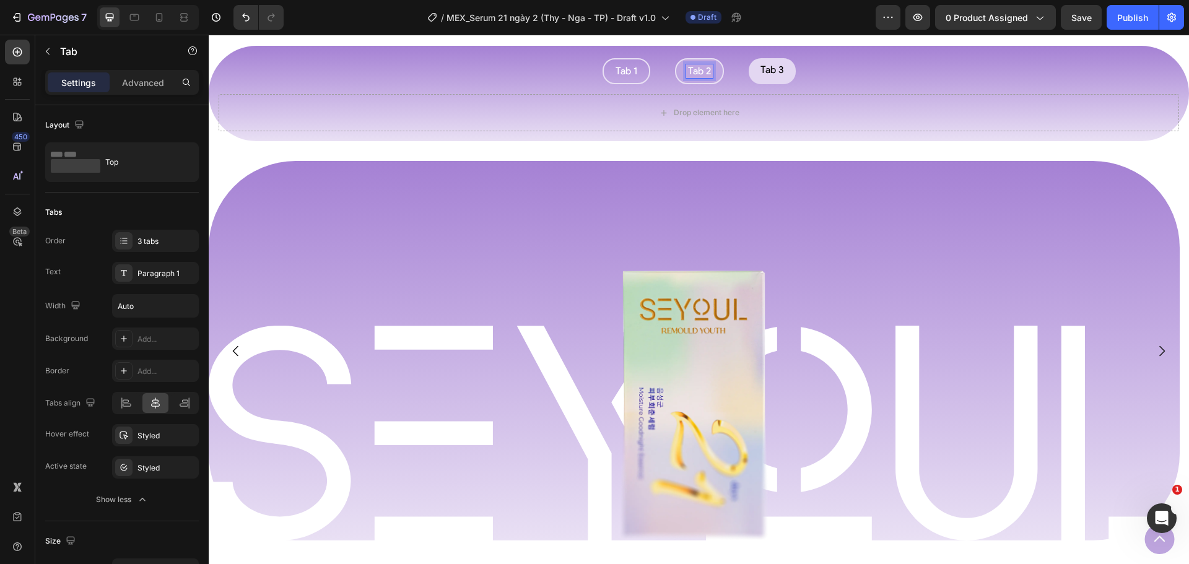
click at [766, 73] on p "Tab 3" at bounding box center [772, 70] width 24 height 10
click at [766, 73] on p "Tab 3" at bounding box center [771, 70] width 24 height 10
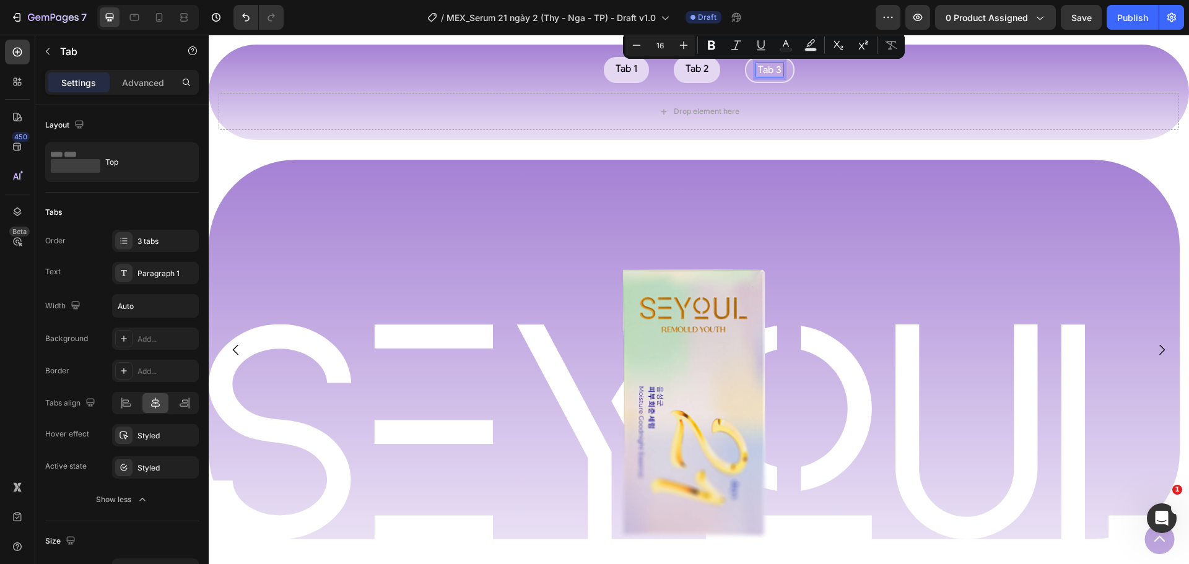
click at [622, 73] on p "Tab 1" at bounding box center [627, 69] width 22 height 10
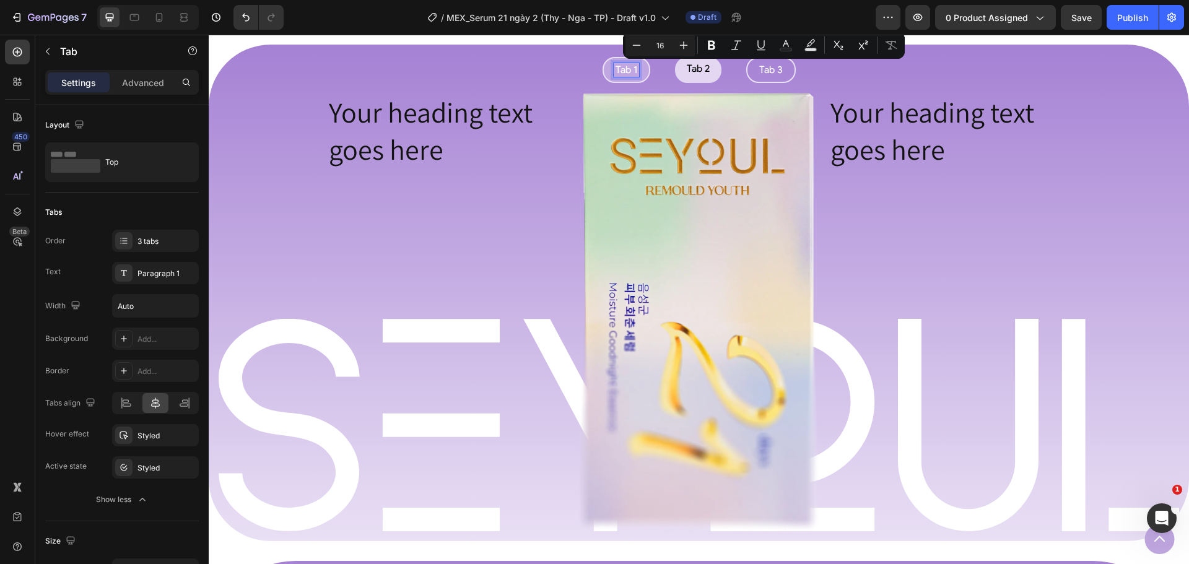
scroll to position [949, 0]
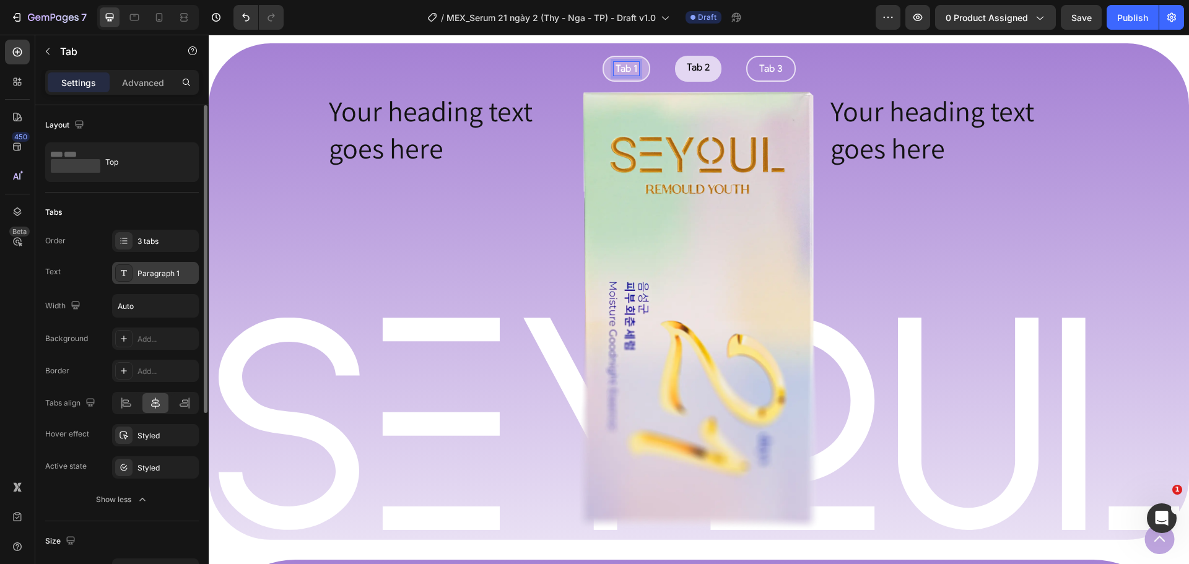
click at [136, 274] on div "Paragraph 1" at bounding box center [155, 273] width 87 height 22
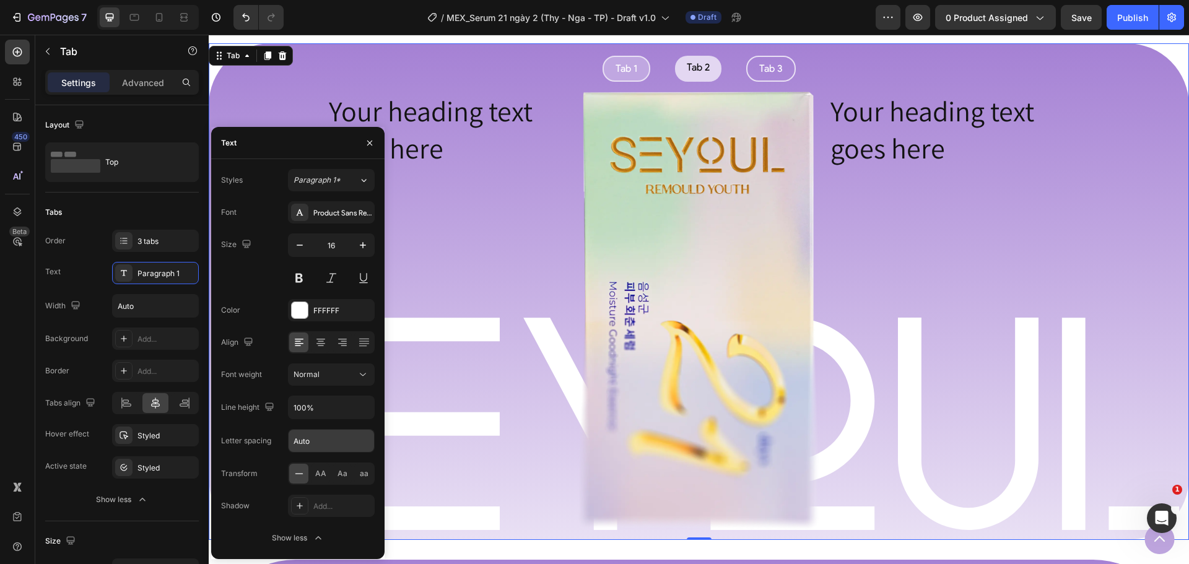
click at [313, 433] on input "Auto" at bounding box center [331, 441] width 85 height 22
type input "0"
click at [253, 435] on div "Letter spacing" at bounding box center [246, 440] width 50 height 11
click at [614, 74] on div "Tab 1" at bounding box center [626, 69] width 25 height 14
click at [702, 74] on div "Tab 2" at bounding box center [698, 68] width 27 height 14
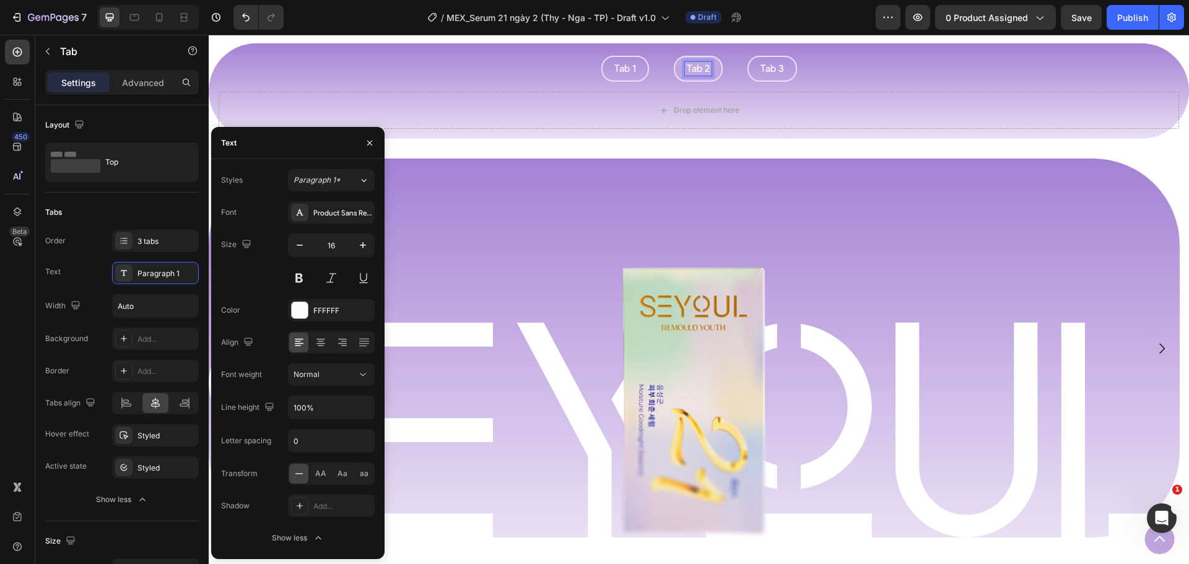
scroll to position [951, 0]
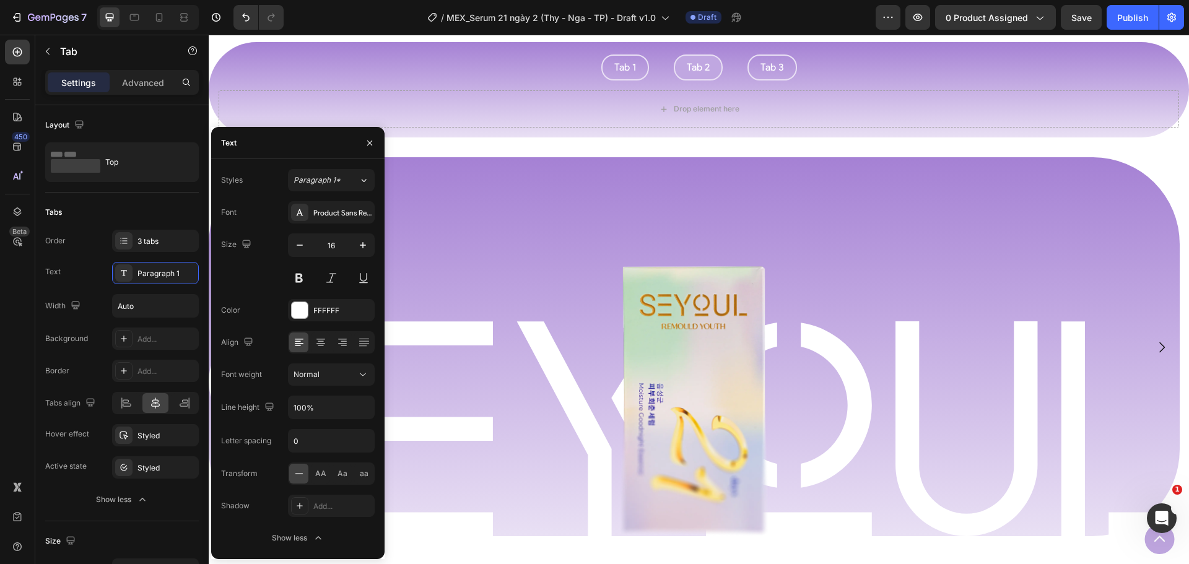
click at [647, 68] on ul "Tab 1 Tab 2 Tab 3" at bounding box center [699, 67] width 980 height 26
click at [544, 43] on div "Tab 1 Tab 2 Tab 3 Image Row Your heading text goes here Heading Image Your head…" at bounding box center [699, 89] width 980 height 95
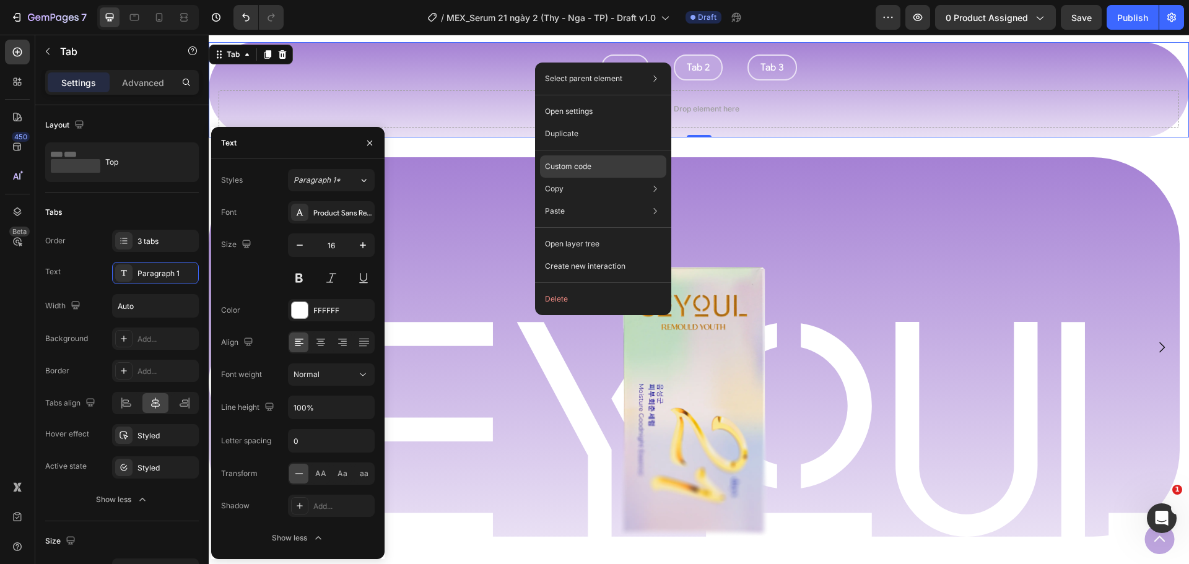
click at [578, 172] on p "Custom code" at bounding box center [568, 166] width 46 height 11
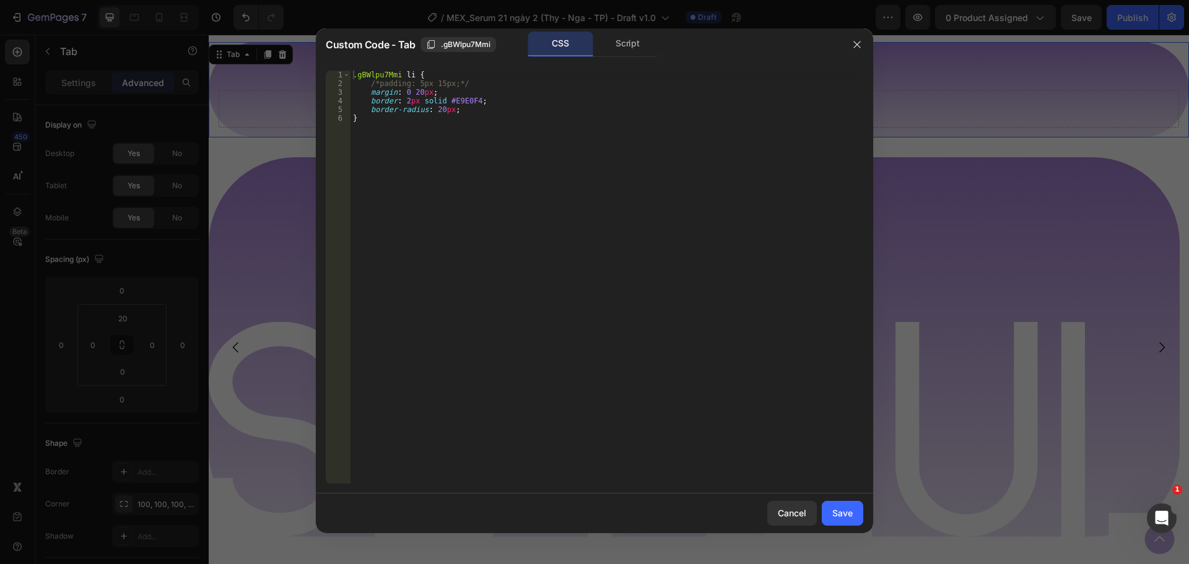
drag, startPoint x: 436, startPoint y: 108, endPoint x: 447, endPoint y: 111, distance: 11.6
click at [436, 109] on div ".gBWlpu7Mmi li { /*padding: 5px 15px;*/ margin : 0 20 px ; border : 2 px solid …" at bounding box center [607, 286] width 513 height 430
click at [487, 76] on div ".gBWlpu7Mmi li { /*padding: 5px 15px;*/ margin : 0 20 px ; border : 2 px solid …" at bounding box center [607, 286] width 513 height 430
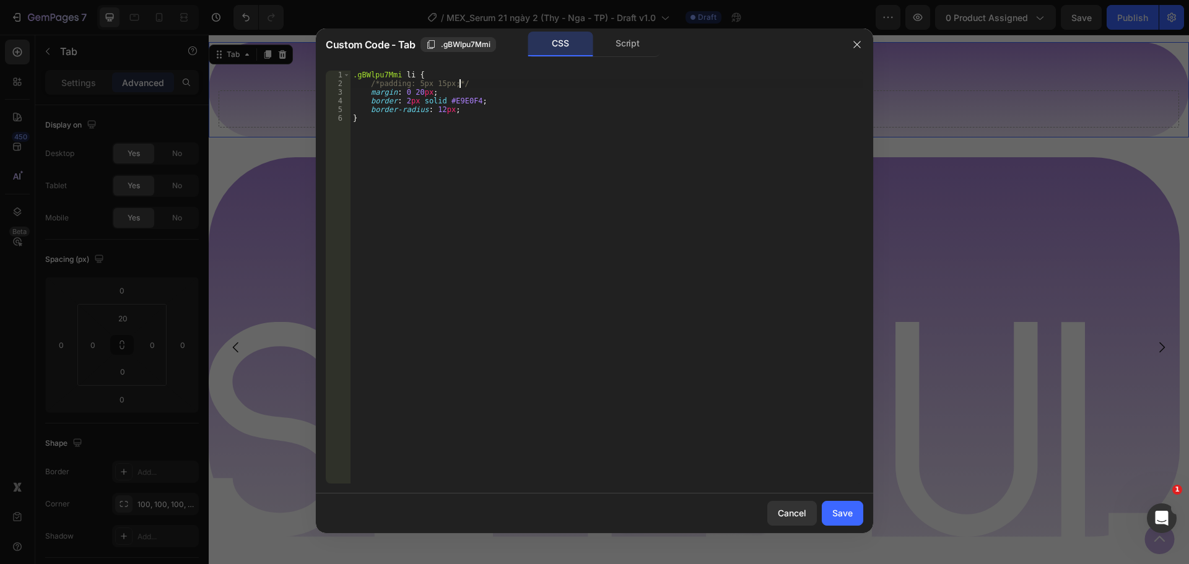
click at [484, 85] on div ".gBWlpu7Mmi li { /*padding: 5px 15px;*/ margin : 0 20 px ; border : 2 px solid …" at bounding box center [607, 286] width 513 height 430
type textarea "/*padding: 5px 15px;*/"
click at [850, 513] on div "Save" at bounding box center [842, 513] width 20 height 13
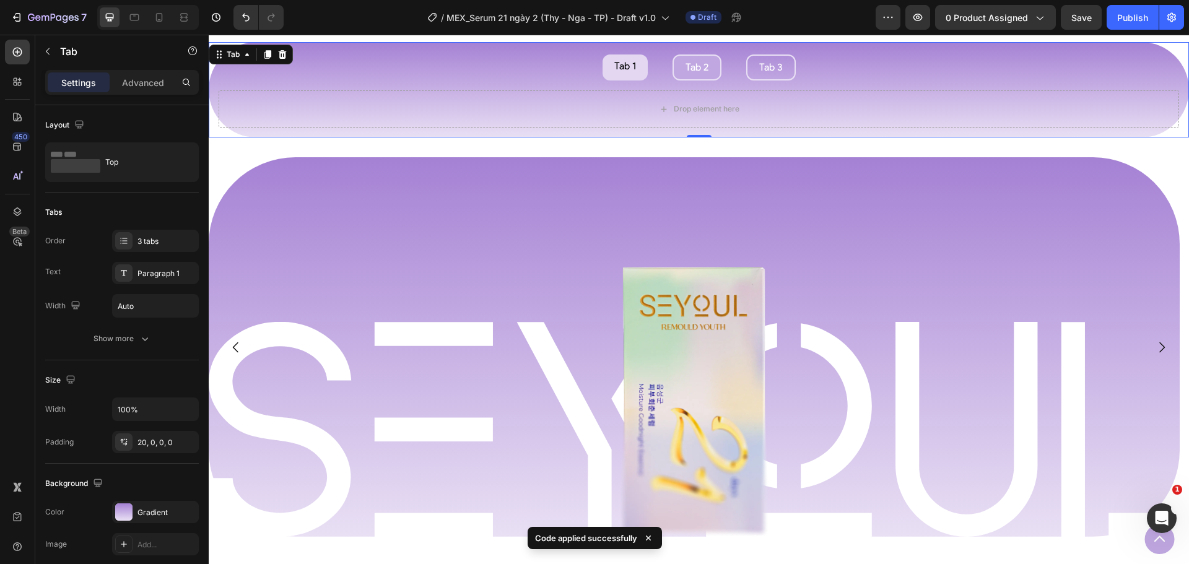
click at [612, 74] on div "Tab 1" at bounding box center [624, 67] width 25 height 16
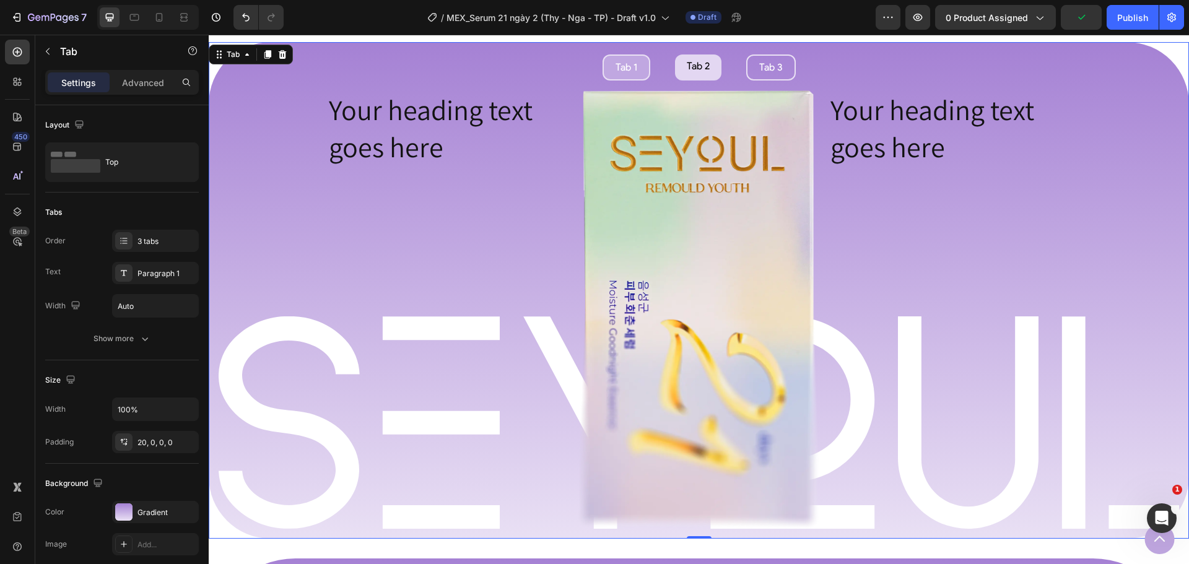
click at [699, 76] on li "Tab 2" at bounding box center [698, 67] width 46 height 26
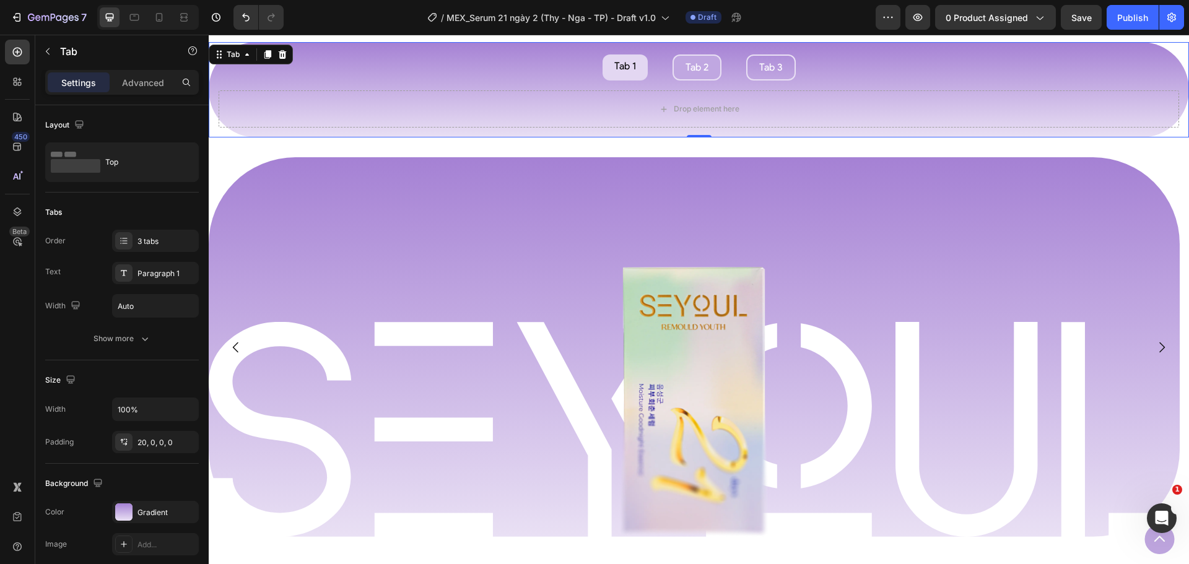
click at [605, 72] on li "Tab 1" at bounding box center [625, 67] width 45 height 26
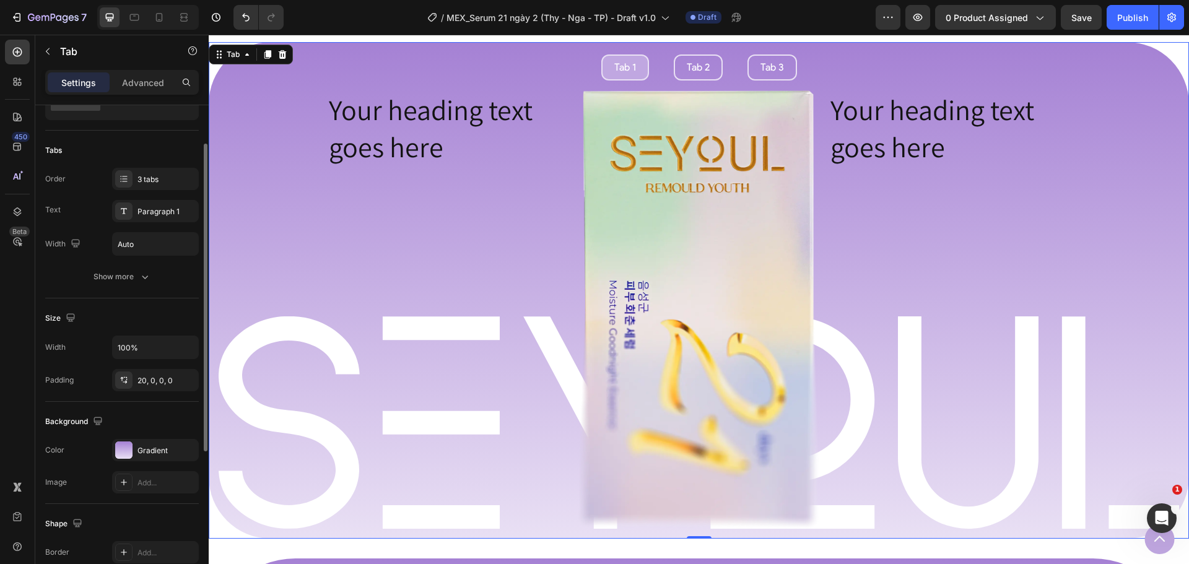
scroll to position [0, 0]
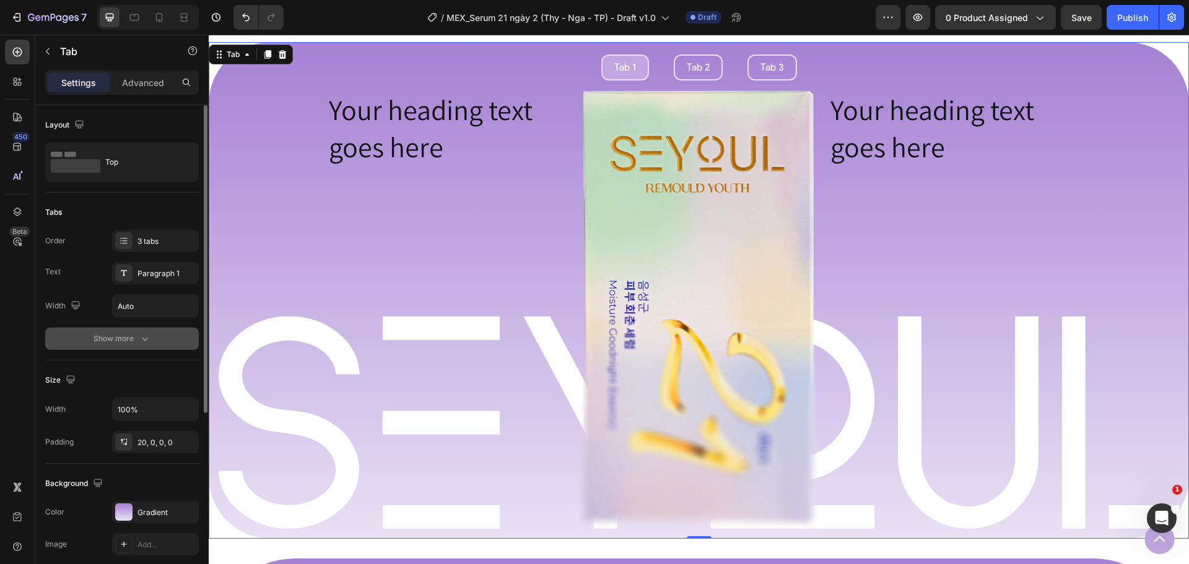
click at [135, 338] on div "Show more" at bounding box center [123, 339] width 58 height 12
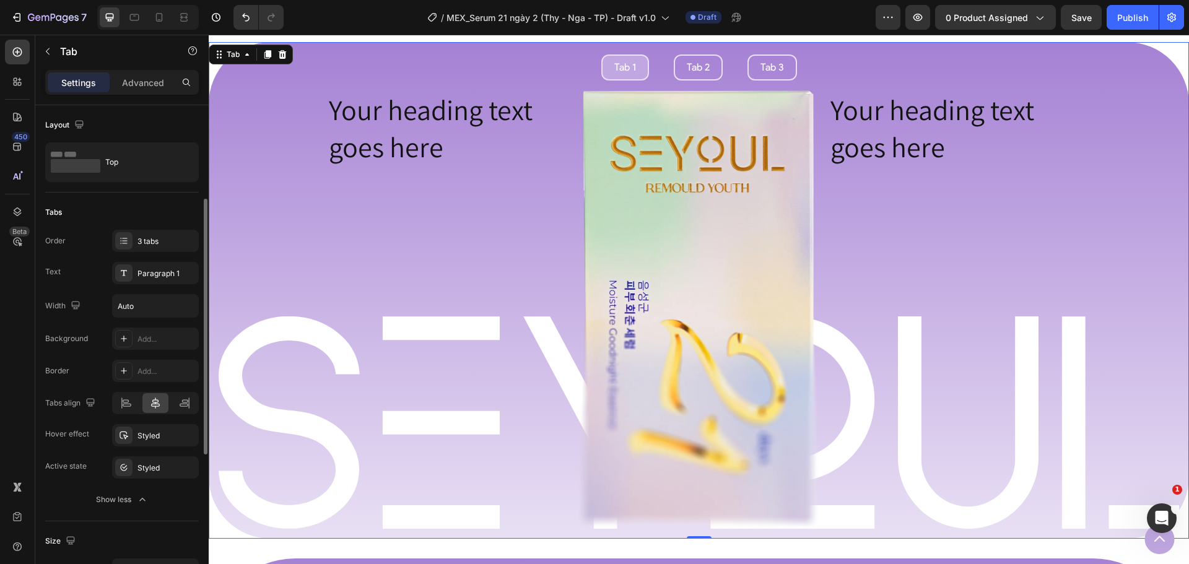
scroll to position [62, 0]
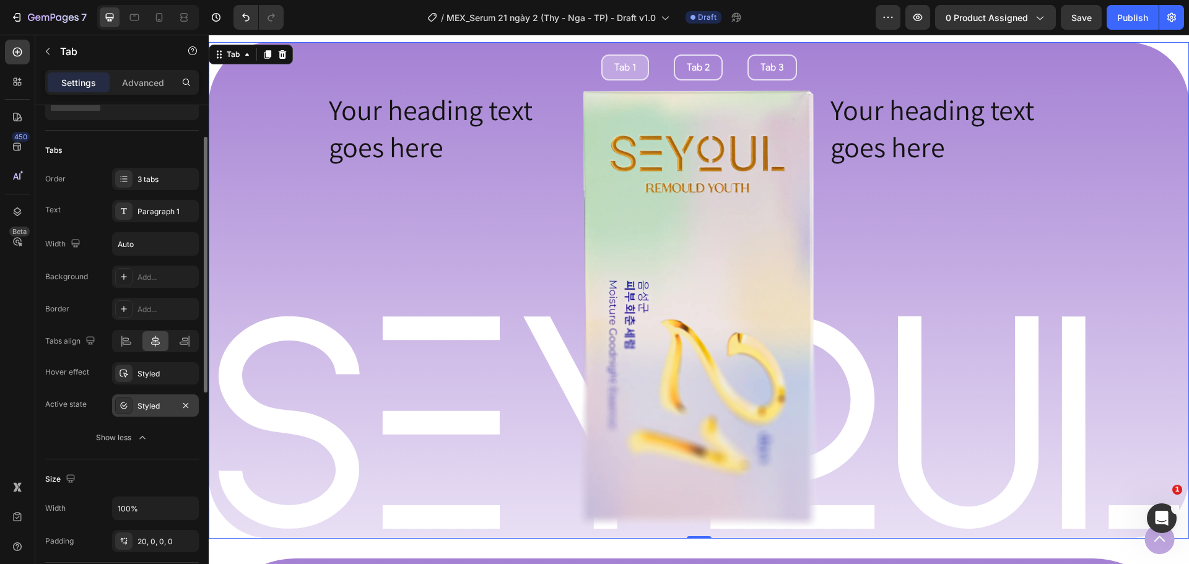
click at [147, 406] on div "Styled" at bounding box center [155, 406] width 36 height 11
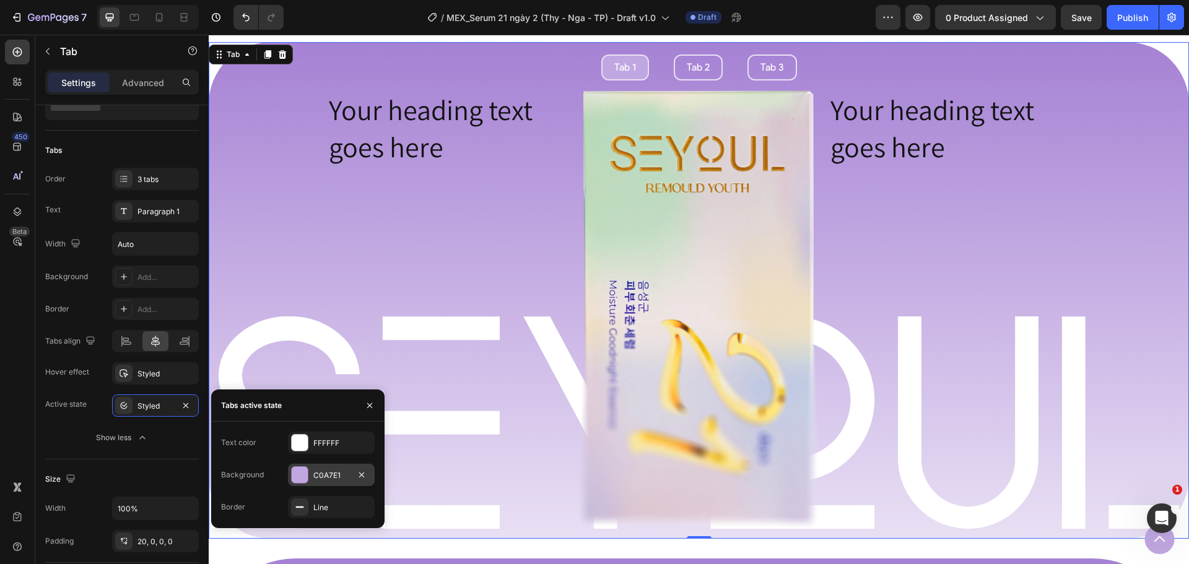
click at [337, 479] on div "C0A7E1" at bounding box center [331, 475] width 36 height 11
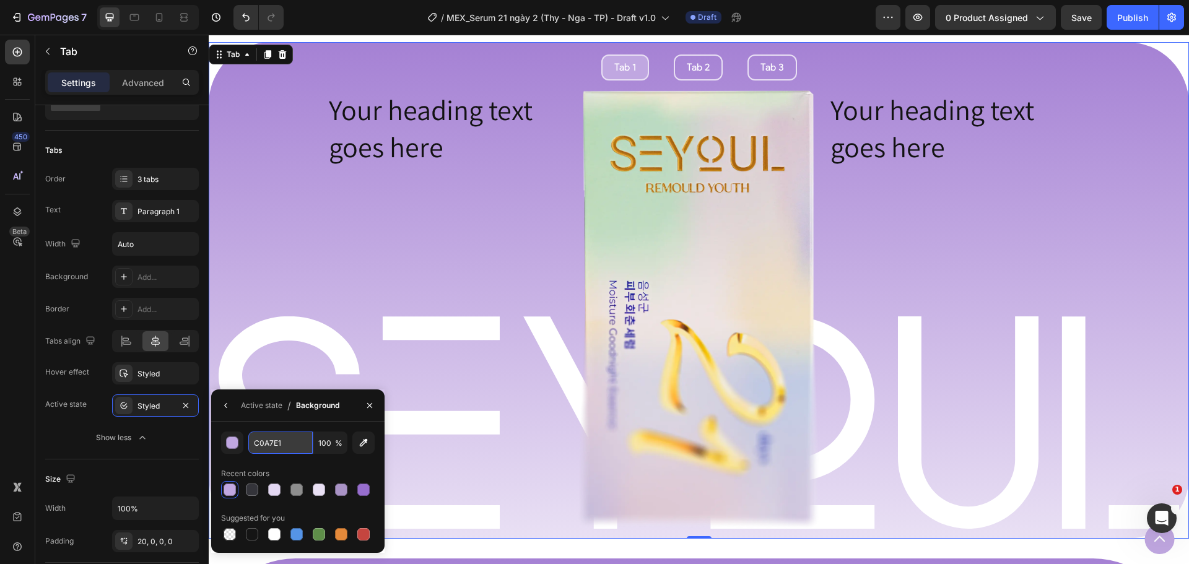
click at [270, 438] on input "C0A7E1" at bounding box center [280, 443] width 64 height 22
paste input "E3D7F2"
type input "E3D7F2"
click at [219, 406] on button "button" at bounding box center [226, 406] width 20 height 20
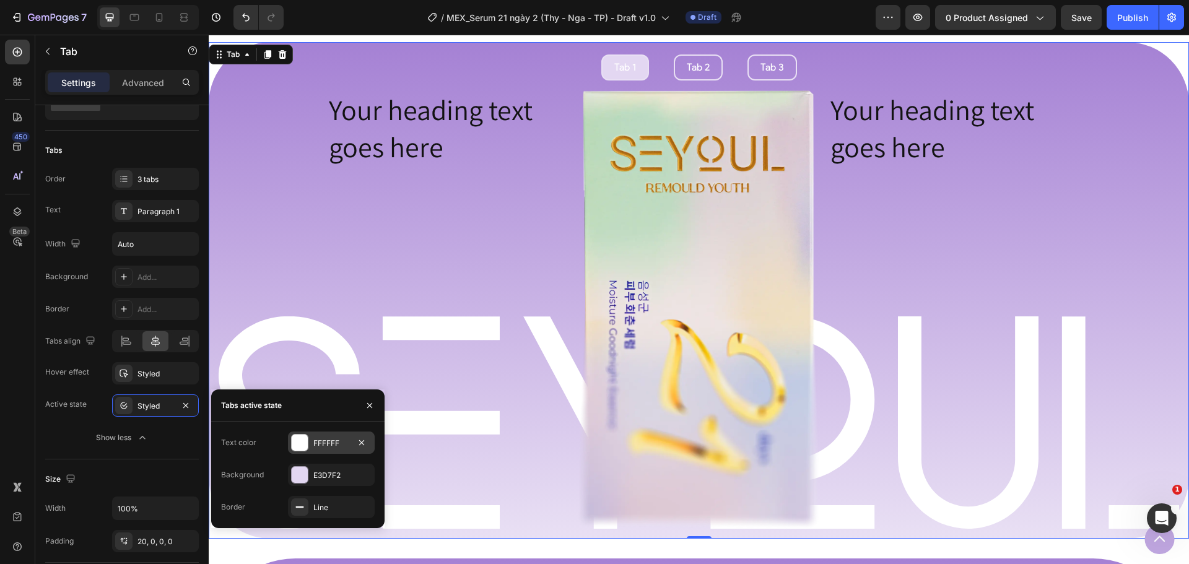
click at [326, 442] on div "FFFFFF" at bounding box center [331, 443] width 36 height 11
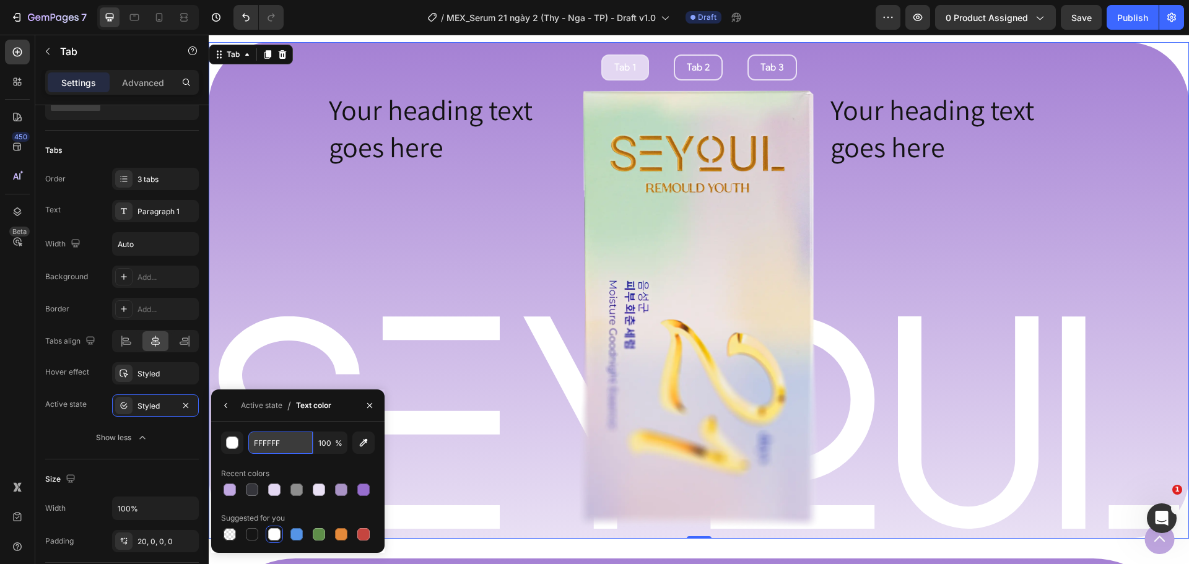
click at [290, 442] on input "FFFFFF" at bounding box center [280, 443] width 64 height 22
type input "f"
type input "000000"
click at [254, 411] on div "Active state" at bounding box center [261, 406] width 41 height 20
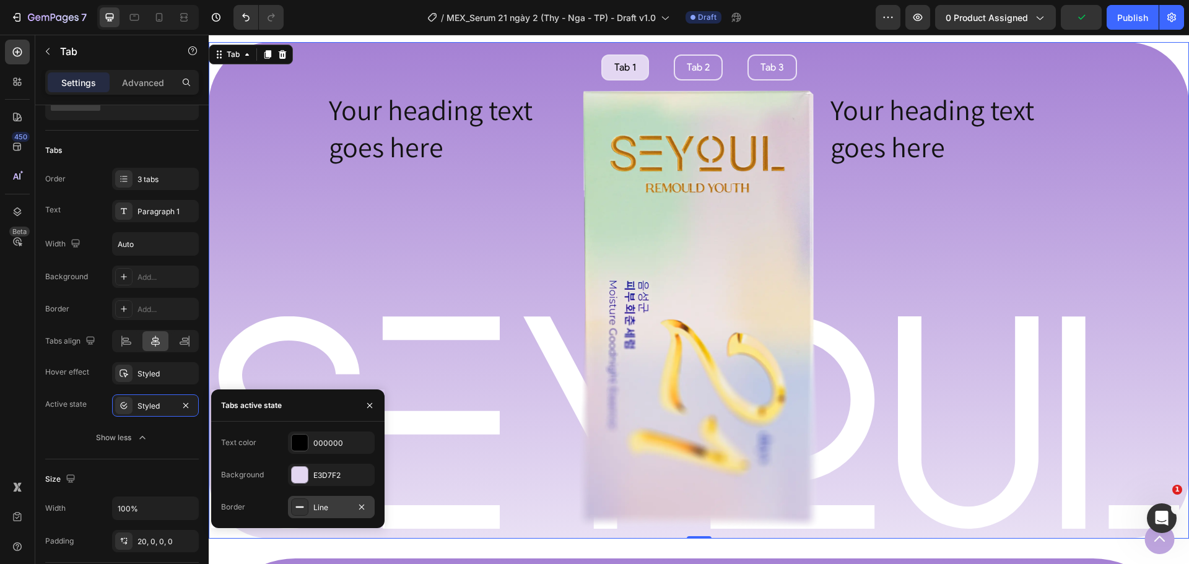
click at [329, 510] on div "Line" at bounding box center [331, 507] width 36 height 11
click at [321, 482] on input "0" at bounding box center [318, 475] width 58 height 22
type input "2"
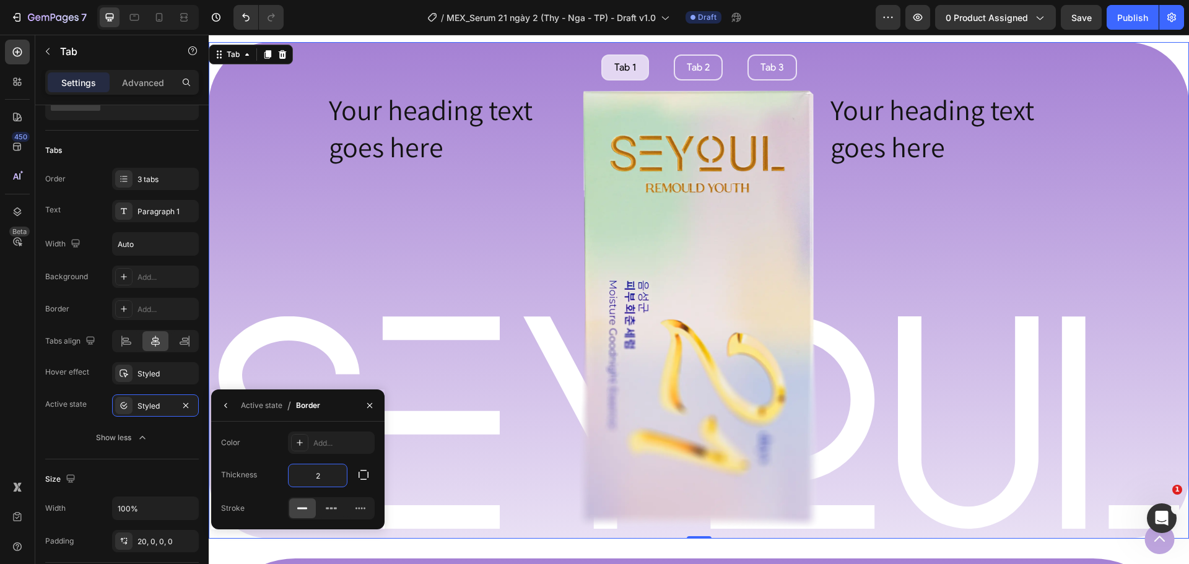
click at [258, 431] on div "Color Add... Thickness 2 Stroke" at bounding box center [297, 476] width 173 height 108
click at [255, 406] on div "Active state" at bounding box center [261, 405] width 41 height 11
click at [331, 477] on div "E3D7F2" at bounding box center [331, 475] width 36 height 11
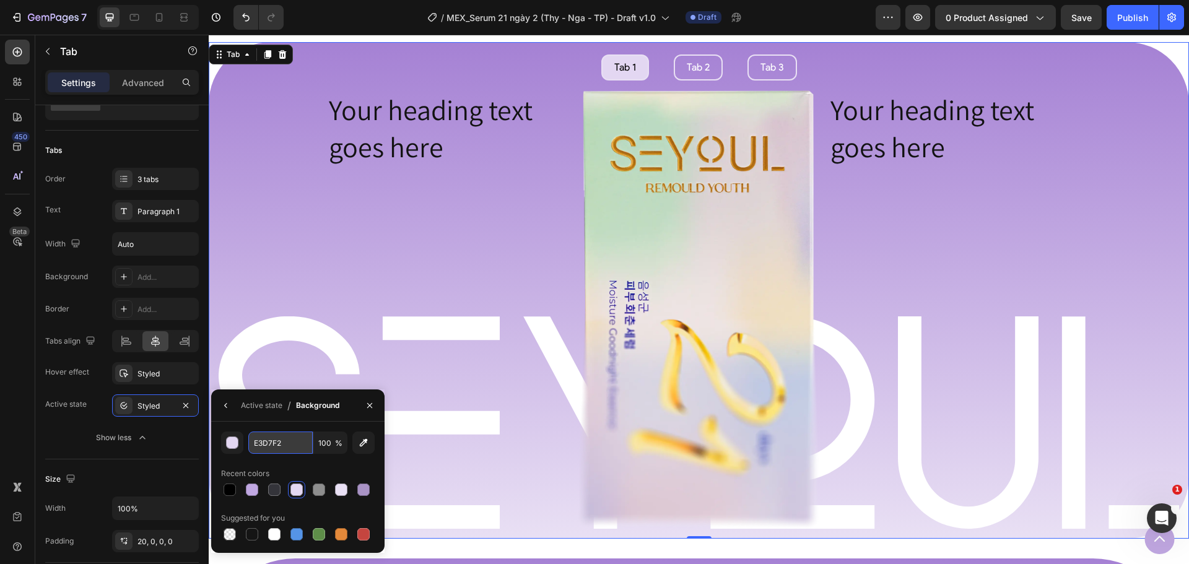
click at [278, 445] on input "E3D7F2" at bounding box center [280, 443] width 64 height 22
click at [251, 404] on div "Active state" at bounding box center [261, 405] width 41 height 11
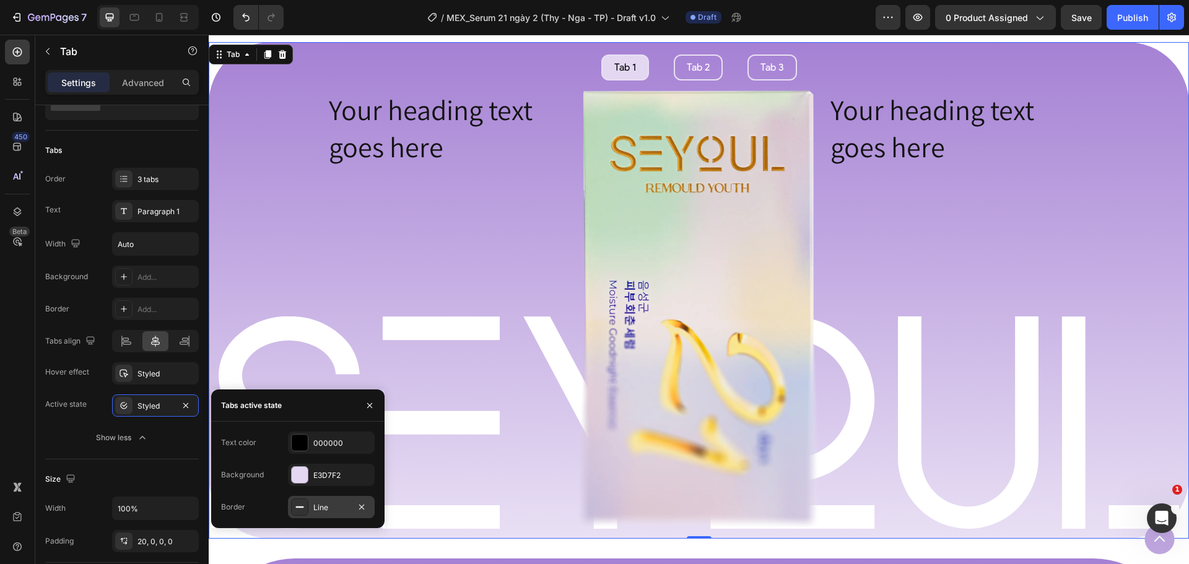
click at [331, 506] on div "Line" at bounding box center [331, 507] width 36 height 11
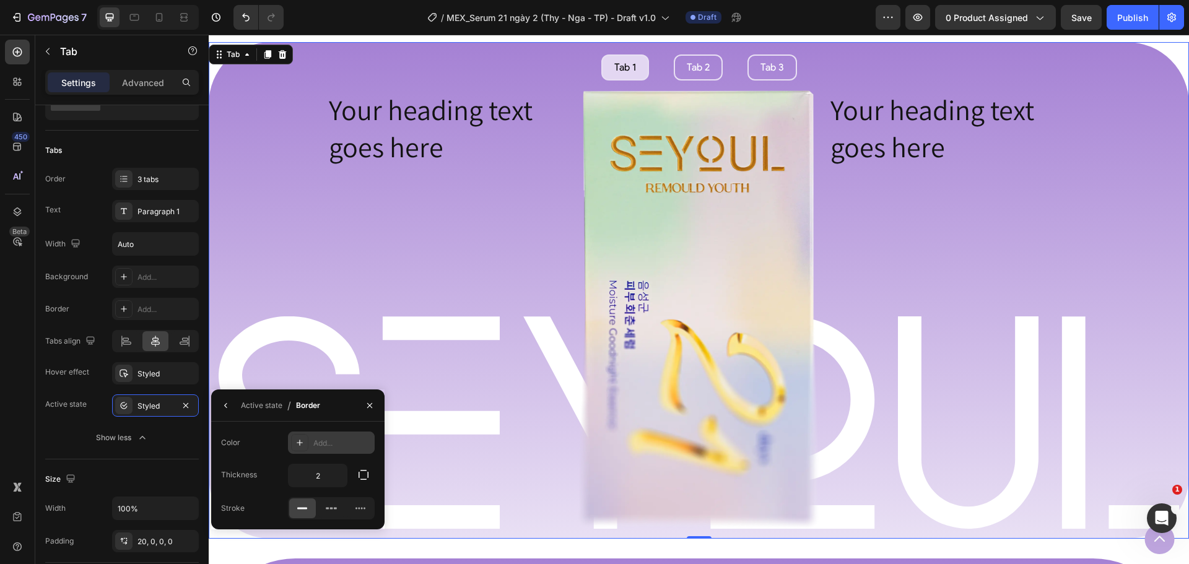
click at [309, 438] on div "Add..." at bounding box center [331, 443] width 87 height 22
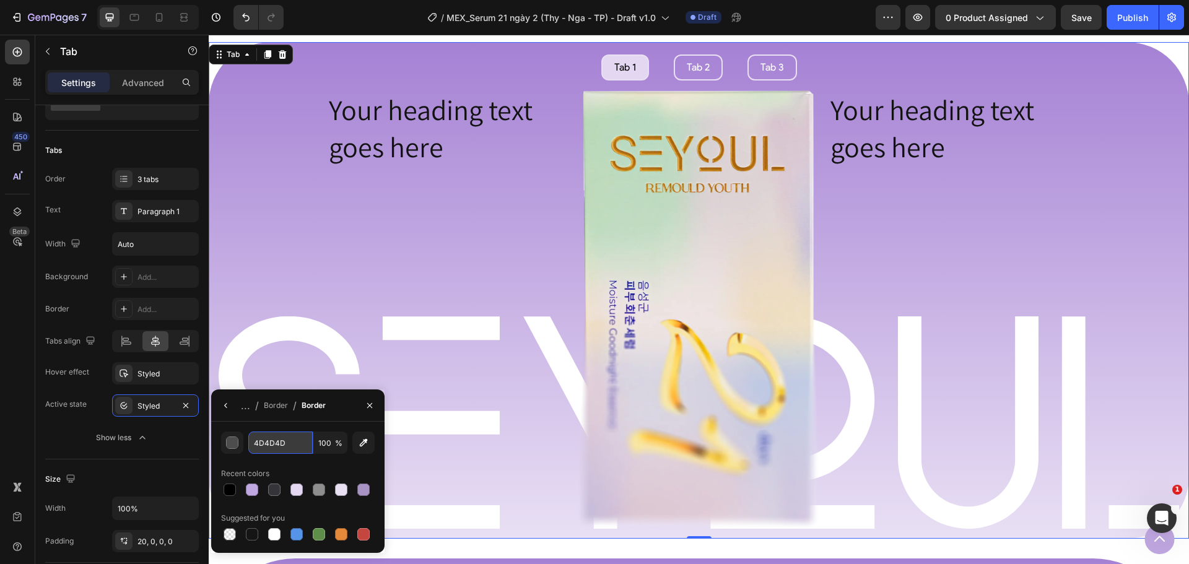
click at [286, 449] on input "4D4D4D" at bounding box center [280, 443] width 64 height 22
paste input "E3D7F2"
type input "E3D7F2"
click at [276, 410] on div "Border" at bounding box center [276, 405] width 24 height 11
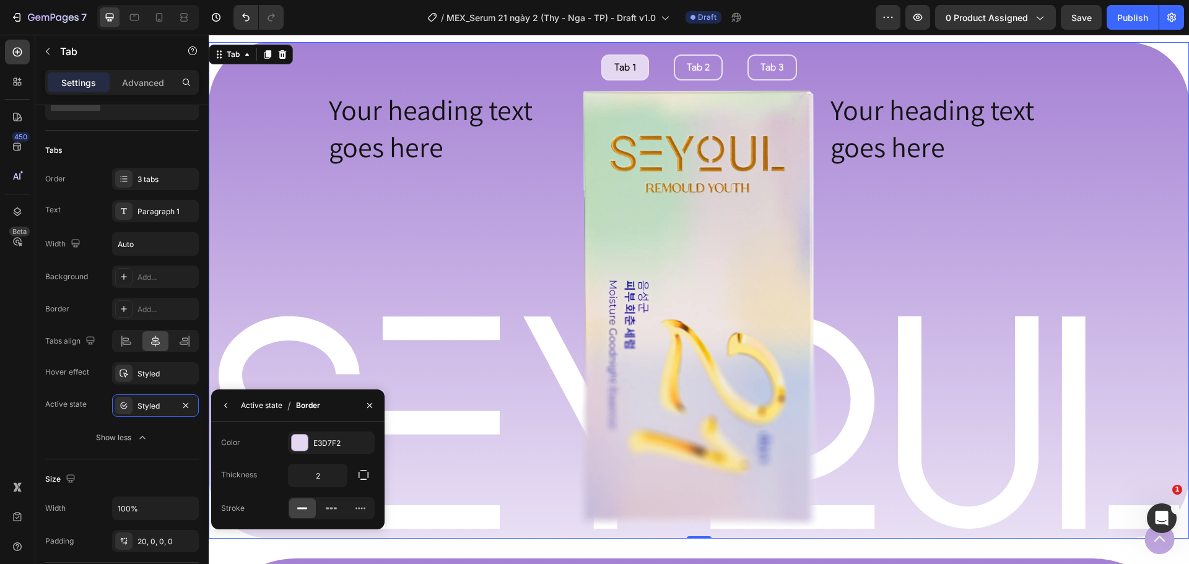
click at [255, 409] on div "Active state" at bounding box center [261, 405] width 41 height 11
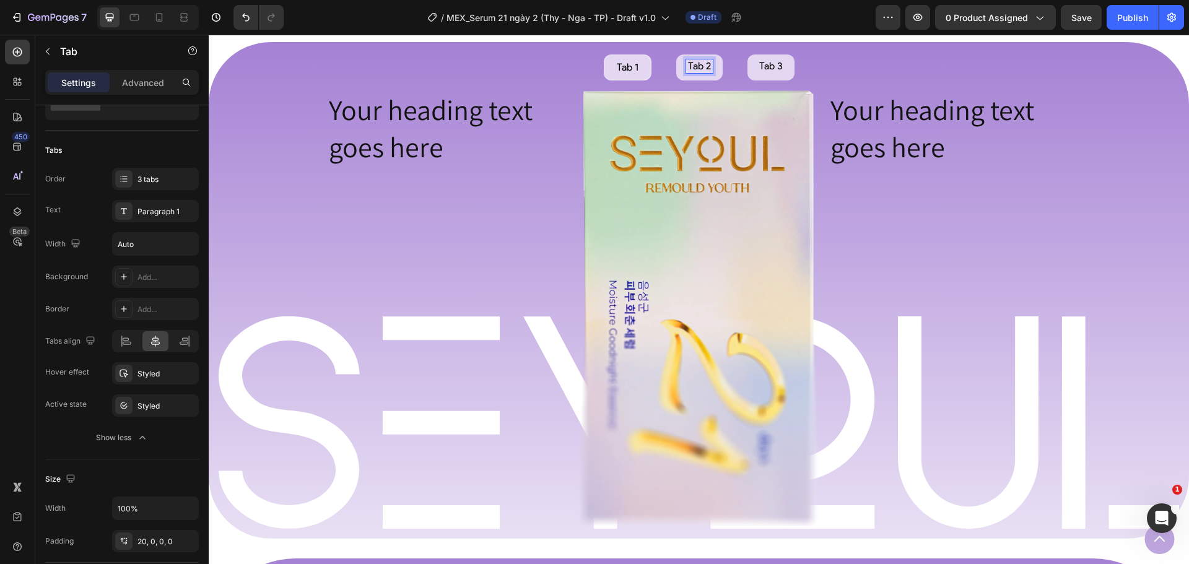
scroll to position [952, 0]
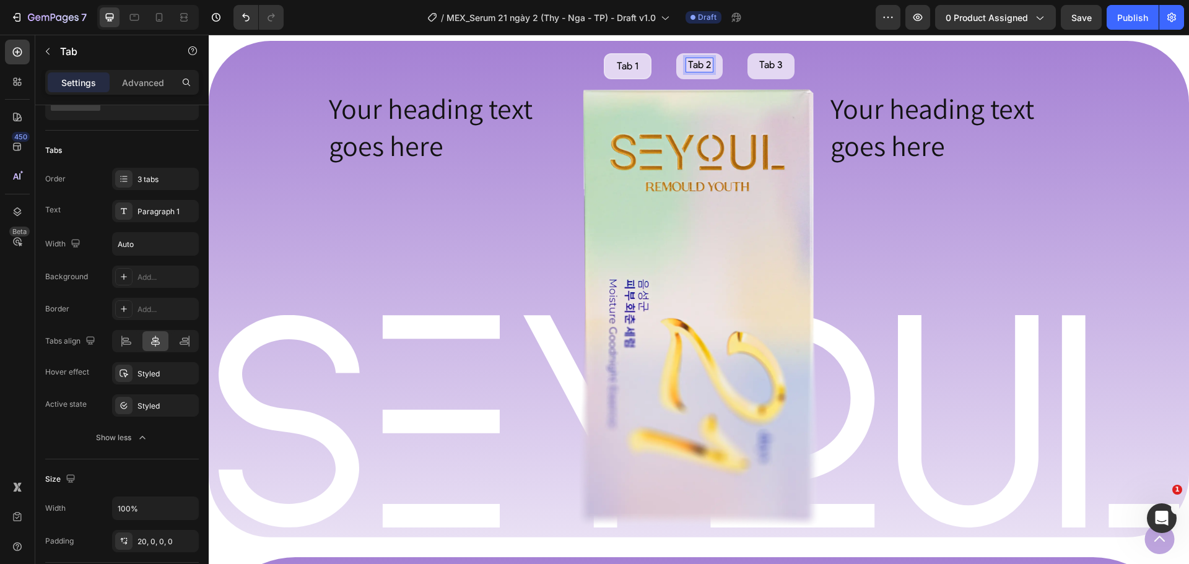
click at [770, 67] on p "Tab 3" at bounding box center [771, 65] width 24 height 10
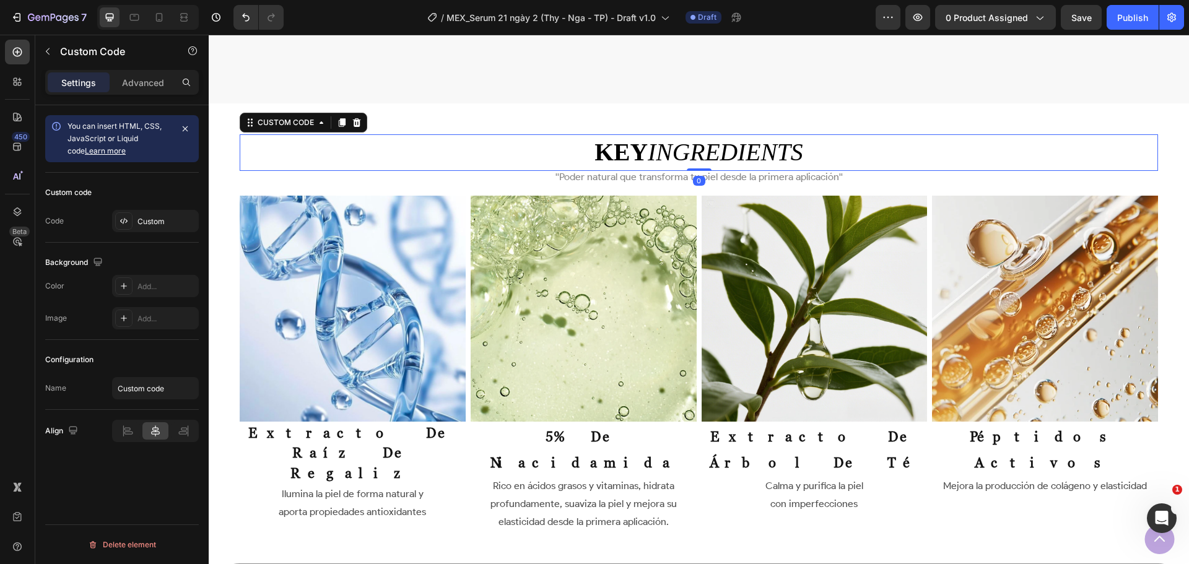
scroll to position [0, 0]
click at [895, 168] on div "key ingredients Heading ''Poder natural que transforma tu piel desde la primera…" at bounding box center [699, 333] width 918 height 398
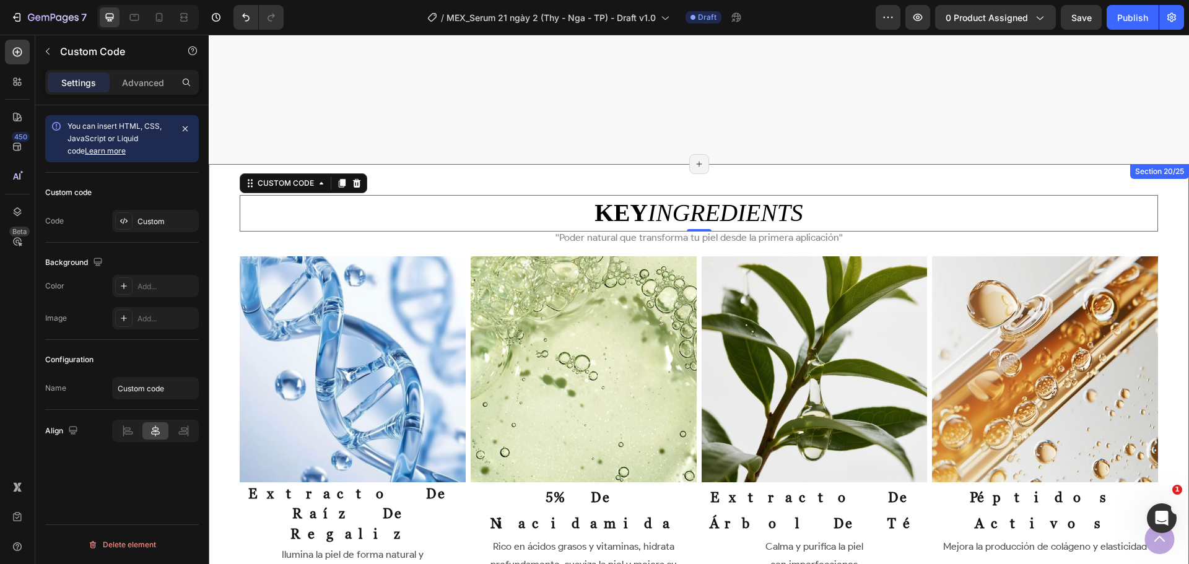
scroll to position [5040, 0]
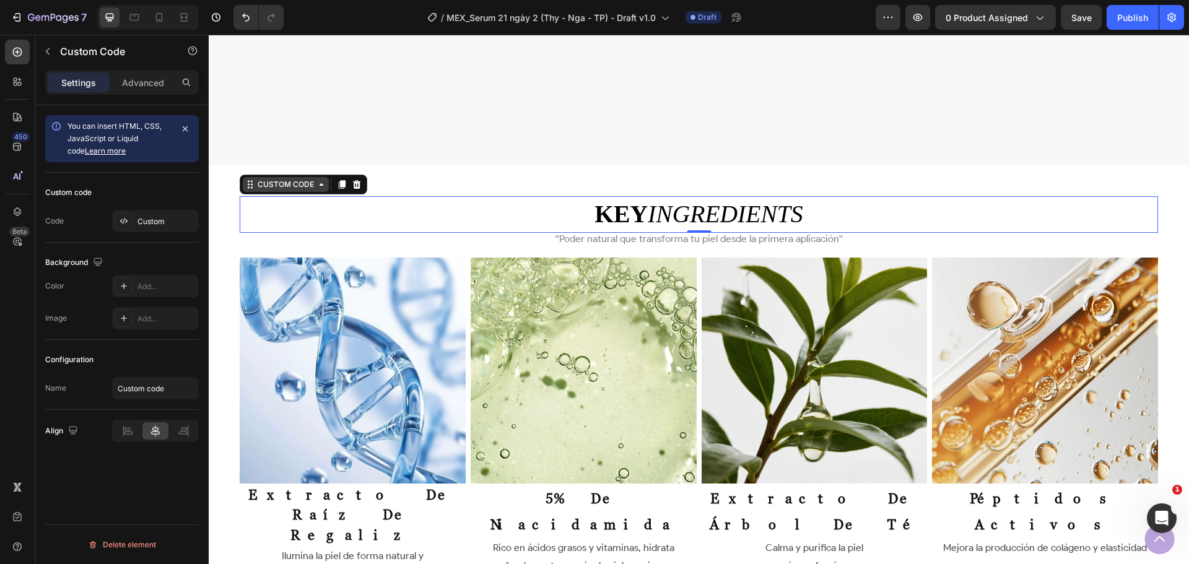
click at [296, 188] on div "Custom Code" at bounding box center [285, 184] width 61 height 11
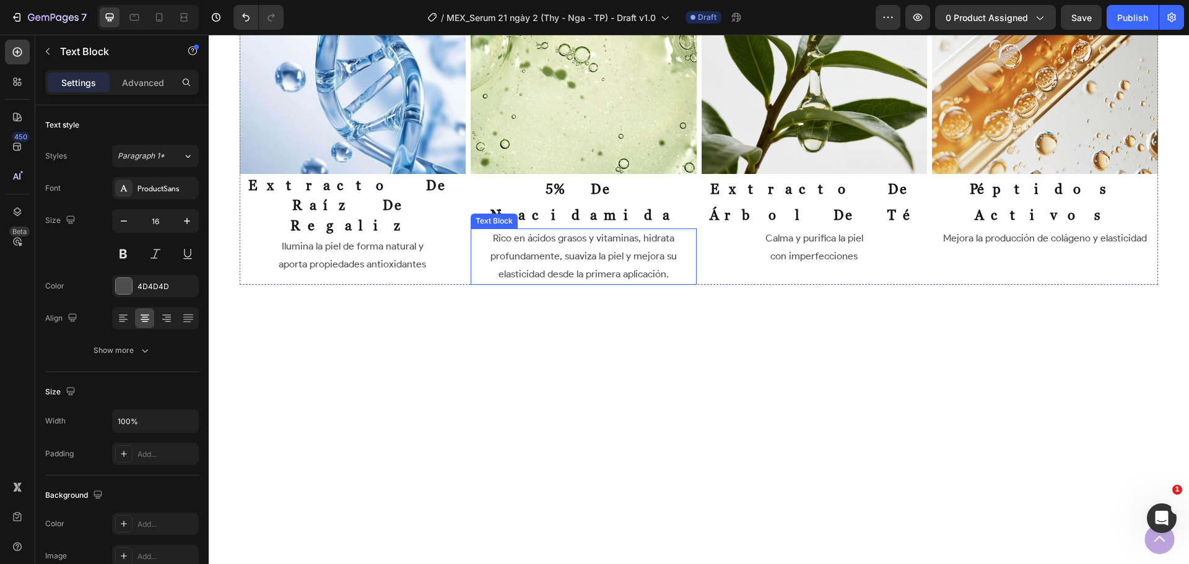
click at [495, 231] on p "Rico en ácidos grasos y vitaminas, hidrata profundamente, suaviza la piel y mej…" at bounding box center [584, 256] width 224 height 53
click at [506, 211] on div "Text Block" at bounding box center [507, 216] width 42 height 11
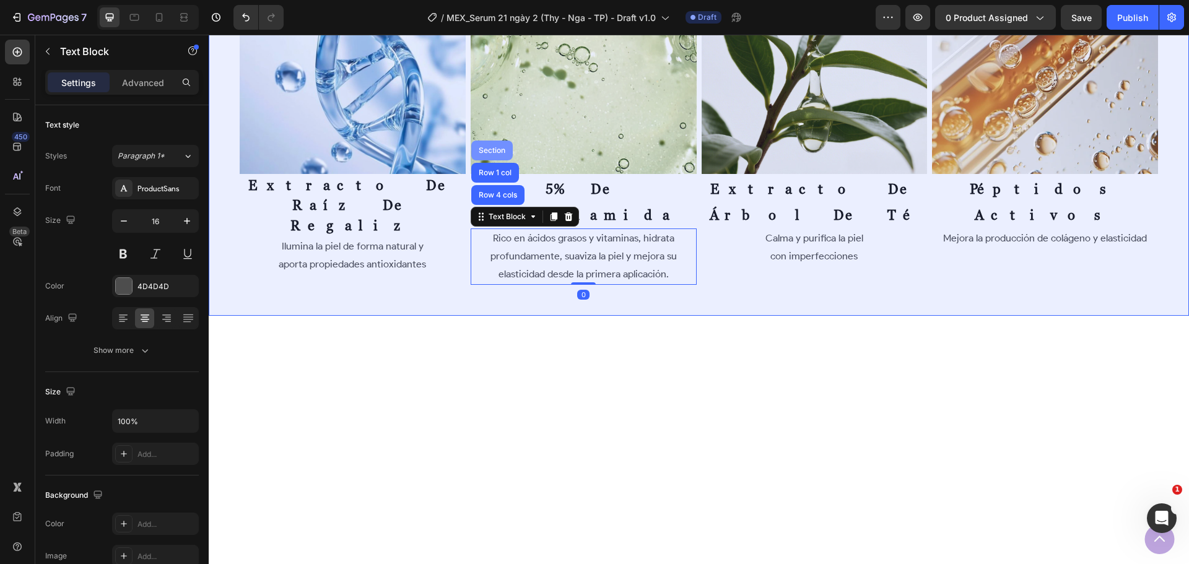
click at [499, 147] on div "Section" at bounding box center [492, 150] width 32 height 7
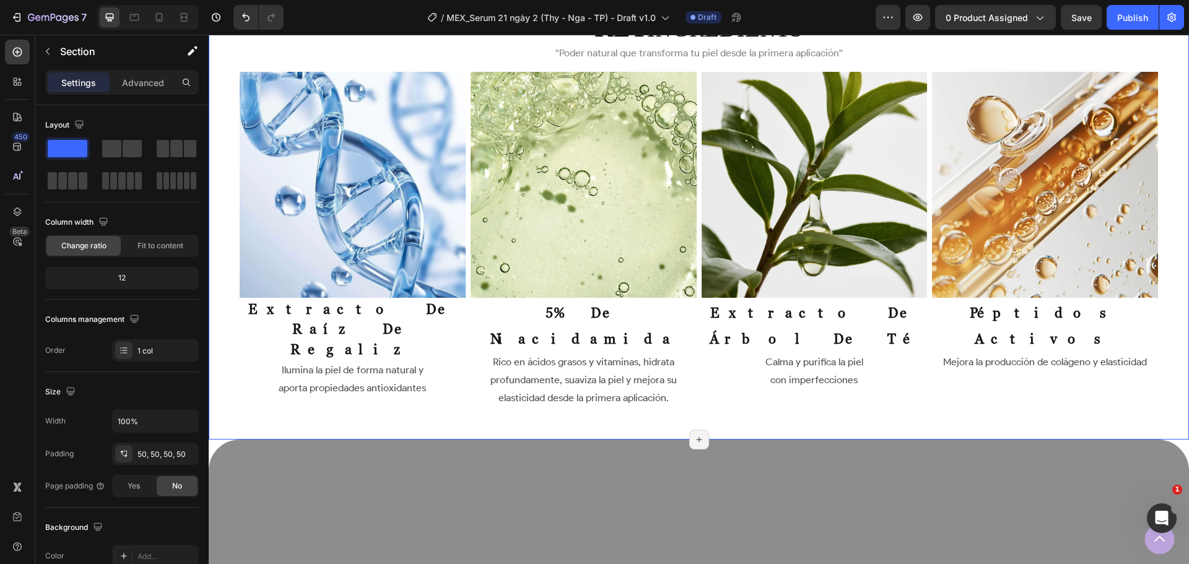
scroll to position [5102, 0]
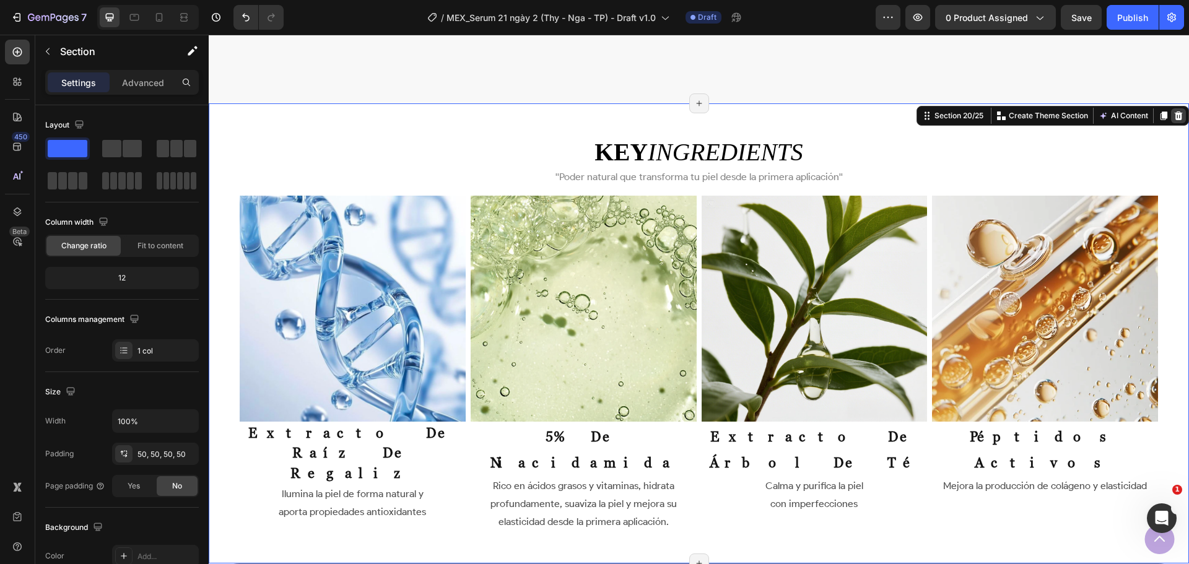
click at [1165, 121] on div "key ingredients Heading ''Poder natural que transforma tu piel desde la primera…" at bounding box center [699, 333] width 980 height 460
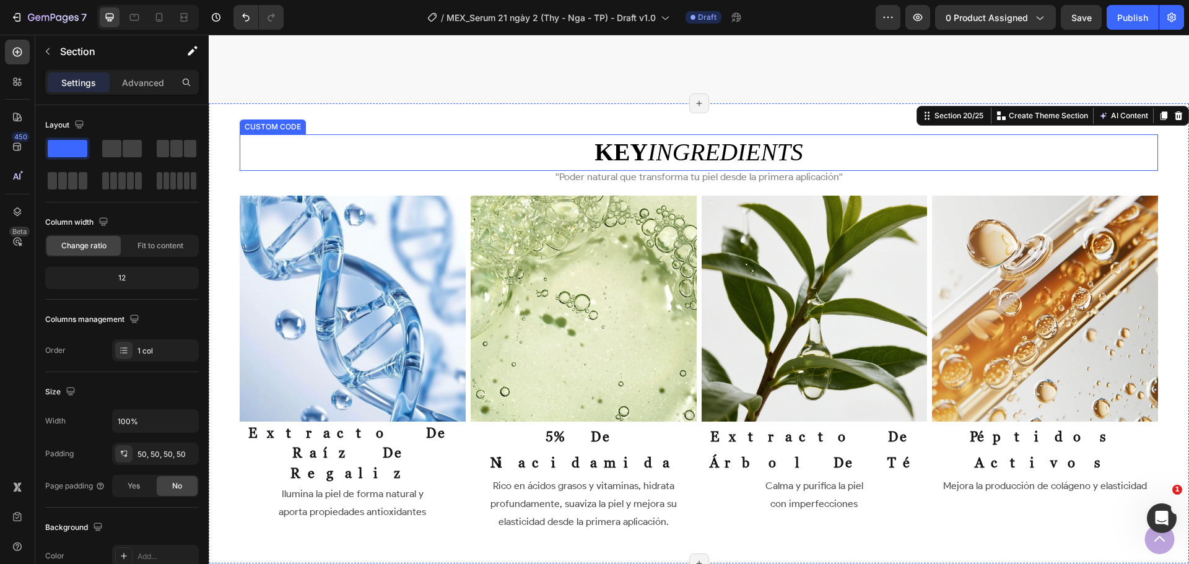
scroll to position [4854, 0]
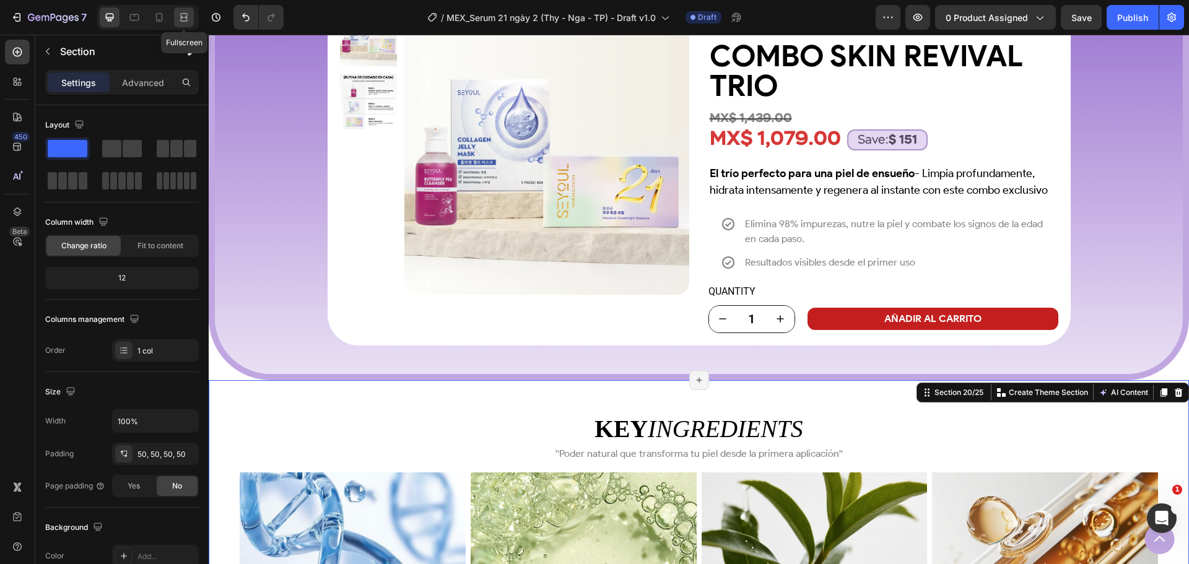
click at [193, 13] on div at bounding box center [184, 17] width 20 height 20
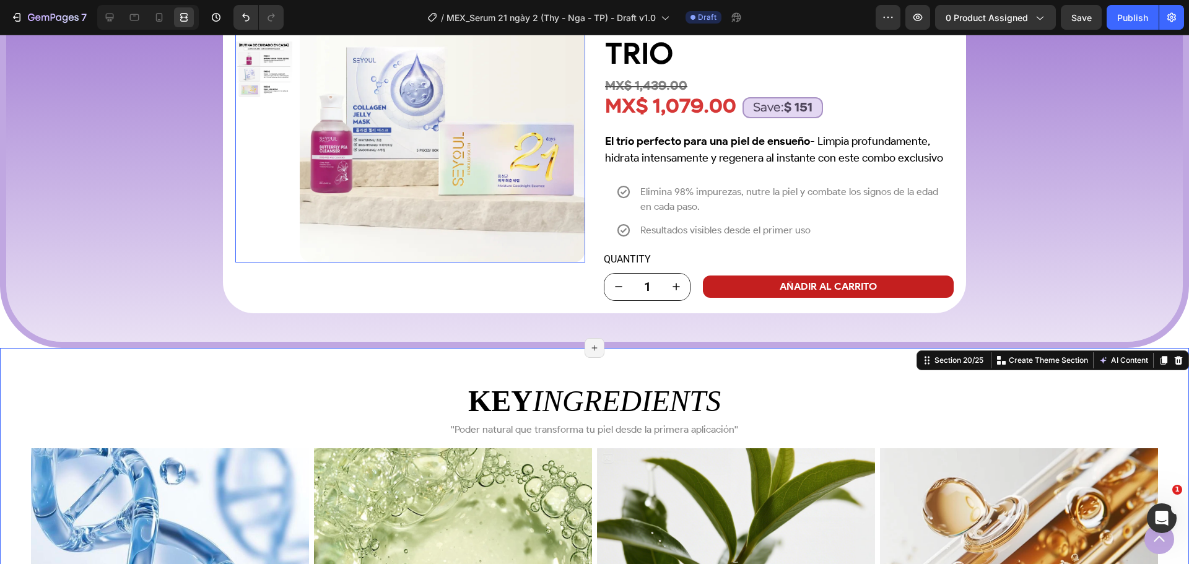
scroll to position [4978, 0]
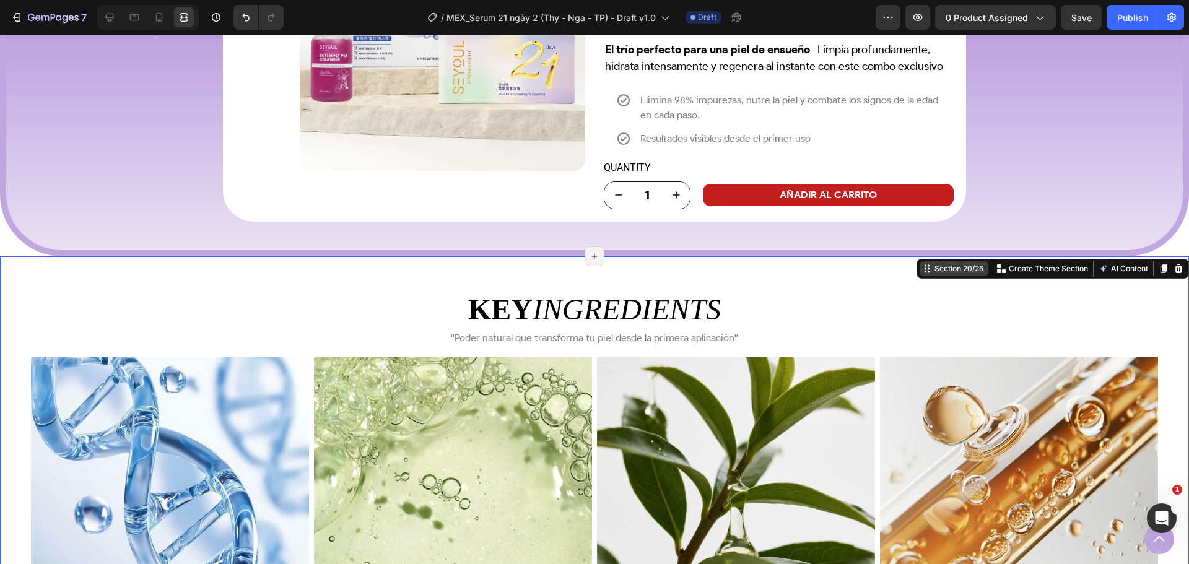
click at [932, 276] on div "Section 20/25" at bounding box center [954, 268] width 69 height 15
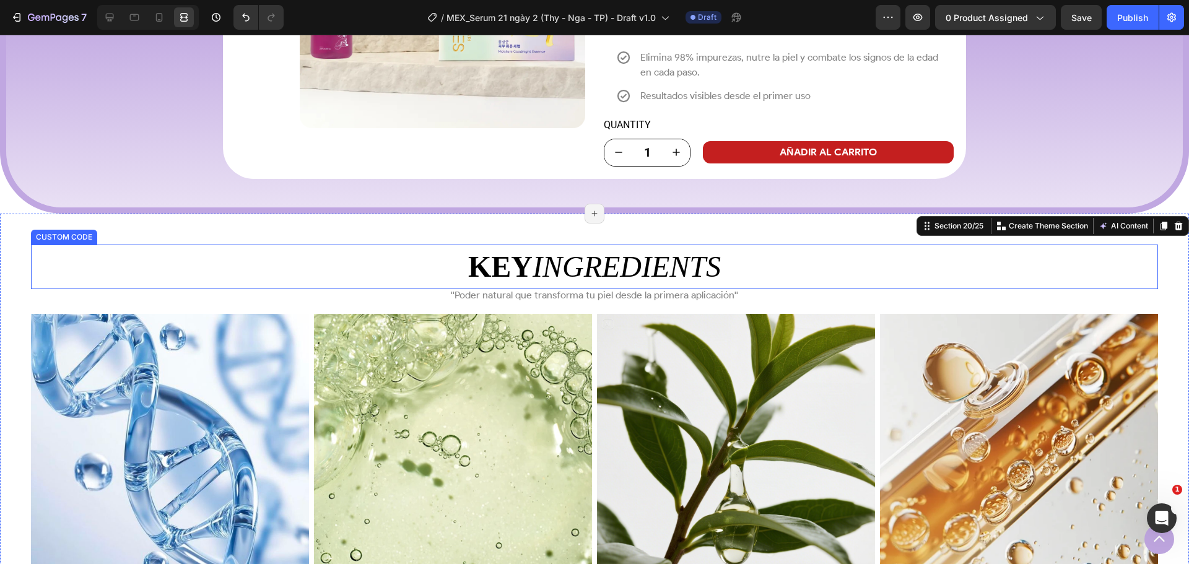
scroll to position [5040, 0]
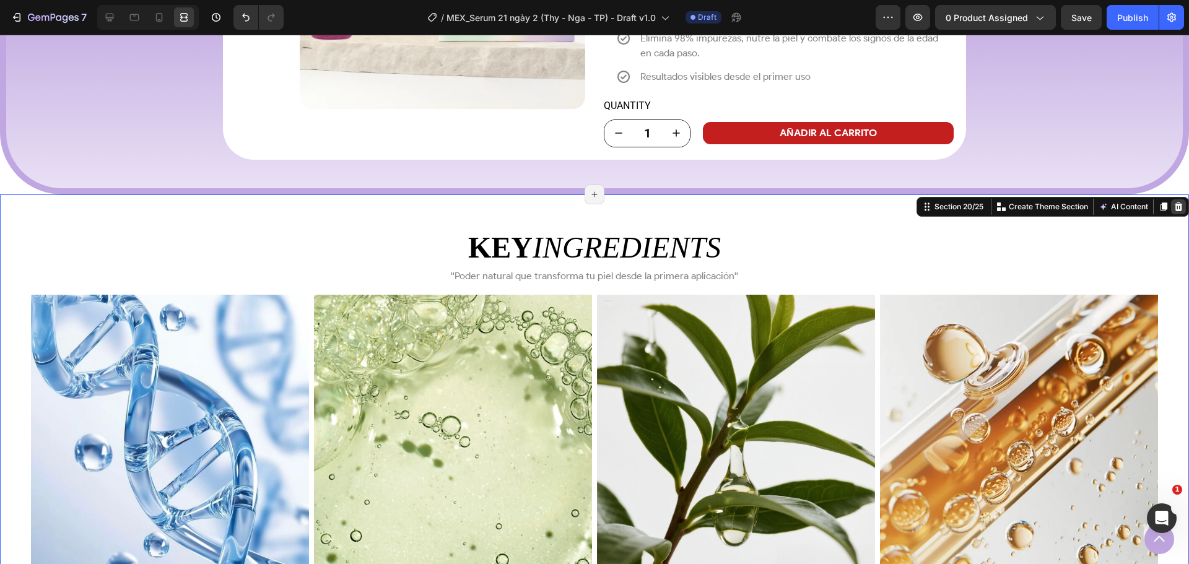
click at [1174, 207] on icon at bounding box center [1179, 207] width 10 height 10
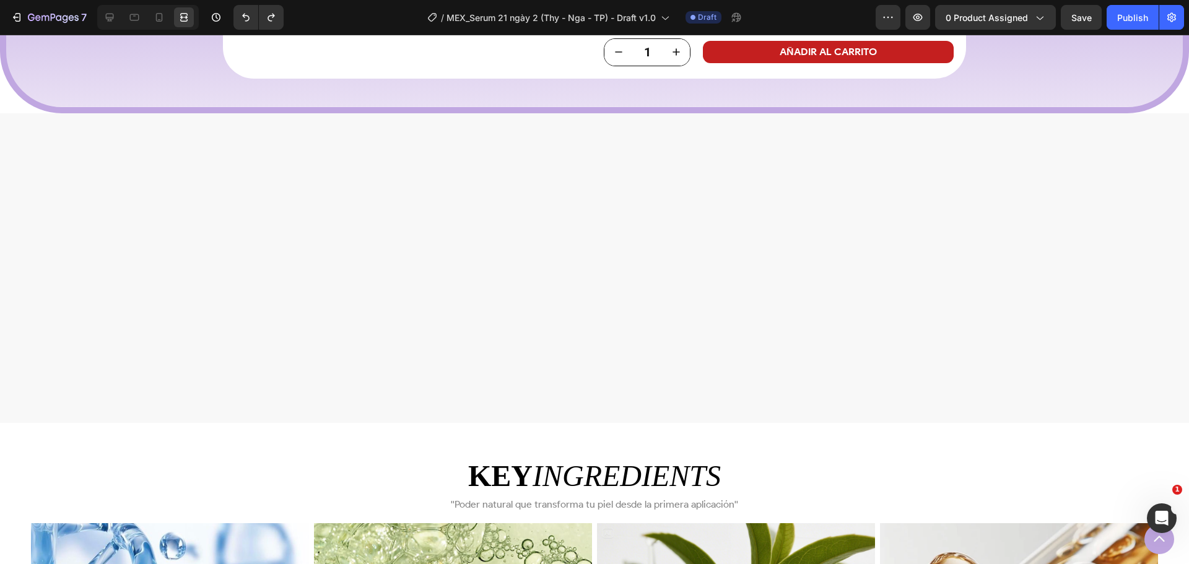
scroll to position [5778, 0]
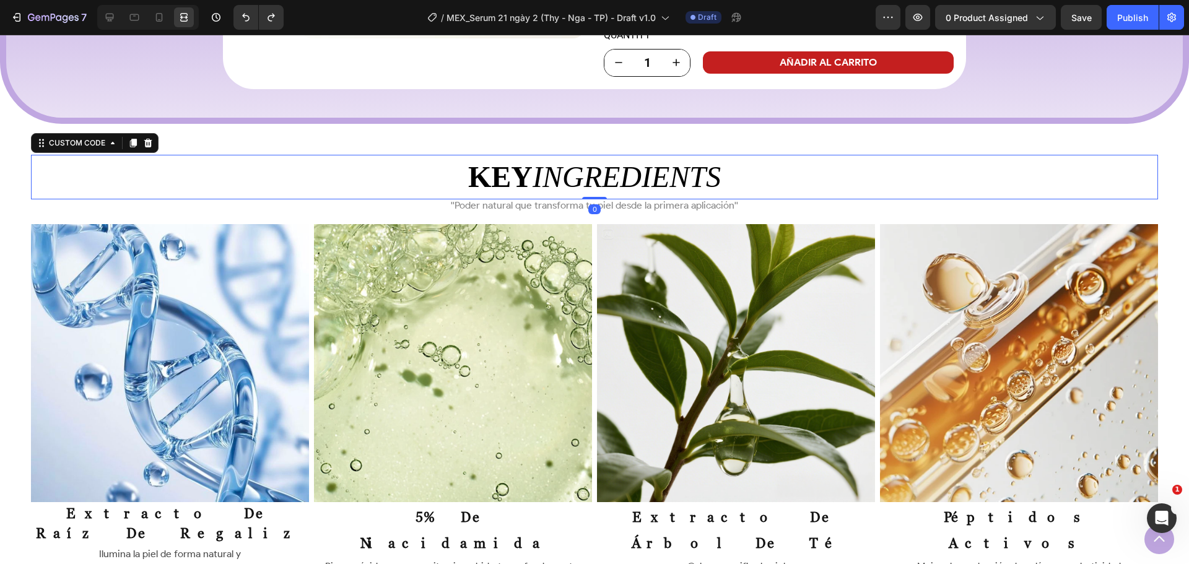
click at [1040, 164] on h2 "KEY INGREDIENTS" at bounding box center [594, 177] width 1127 height 45
click at [81, 146] on div "Custom Code" at bounding box center [76, 142] width 61 height 11
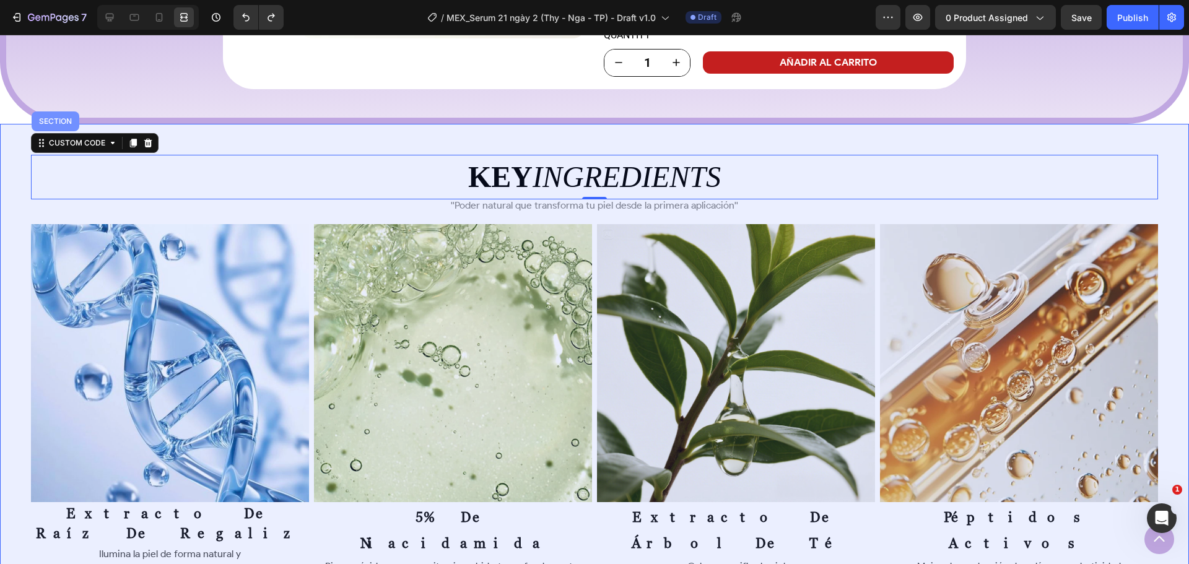
click at [61, 115] on div "Section" at bounding box center [56, 121] width 48 height 20
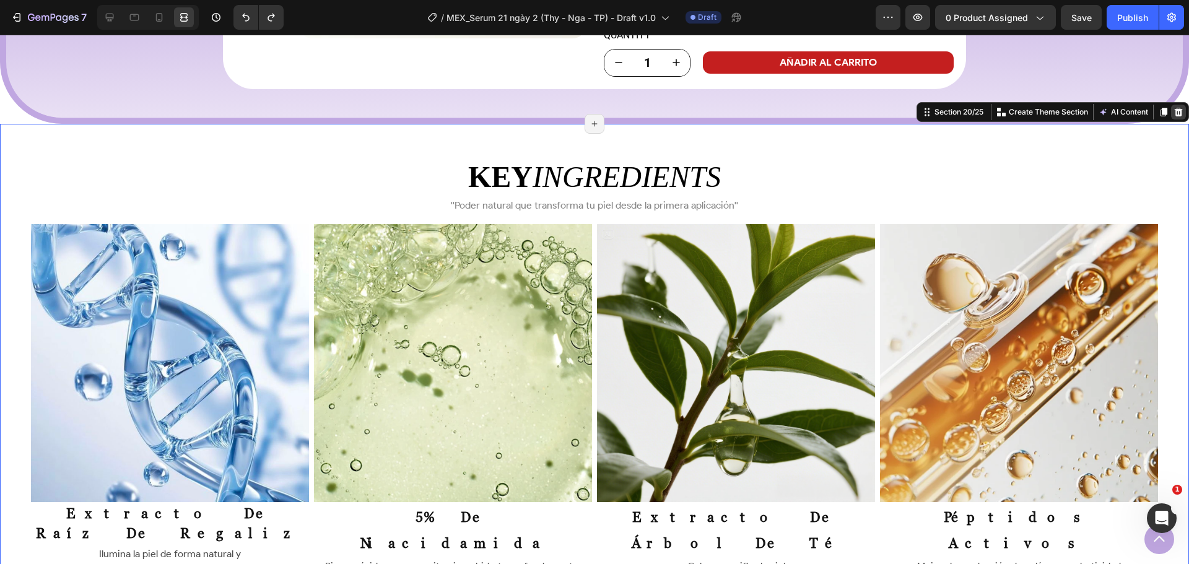
click at [1175, 109] on icon at bounding box center [1179, 112] width 8 height 9
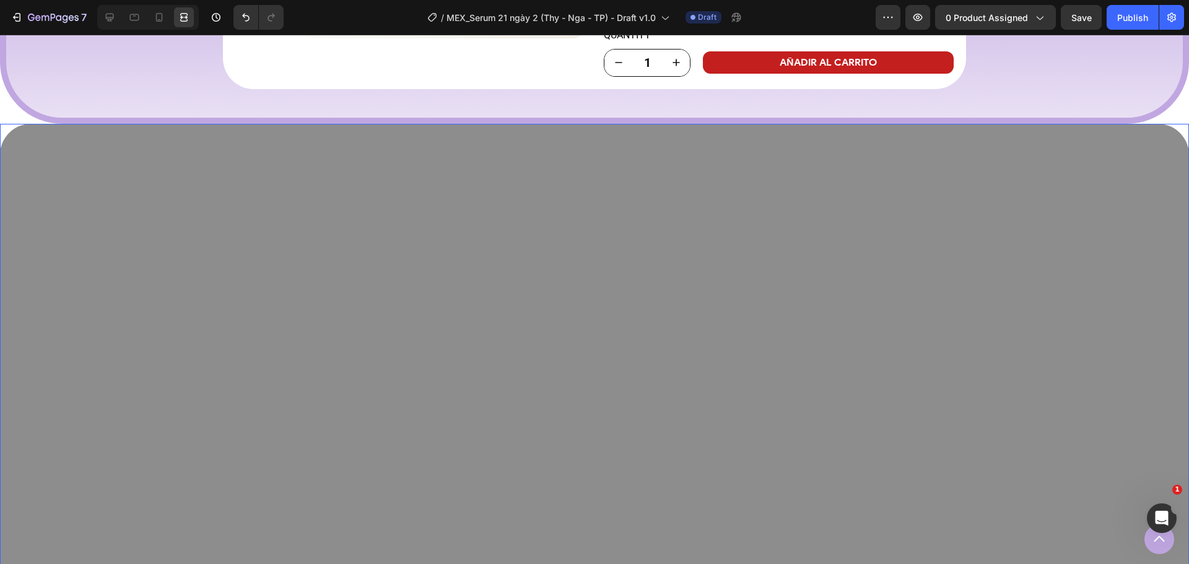
scroll to position [5716, 0]
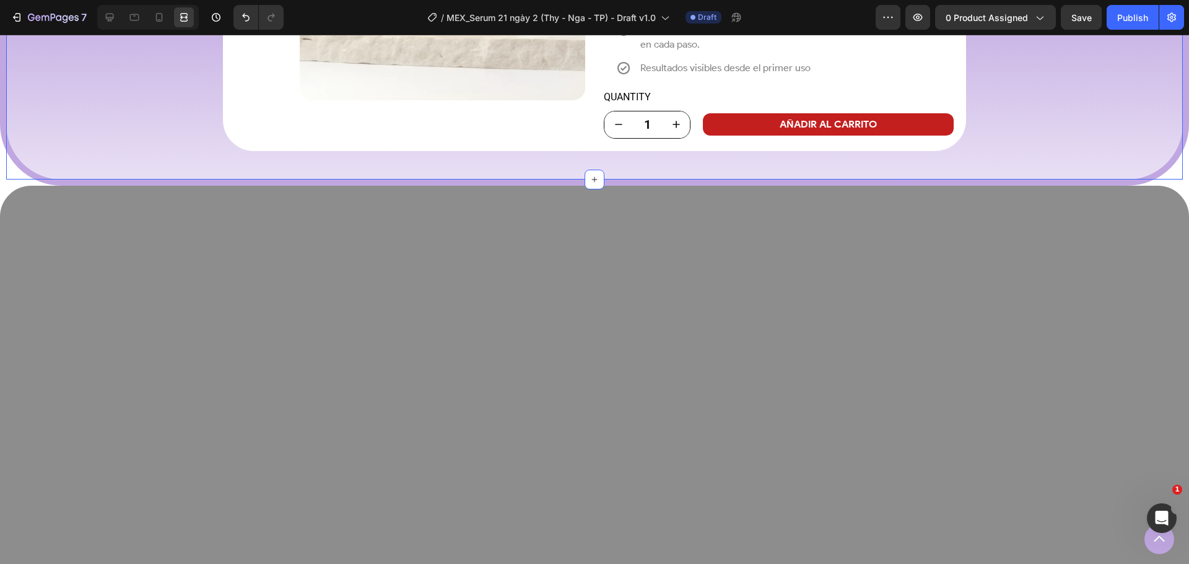
click at [108, 14] on icon at bounding box center [110, 18] width 8 height 8
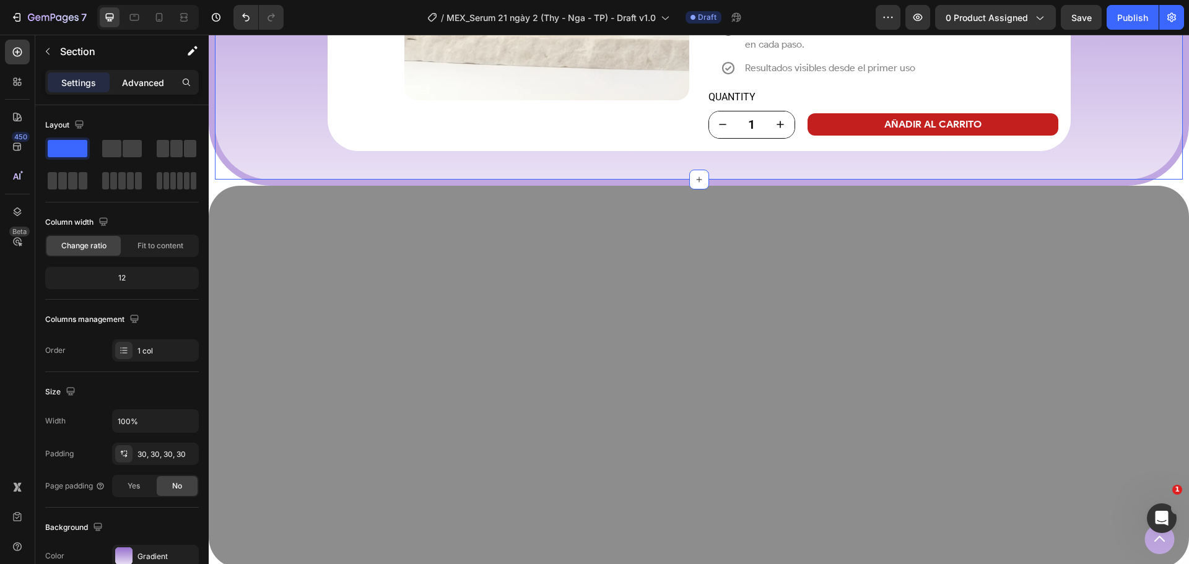
click at [155, 78] on p "Advanced" at bounding box center [143, 82] width 42 height 13
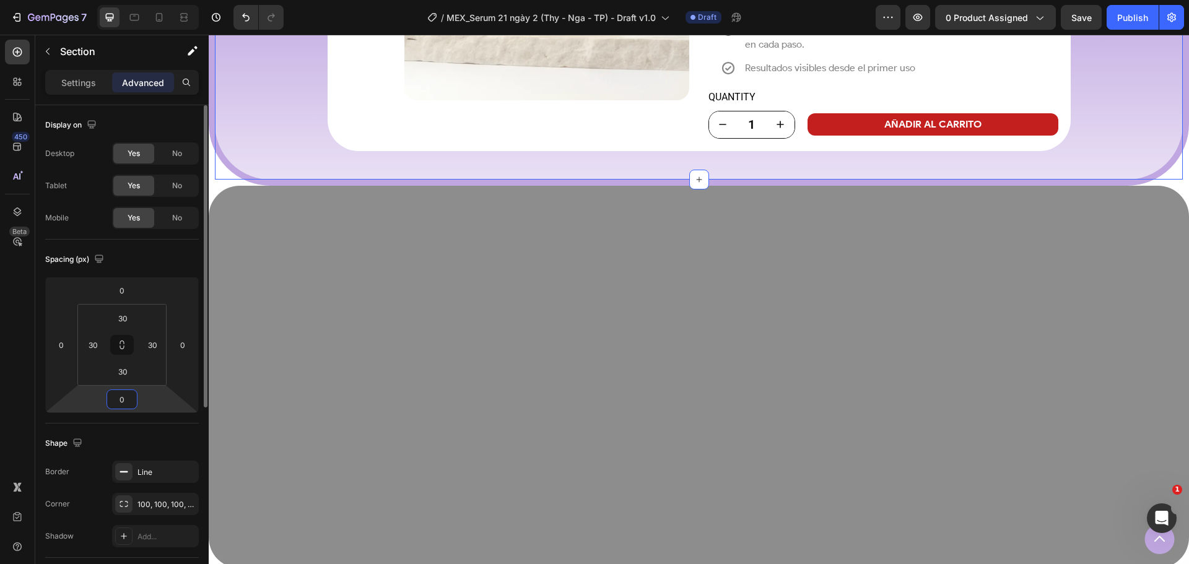
click at [116, 406] on input "0" at bounding box center [122, 399] width 25 height 19
type input "50"
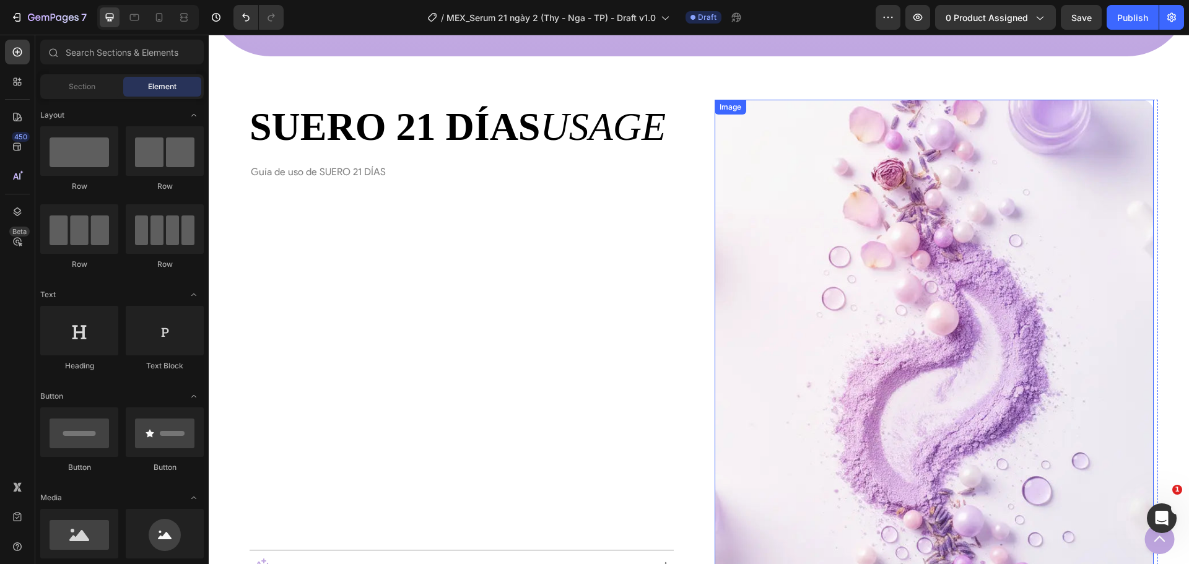
scroll to position [4495, 0]
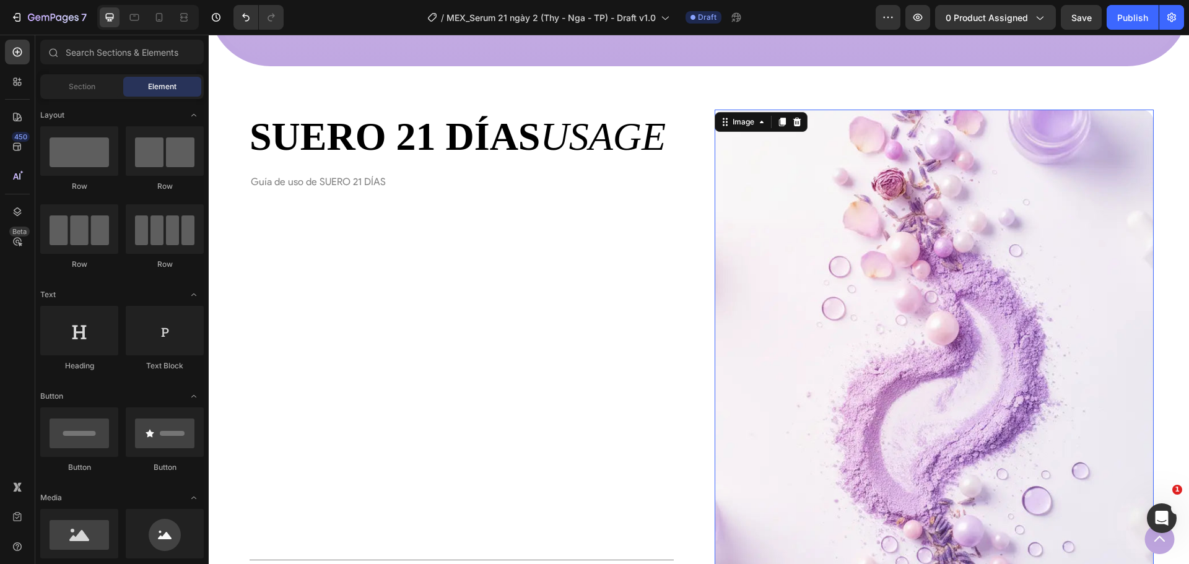
click at [790, 295] on img at bounding box center [934, 402] width 439 height 585
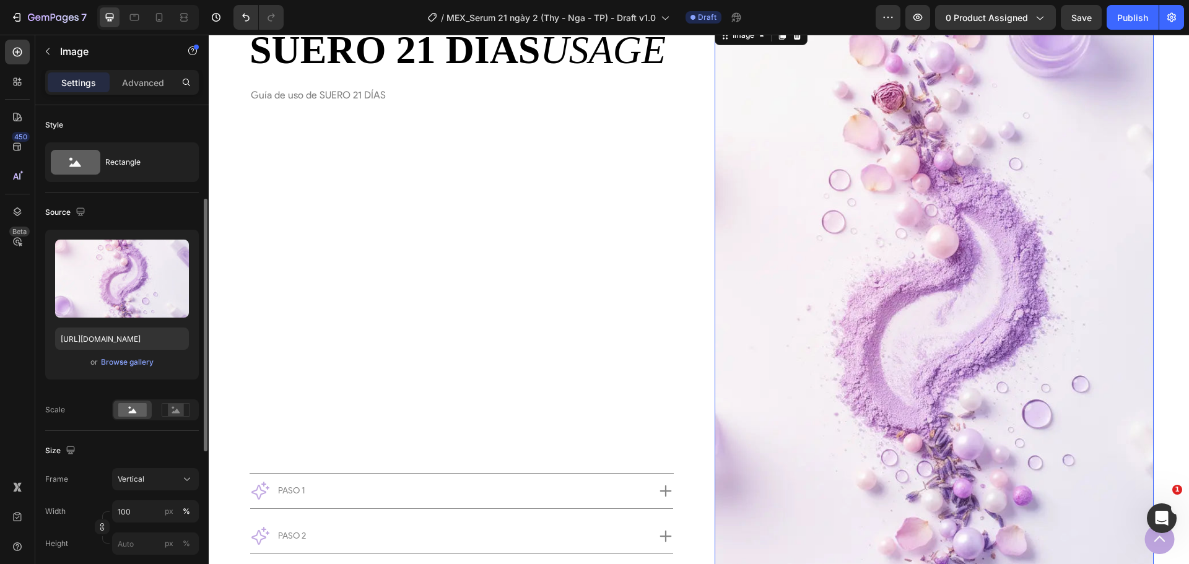
scroll to position [62, 0]
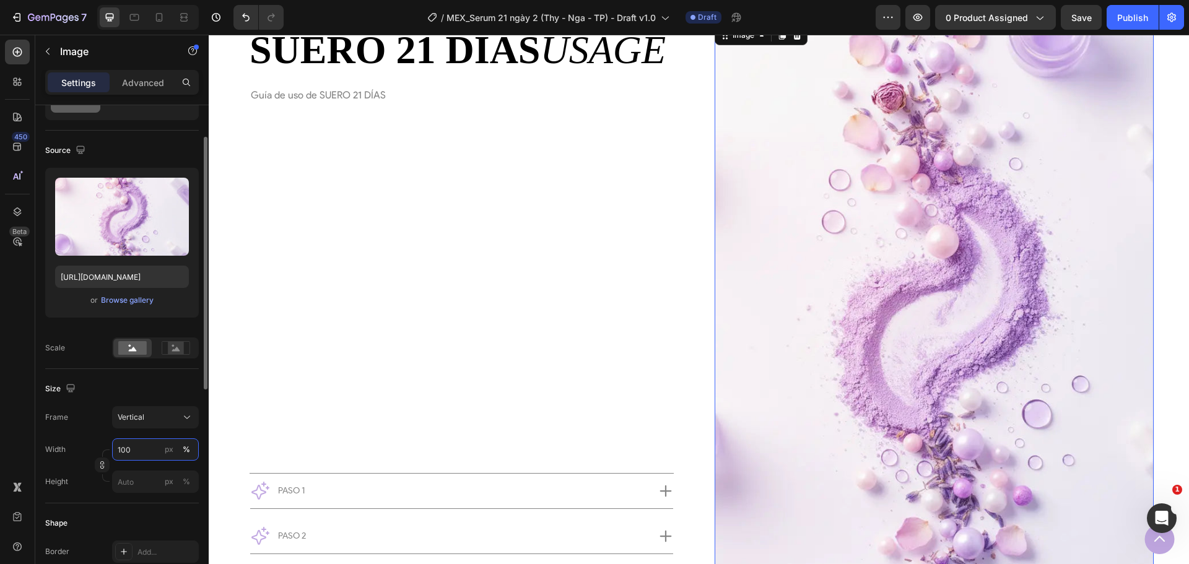
click at [137, 454] on input "100" at bounding box center [155, 449] width 87 height 22
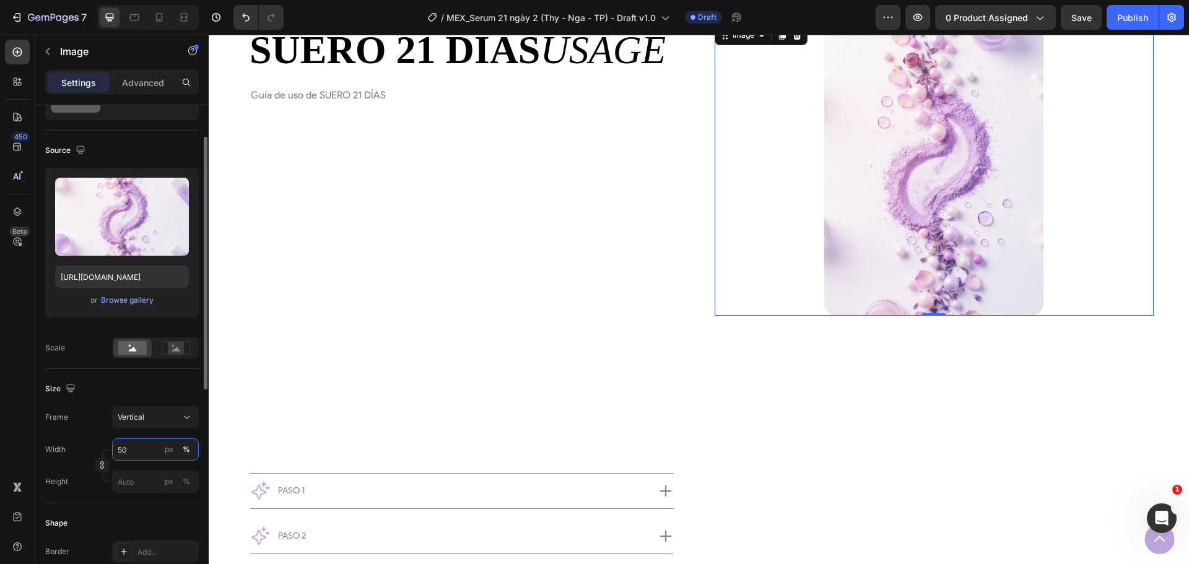
type input "5"
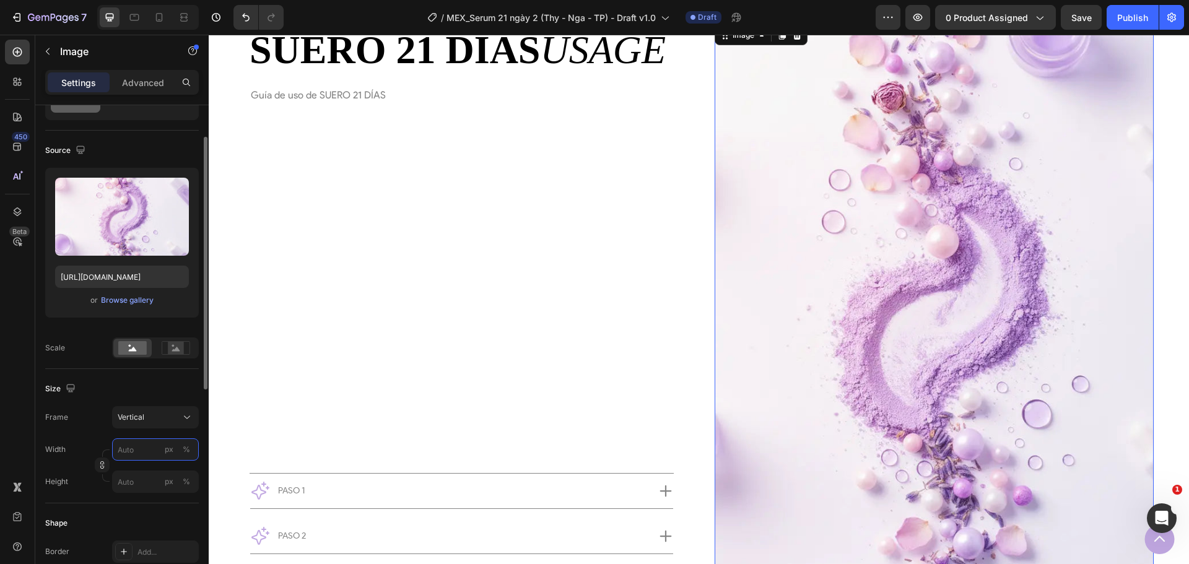
type input "1"
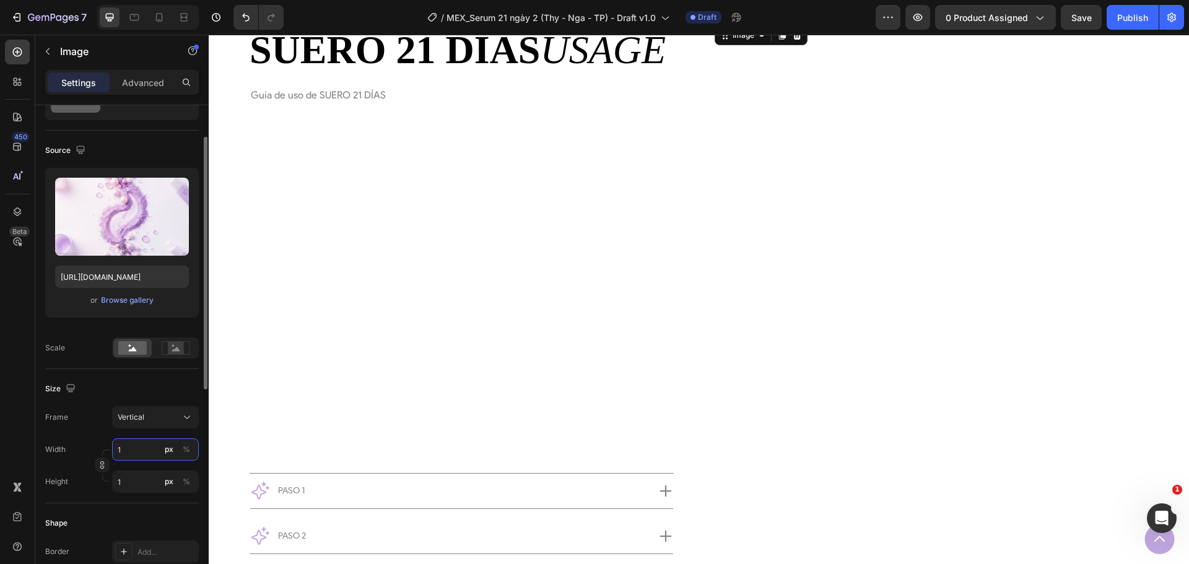
type input "10"
type input "13"
type input "100"
type input "133"
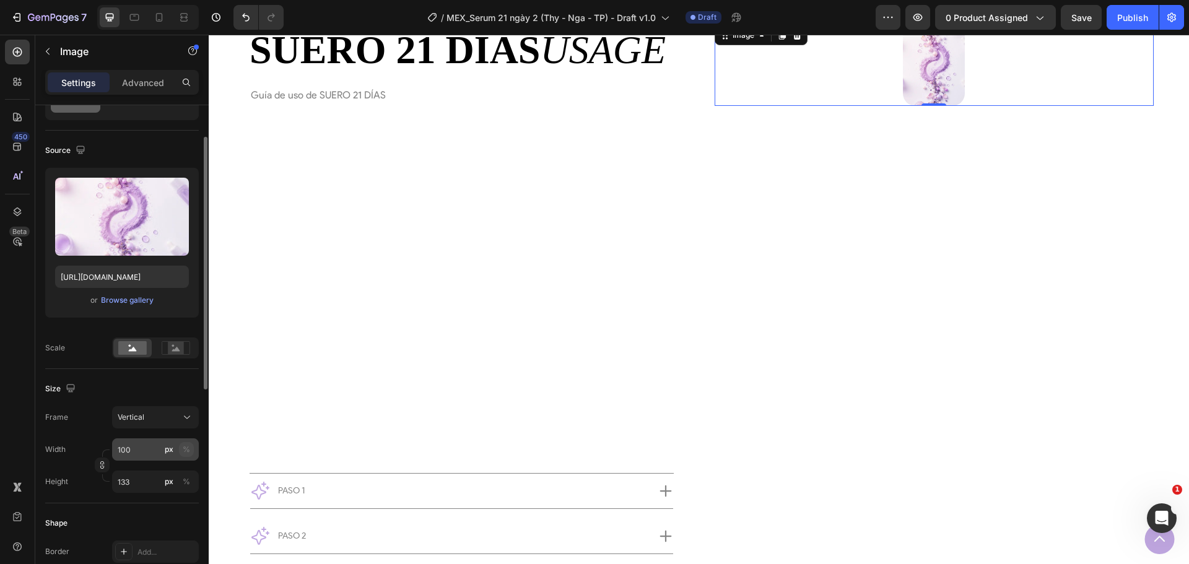
click at [185, 447] on div "%" at bounding box center [186, 449] width 7 height 11
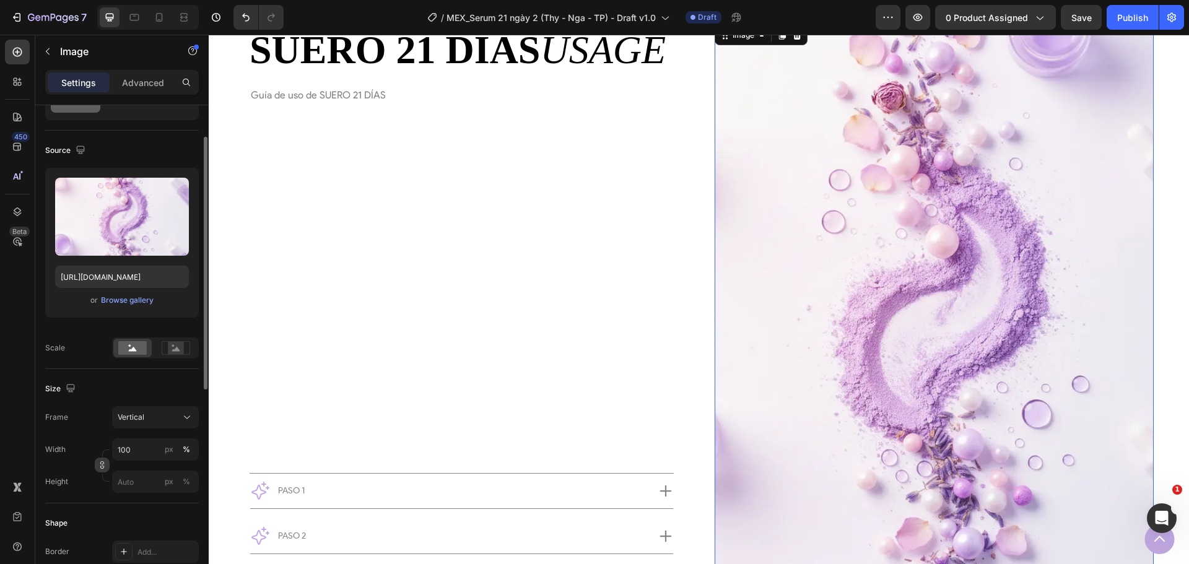
click at [107, 470] on button "button" at bounding box center [102, 465] width 15 height 15
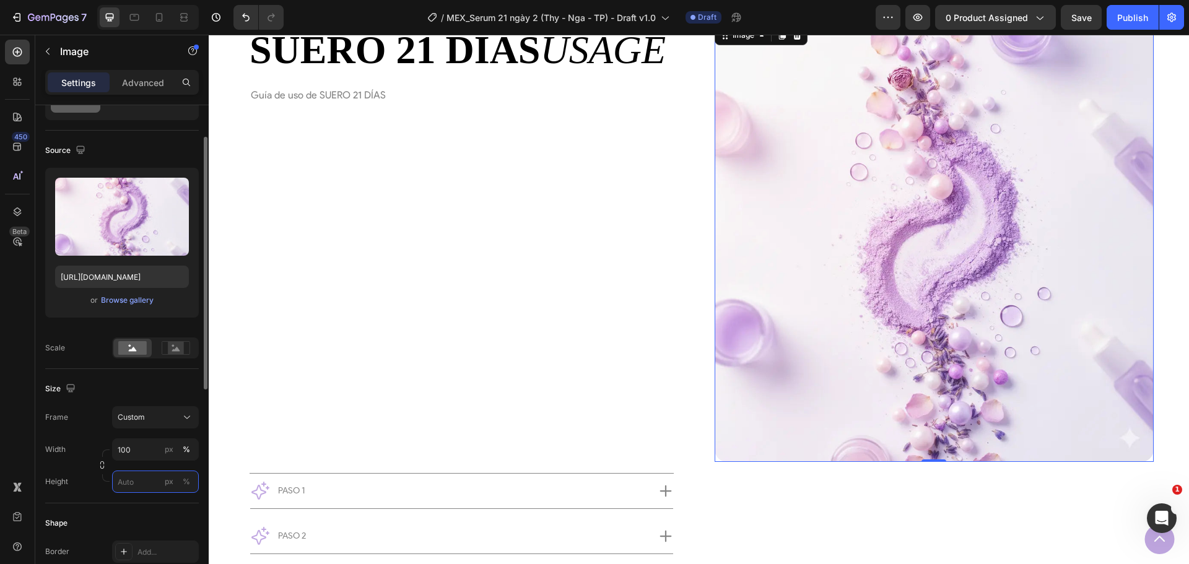
click at [155, 489] on input "px %" at bounding box center [155, 482] width 87 height 22
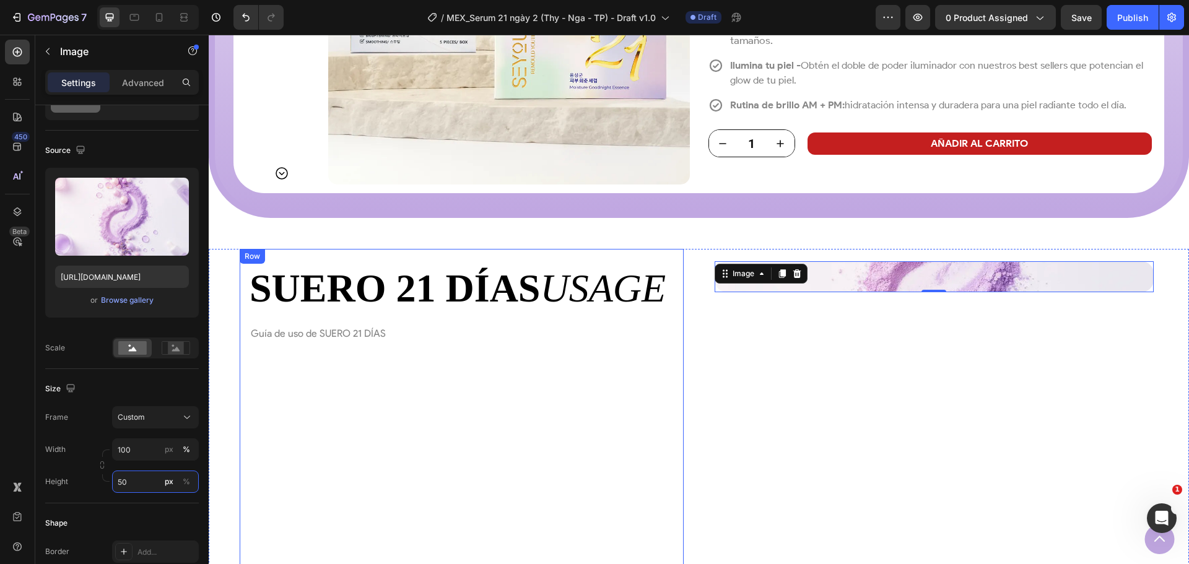
scroll to position [4248, 0]
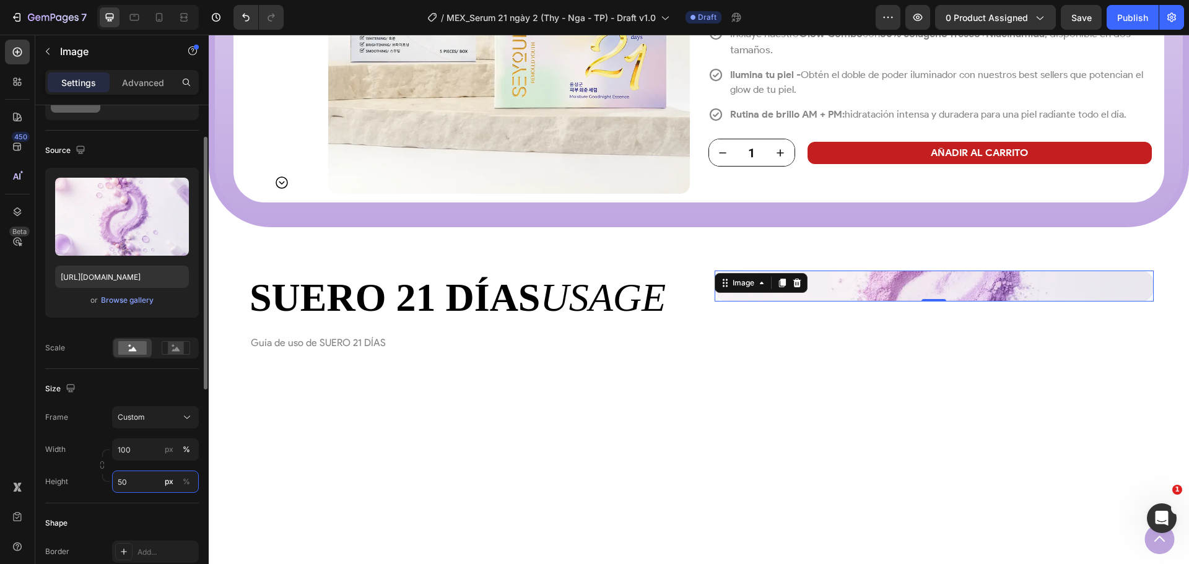
click at [124, 486] on input "50" at bounding box center [155, 482] width 87 height 22
type input "50"
click at [192, 484] on button "%" at bounding box center [186, 481] width 15 height 15
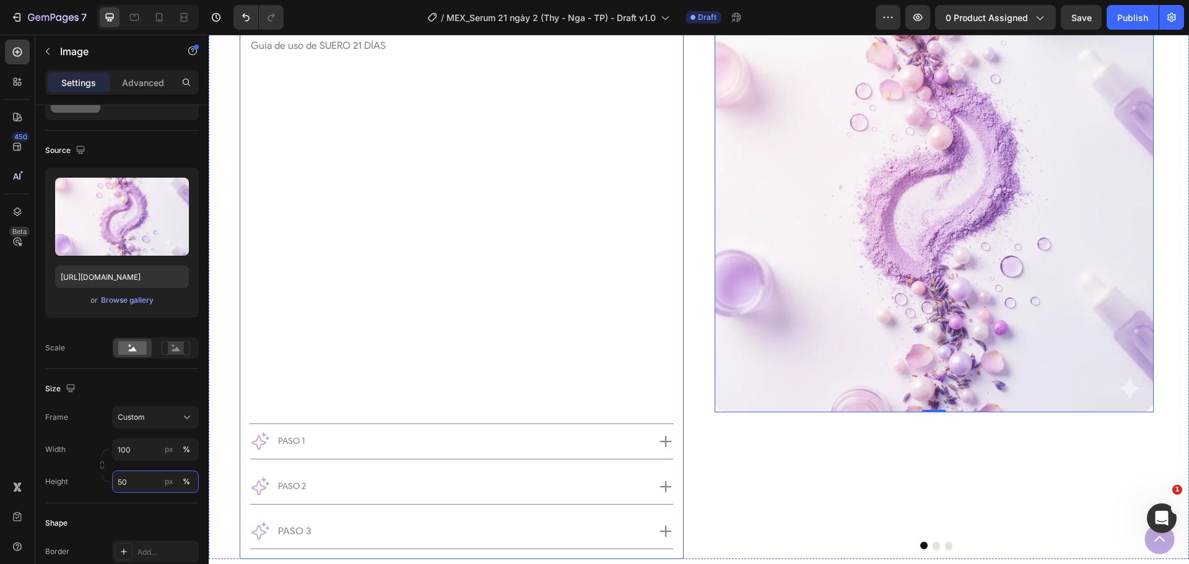
scroll to position [4557, 0]
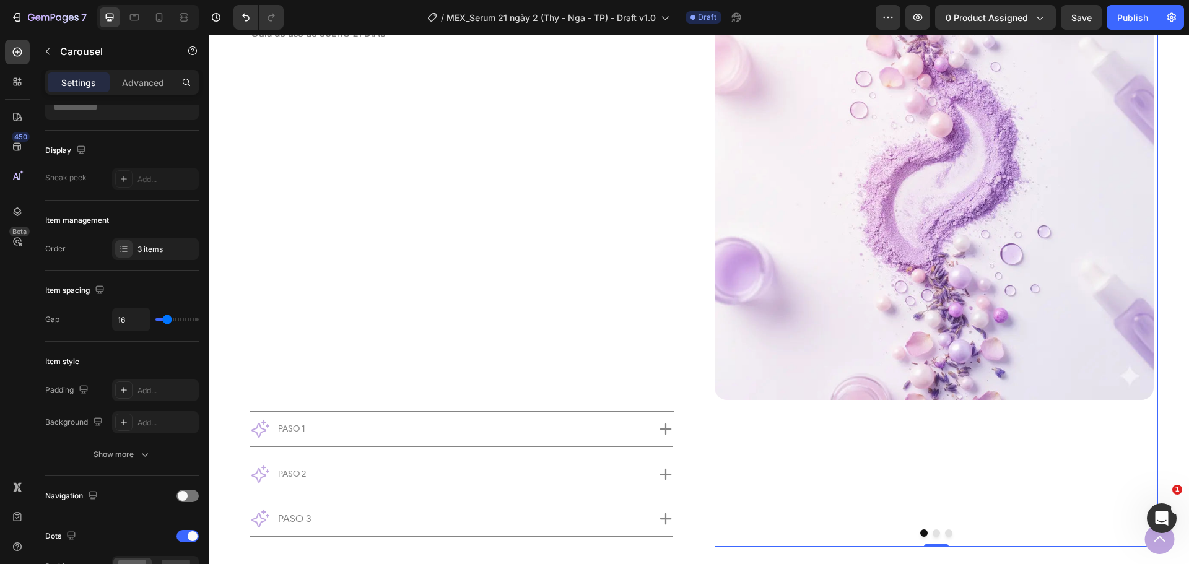
click at [767, 407] on div "Image" at bounding box center [934, 253] width 439 height 585
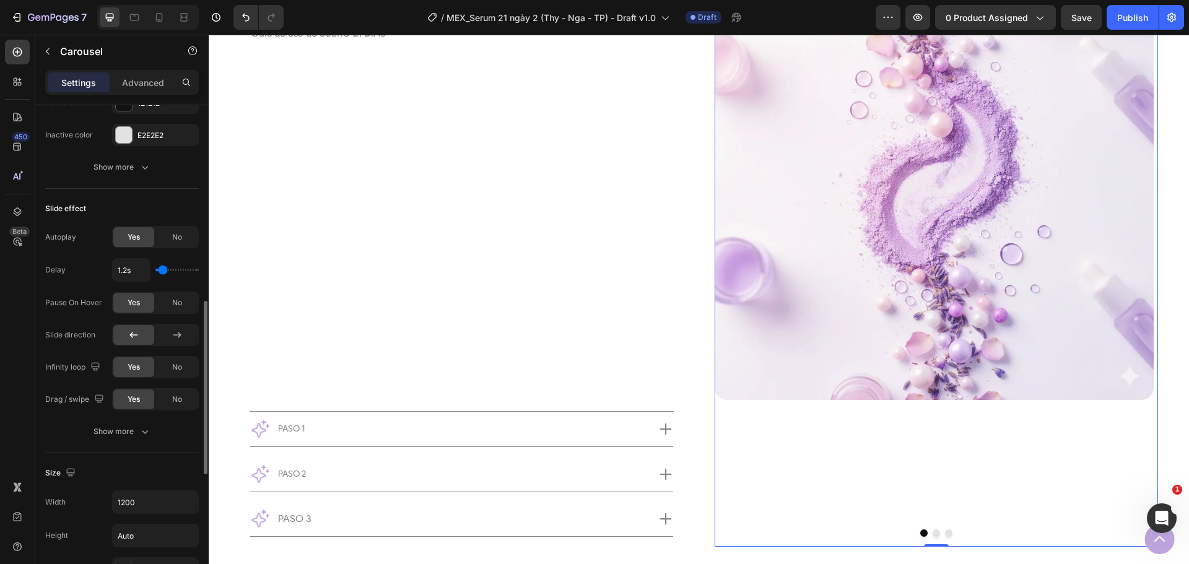
scroll to position [743, 0]
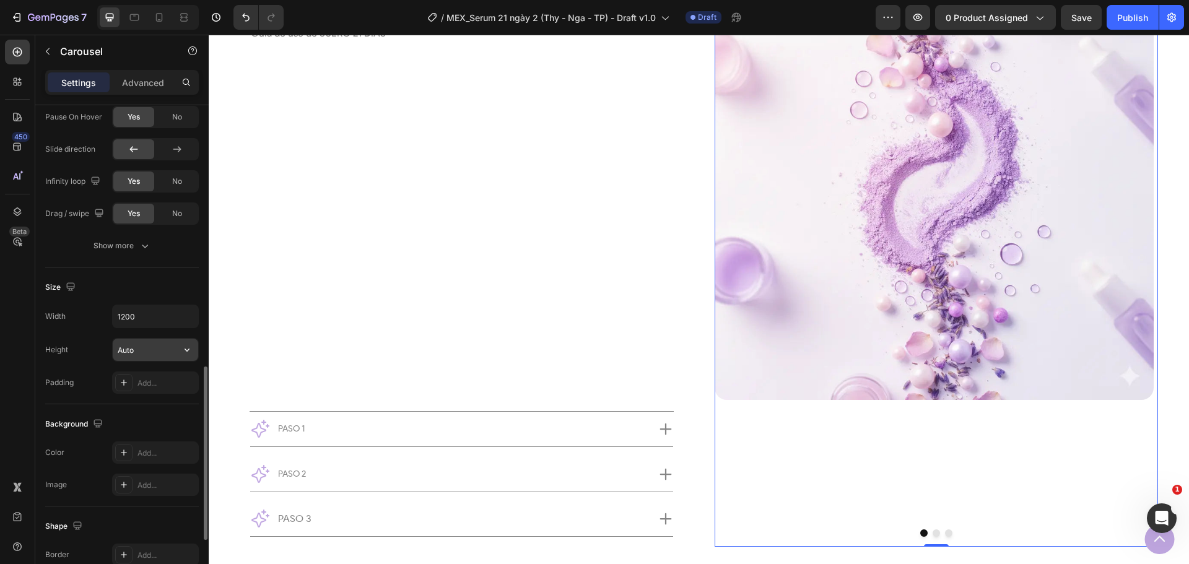
click at [189, 353] on icon "button" at bounding box center [187, 350] width 12 height 12
click at [154, 383] on span "Fit content" at bounding box center [135, 381] width 37 height 11
click at [183, 319] on icon "button" at bounding box center [187, 316] width 12 height 12
click at [146, 367] on p "Full 100%" at bounding box center [152, 371] width 71 height 11
click at [180, 322] on button "button" at bounding box center [187, 316] width 22 height 22
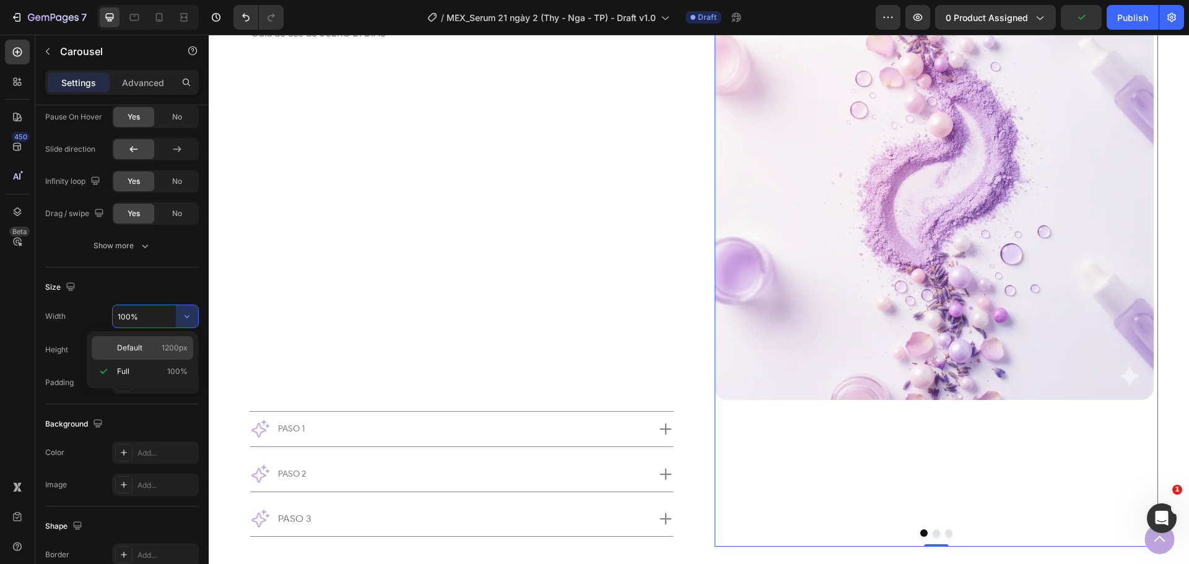
click at [156, 342] on div "Default 1200px" at bounding box center [143, 348] width 102 height 24
type input "1200"
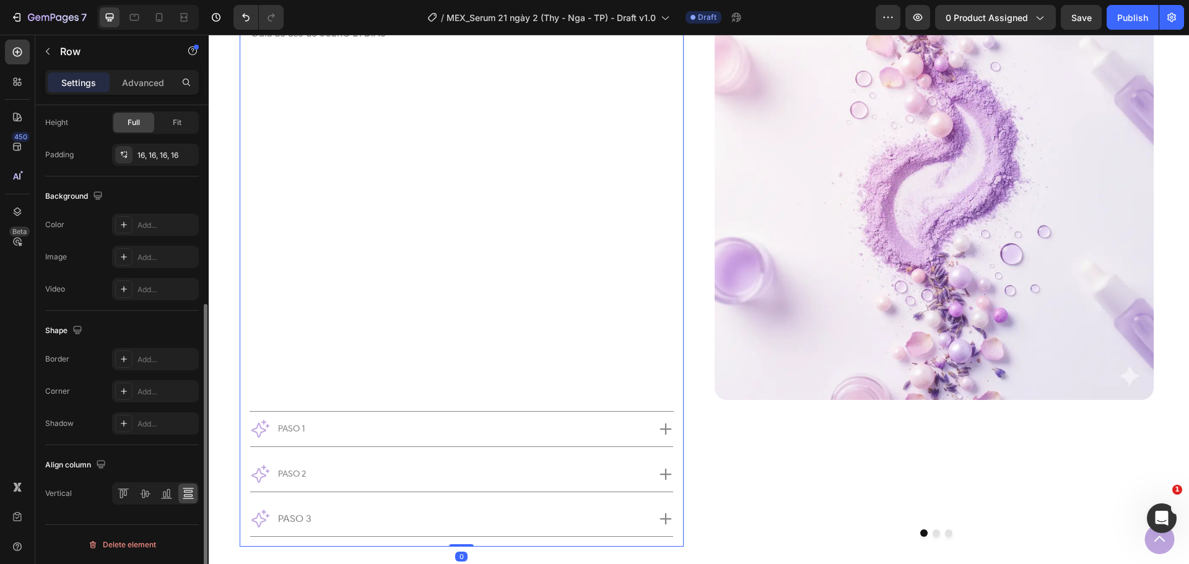
scroll to position [0, 0]
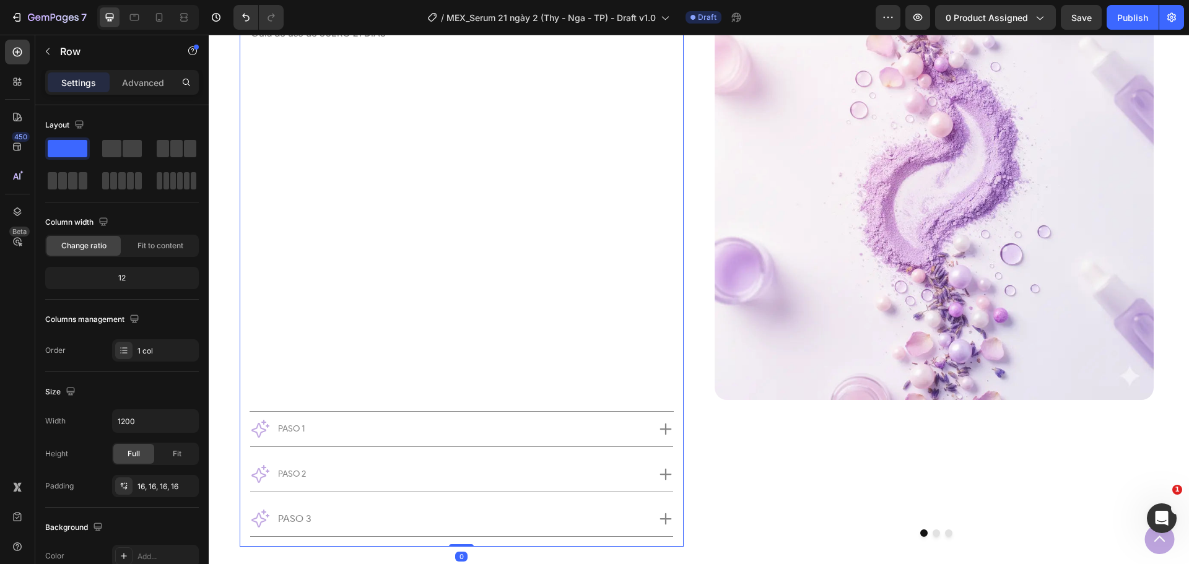
click at [532, 386] on div "SUERO 21 DÍAS USAGE Custom Code Guía de uso [PERSON_NAME] 21 DÍAS Text Block Ro…" at bounding box center [462, 248] width 424 height 578
click at [147, 248] on span "Fit to content" at bounding box center [160, 245] width 46 height 11
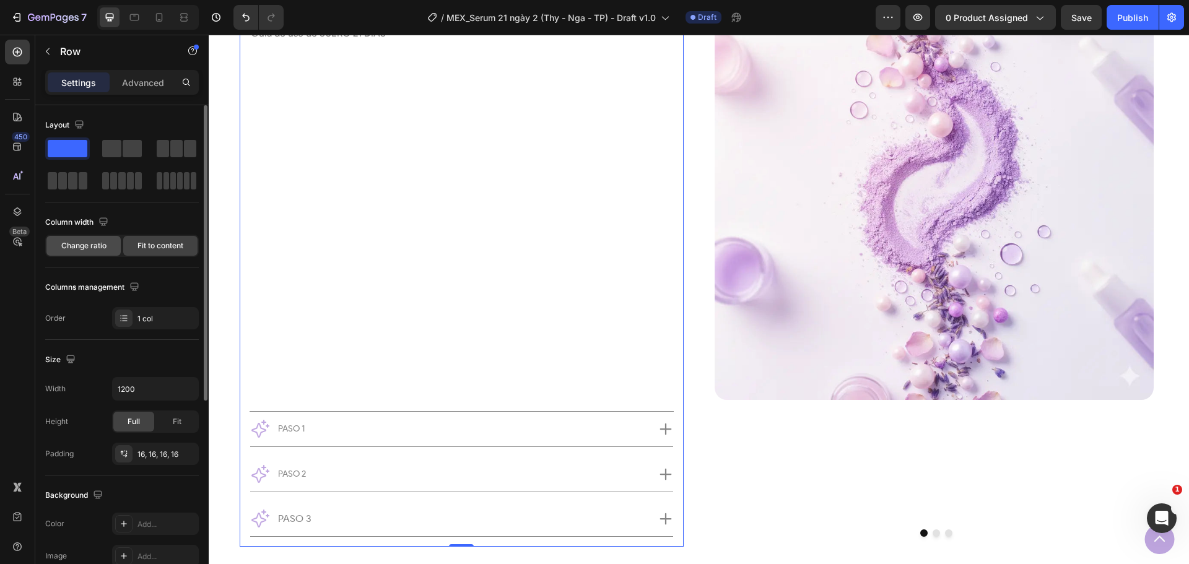
click at [96, 250] on span "Change ratio" at bounding box center [83, 245] width 45 height 11
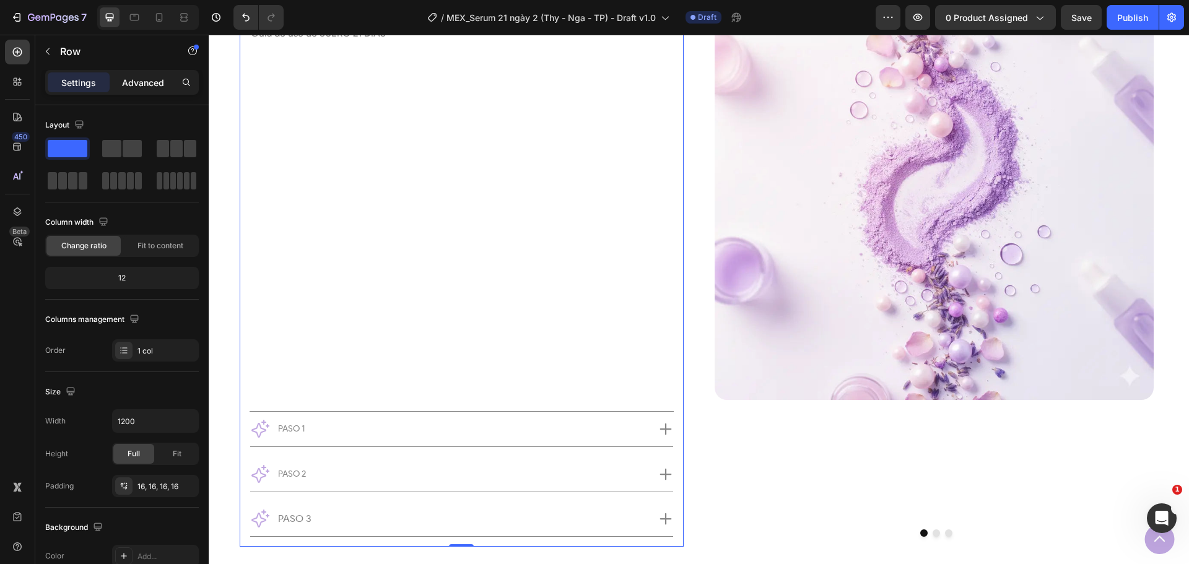
click at [142, 87] on p "Advanced" at bounding box center [143, 82] width 42 height 13
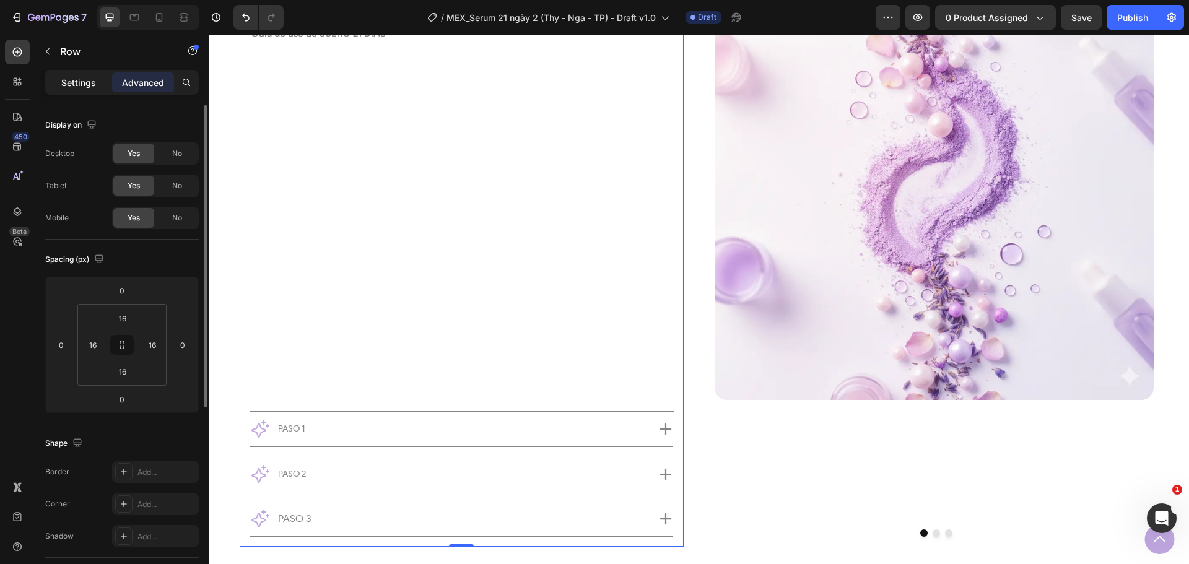
click at [95, 82] on p "Settings" at bounding box center [78, 82] width 35 height 13
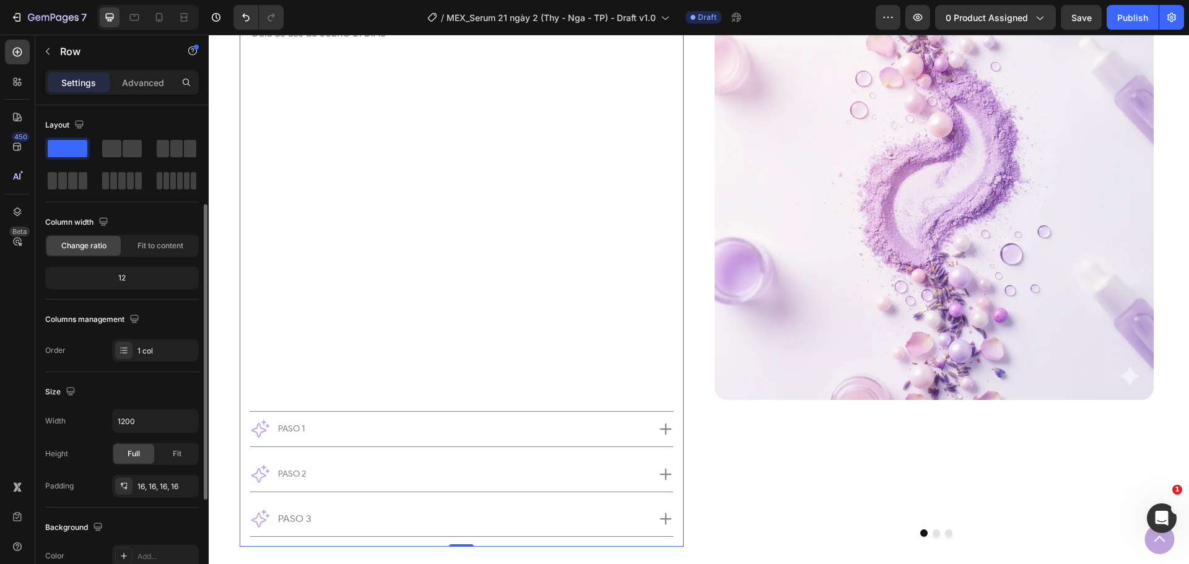
scroll to position [62, 0]
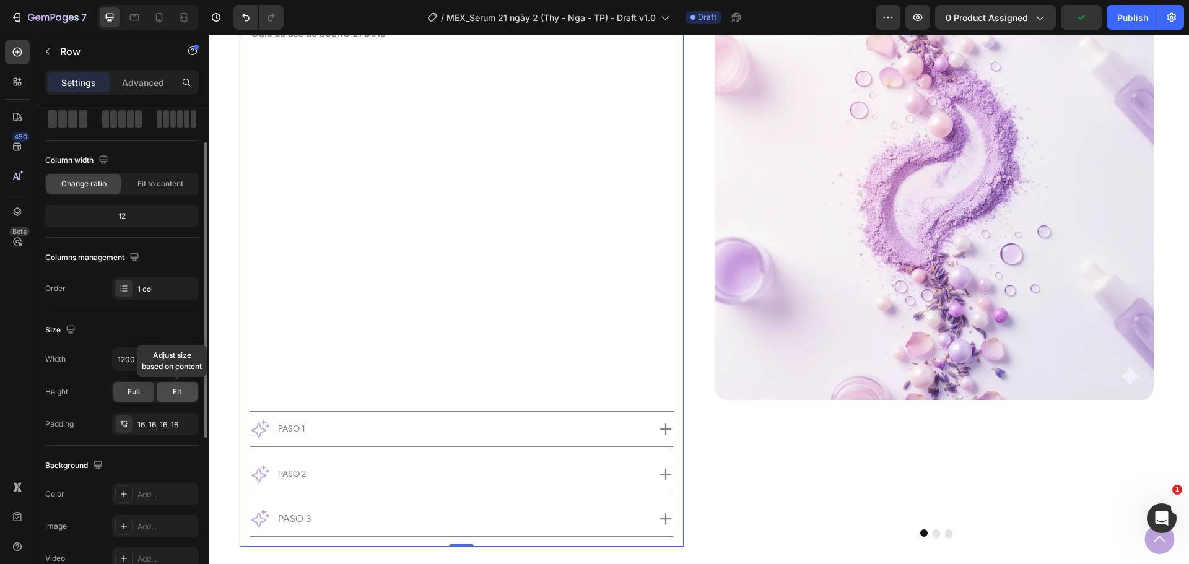
click at [173, 396] on span "Fit" at bounding box center [177, 391] width 9 height 11
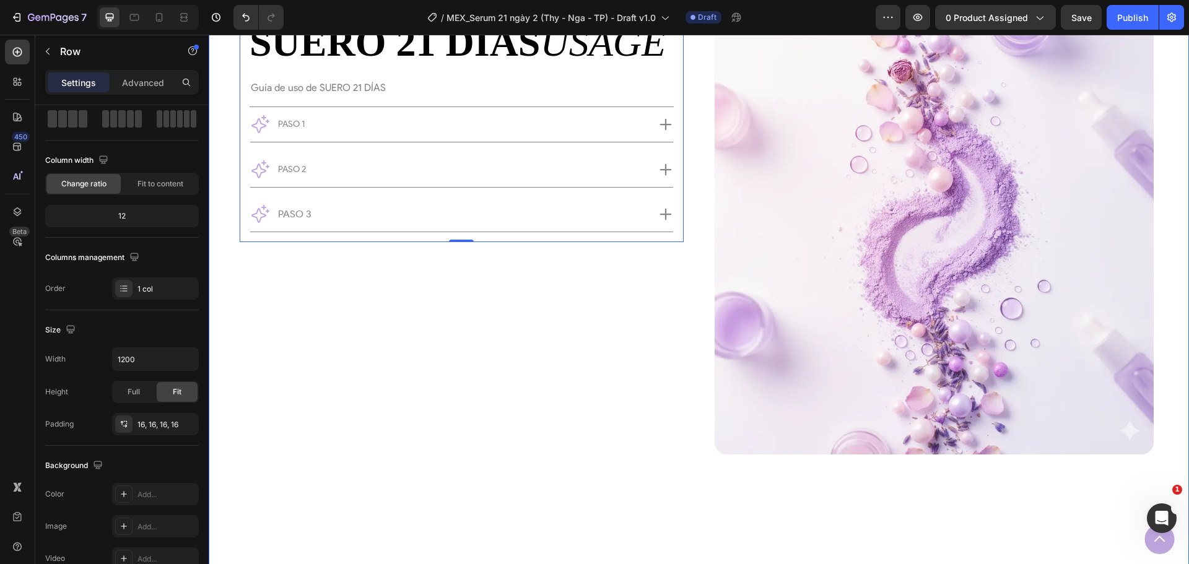
scroll to position [4433, 0]
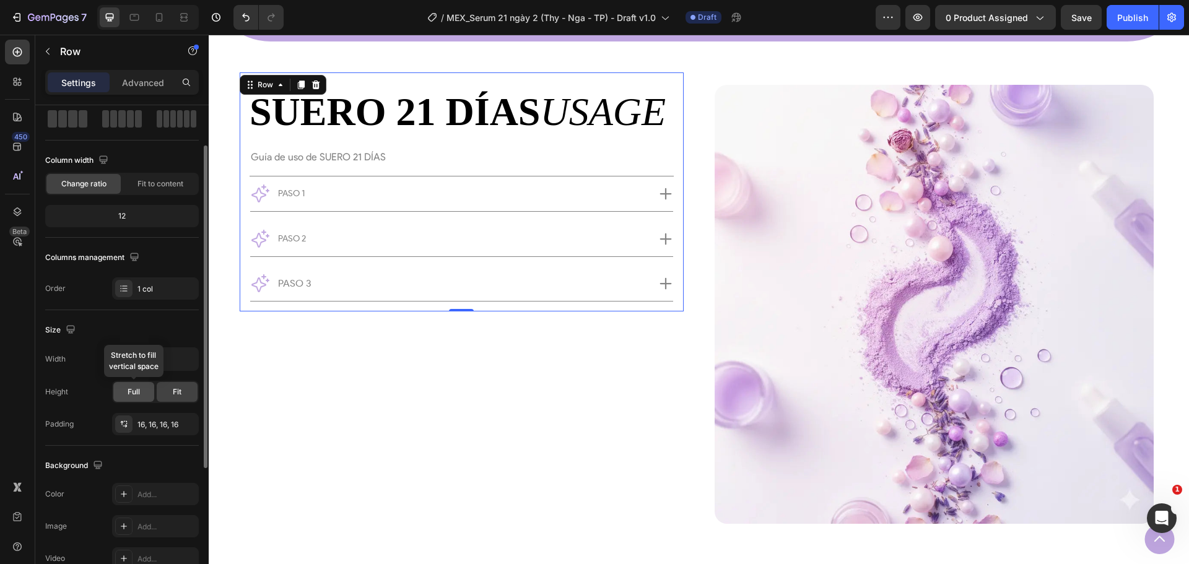
click at [142, 389] on div "Full" at bounding box center [133, 392] width 41 height 20
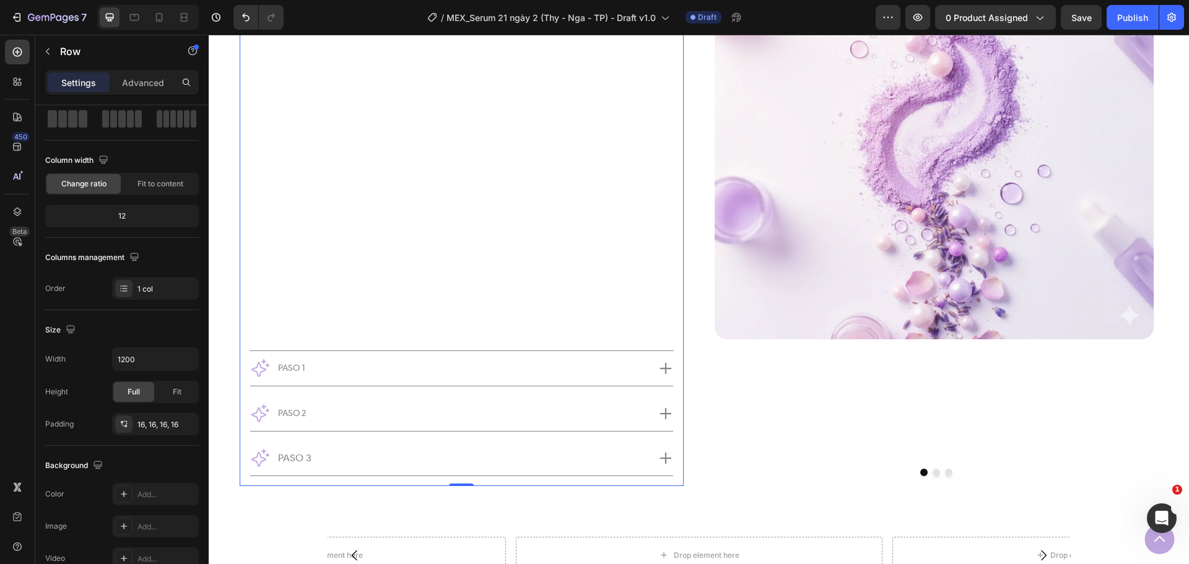
scroll to position [4619, 0]
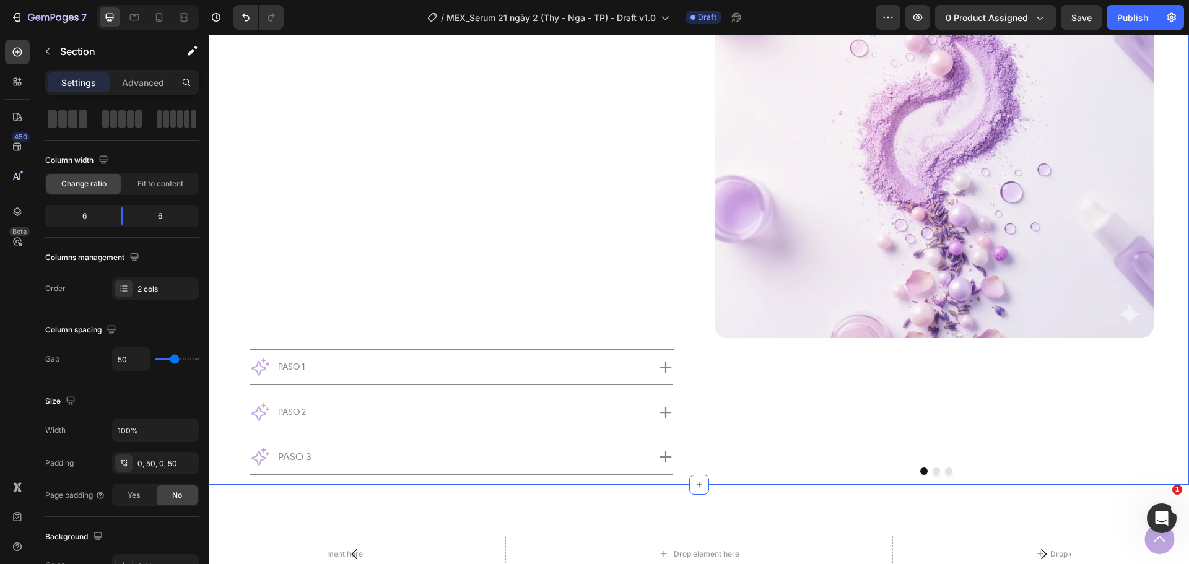
click at [702, 371] on div "SUERO 21 DÍAS USAGE Custom Code Guía de uso [PERSON_NAME] 21 DÍAS Text Block Ro…" at bounding box center [699, 186] width 980 height 598
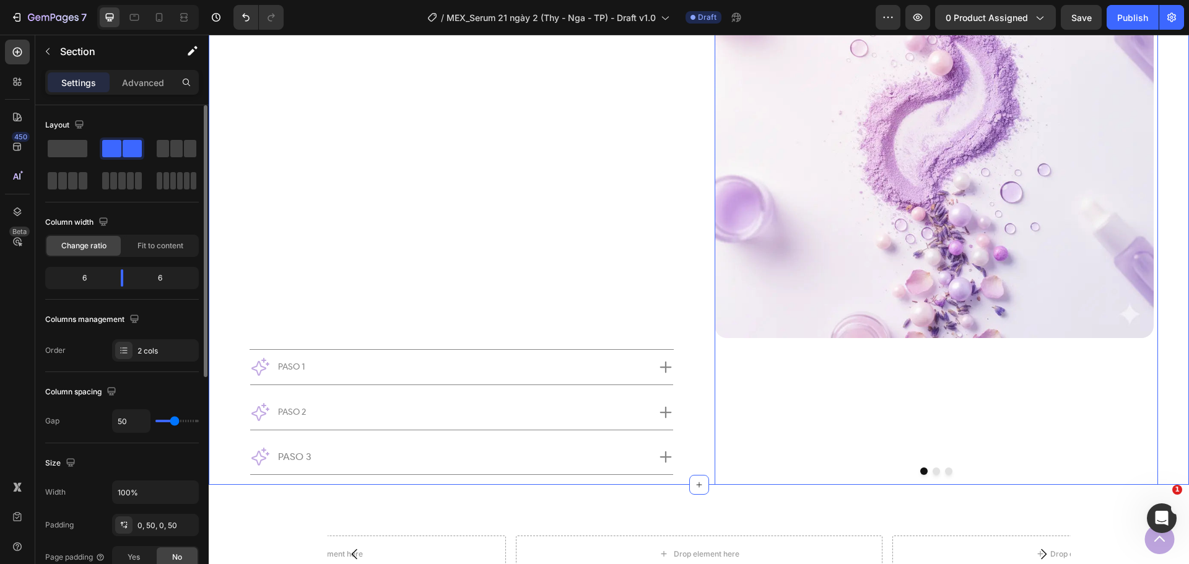
click at [783, 342] on div "Image" at bounding box center [934, 191] width 439 height 585
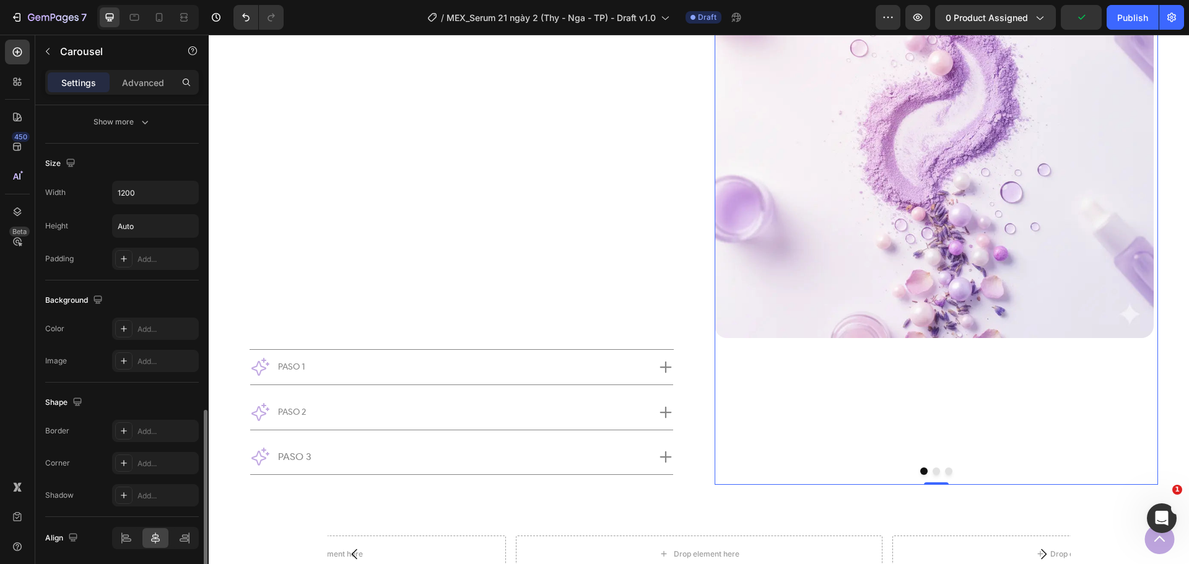
scroll to position [912, 0]
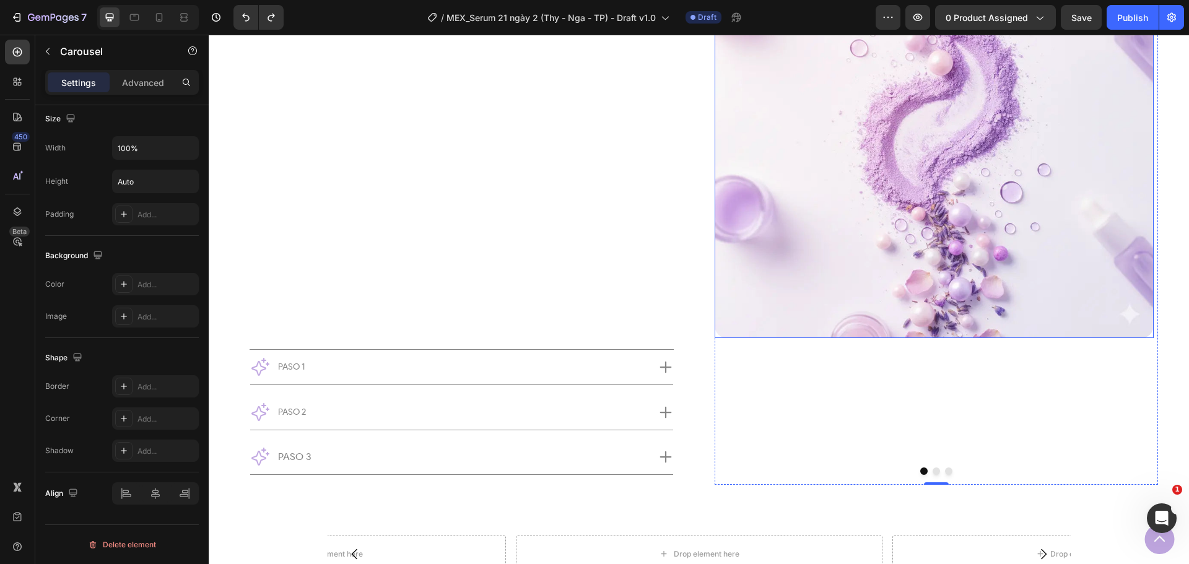
type input "1200"
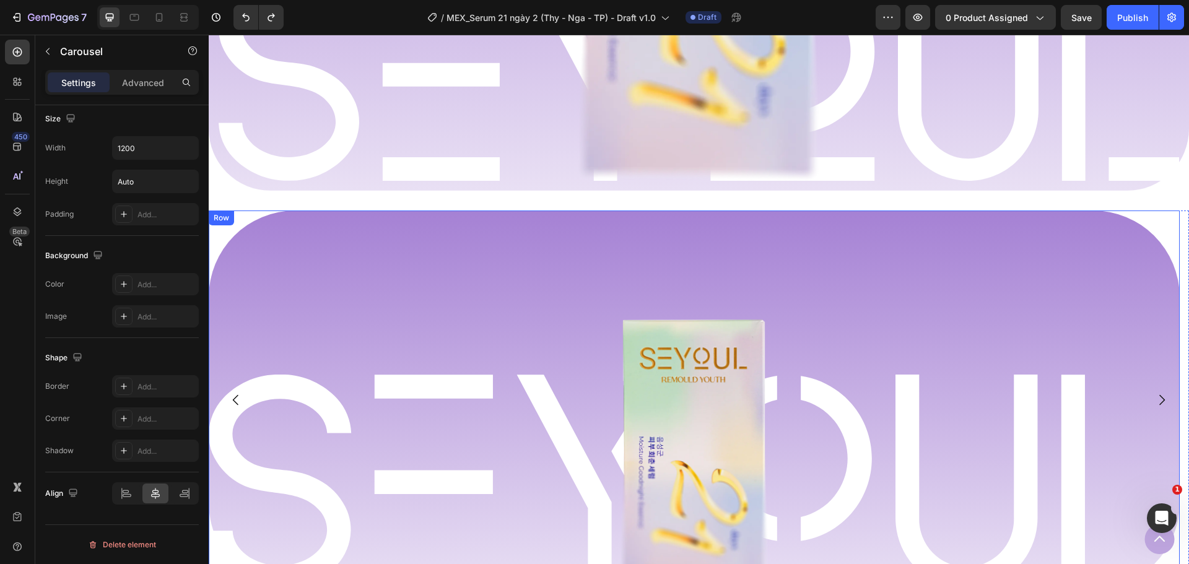
scroll to position [1296, 0]
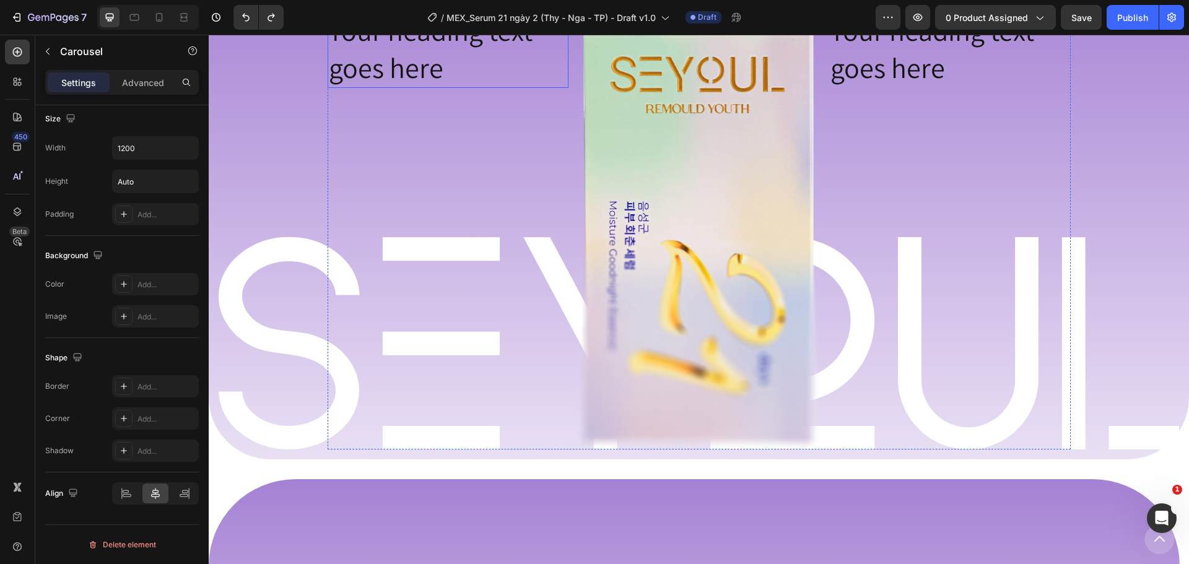
scroll to position [1048, 0]
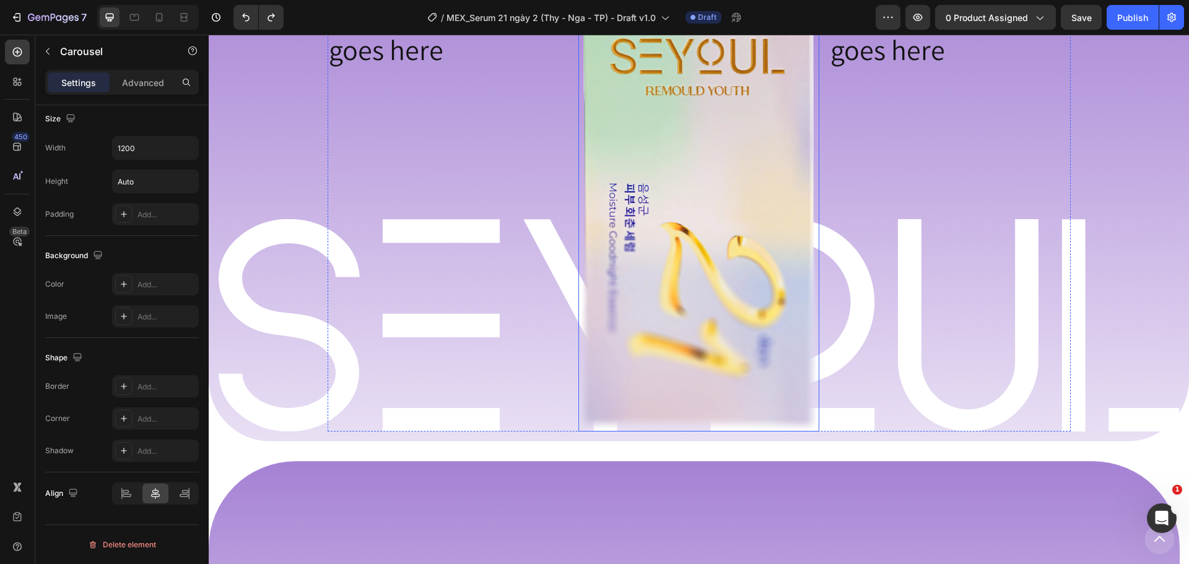
click at [664, 127] on img at bounding box center [698, 212] width 241 height 438
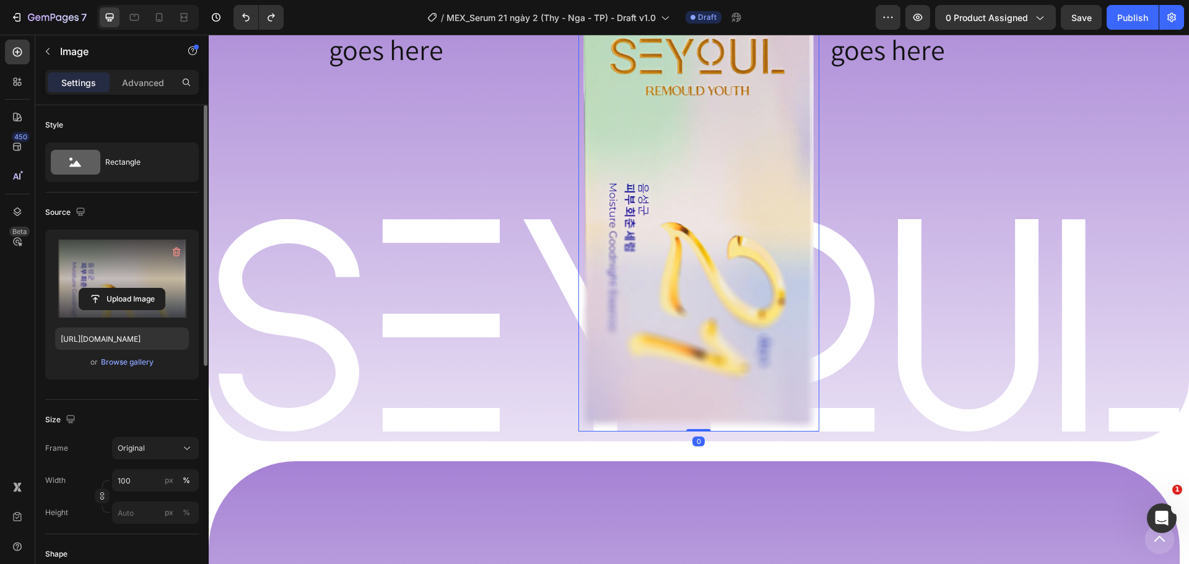
scroll to position [124, 0]
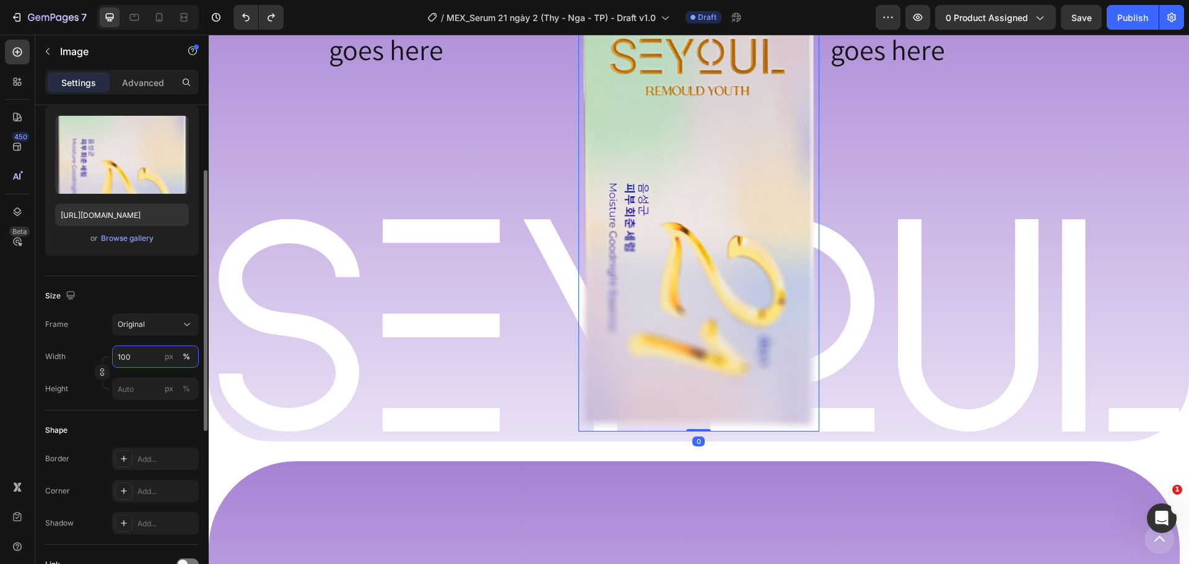
click at [131, 357] on input "100" at bounding box center [155, 357] width 87 height 22
type input "80"
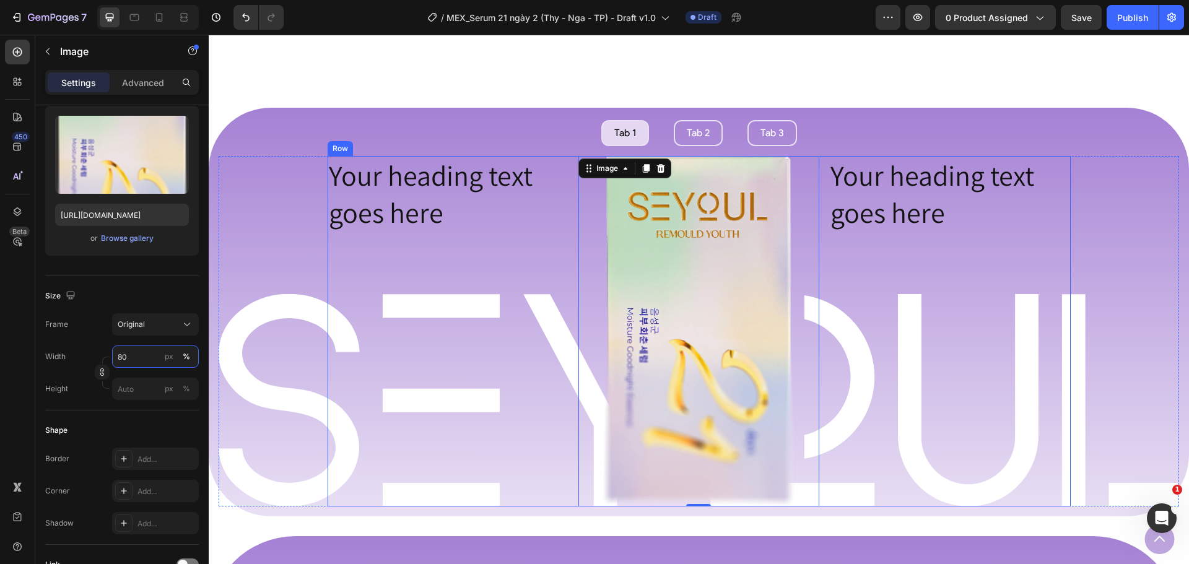
scroll to position [836, 0]
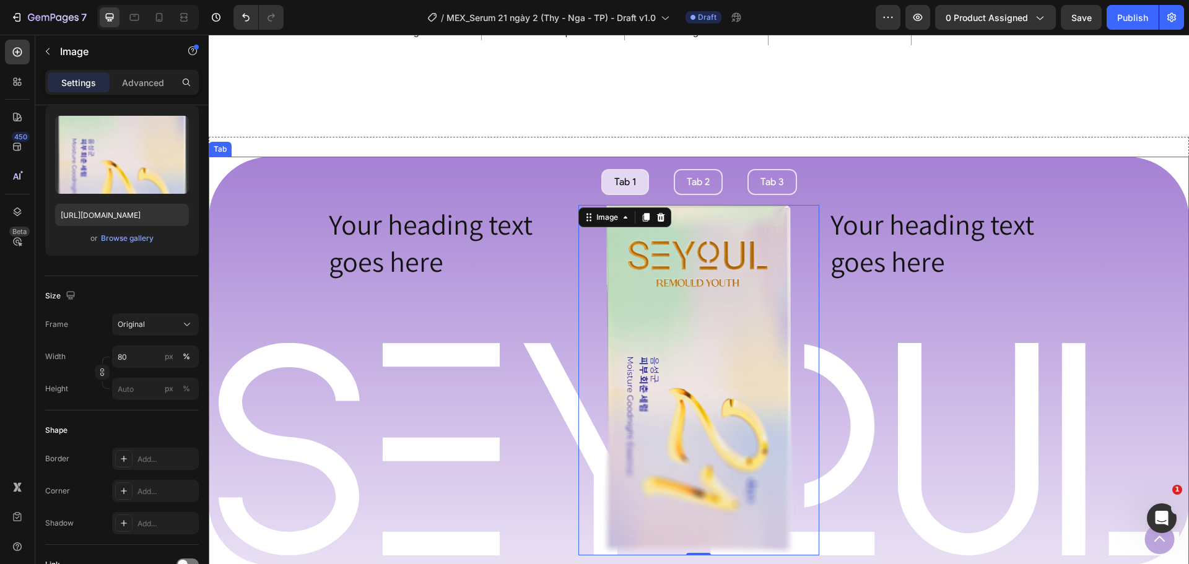
click at [824, 182] on ul "Tab 1 Tab 2 Tab 3" at bounding box center [699, 182] width 980 height 26
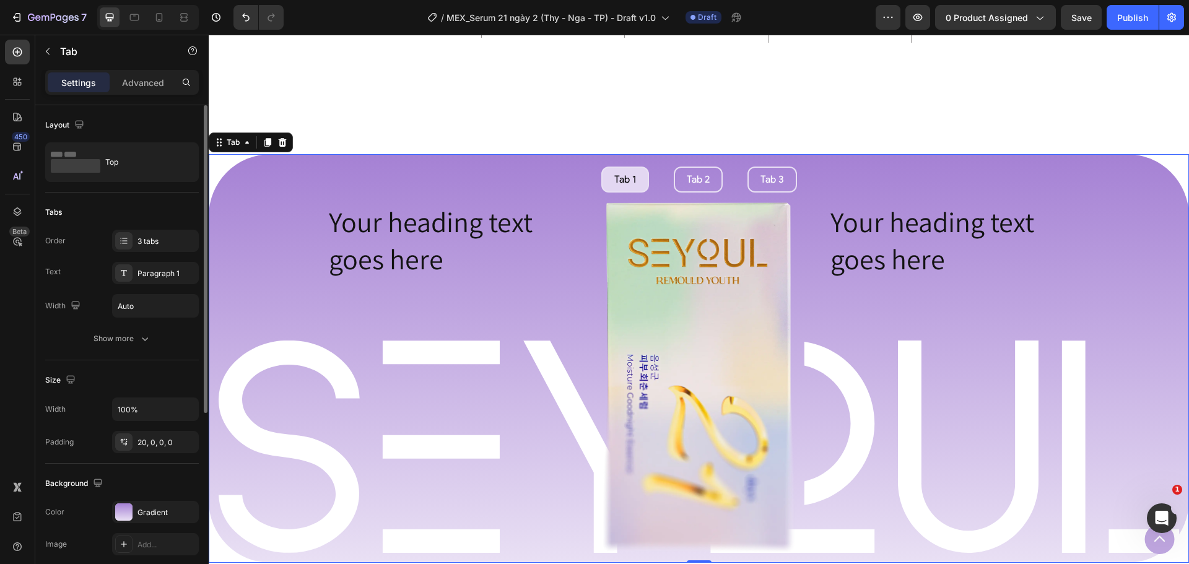
scroll to position [791, 0]
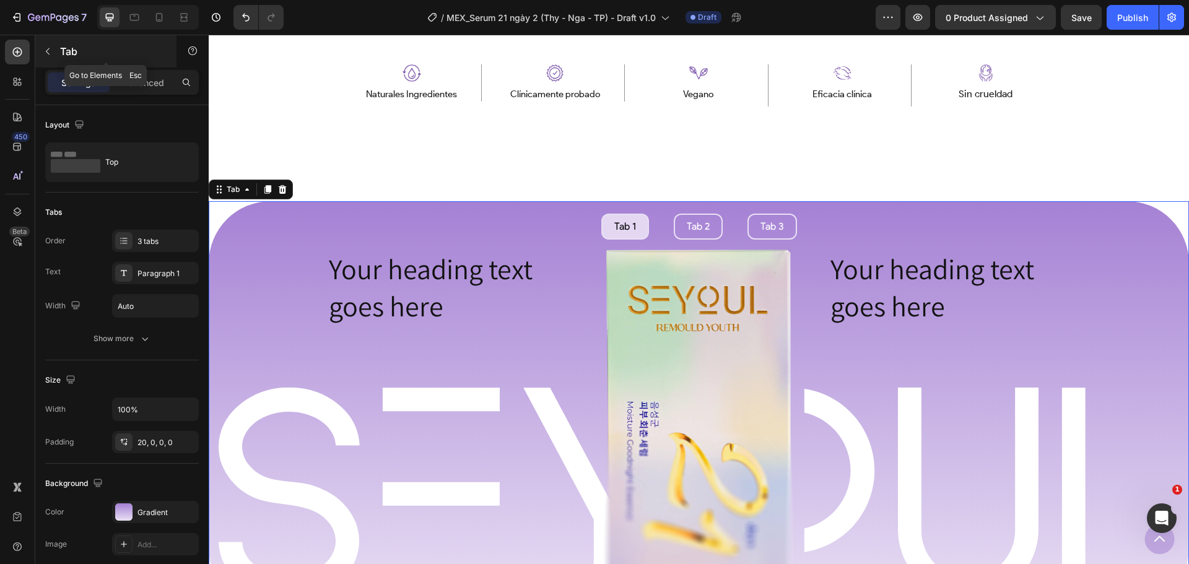
click at [70, 48] on p "Tab" at bounding box center [112, 51] width 105 height 15
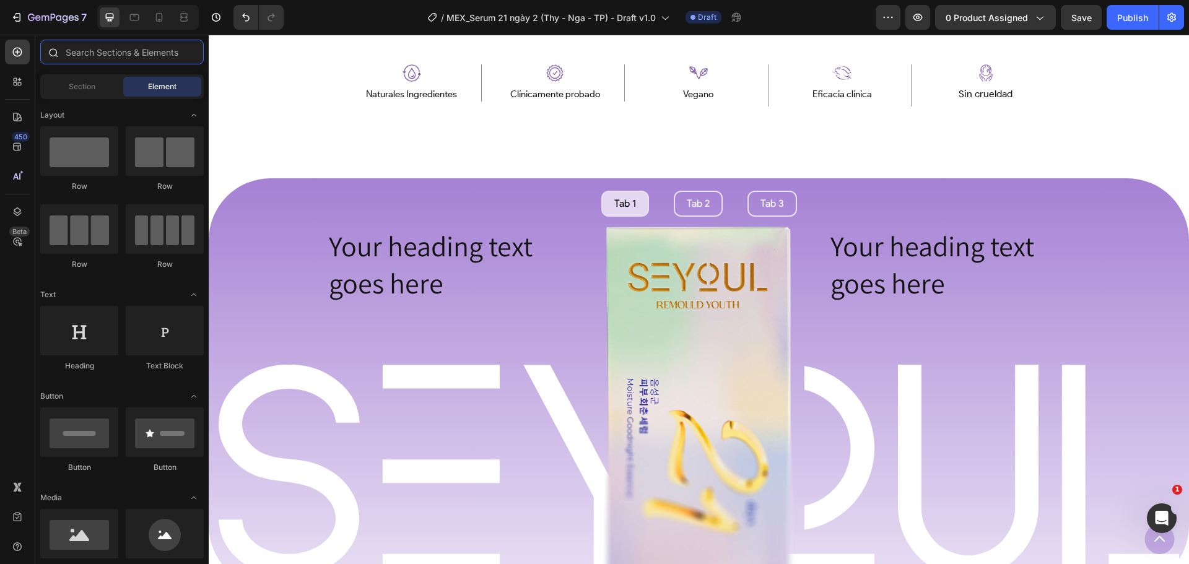
click at [87, 54] on input "text" at bounding box center [121, 52] width 163 height 25
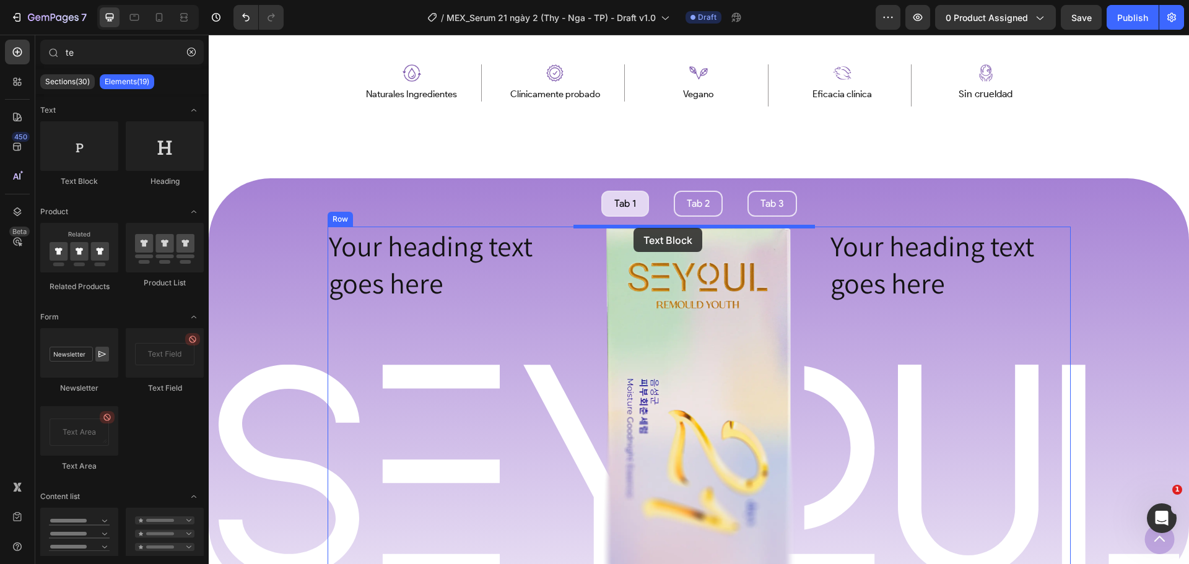
drag, startPoint x: 554, startPoint y: 245, endPoint x: 634, endPoint y: 228, distance: 81.7
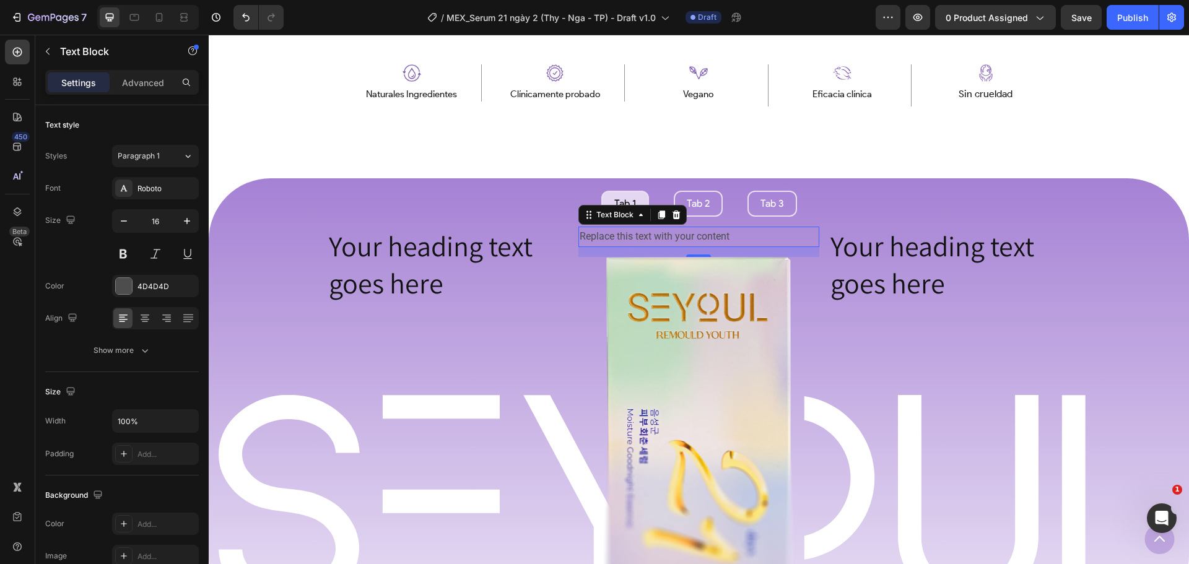
type input "t"
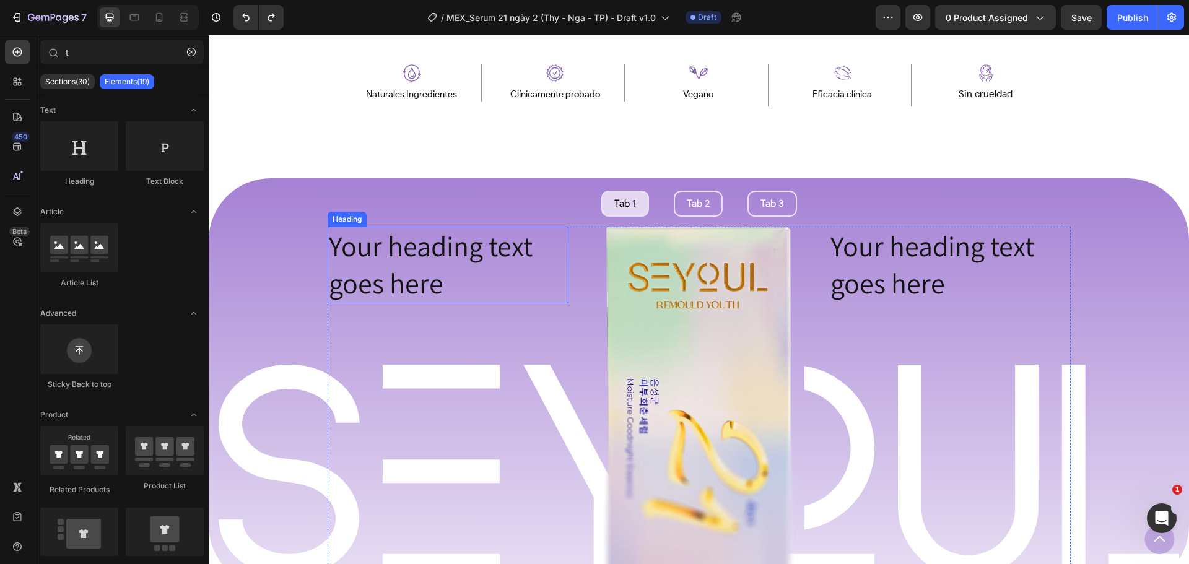
click at [550, 232] on h2 "Your heading text goes here" at bounding box center [448, 265] width 241 height 77
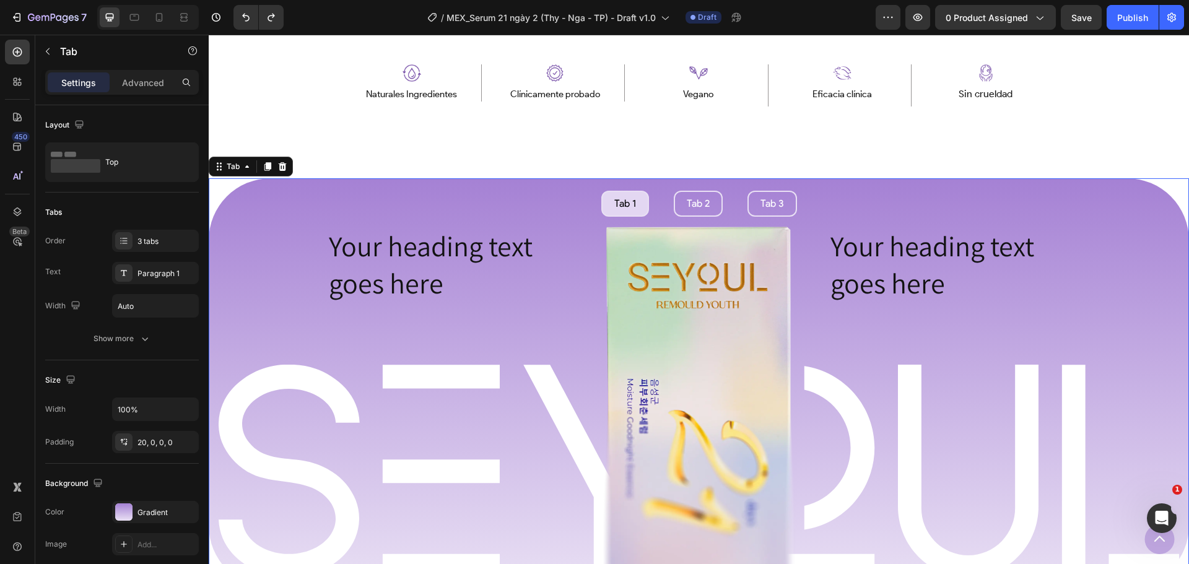
click at [572, 206] on ul "Tab 1 Tab 2 Tab 3" at bounding box center [699, 204] width 980 height 26
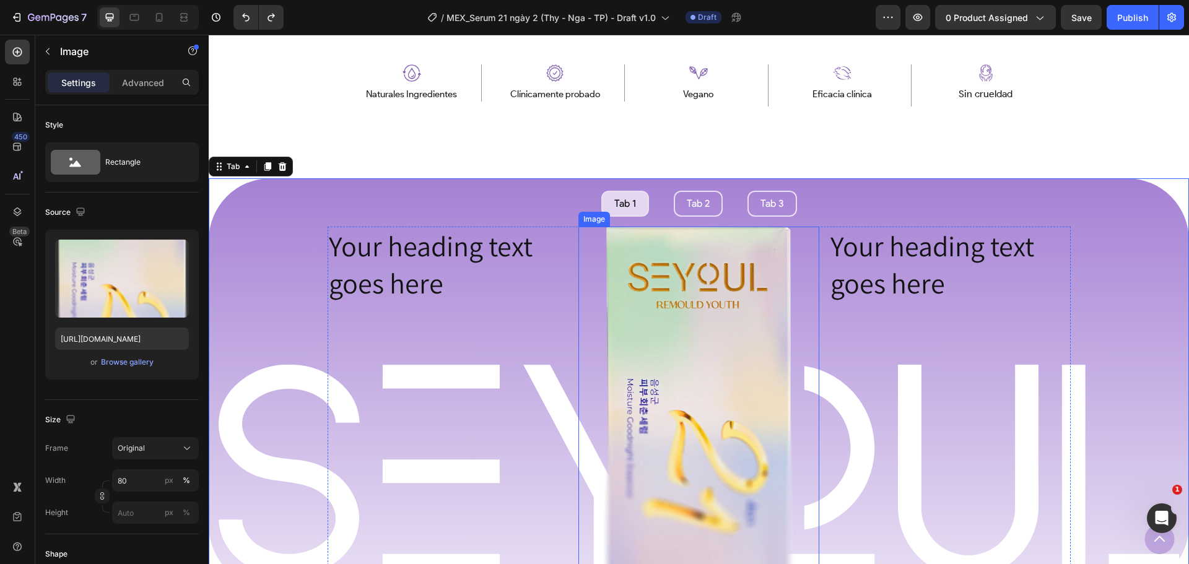
click at [651, 230] on img at bounding box center [699, 402] width 193 height 351
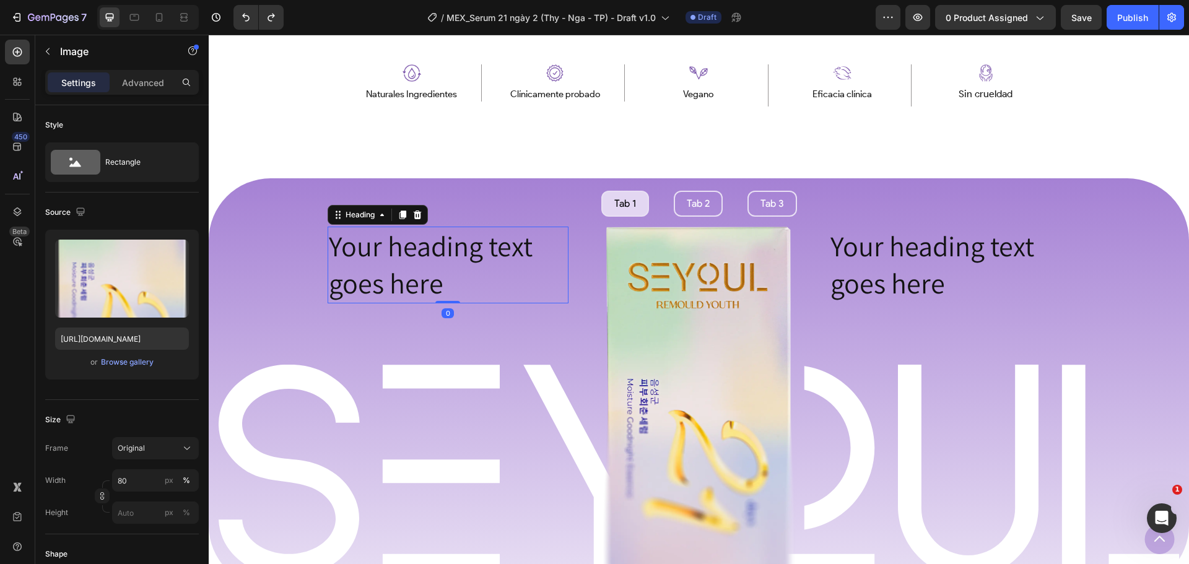
click at [484, 286] on h2 "Your heading text goes here" at bounding box center [448, 265] width 241 height 77
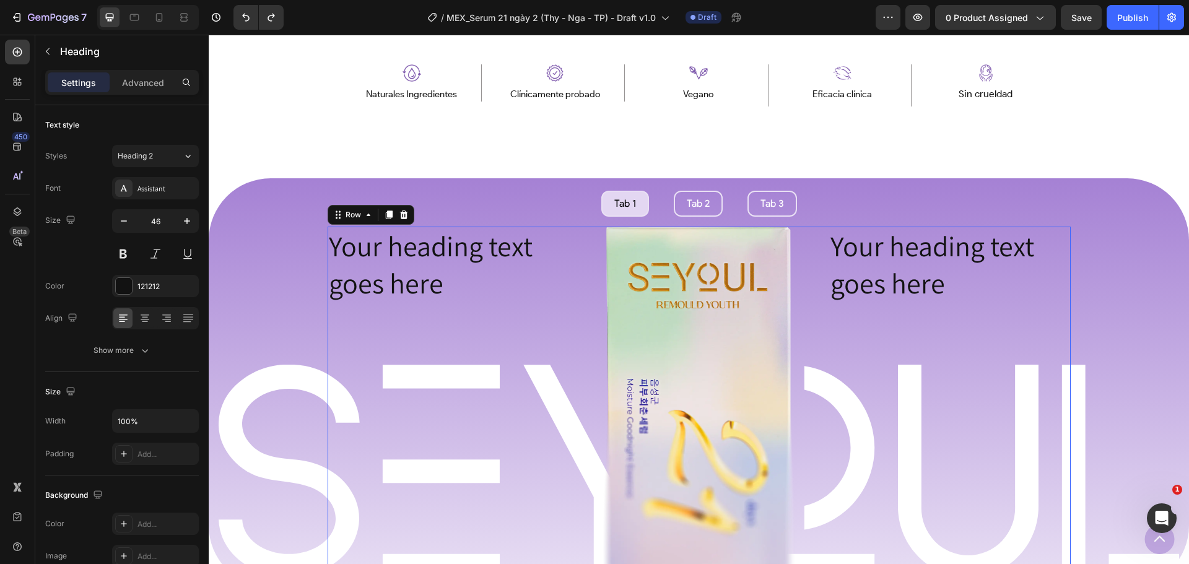
click at [515, 331] on div "Your heading text goes here Heading" at bounding box center [448, 402] width 241 height 351
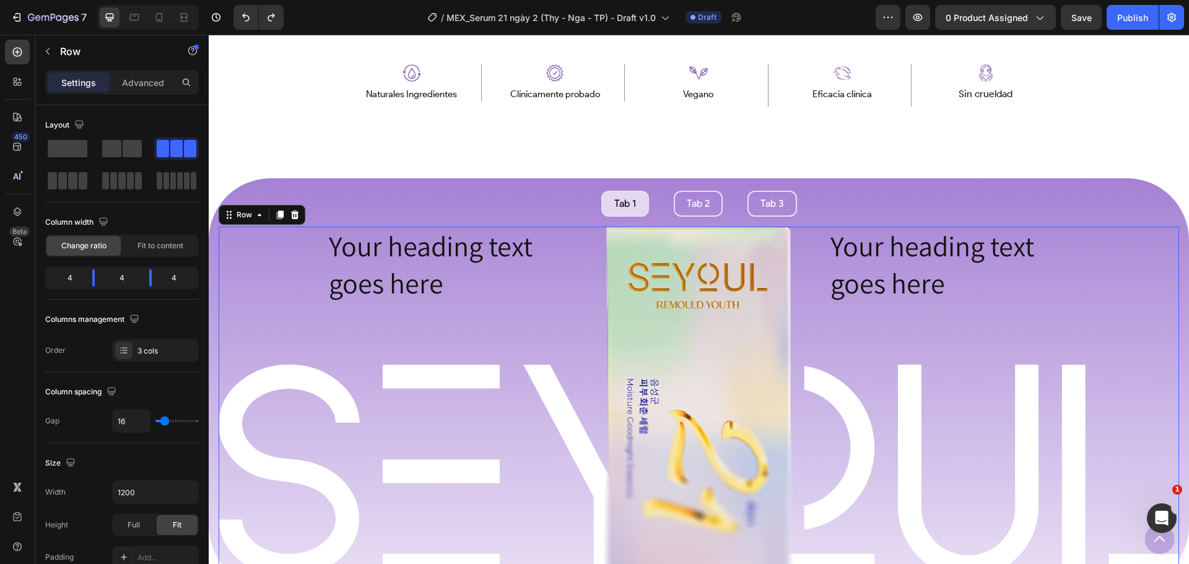
click at [295, 236] on div "Image Row Your heading text goes here Heading Image Your heading text goes here…" at bounding box center [699, 402] width 960 height 351
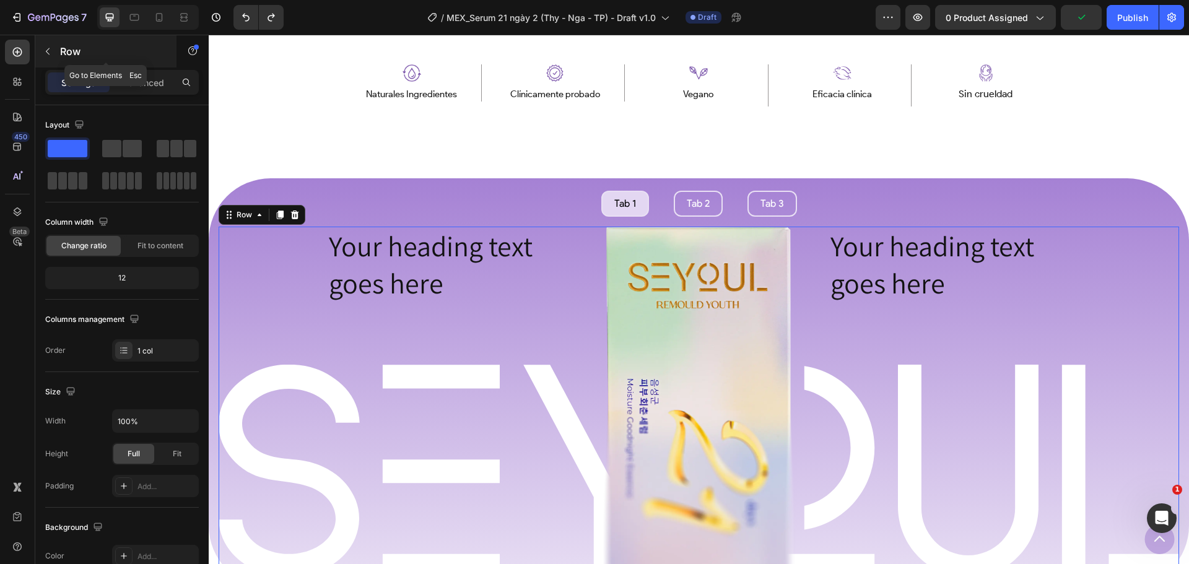
click at [71, 48] on p "Row" at bounding box center [112, 51] width 105 height 15
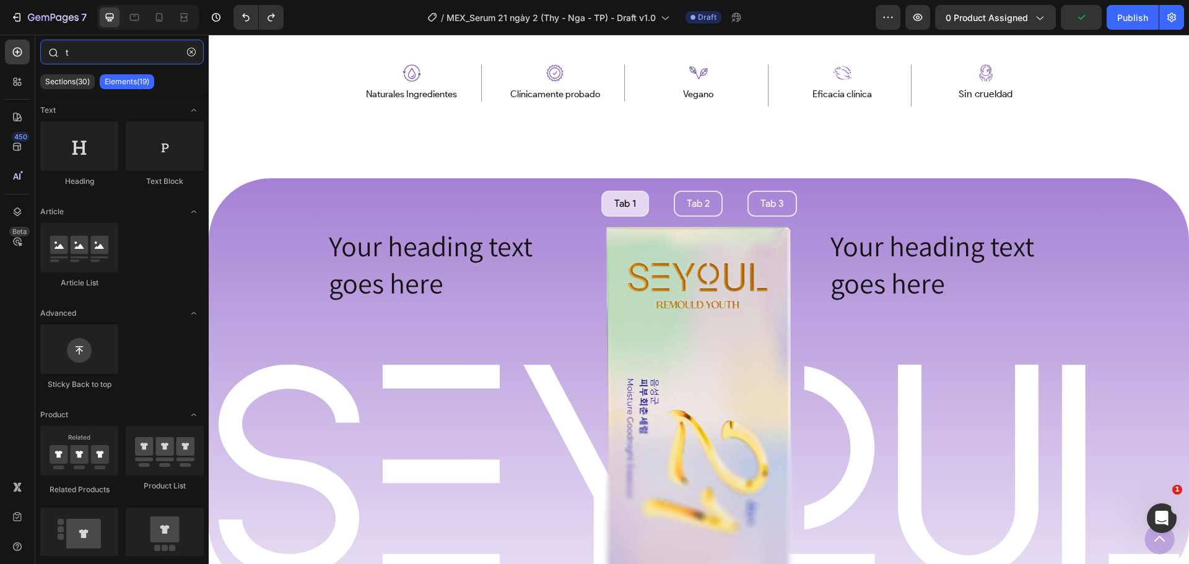
click at [98, 62] on input "t" at bounding box center [121, 52] width 163 height 25
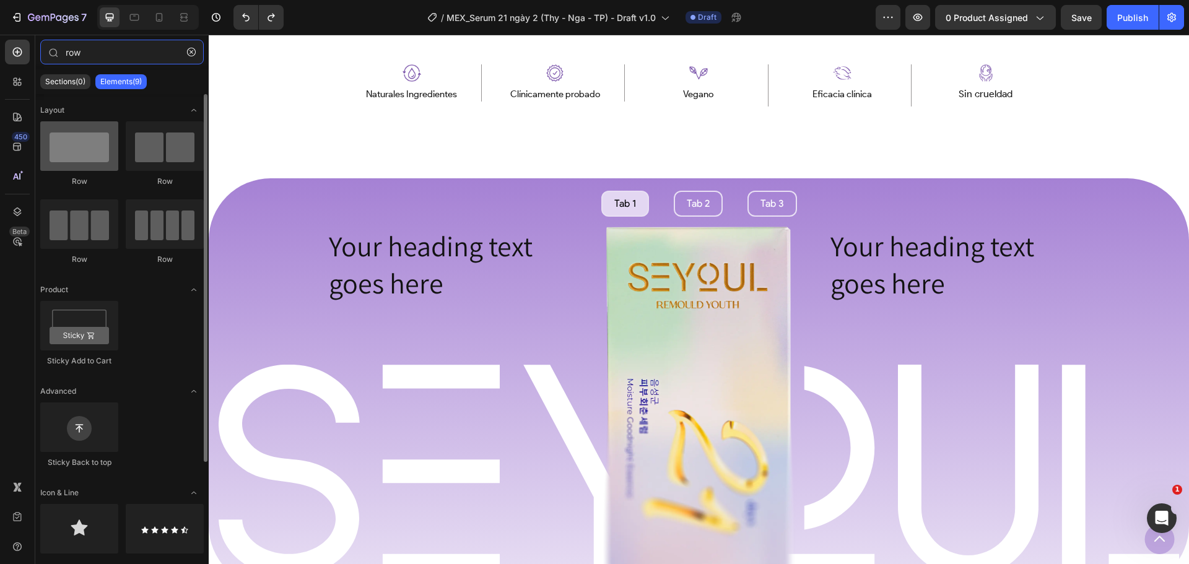
type input "row"
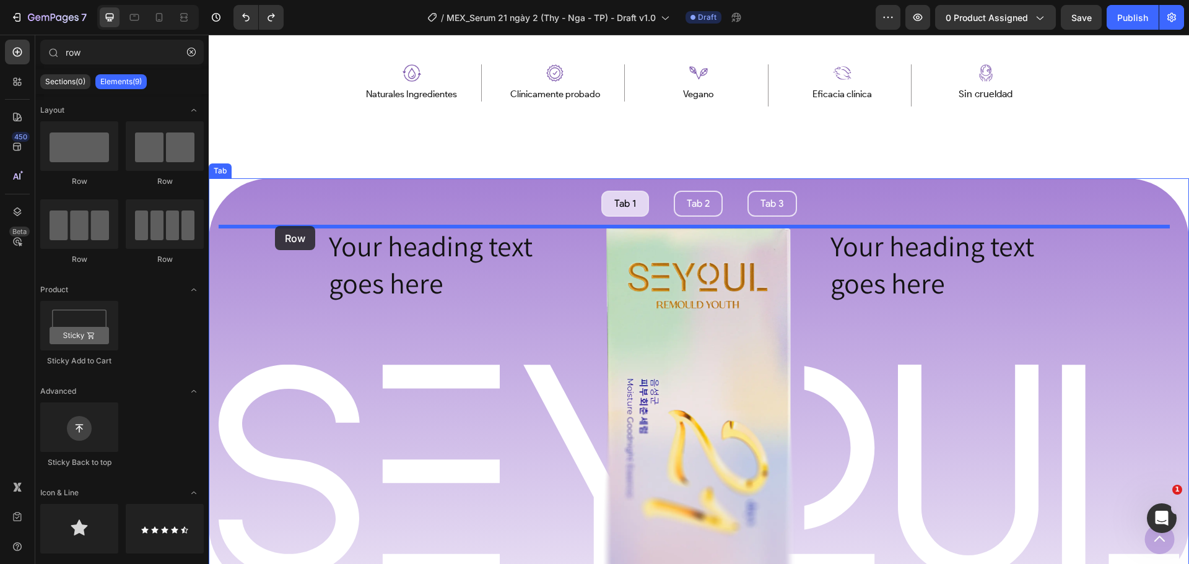
drag, startPoint x: 284, startPoint y: 168, endPoint x: 275, endPoint y: 226, distance: 58.3
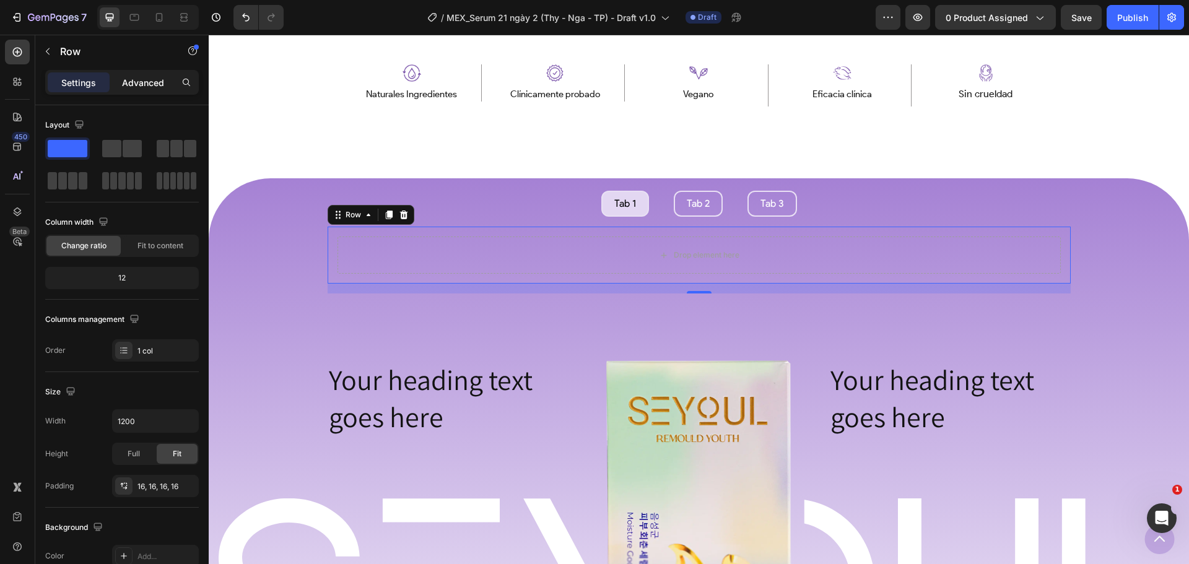
click at [149, 79] on p "Advanced" at bounding box center [143, 82] width 42 height 13
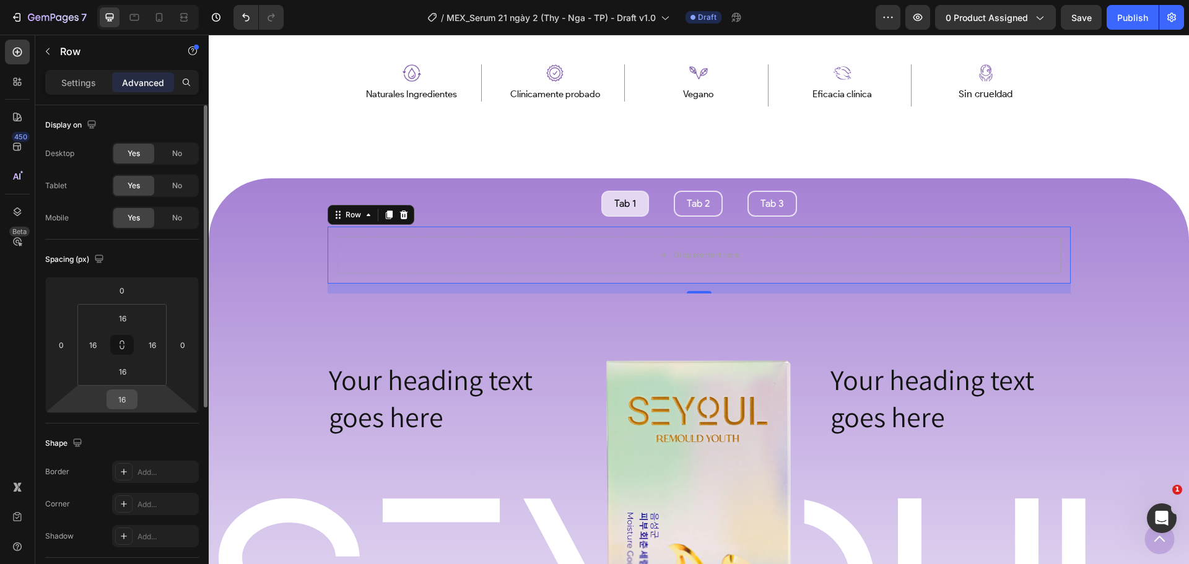
click at [120, 403] on input "16" at bounding box center [122, 399] width 25 height 19
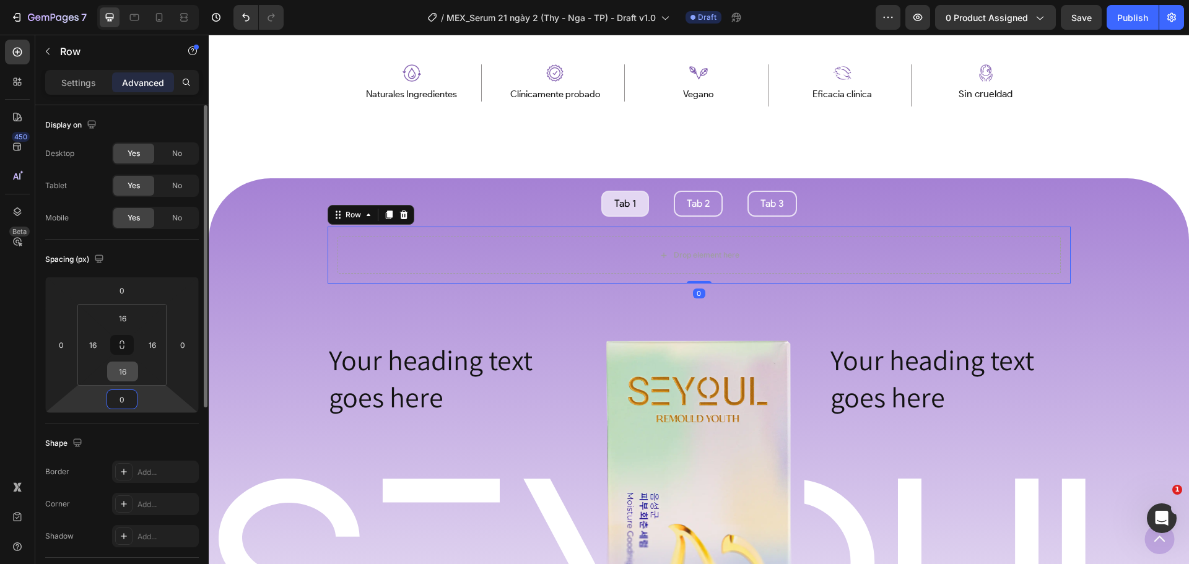
type input "0"
click at [120, 372] on input "16" at bounding box center [122, 371] width 25 height 19
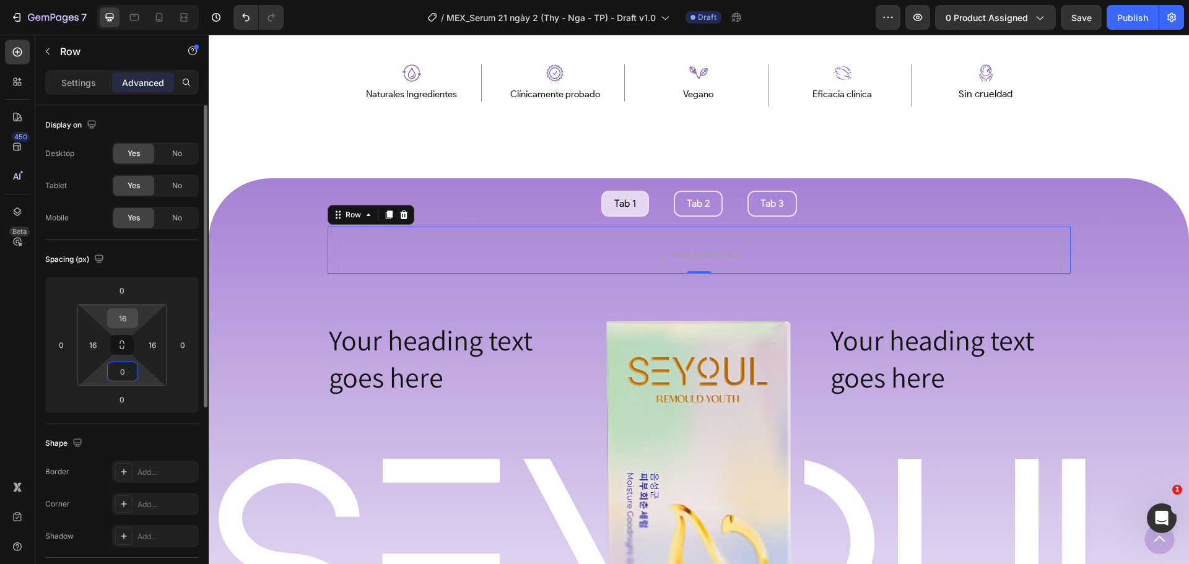
type input "0"
click at [118, 318] on input "16" at bounding box center [122, 318] width 25 height 19
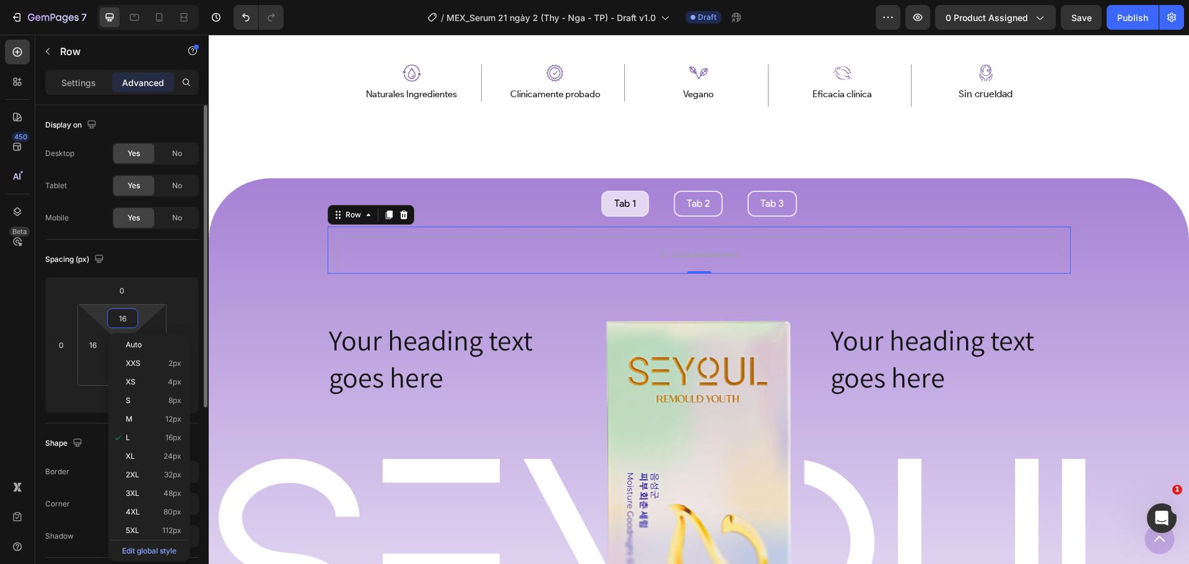
type input "0"
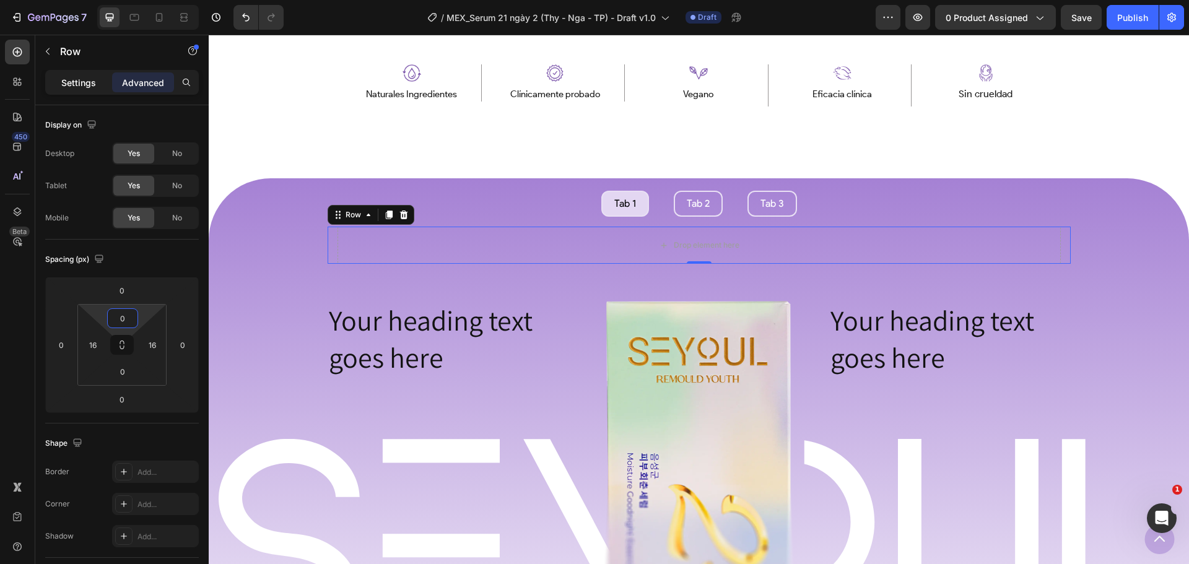
click at [89, 87] on p "Settings" at bounding box center [78, 82] width 35 height 13
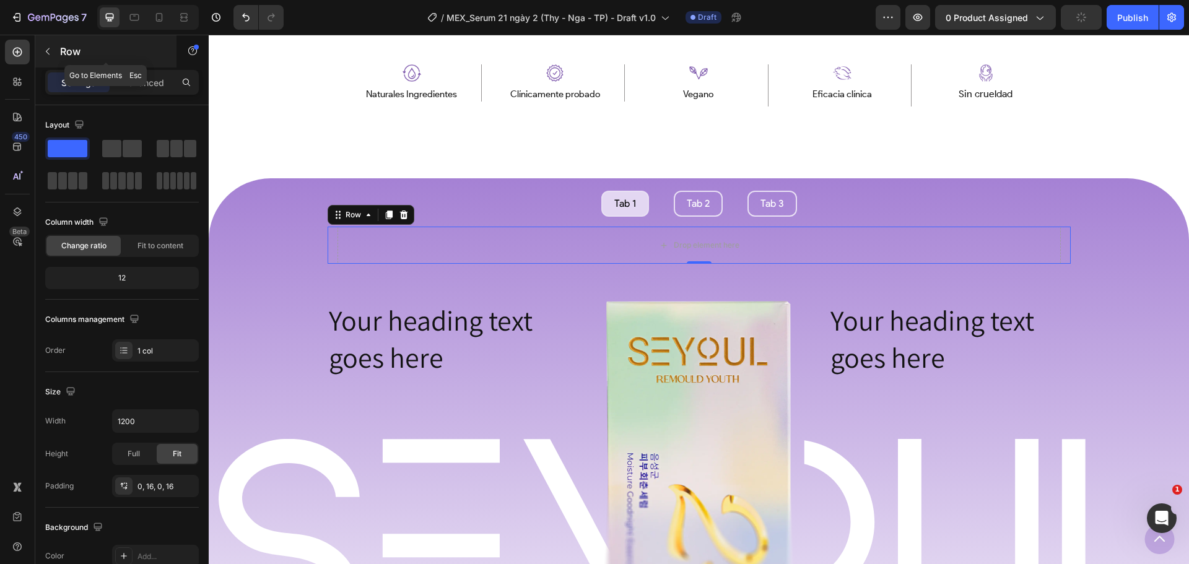
click at [60, 54] on p "Row" at bounding box center [112, 51] width 105 height 15
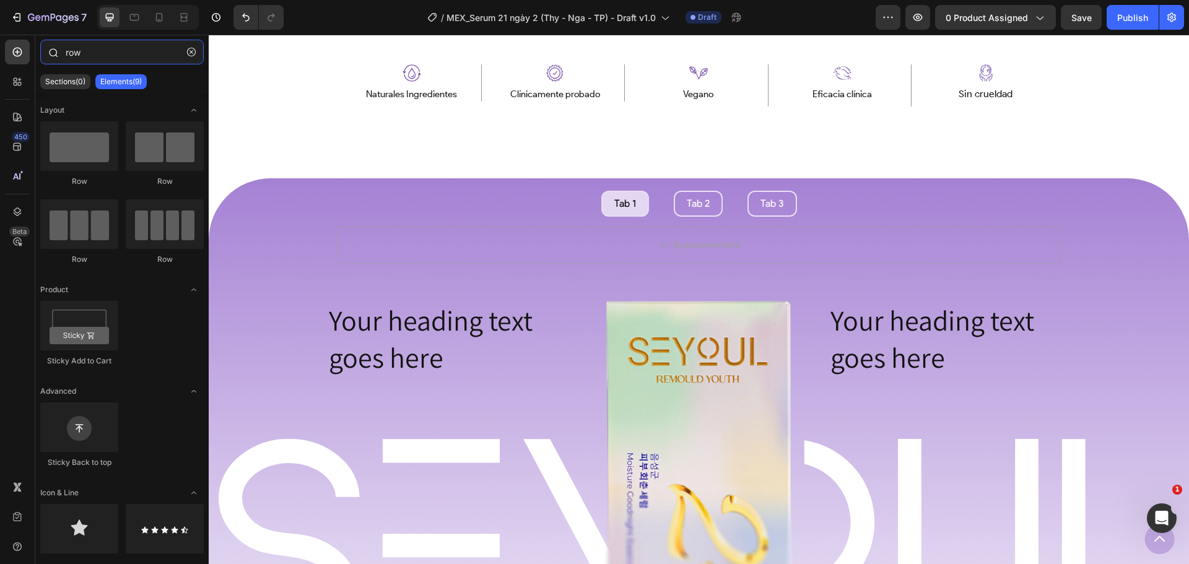
click at [95, 51] on input "row" at bounding box center [121, 52] width 163 height 25
type input "r"
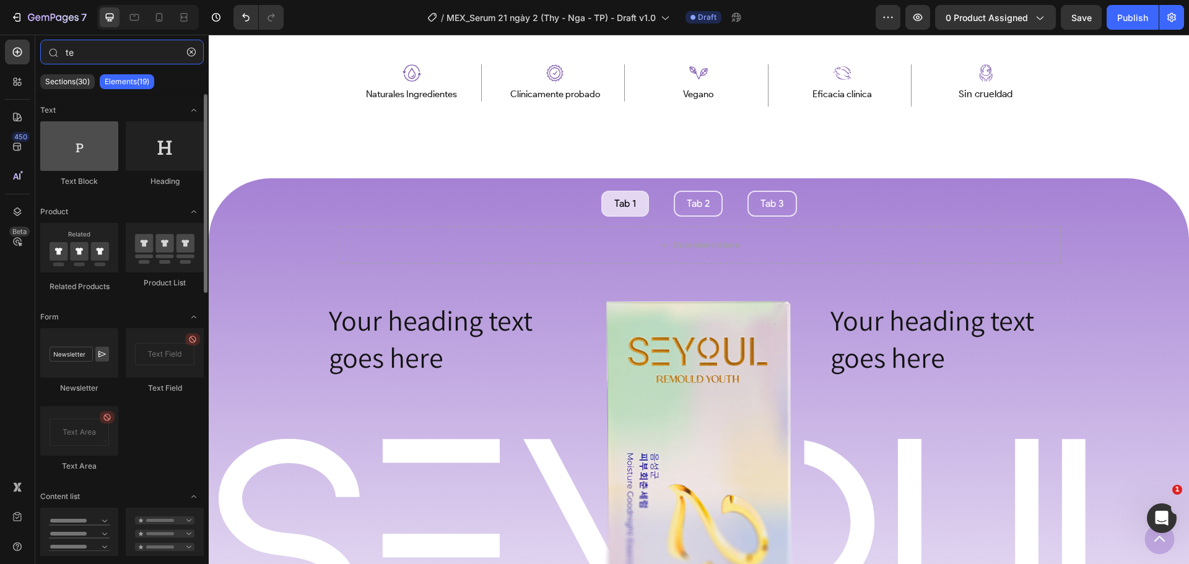
type input "te"
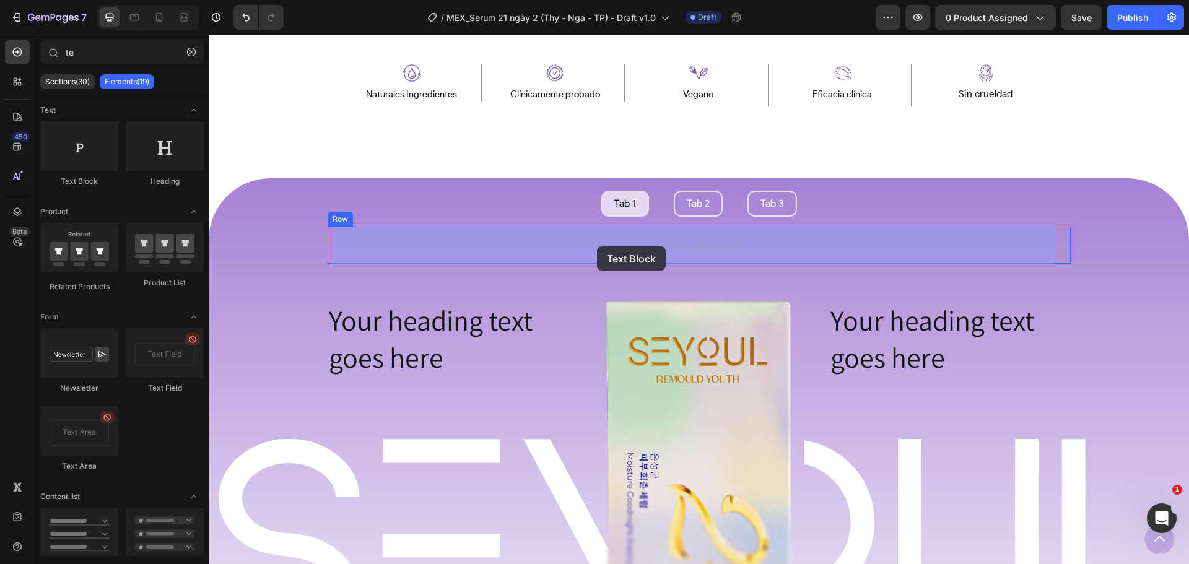
drag, startPoint x: 305, startPoint y: 201, endPoint x: 597, endPoint y: 246, distance: 295.2
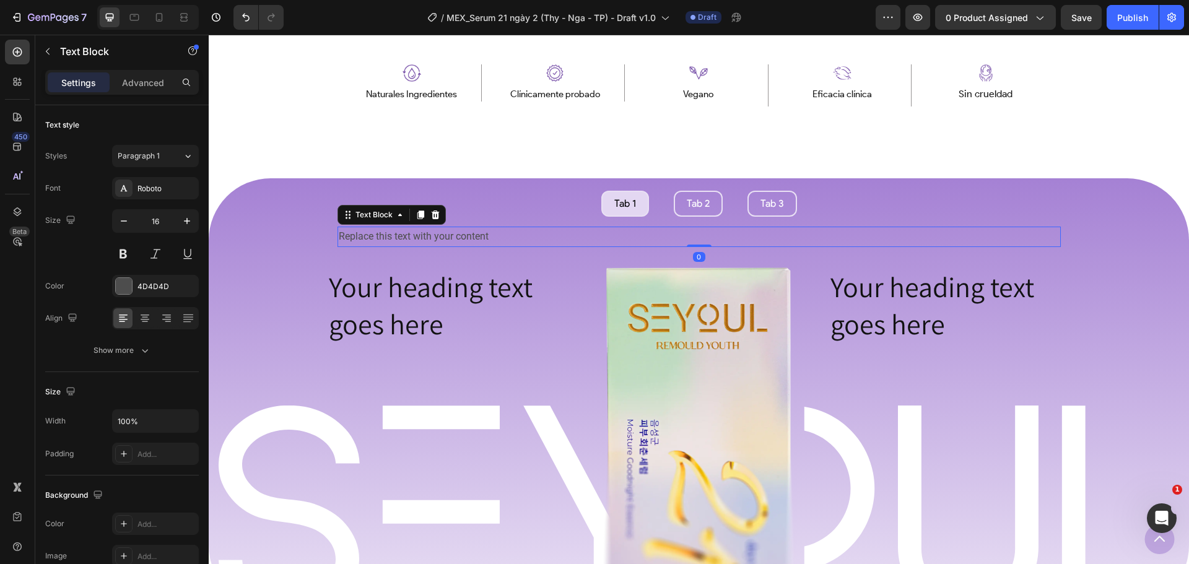
click at [640, 235] on div "Replace this text with your content" at bounding box center [699, 237] width 723 height 20
click at [143, 311] on div at bounding box center [144, 318] width 19 height 20
click at [653, 236] on p "Replace this text with your content" at bounding box center [699, 237] width 721 height 18
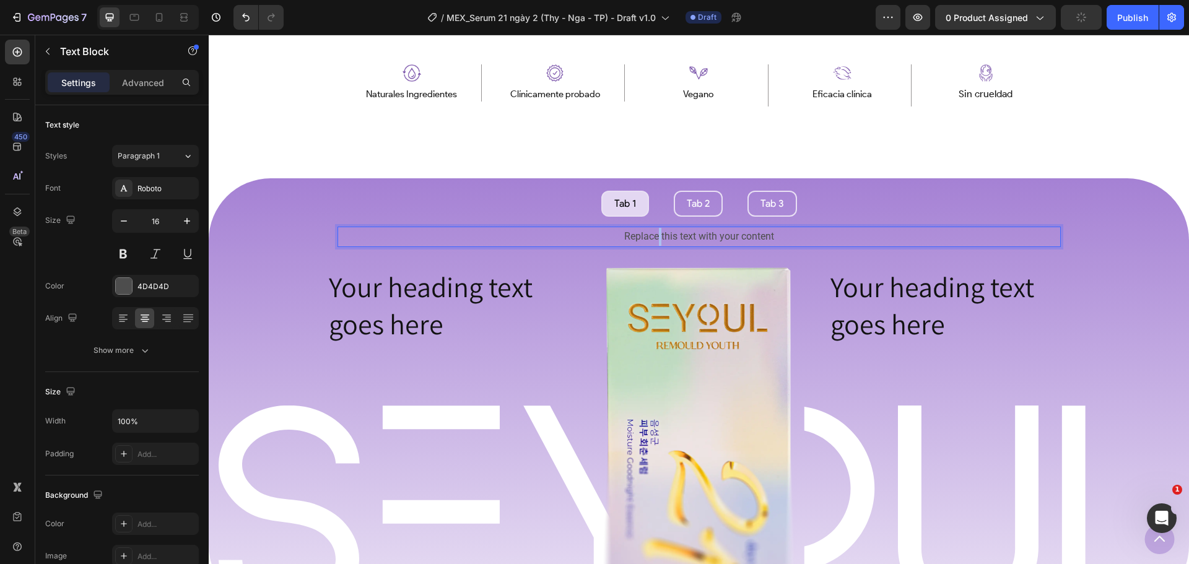
click at [653, 236] on p "Replace this text with your content" at bounding box center [699, 237] width 721 height 18
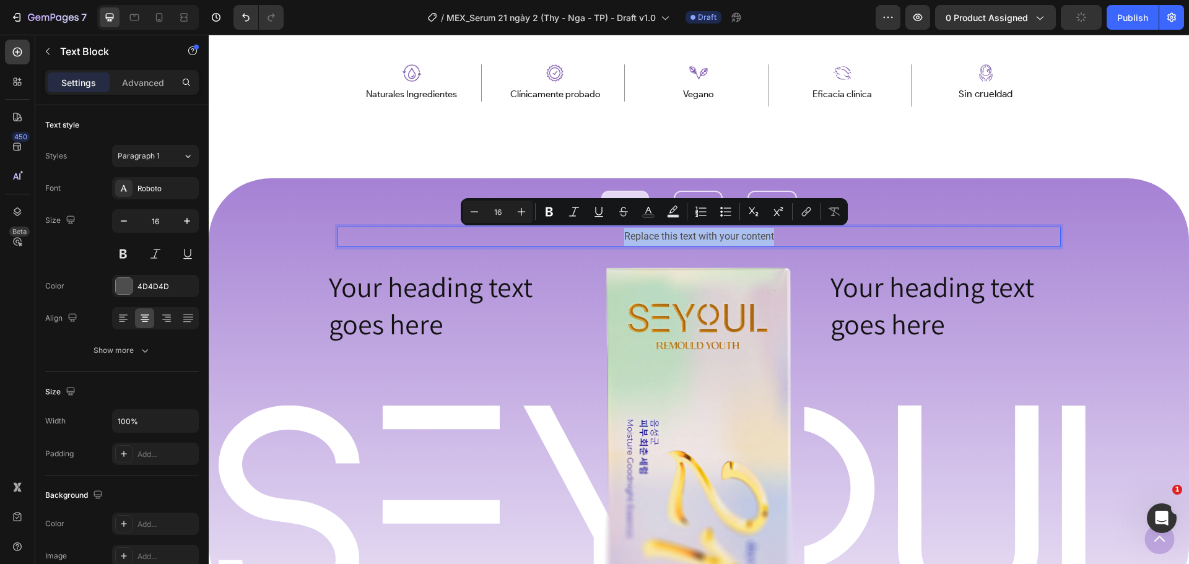
click at [653, 236] on p "Replace this text with your content" at bounding box center [699, 237] width 721 height 18
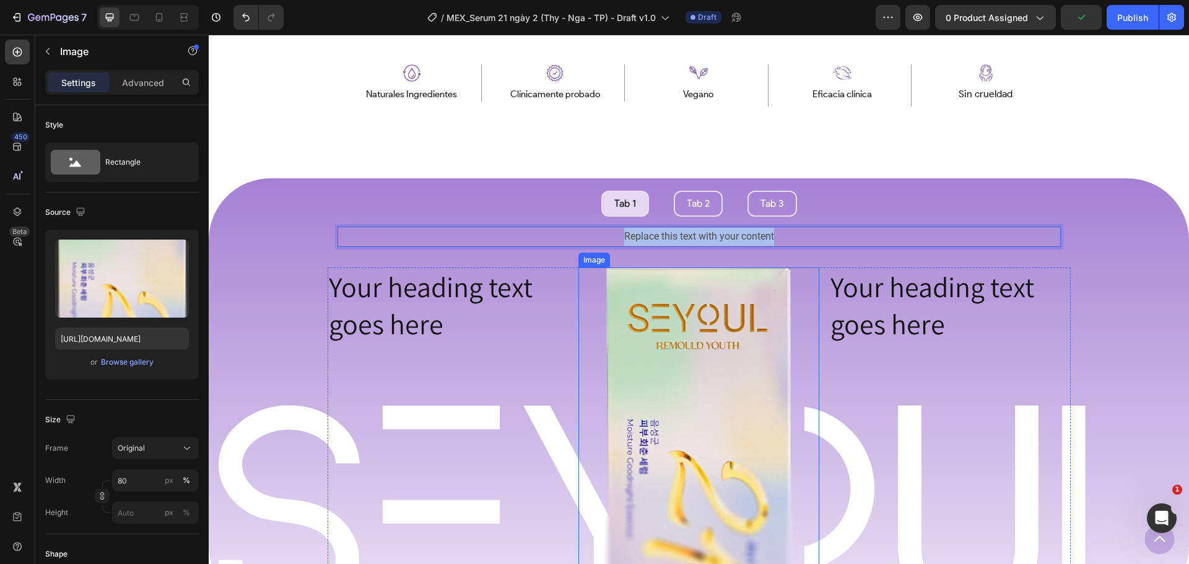
click at [594, 287] on div at bounding box center [698, 443] width 241 height 351
click at [707, 238] on p "Replace this text with your content" at bounding box center [699, 237] width 721 height 18
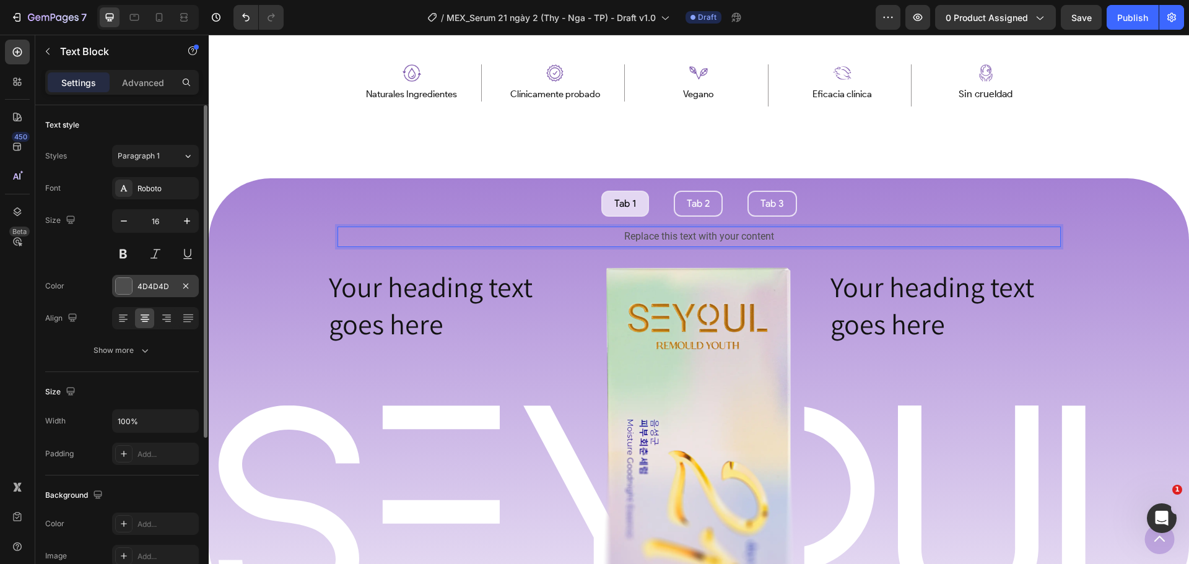
click at [129, 283] on div at bounding box center [124, 286] width 16 height 16
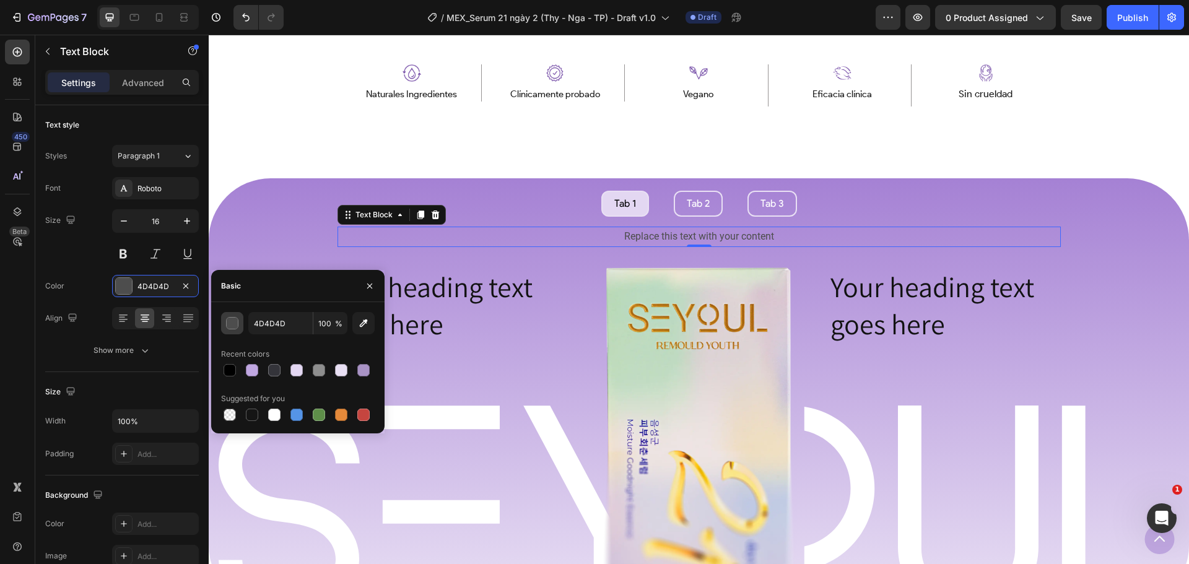
click at [239, 320] on button "button" at bounding box center [232, 323] width 22 height 22
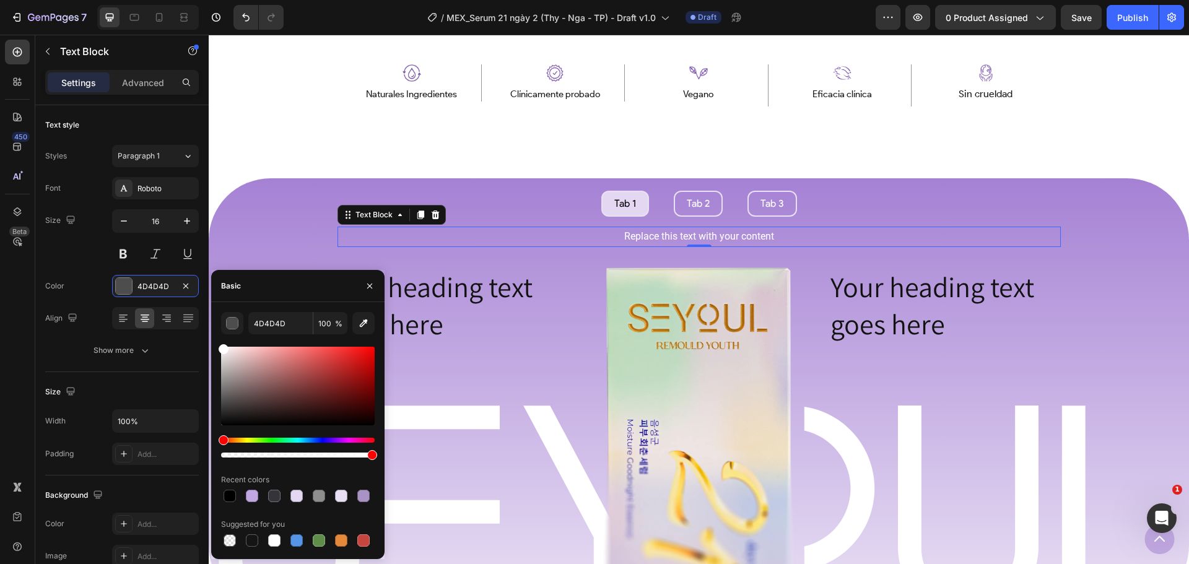
type input "FFFFFF"
drag, startPoint x: 247, startPoint y: 374, endPoint x: 212, endPoint y: 336, distance: 51.7
click at [212, 336] on div "FFFFFF 100 % Recent colors Suggested for you" at bounding box center [297, 430] width 173 height 237
click at [365, 285] on icon "button" at bounding box center [370, 286] width 10 height 10
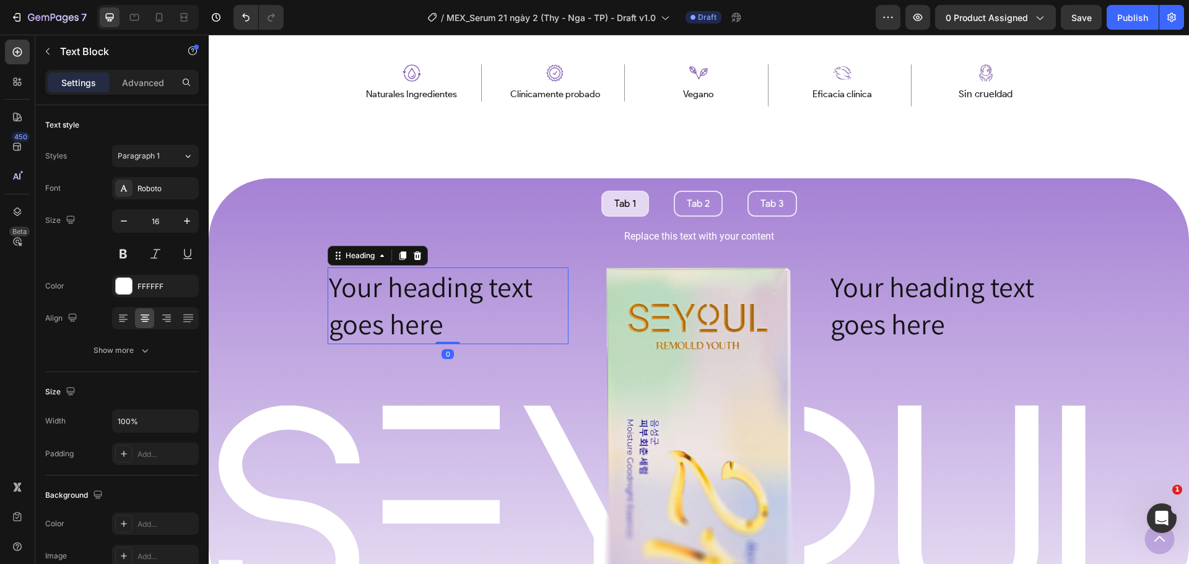
click at [397, 297] on h2 "Your heading text goes here" at bounding box center [448, 306] width 241 height 77
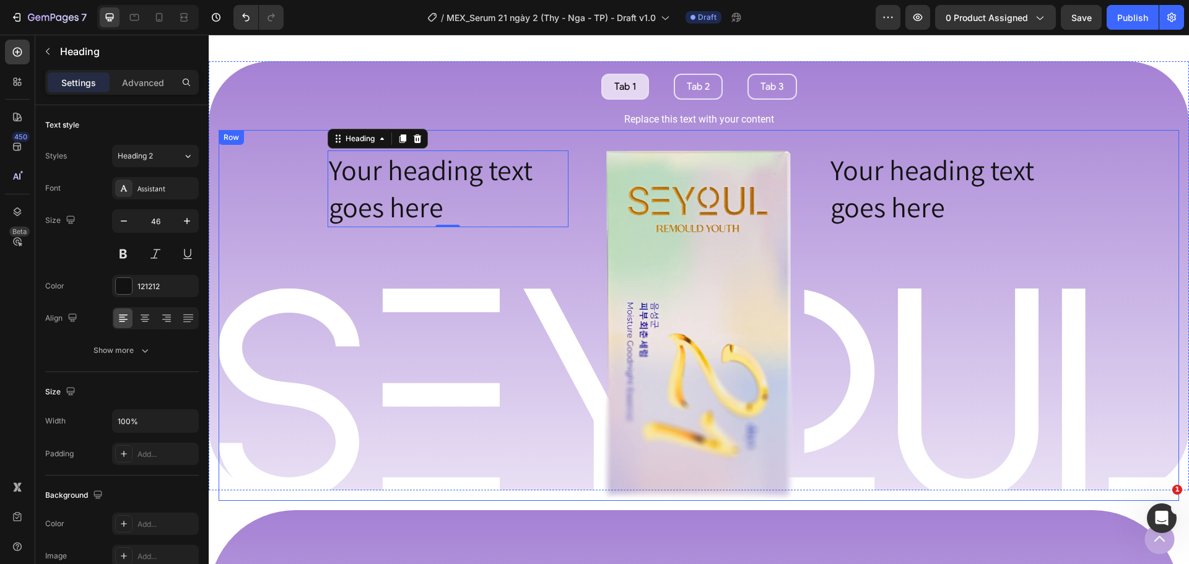
scroll to position [853, 0]
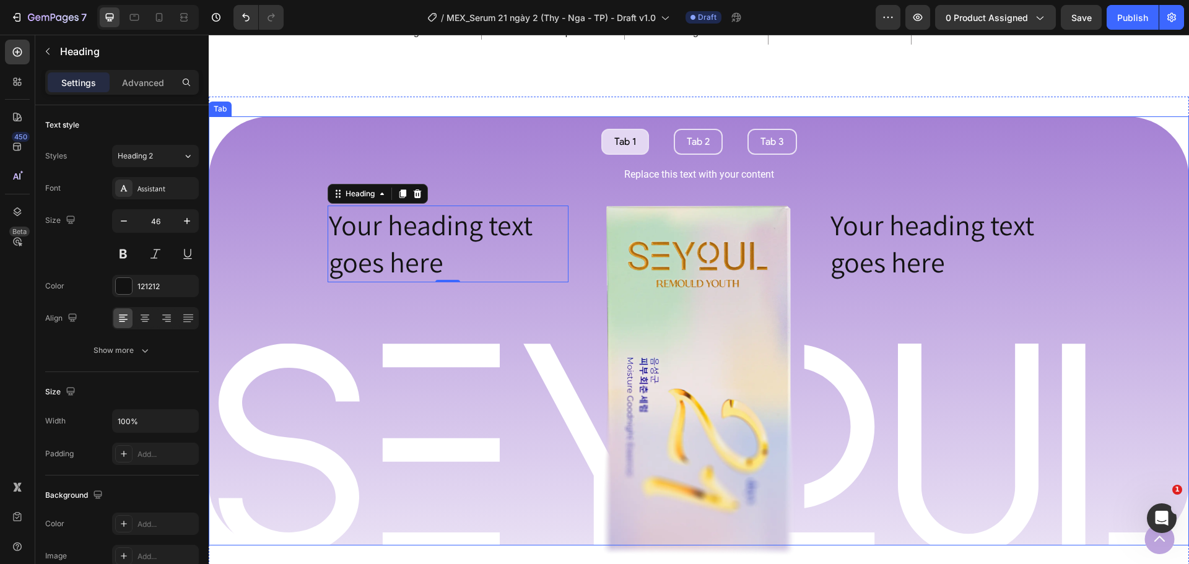
click at [1118, 147] on ul "Tab 1 Tab 2 Tab 3" at bounding box center [699, 142] width 980 height 26
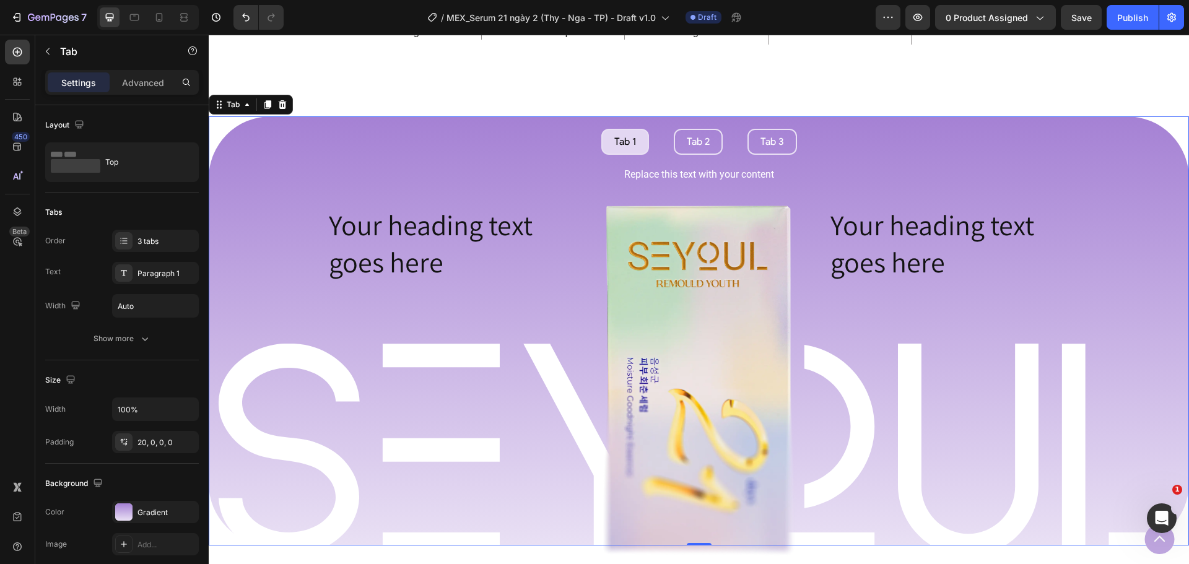
scroll to position [915, 0]
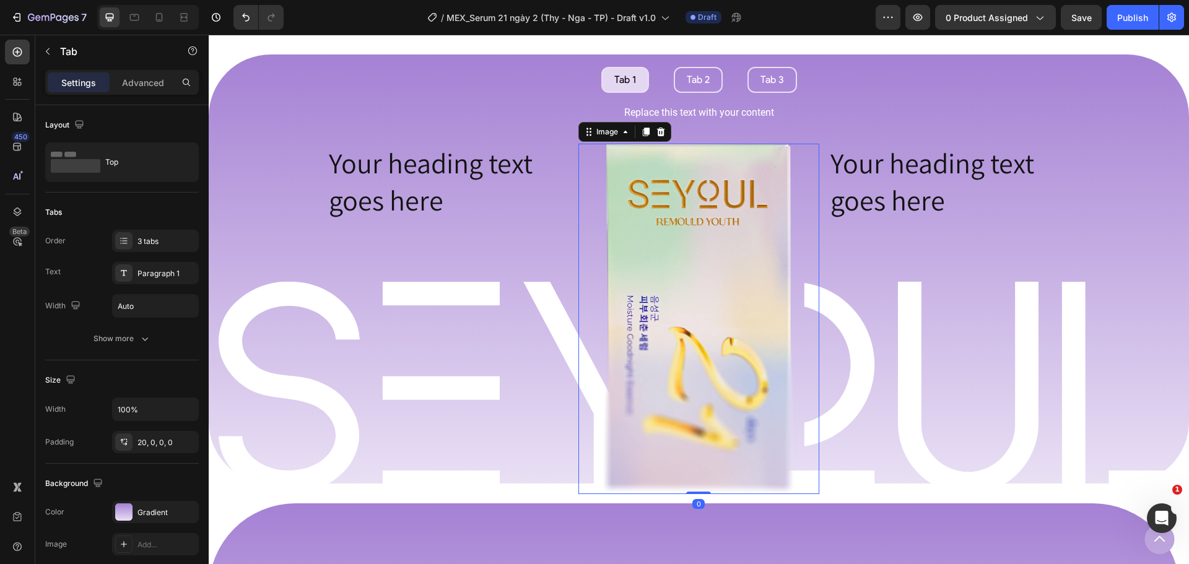
click at [764, 247] on img at bounding box center [699, 319] width 193 height 351
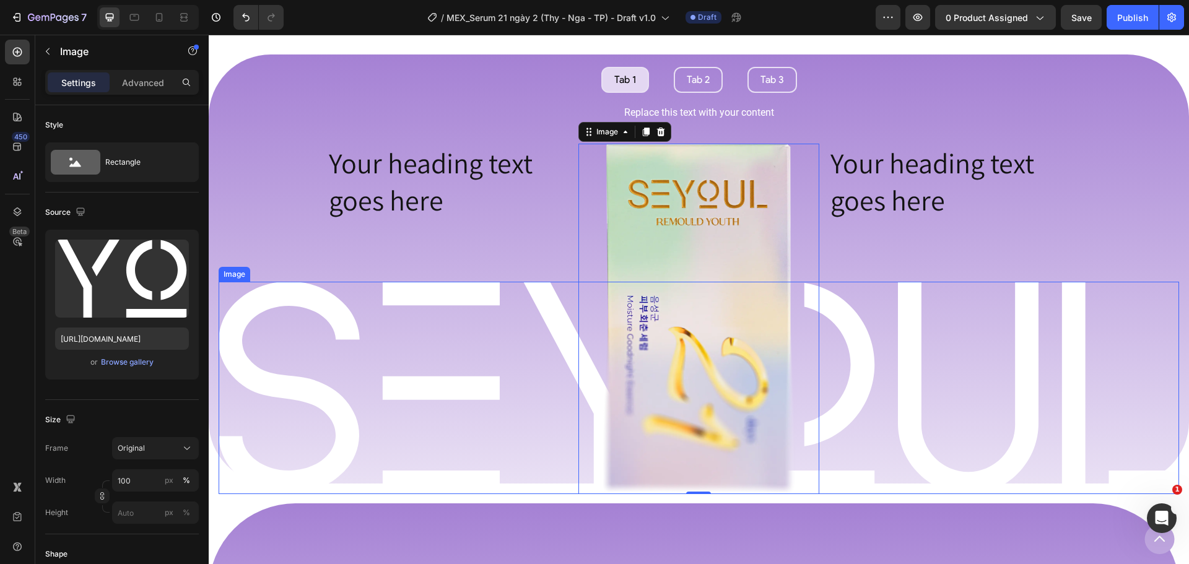
click at [1128, 323] on img at bounding box center [699, 388] width 960 height 212
click at [636, 235] on img at bounding box center [699, 319] width 193 height 351
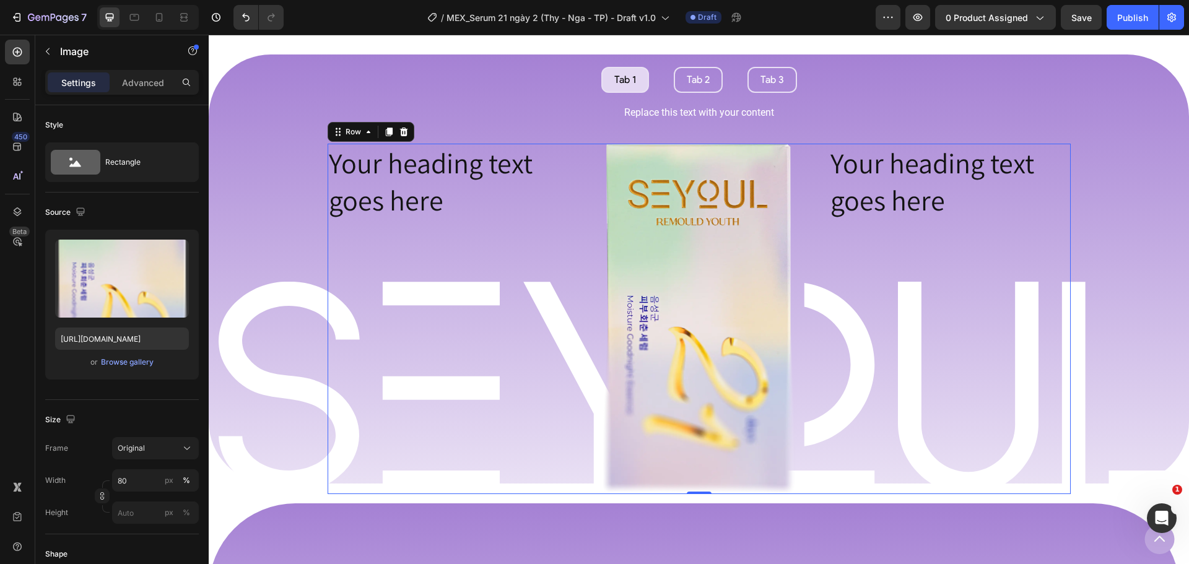
click at [567, 236] on div "Your heading text goes here Heading Image Your heading text goes here Heading R…" at bounding box center [699, 319] width 743 height 351
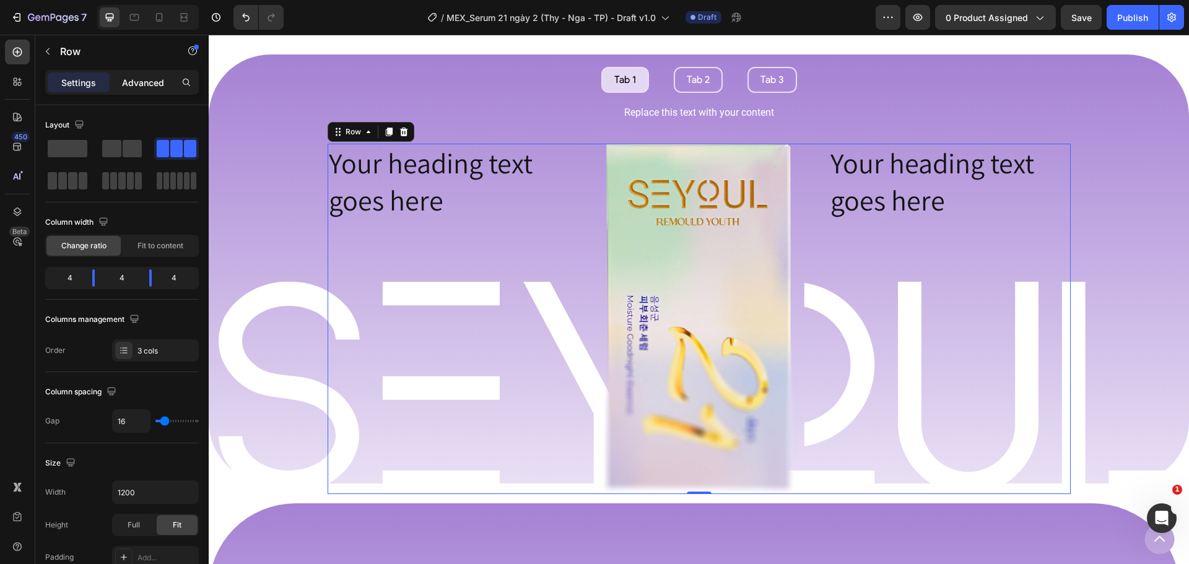
click at [139, 80] on p "Advanced" at bounding box center [143, 82] width 42 height 13
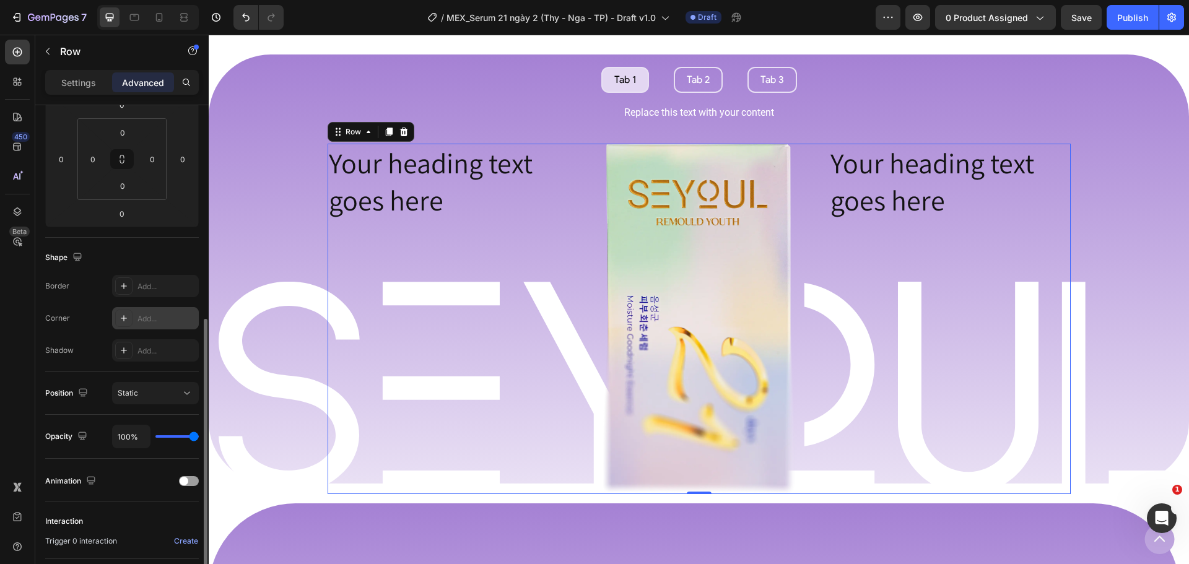
scroll to position [313, 0]
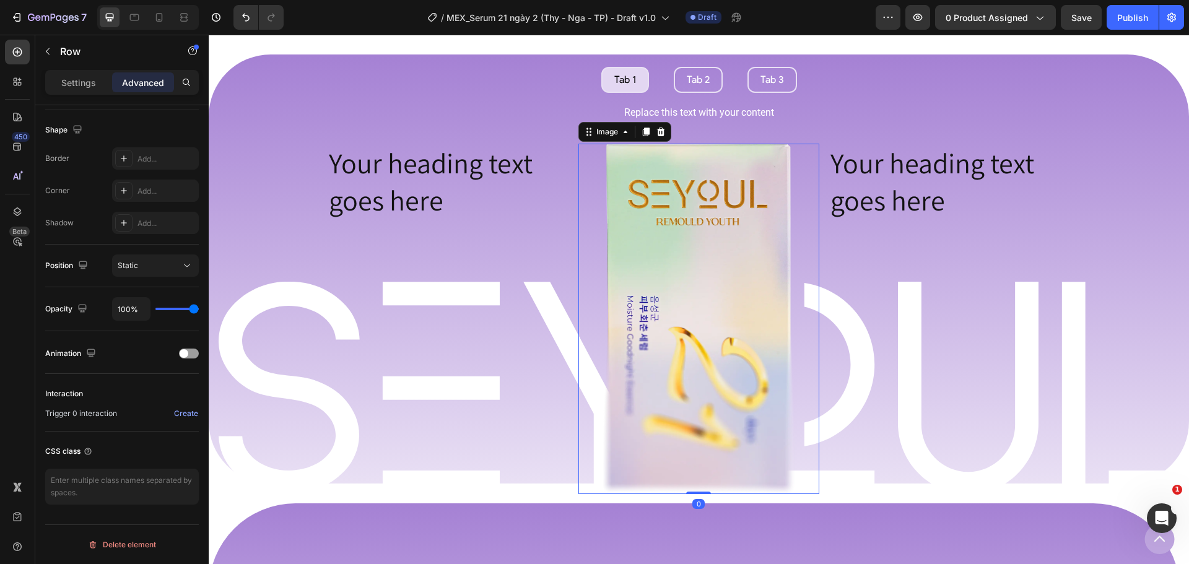
click at [740, 252] on img at bounding box center [699, 319] width 193 height 351
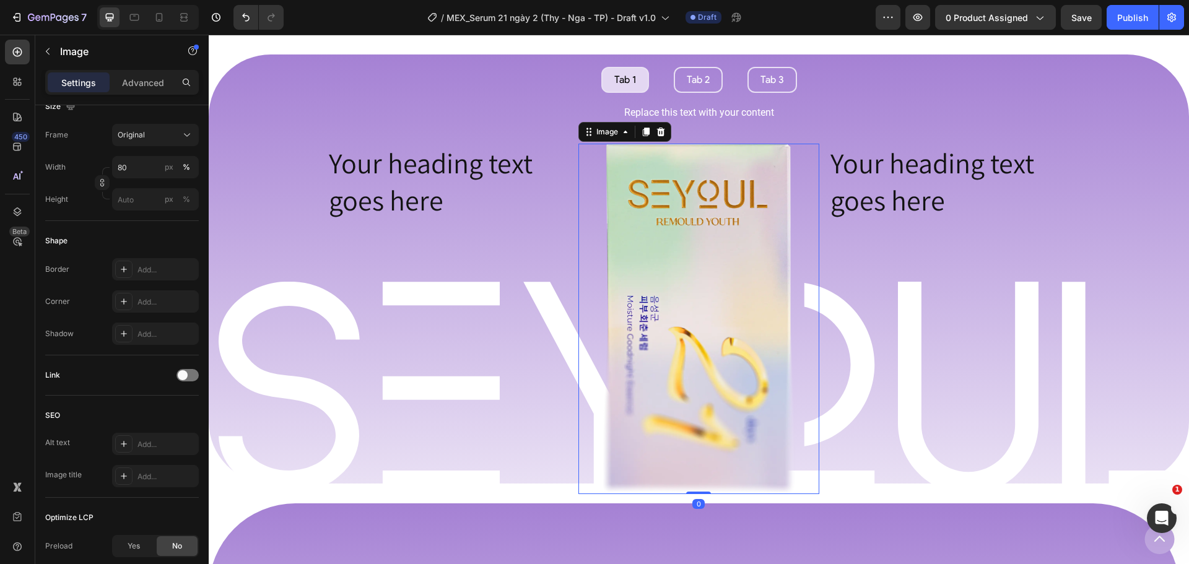
scroll to position [0, 0]
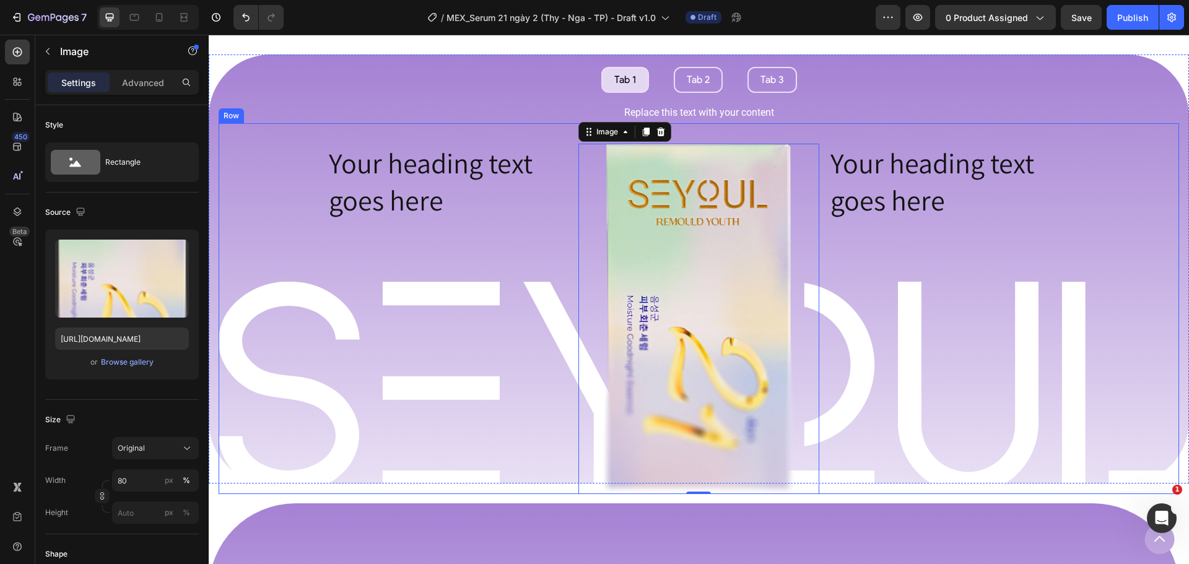
click at [892, 127] on div "Image Row Your heading text goes here Heading Image 0 Your heading text goes he…" at bounding box center [699, 308] width 960 height 371
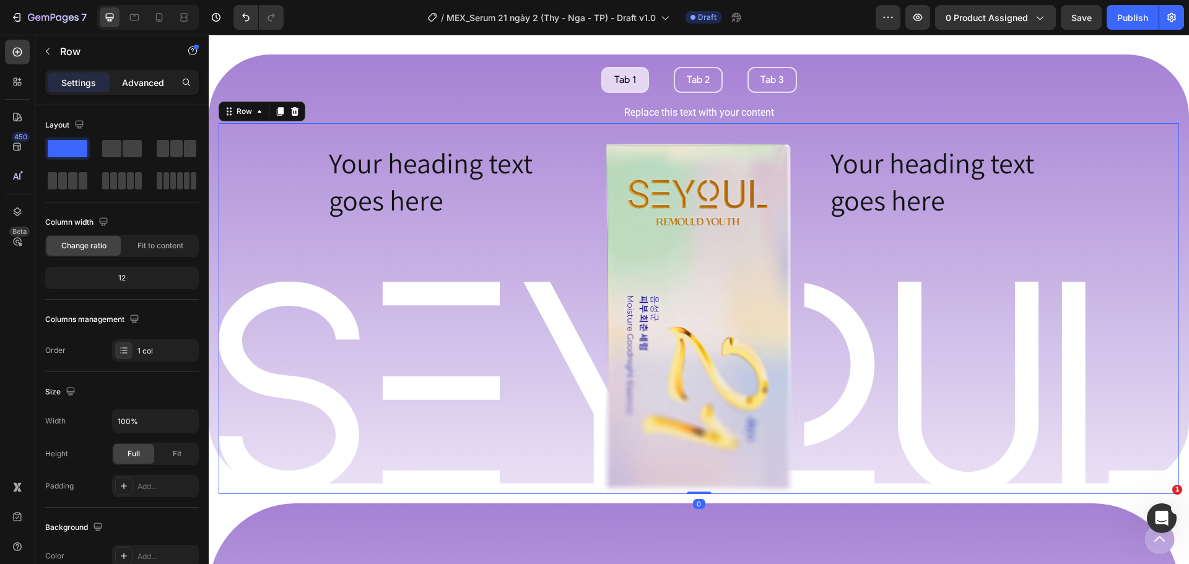
click at [136, 74] on div "Advanced" at bounding box center [143, 82] width 62 height 20
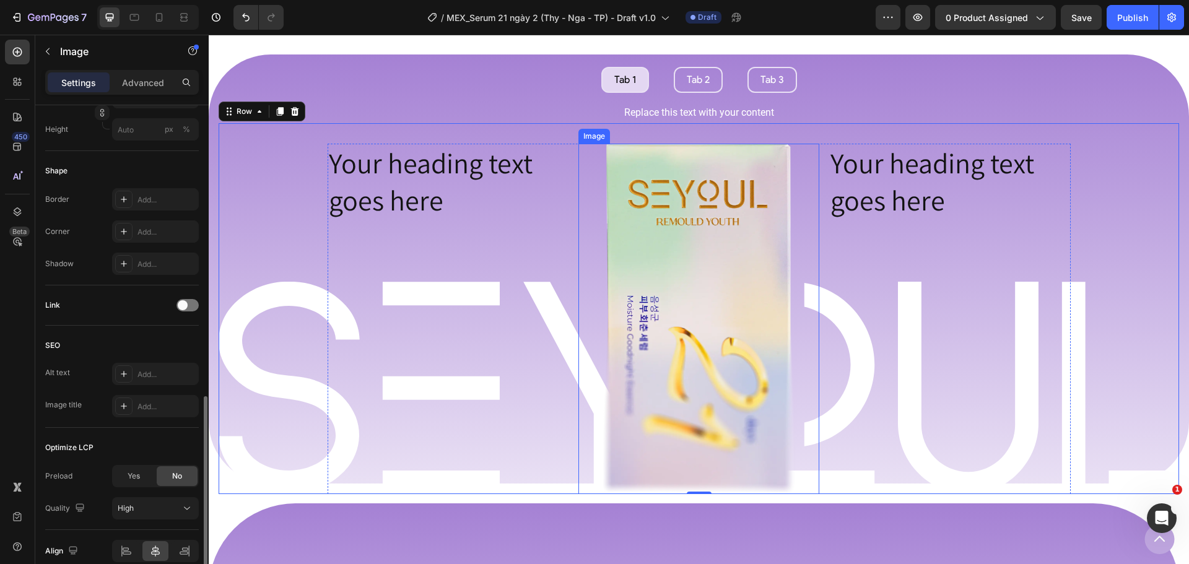
click at [689, 287] on img at bounding box center [699, 319] width 193 height 351
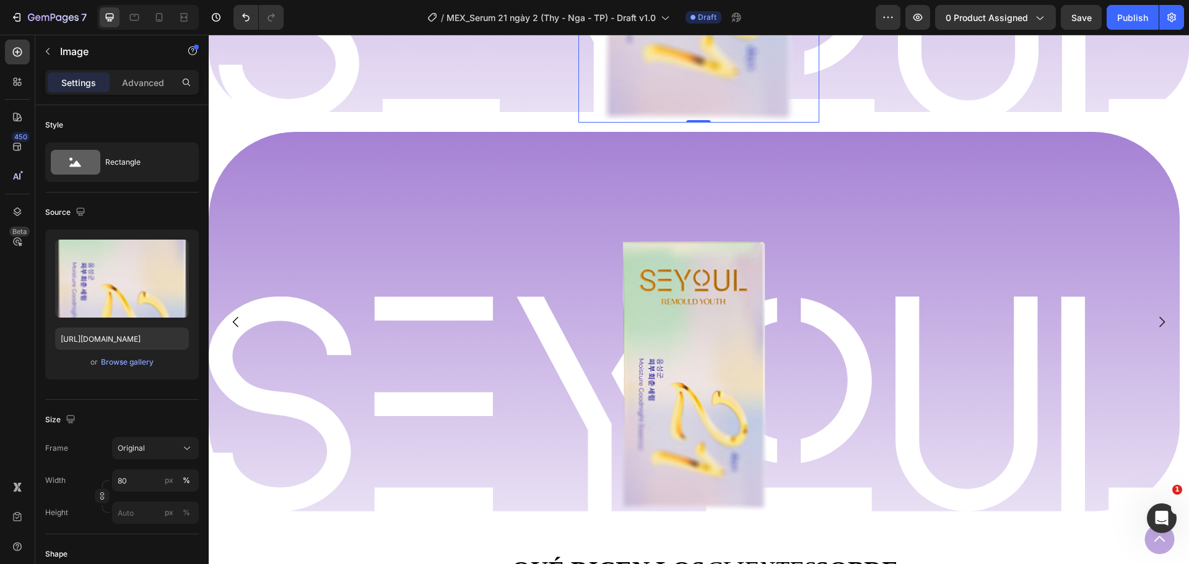
scroll to position [1039, 0]
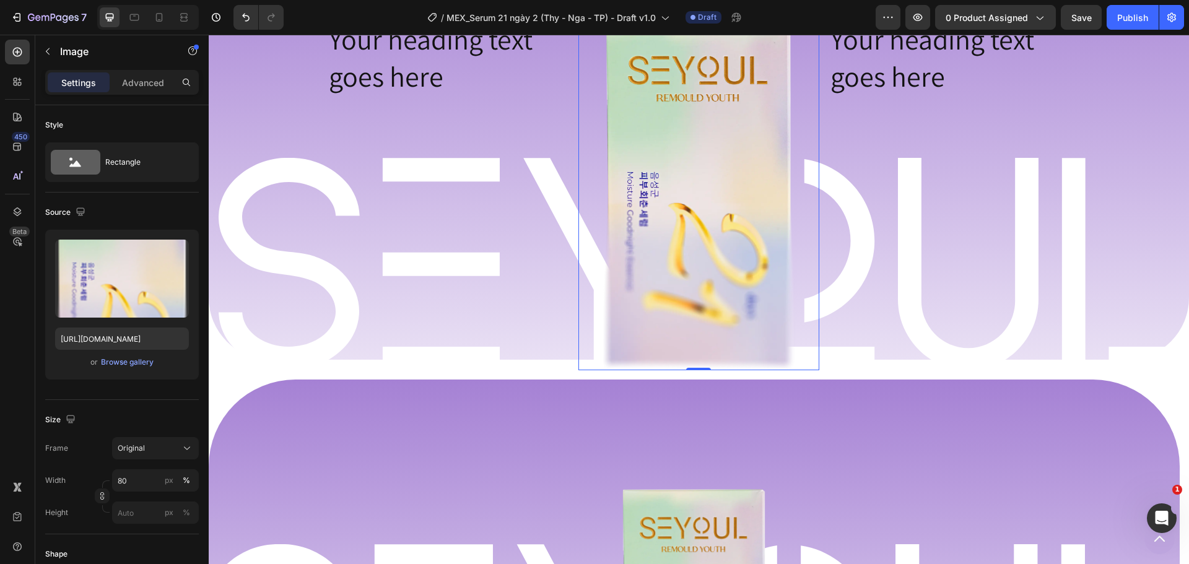
click at [684, 200] on img at bounding box center [699, 195] width 193 height 351
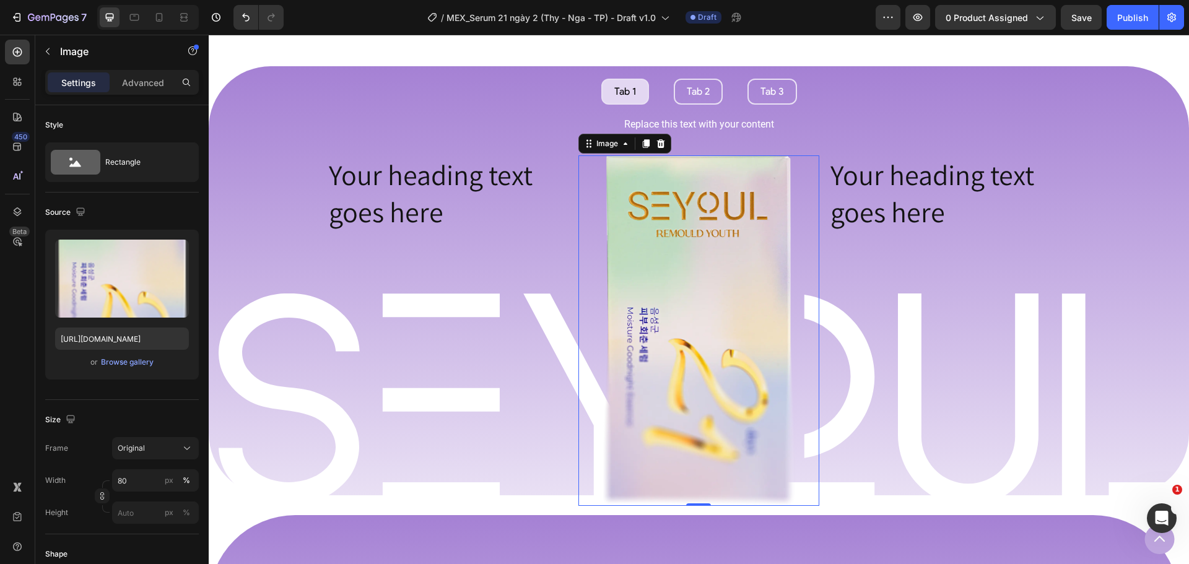
scroll to position [853, 0]
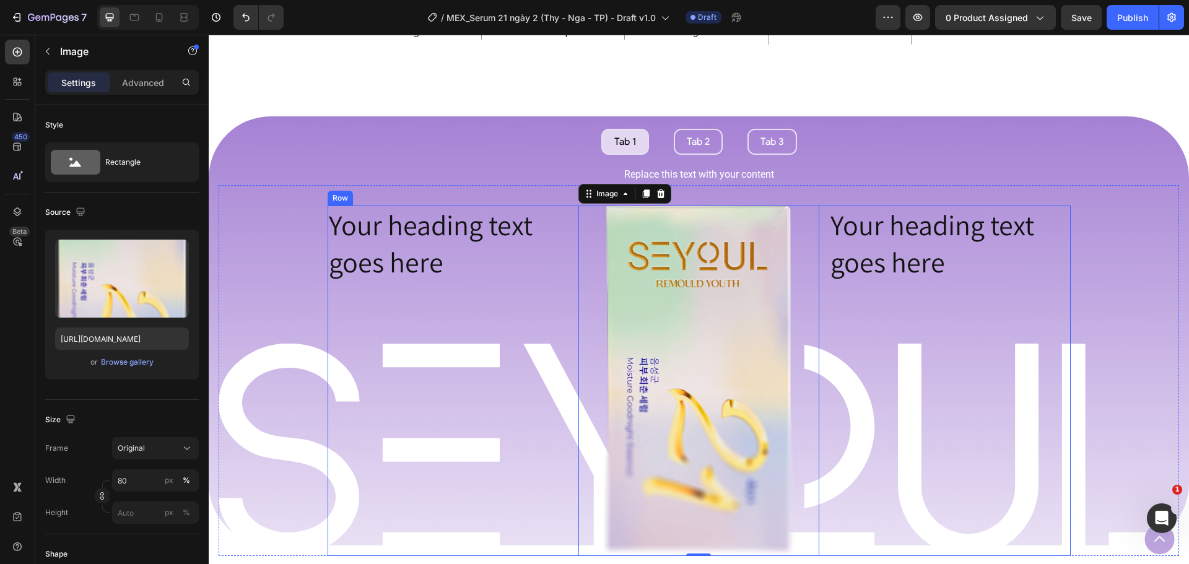
click at [394, 306] on div "Your heading text goes here Heading" at bounding box center [448, 381] width 241 height 351
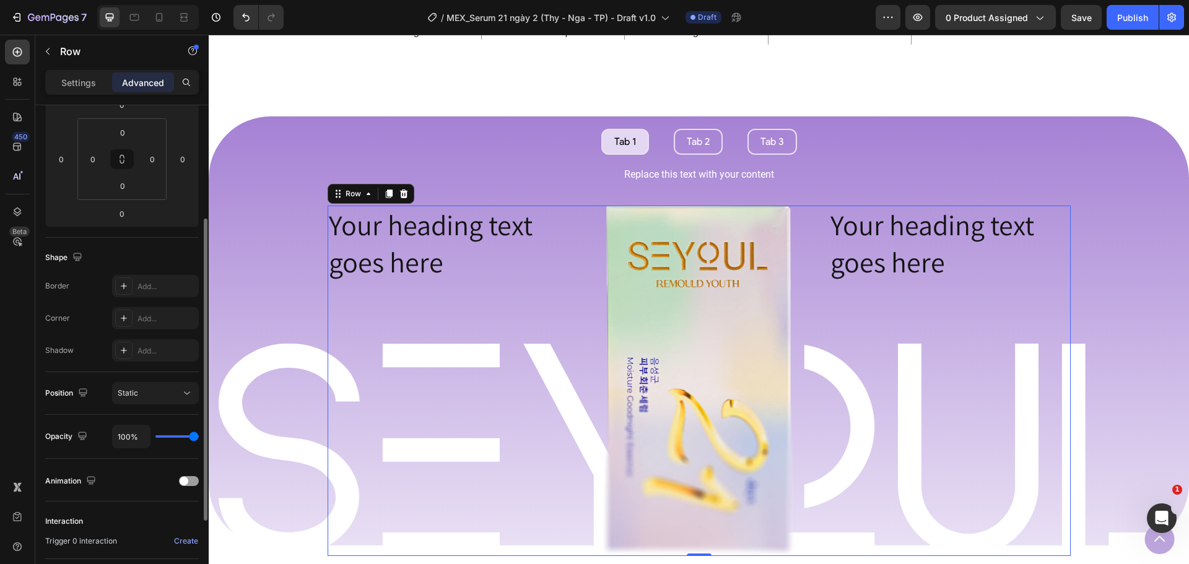
scroll to position [313, 0]
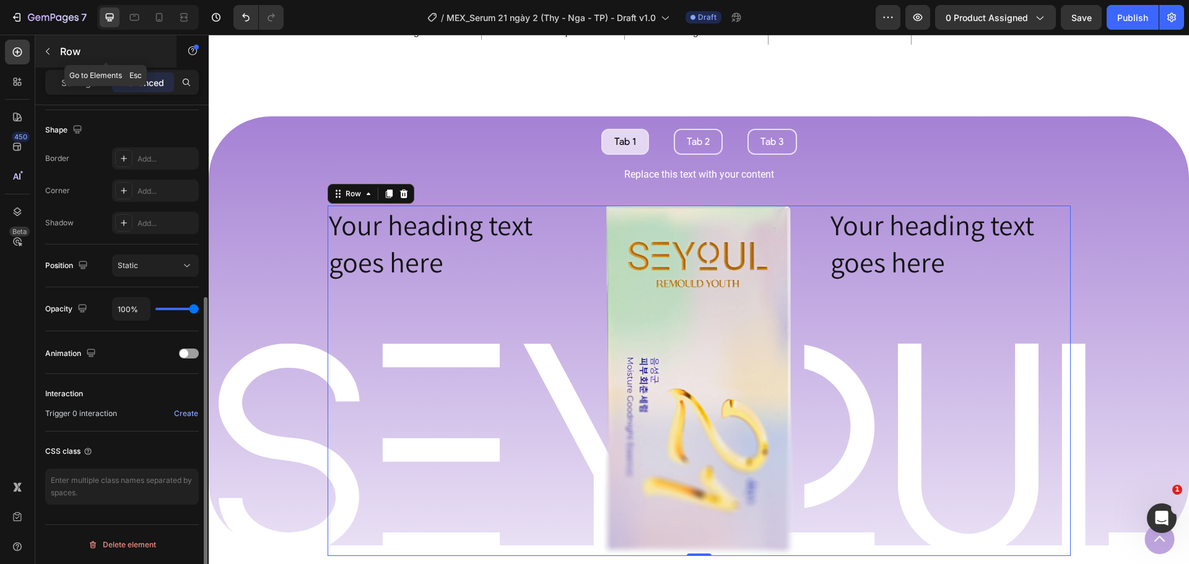
click at [84, 65] on div "Row" at bounding box center [105, 51] width 141 height 32
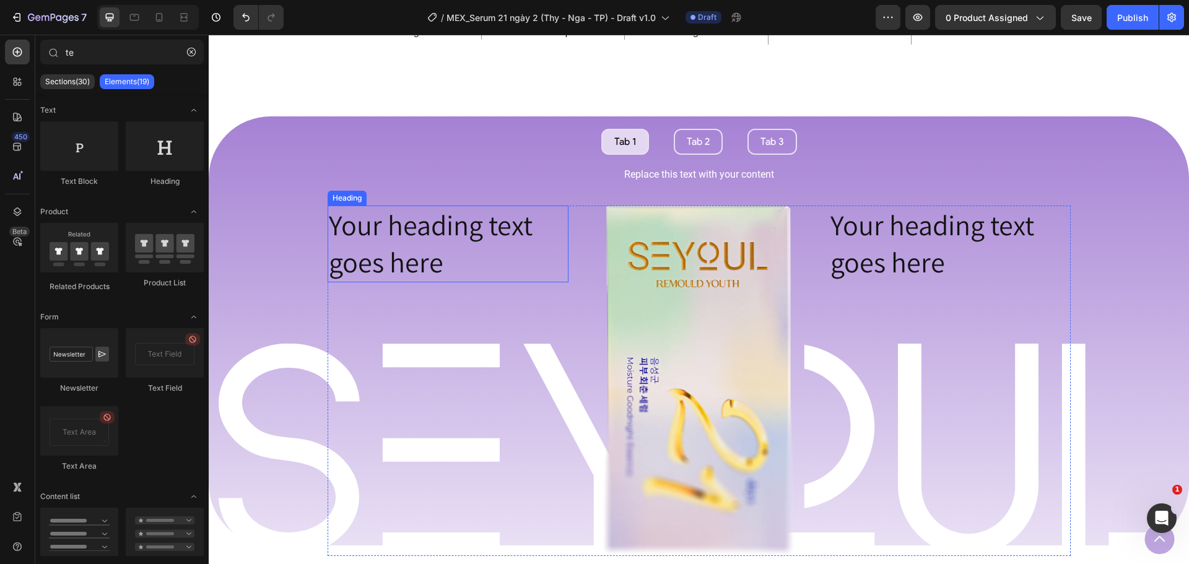
click at [405, 276] on h2 "Your heading text goes here" at bounding box center [448, 244] width 241 height 77
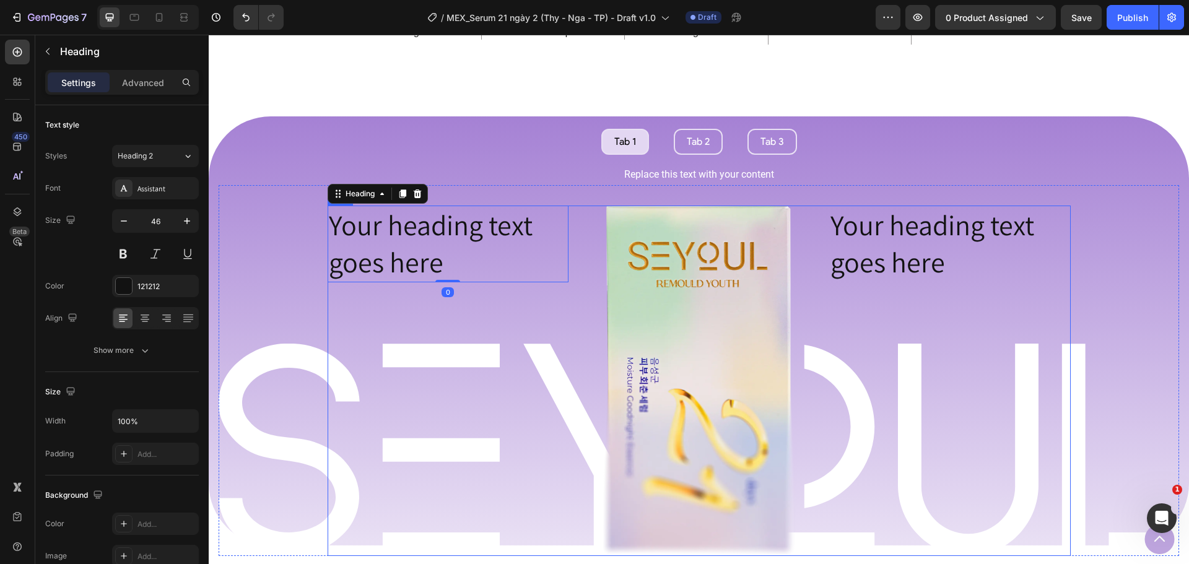
click at [394, 297] on div "Your heading text goes here Heading 0" at bounding box center [448, 381] width 241 height 351
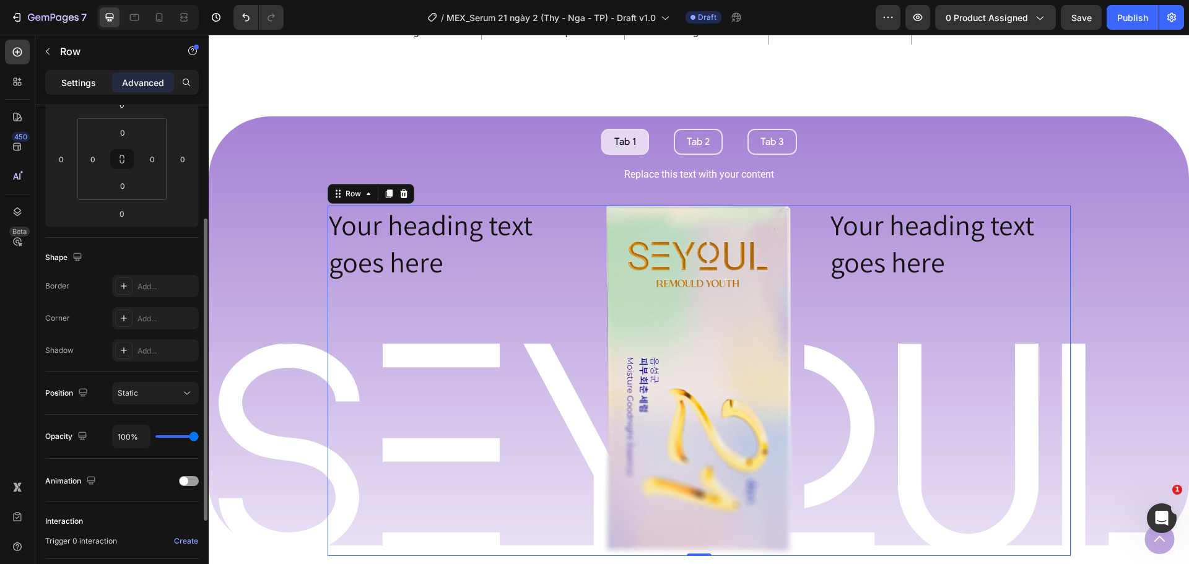
click at [85, 90] on div "Settings" at bounding box center [79, 82] width 62 height 20
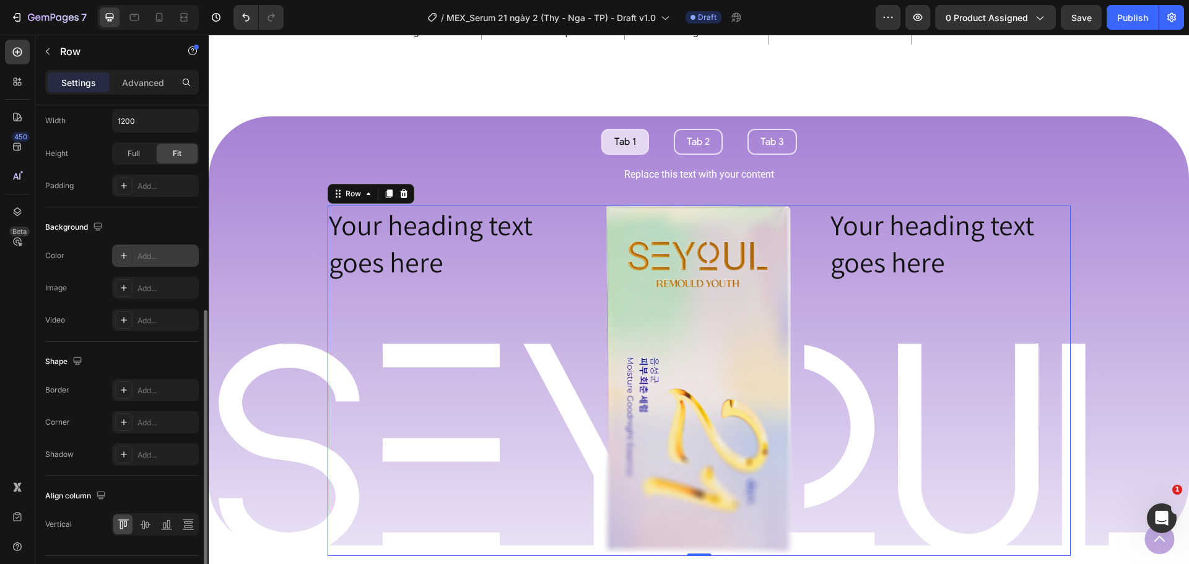
scroll to position [403, 0]
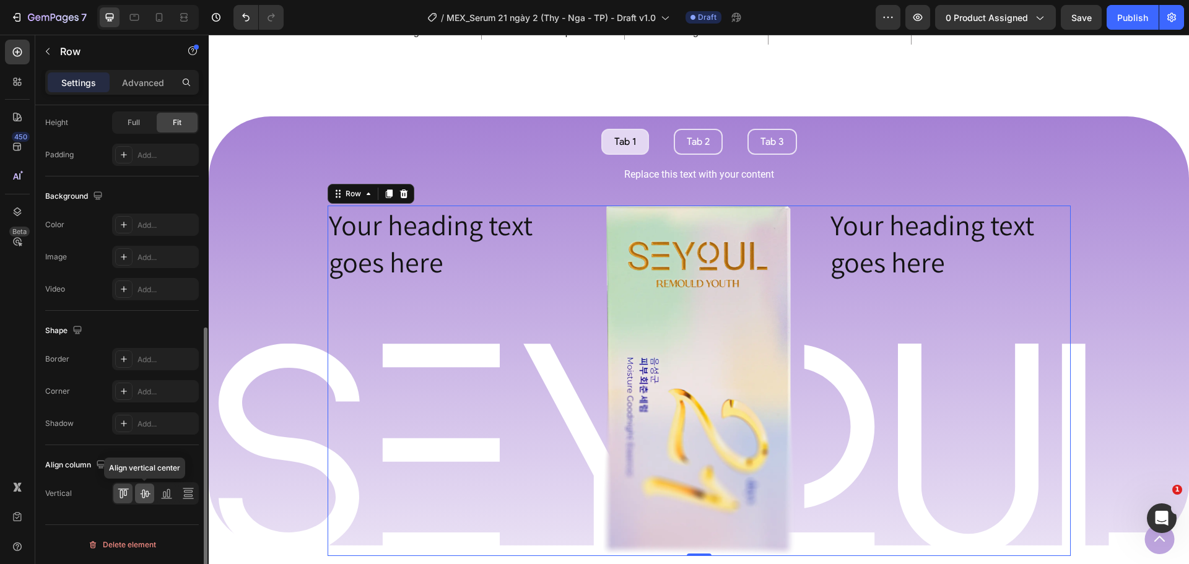
click at [146, 494] on icon at bounding box center [145, 493] width 12 height 12
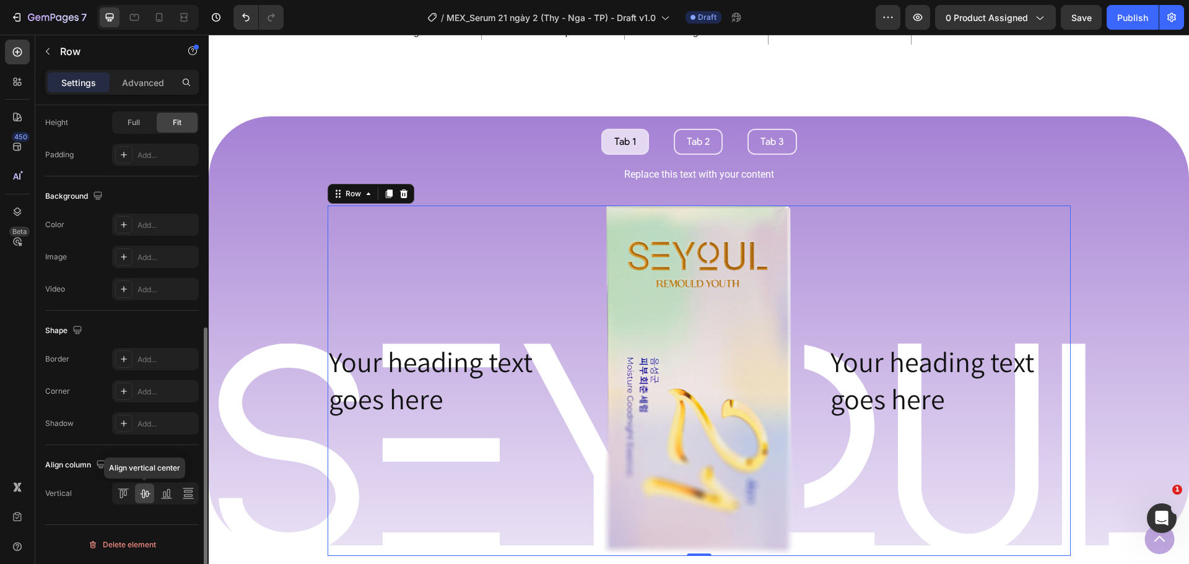
click at [154, 494] on div at bounding box center [144, 494] width 19 height 20
click at [157, 494] on div at bounding box center [166, 494] width 19 height 20
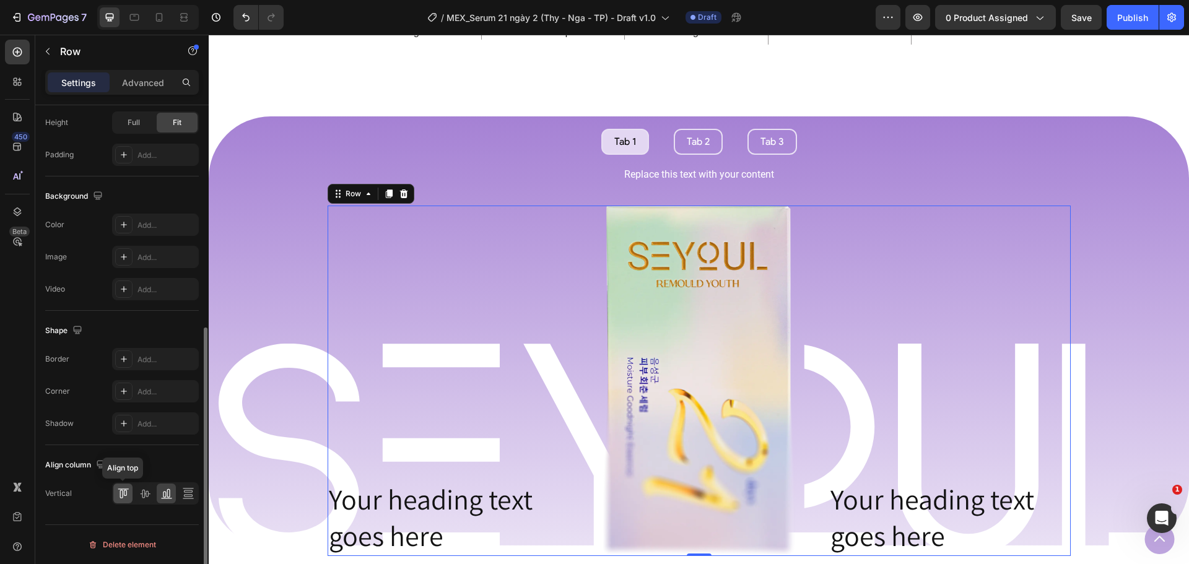
click at [124, 496] on icon at bounding box center [123, 493] width 12 height 12
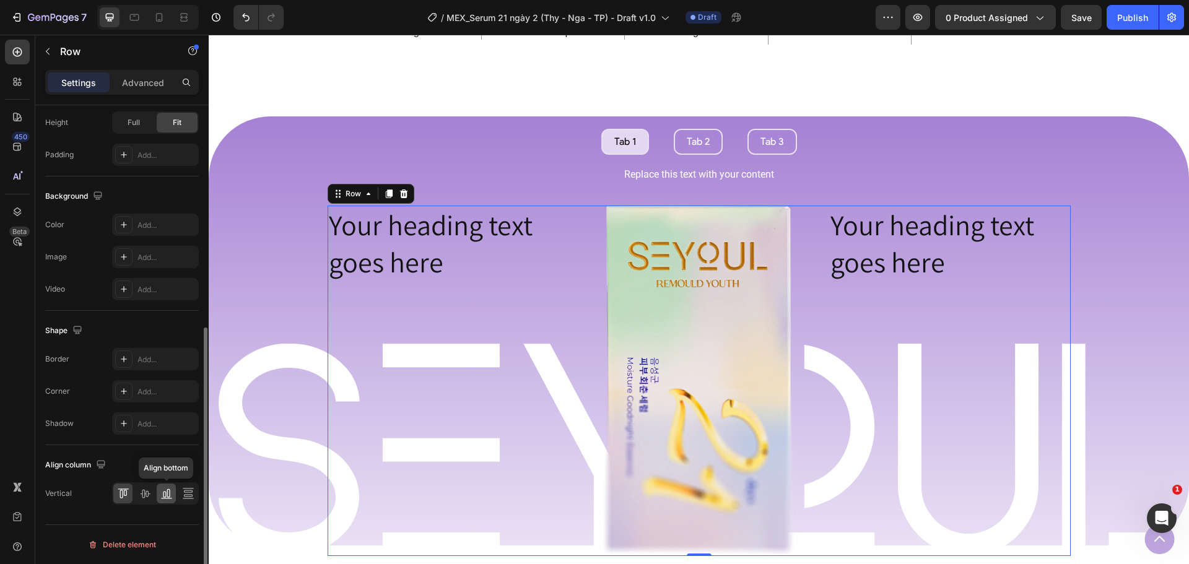
click at [163, 490] on icon at bounding box center [166, 493] width 12 height 12
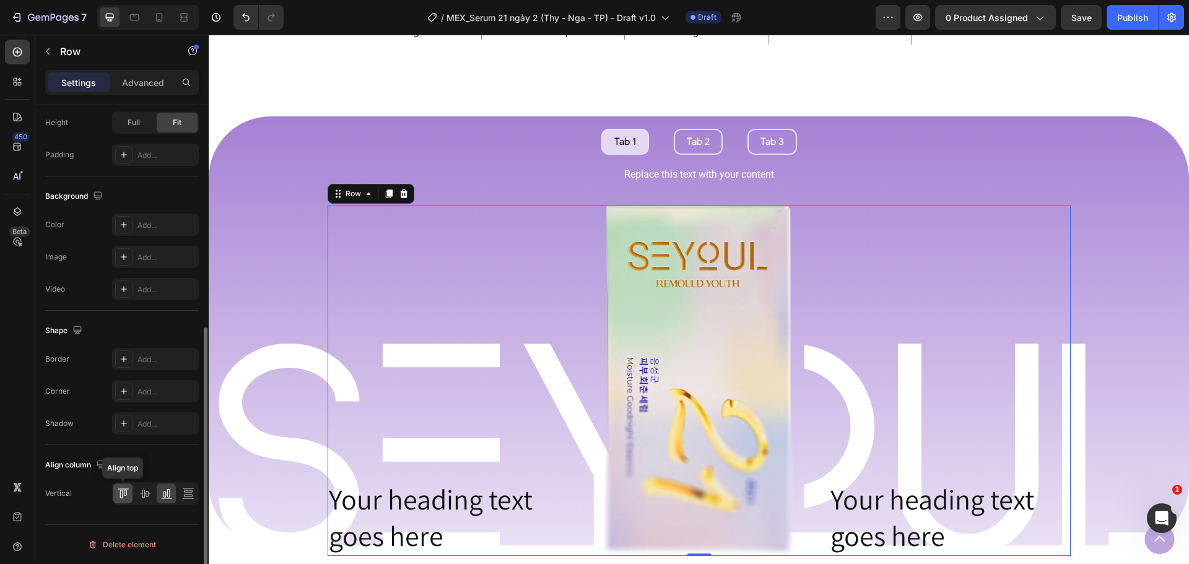
click at [124, 495] on icon at bounding box center [124, 493] width 3 height 6
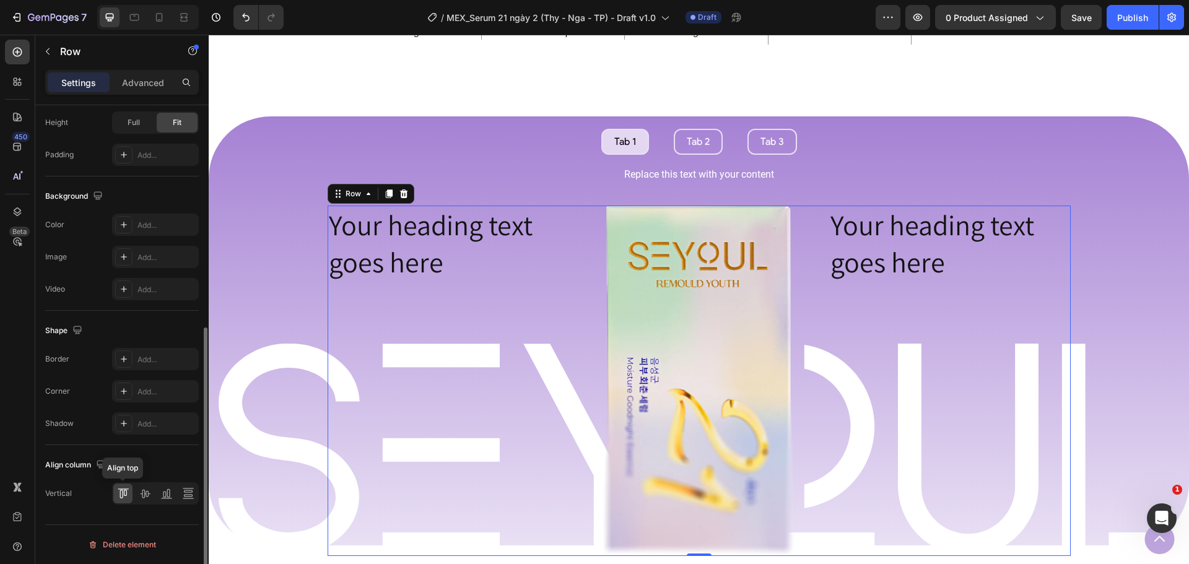
click at [124, 495] on icon at bounding box center [124, 493] width 3 height 6
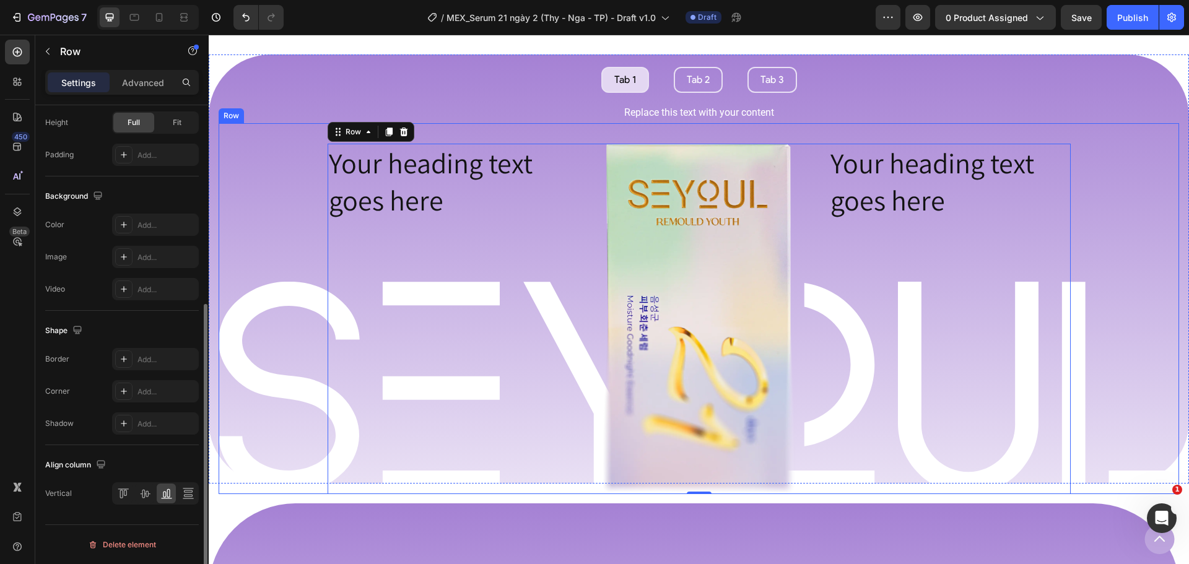
click at [767, 129] on div "Image Row Your heading text goes here Heading Image Your heading text goes here…" at bounding box center [699, 308] width 960 height 371
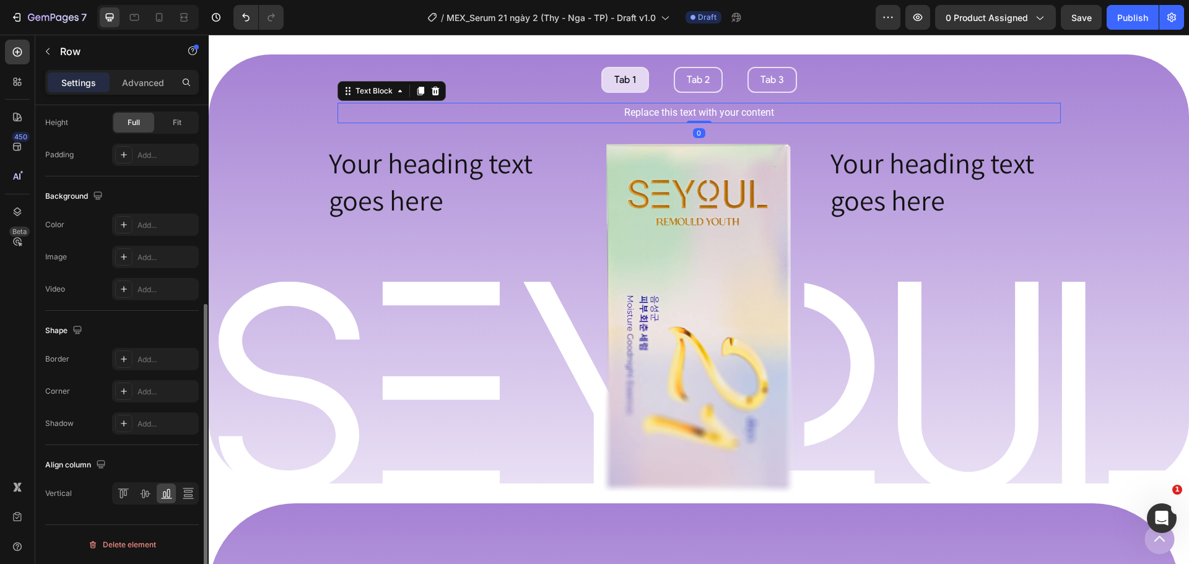
scroll to position [0, 0]
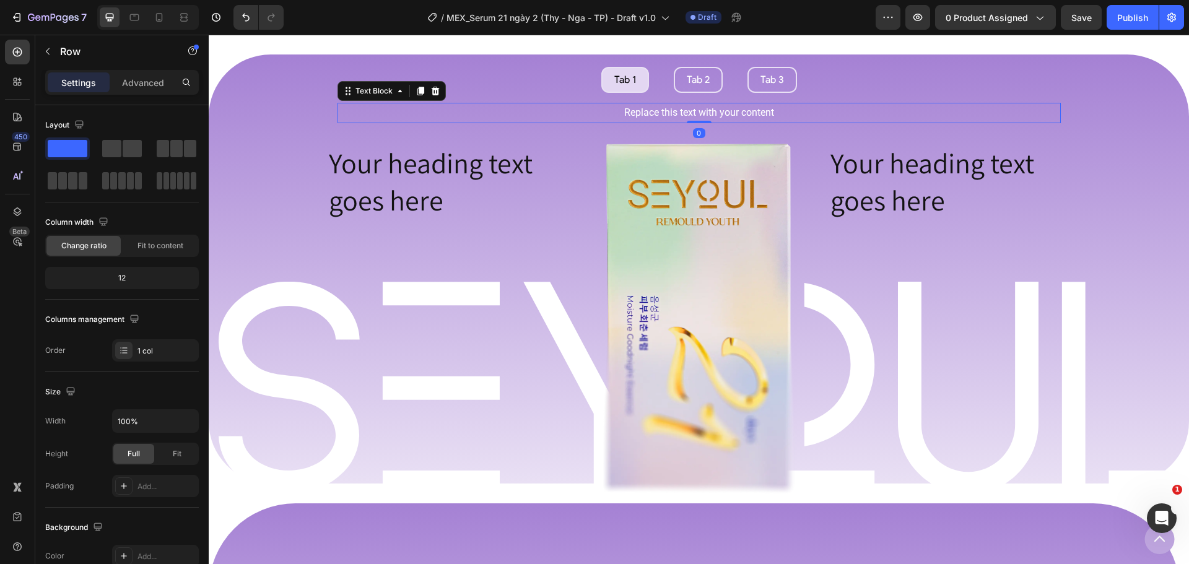
click at [768, 118] on p "Replace this text with your content" at bounding box center [699, 113] width 721 height 18
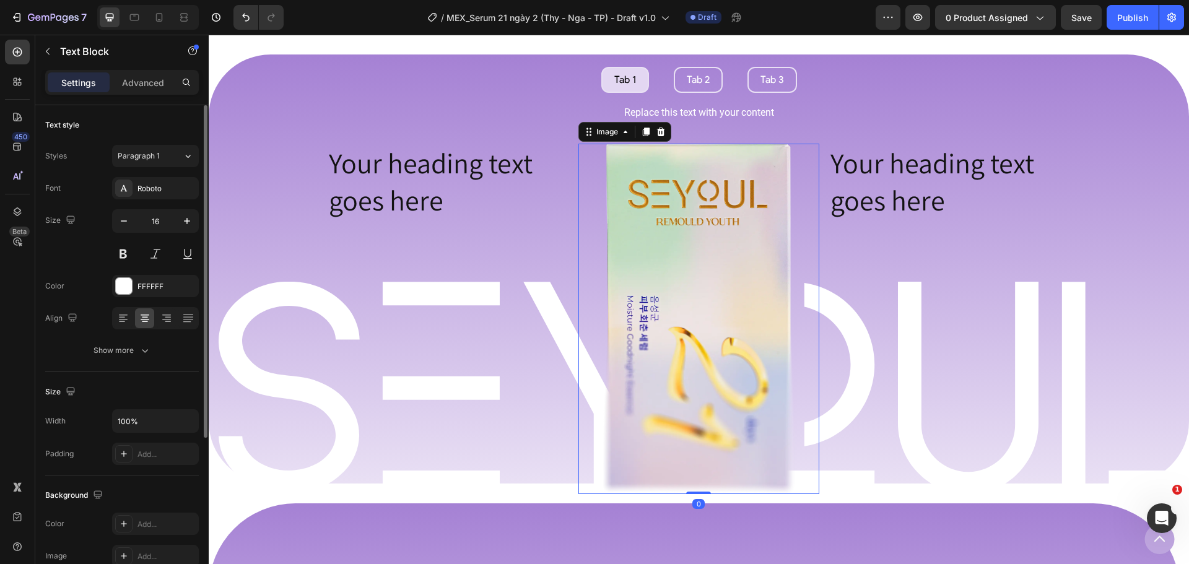
click at [759, 189] on img at bounding box center [699, 319] width 193 height 351
click at [512, 181] on h2 "Your heading text goes here" at bounding box center [448, 182] width 241 height 77
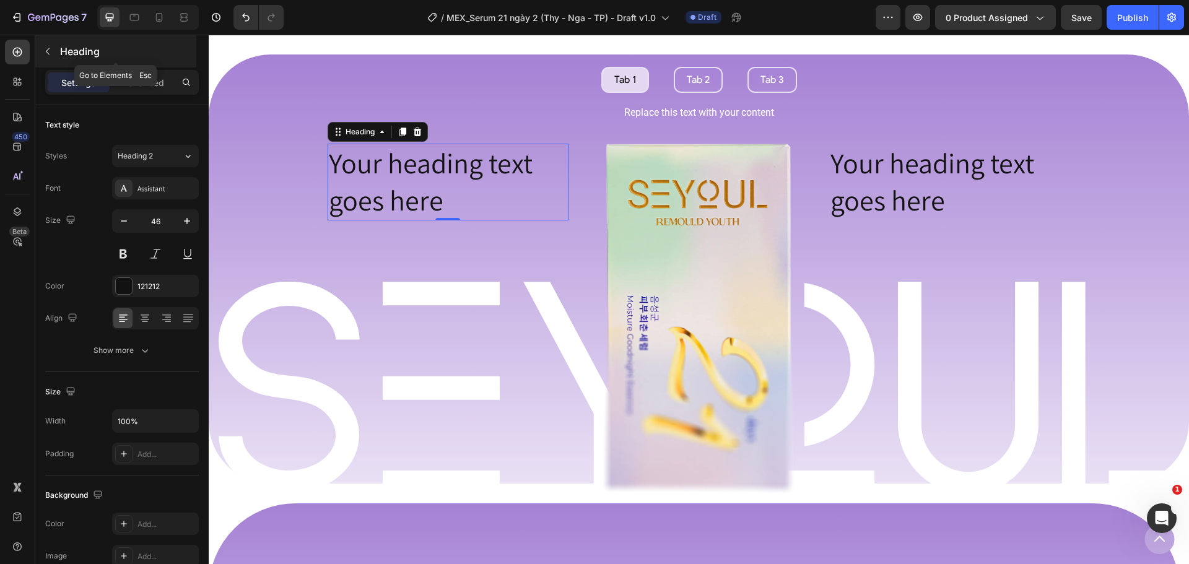
click at [72, 51] on p "Heading" at bounding box center [127, 51] width 134 height 15
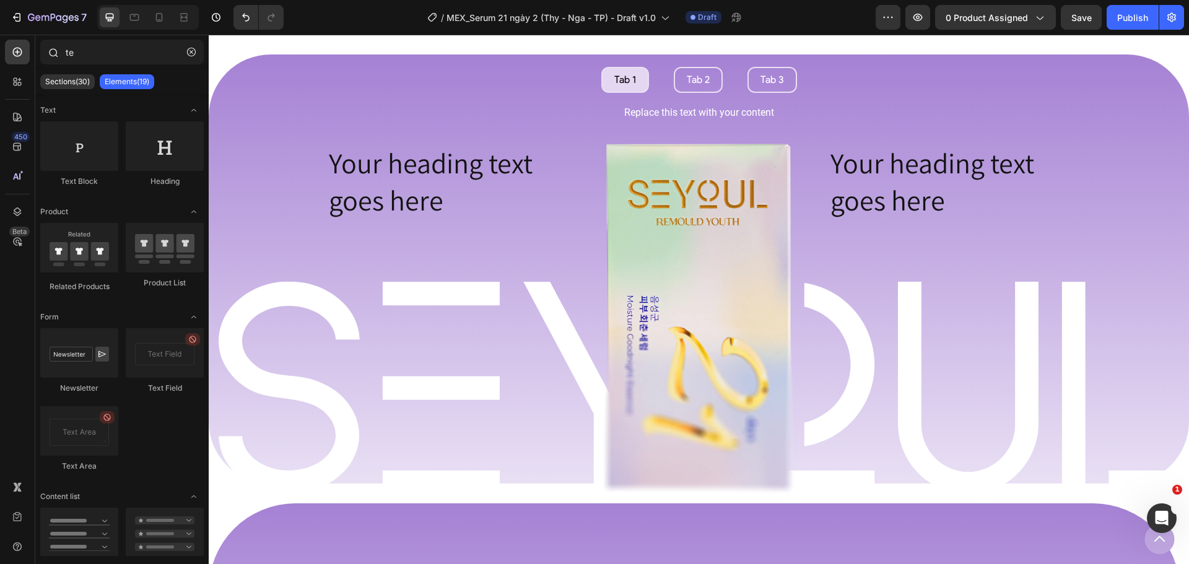
click at [100, 64] on div "te" at bounding box center [121, 55] width 173 height 30
click at [100, 53] on input "te" at bounding box center [121, 52] width 163 height 25
type input "t"
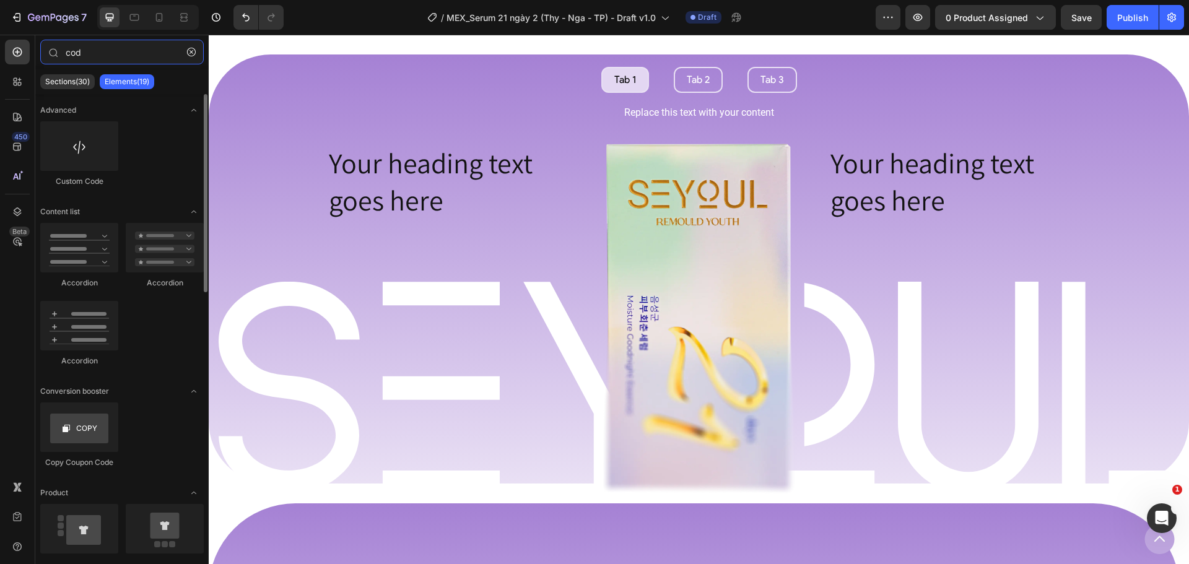
type input "cod"
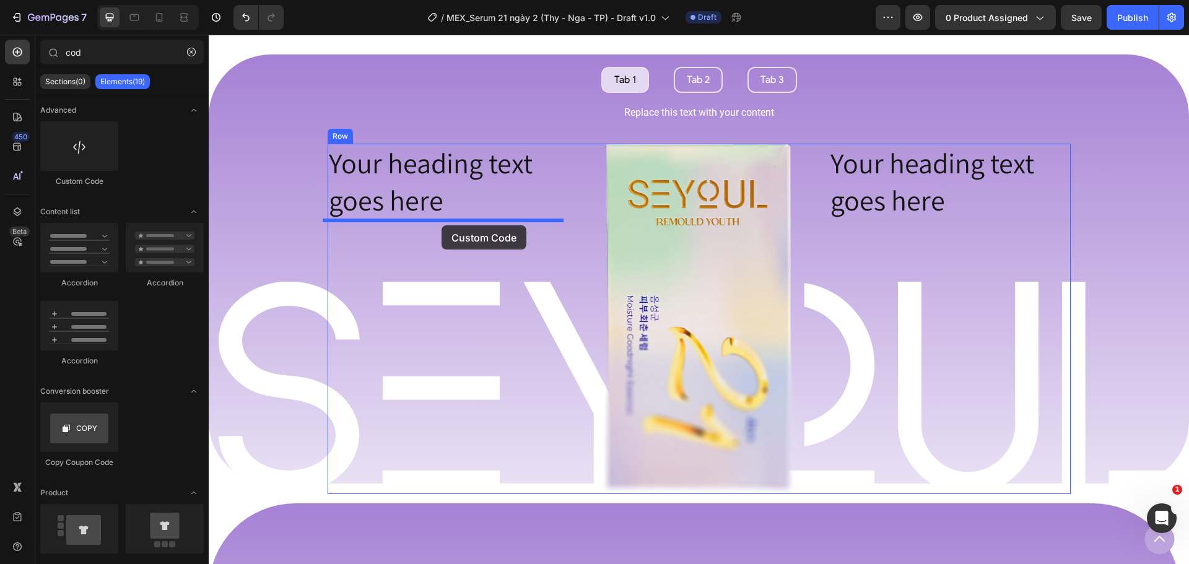
drag, startPoint x: 291, startPoint y: 211, endPoint x: 442, endPoint y: 225, distance: 151.2
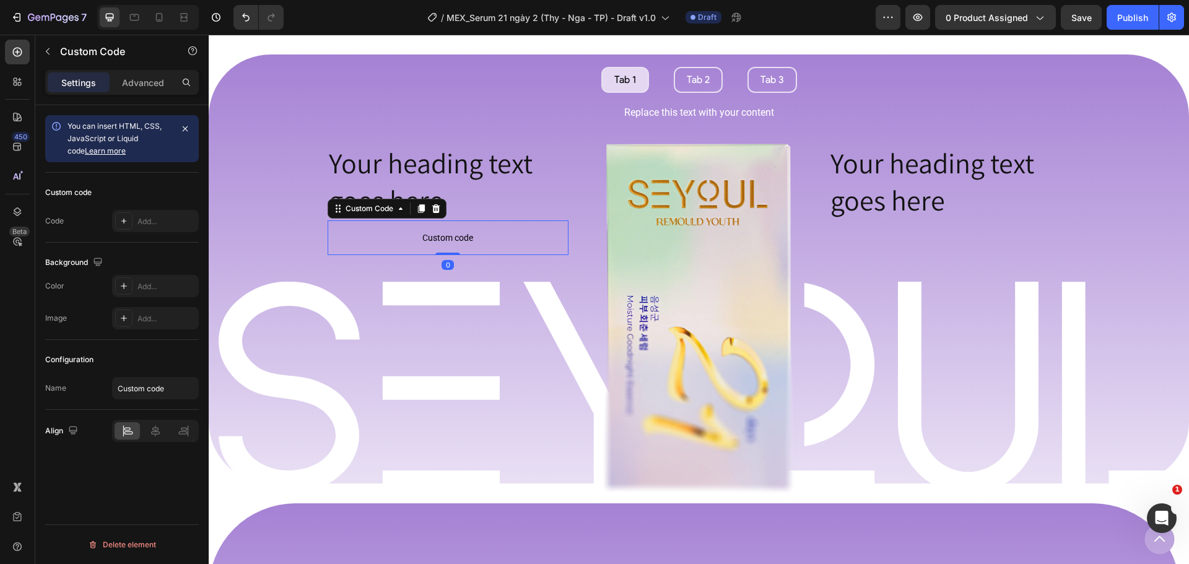
click at [455, 238] on span "Custom code" at bounding box center [448, 237] width 241 height 15
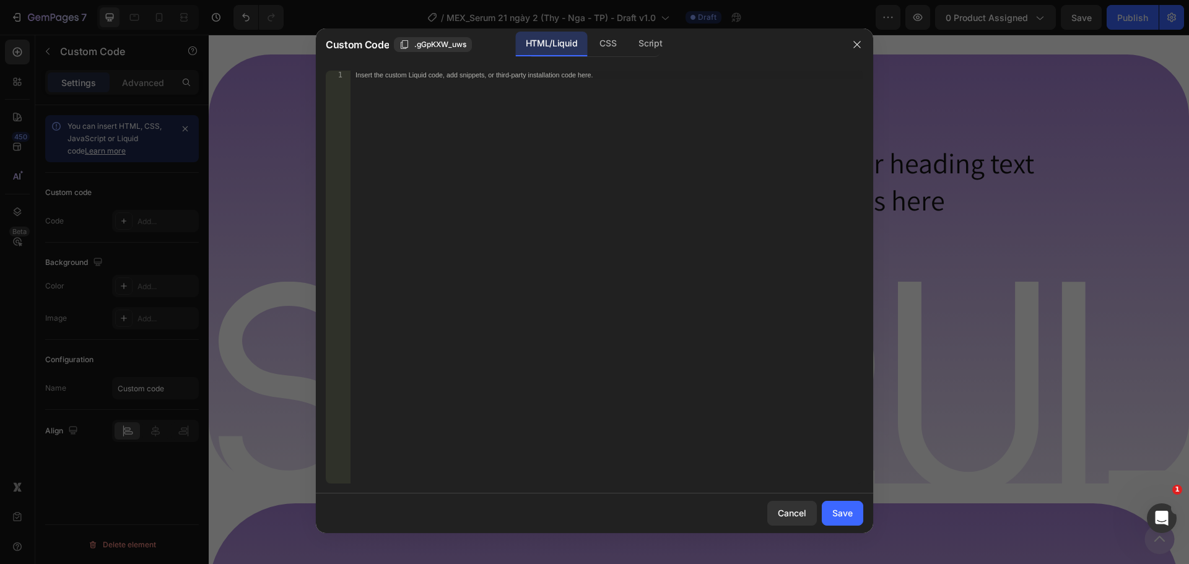
click at [496, 175] on div "Insert the custom Liquid code, add snippets, or third-party installation code h…" at bounding box center [607, 286] width 513 height 430
paste textarea "<div class="counter">0</div>"
click at [430, 84] on div "< div class = "counter" > 0 </ div >" at bounding box center [607, 286] width 513 height 430
click at [357, 74] on div "< div class = "counter" > 0 </ div >" at bounding box center [607, 286] width 513 height 430
type textarea "<div class="counter">0</div>"
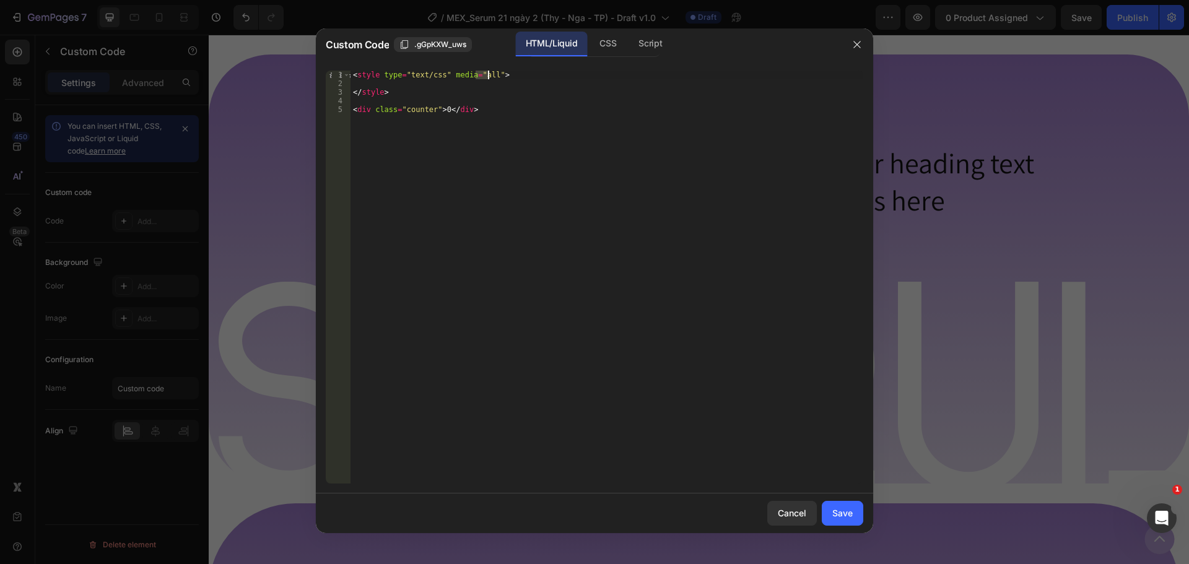
click at [466, 94] on div "< style type = "text/css" media = "all" > </ style > < div class = "counter" > …" at bounding box center [607, 286] width 513 height 430
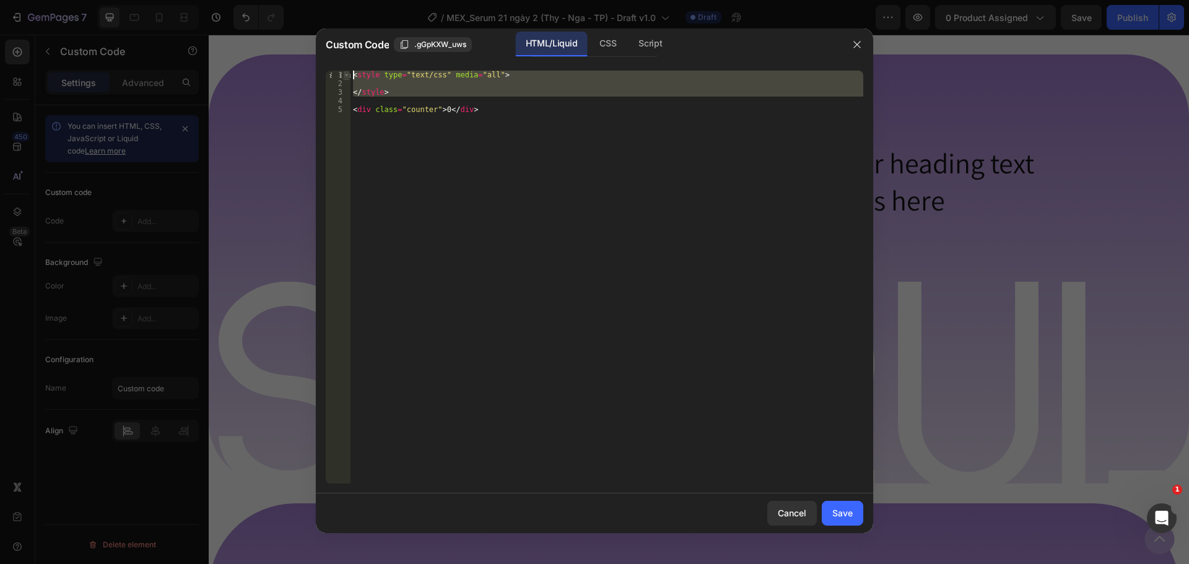
drag, startPoint x: 424, startPoint y: 97, endPoint x: 344, endPoint y: 75, distance: 82.8
click at [344, 75] on div "</style> 1 2 3 4 5 < style type = "text/css" media = "all" > </ style > < div c…" at bounding box center [595, 277] width 538 height 413
type textarea "s"
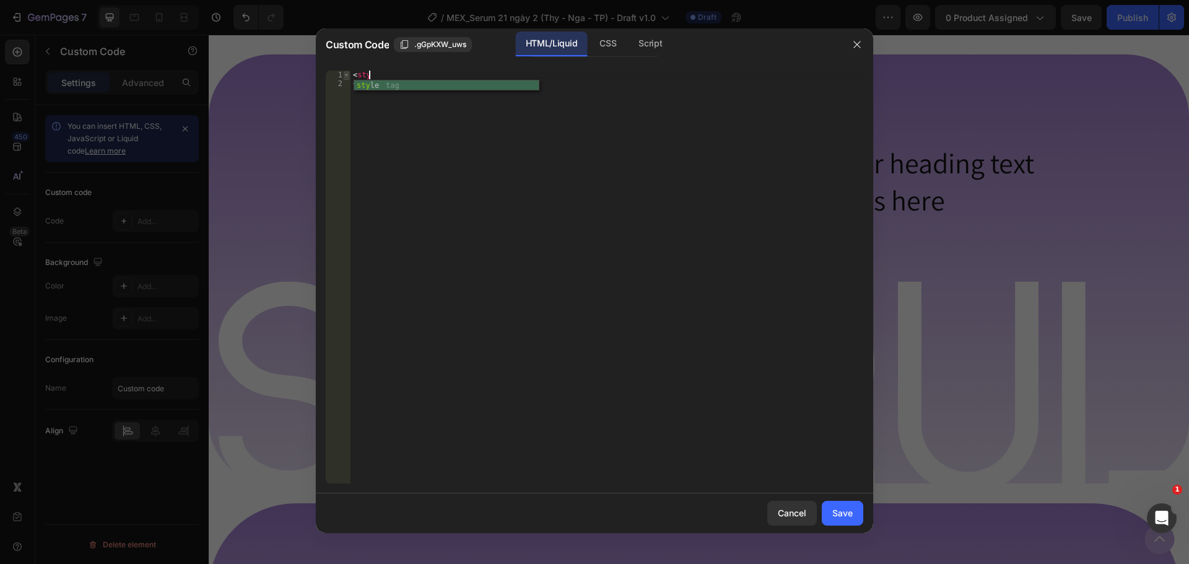
scroll to position [0, 1]
type textarea "<style>"
paste textarea "}"
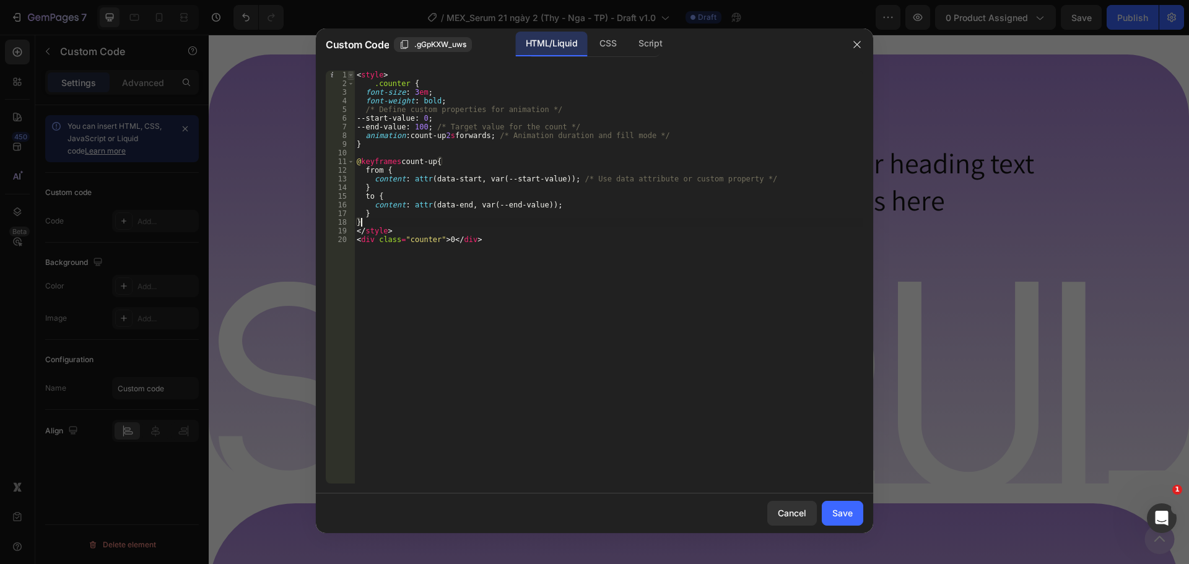
scroll to position [0, 0]
click at [398, 227] on div "< style > .counter { font-size : 3 em ; font-weight : bold ; /* Define custom p…" at bounding box center [608, 286] width 509 height 430
click at [464, 235] on div "< style > .counter { font-size : 3 em ; font-weight : bold ; /* Define custom p…" at bounding box center [608, 286] width 509 height 430
click at [437, 243] on div "< style > .counter { font-size : 3 em ; font-weight : bold ; /* Define custom p…" at bounding box center [608, 286] width 509 height 430
click at [466, 38] on button ".gGpKXW_uws" at bounding box center [433, 44] width 78 height 15
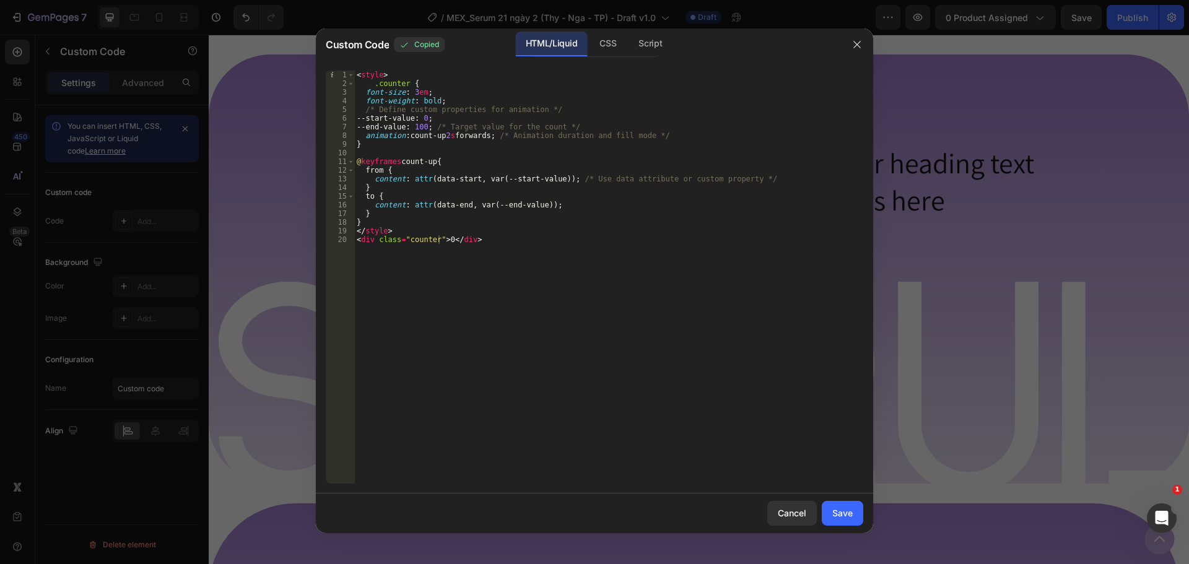
click at [406, 245] on div "< style > .counter { font-size : 3 em ; font-weight : bold ; /* Define custom p…" at bounding box center [608, 286] width 509 height 430
click at [406, 240] on div "< style > .counter { font-size : 3 em ; font-weight : bold ; /* Define custom p…" at bounding box center [608, 286] width 509 height 430
paste textarea ".gGpKXW_uws"
click at [412, 243] on div "< style > .counter { font-size : 3 em ; font-weight : bold ; /* Define custom p…" at bounding box center [608, 286] width 509 height 430
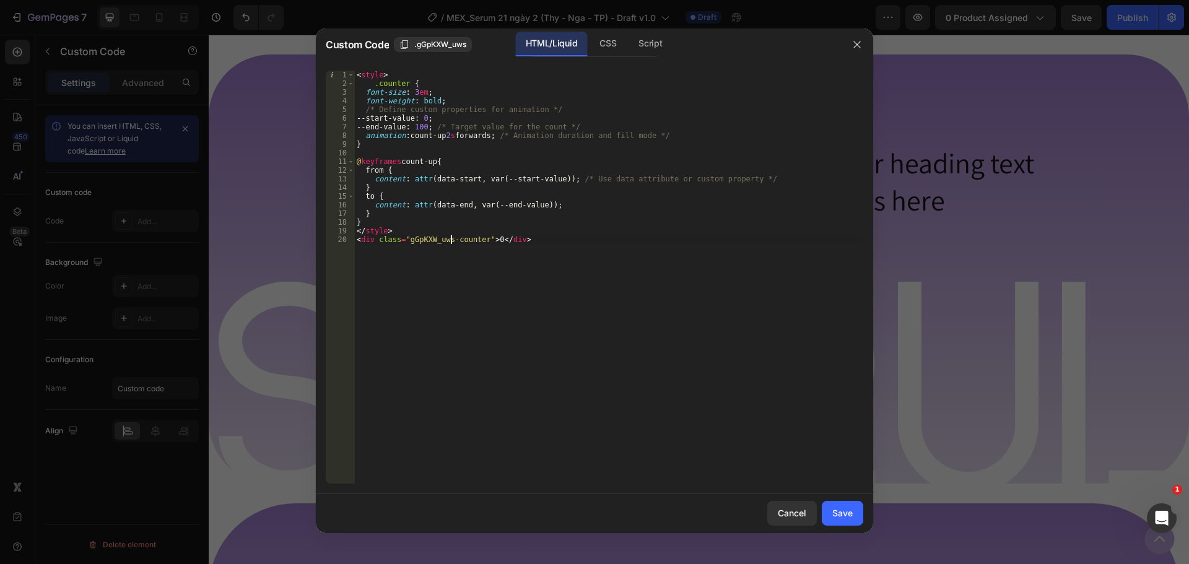
click at [552, 268] on div "< style > .counter { font-size : 3 em ; font-weight : bold ; /* Define custom p…" at bounding box center [608, 286] width 509 height 430
click at [424, 39] on span ".gGpKXW_uws" at bounding box center [440, 44] width 52 height 11
click at [374, 82] on div "< style > .counter { font-size : 3 em ; font-weight : bold ; /* Define custom p…" at bounding box center [608, 286] width 509 height 430
paste textarea ".gGpKXW_uws"
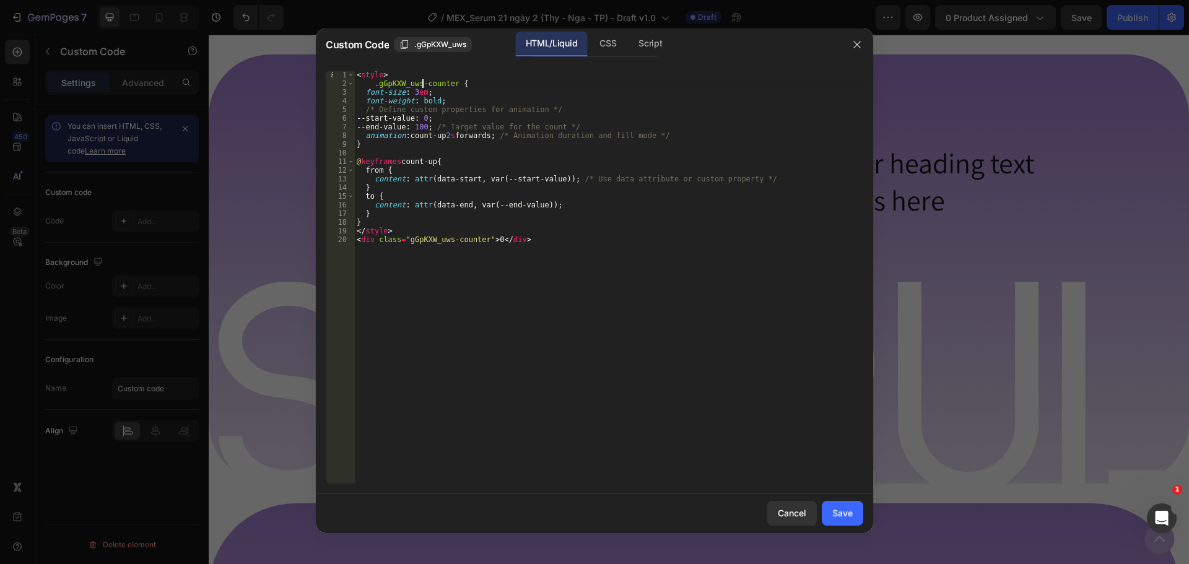
scroll to position [0, 5]
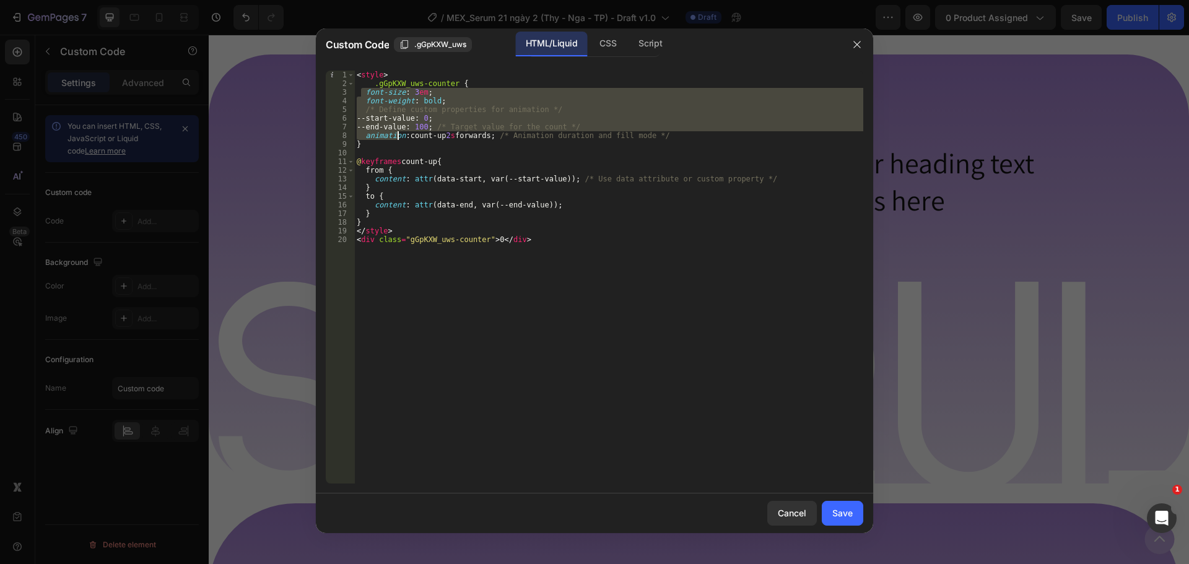
drag, startPoint x: 362, startPoint y: 91, endPoint x: 396, endPoint y: 139, distance: 58.2
click at [396, 139] on div "< style > .gGpKXW_uws-counter { font-size : 3 em ; font-weight : bold ; /* Defi…" at bounding box center [608, 286] width 509 height 430
click at [371, 139] on div "< style > .gGpKXW_uws-counter { font-size : 3 em ; font-weight : bold ; /* Defi…" at bounding box center [608, 277] width 509 height 413
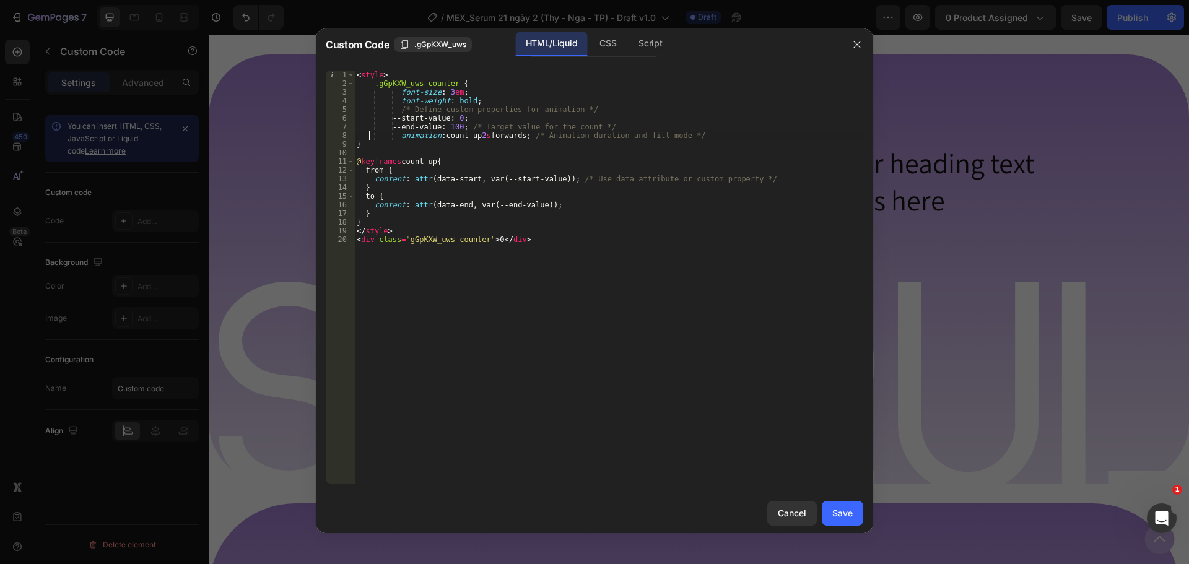
type textarea "font-size: 3em;"
click at [359, 149] on div "< style > .gGpKXW_uws-counter { font-size : 3 em ; font-weight : bold ; /* Defi…" at bounding box center [608, 286] width 509 height 430
click at [355, 142] on div "< style > .gGpKXW_uws-counter { font-size : 3 em ; font-weight : bold ; /* Defi…" at bounding box center [608, 286] width 509 height 430
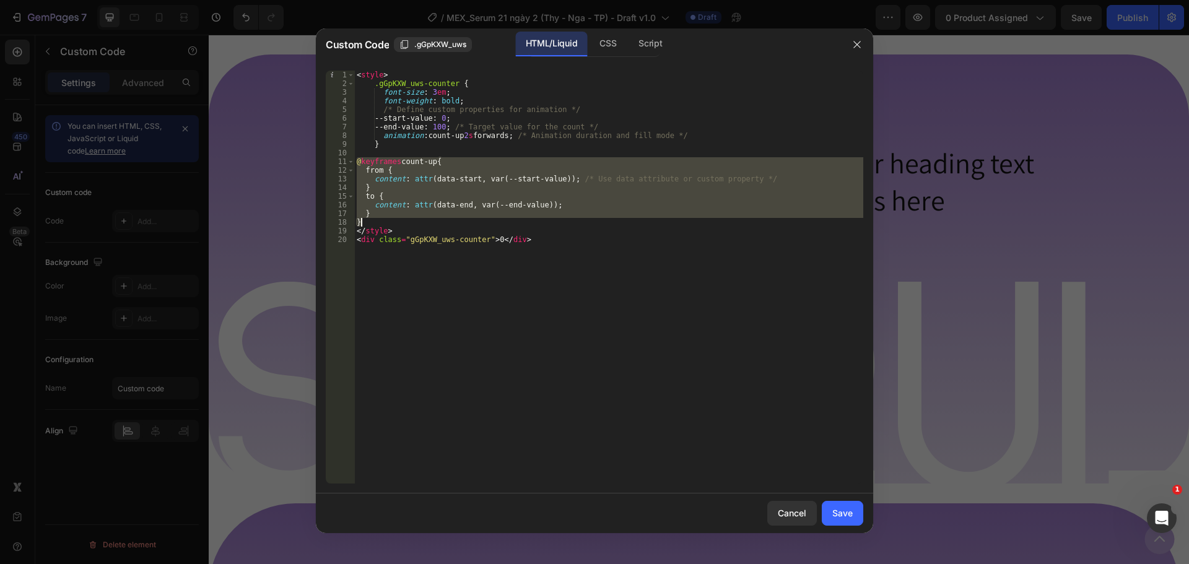
drag, startPoint x: 355, startPoint y: 162, endPoint x: 369, endPoint y: 219, distance: 58.6
click at [369, 219] on div "< style > .gGpKXW_uws-counter { font-size : 3 em ; font-weight : bold ; /* Defi…" at bounding box center [608, 286] width 509 height 430
click at [494, 219] on div "< style > .gGpKXW_uws-counter { font-size : 3 em ; font-weight : bold ; /* Defi…" at bounding box center [608, 277] width 509 height 413
type textarea "}"
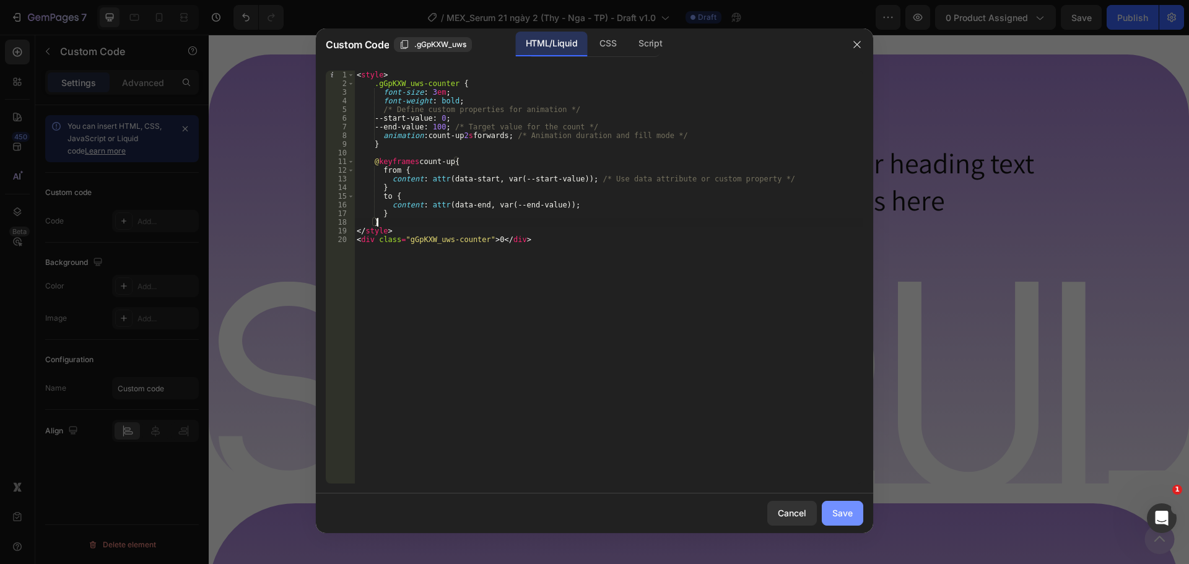
click at [839, 503] on button "Save" at bounding box center [842, 513] width 41 height 25
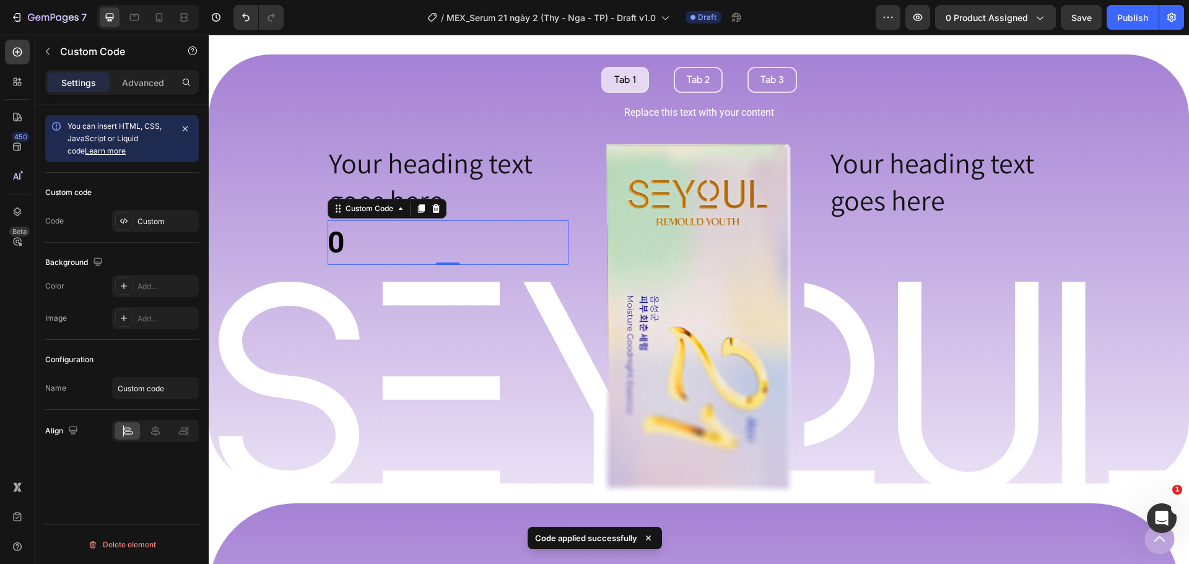
click at [455, 236] on div "0" at bounding box center [448, 242] width 241 height 45
click at [335, 238] on div "0" at bounding box center [448, 242] width 241 height 45
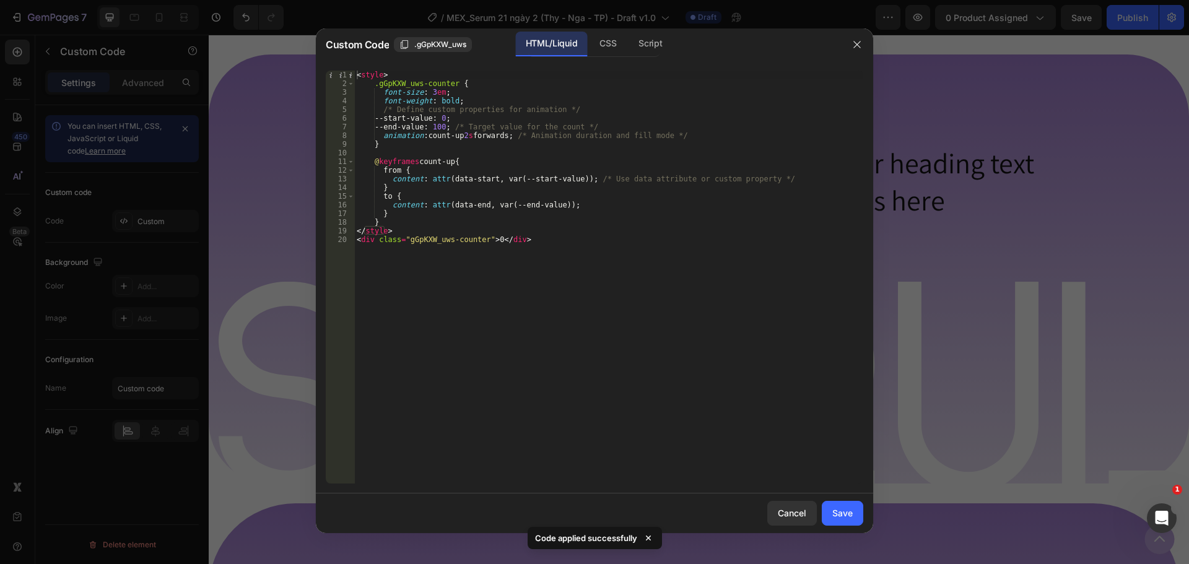
type textarea "<div class="gGpKXW_uws-counter">0</div>"
click at [525, 243] on div "< style > .gGpKXW_uws-counter { font-size : 3 em ; font-weight : bold ; /* Defi…" at bounding box center [608, 286] width 509 height 430
click at [845, 507] on div "Save" at bounding box center [842, 513] width 20 height 13
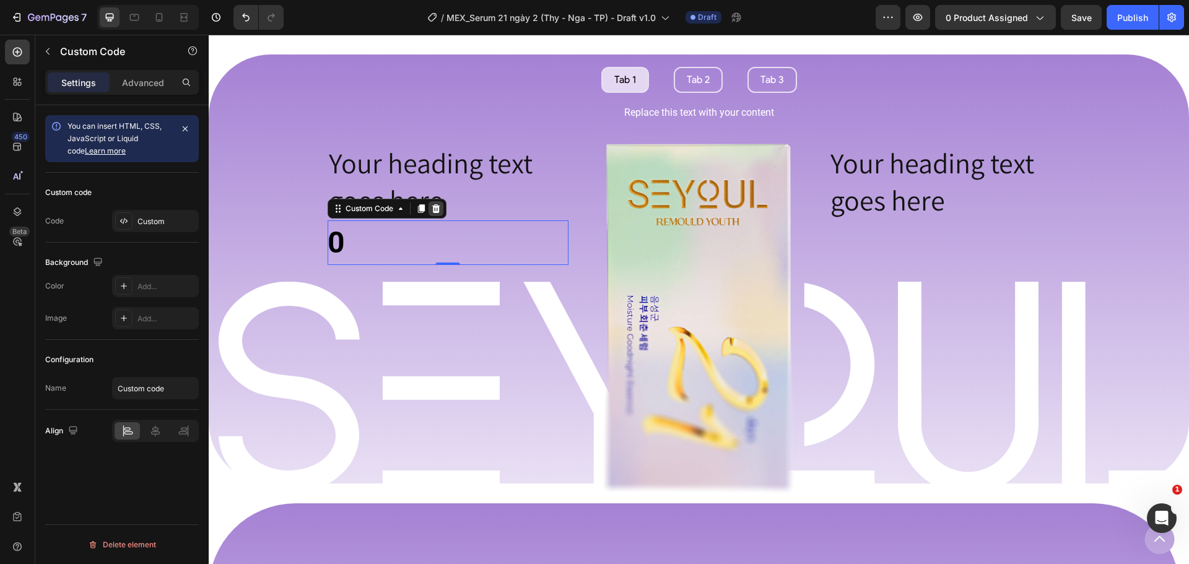
click at [434, 211] on icon at bounding box center [436, 208] width 8 height 9
